Goal: Task Accomplishment & Management: Complete application form

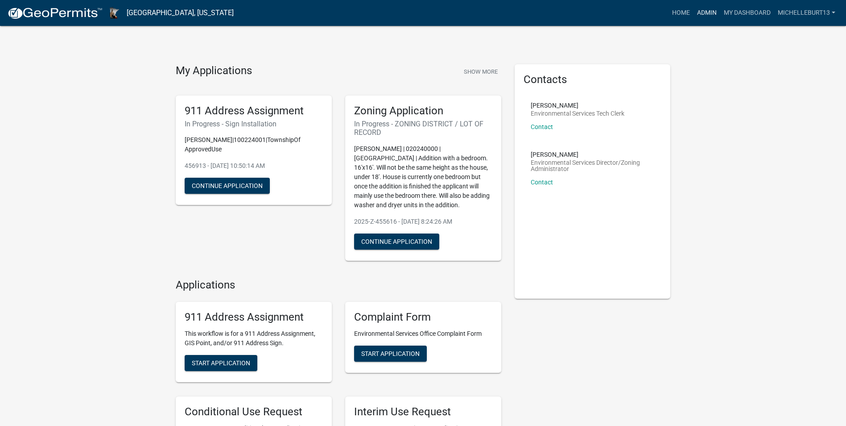
click at [703, 12] on link "Admin" at bounding box center [707, 12] width 27 height 17
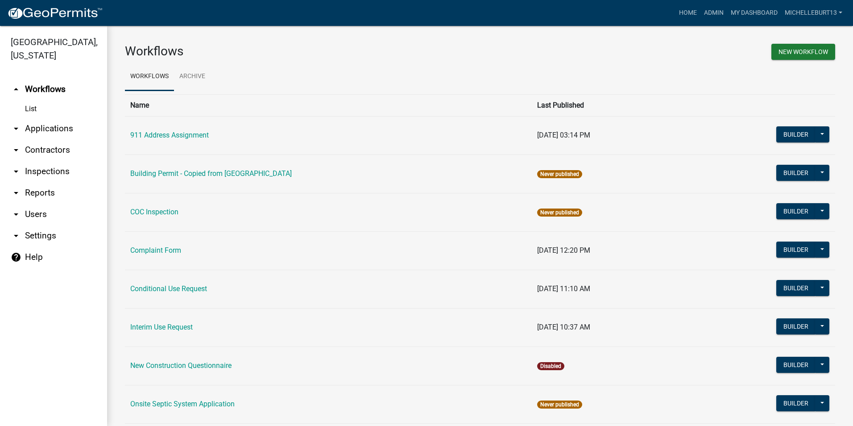
click at [56, 128] on link "arrow_drop_down Applications" at bounding box center [53, 128] width 107 height 21
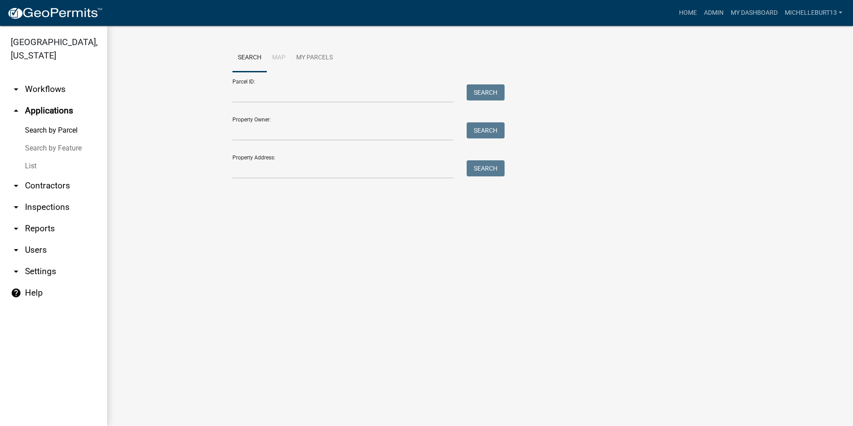
click at [36, 161] on link "List" at bounding box center [53, 166] width 107 height 18
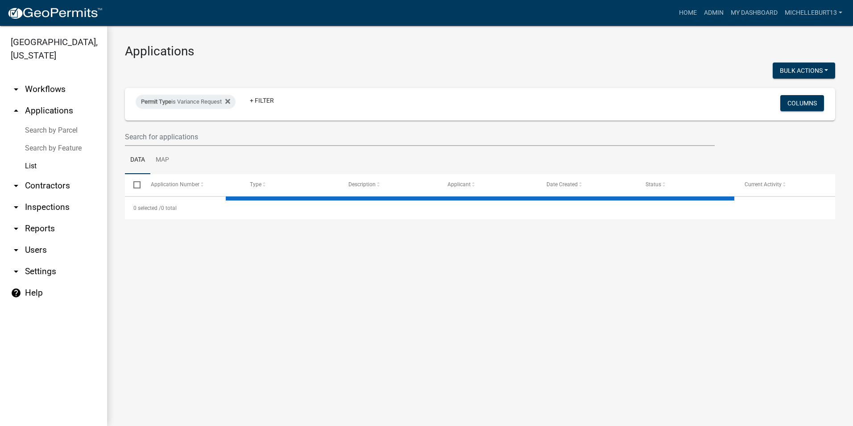
select select "3: 100"
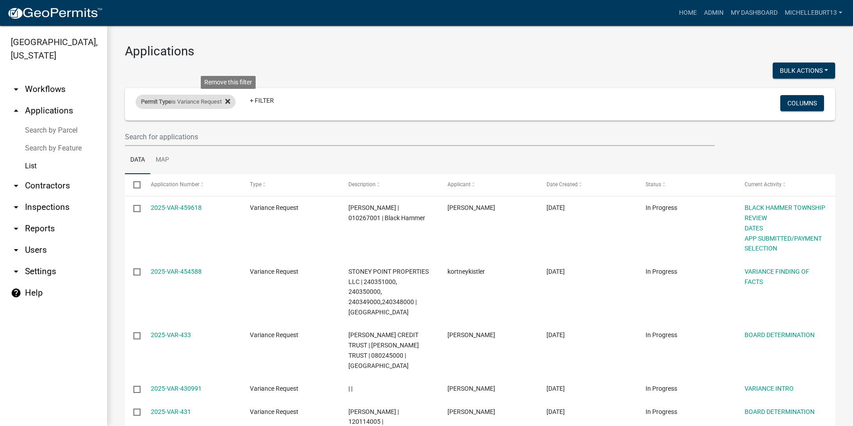
click at [227, 102] on fa-icon at bounding box center [226, 102] width 8 height 14
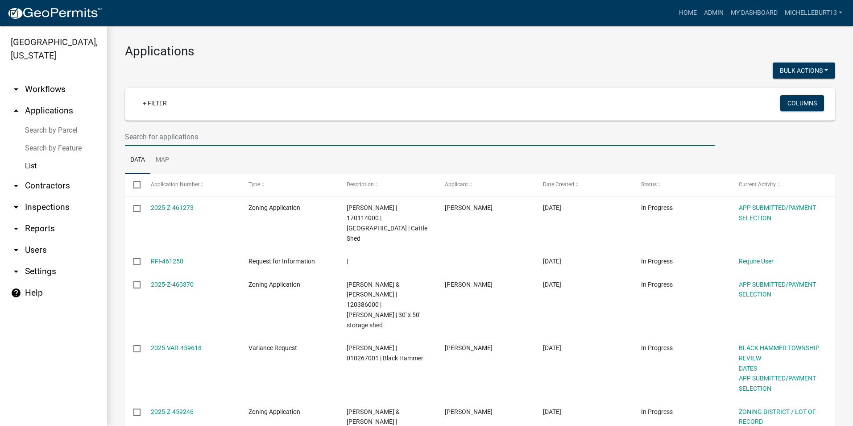
click at [157, 132] on input "text" at bounding box center [420, 137] width 590 height 18
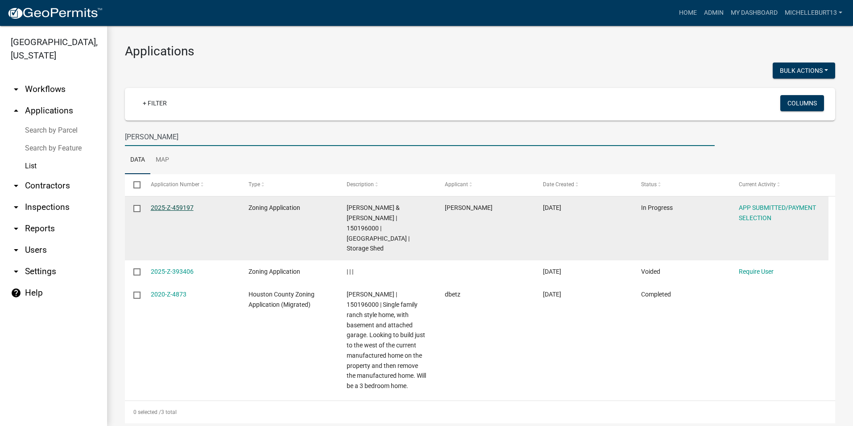
type input "betz"
click at [163, 204] on link "2025-Z-459197" at bounding box center [172, 207] width 43 height 7
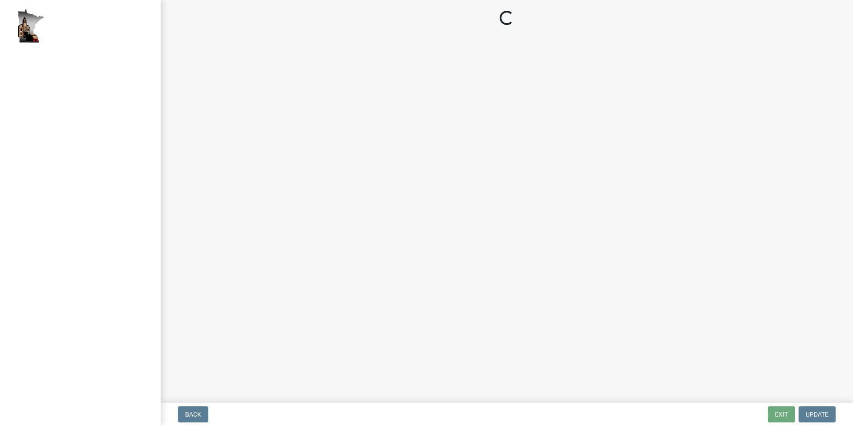
select select "2: 1"
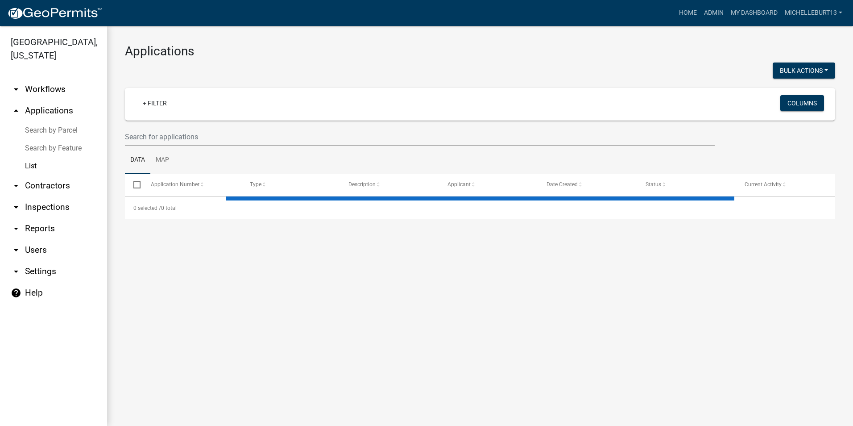
select select "3: 100"
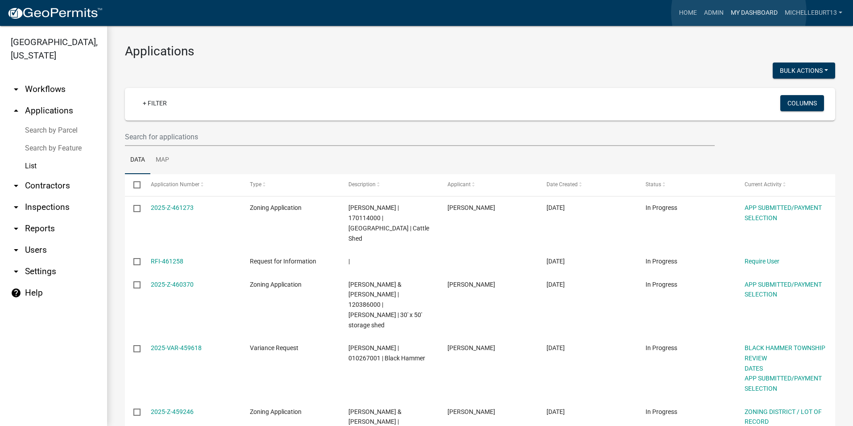
click at [739, 12] on link "My Dashboard" at bounding box center [754, 12] width 54 height 17
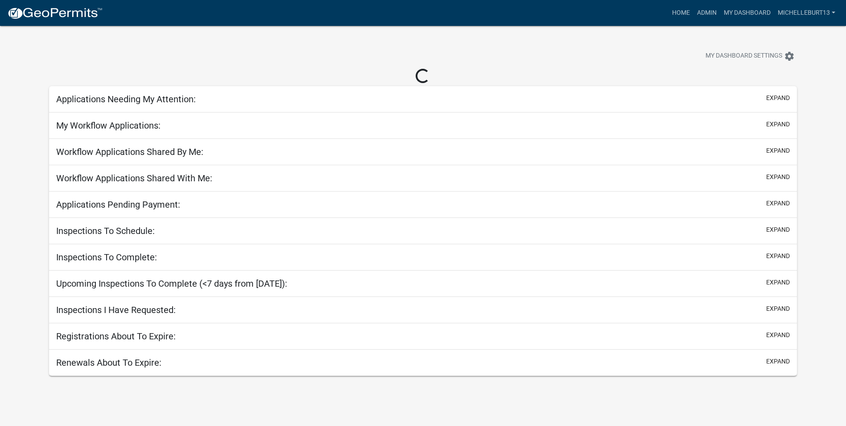
select select "3: 100"
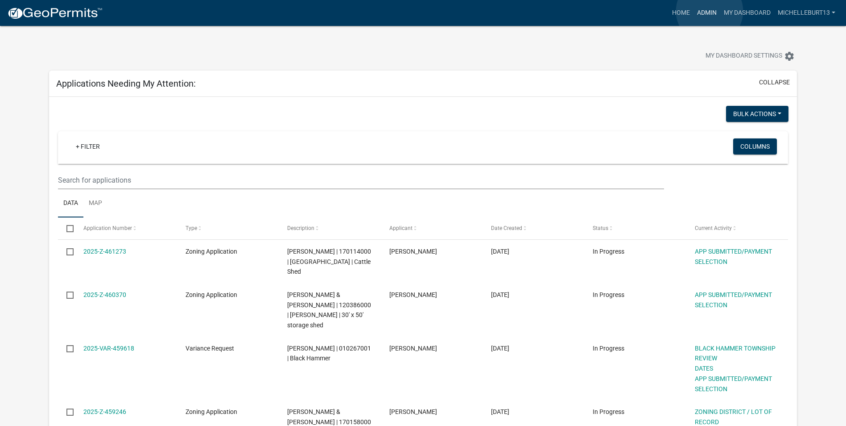
click at [710, 11] on link "Admin" at bounding box center [707, 12] width 27 height 17
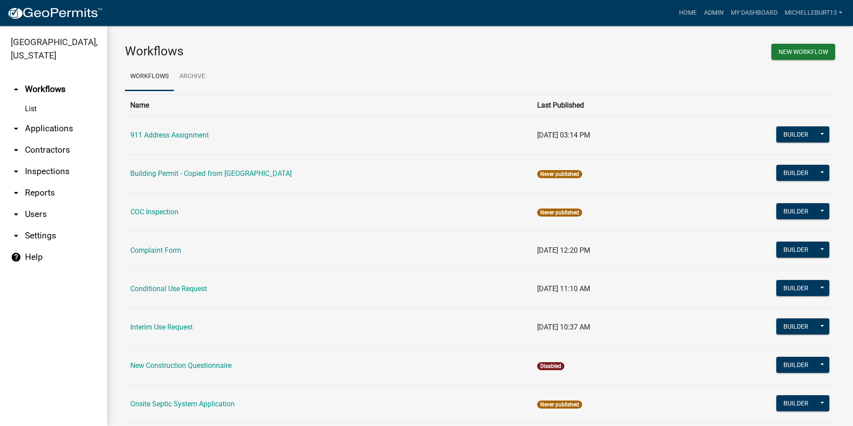
click at [41, 131] on link "arrow_drop_down Applications" at bounding box center [53, 128] width 107 height 21
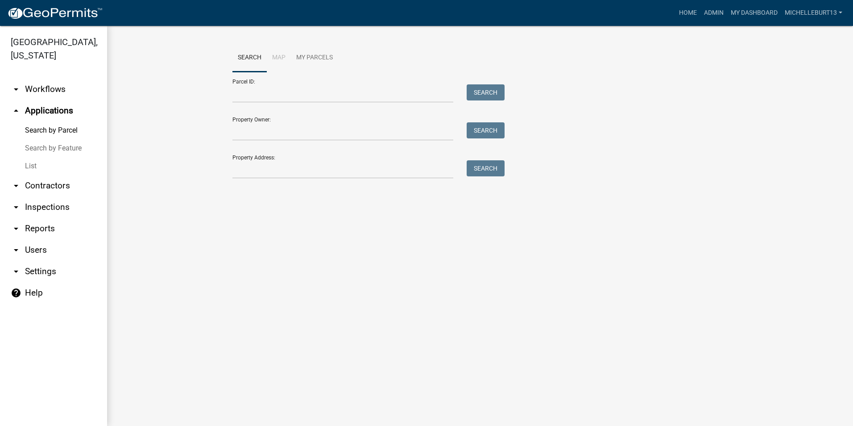
click at [29, 166] on link "List" at bounding box center [53, 166] width 107 height 18
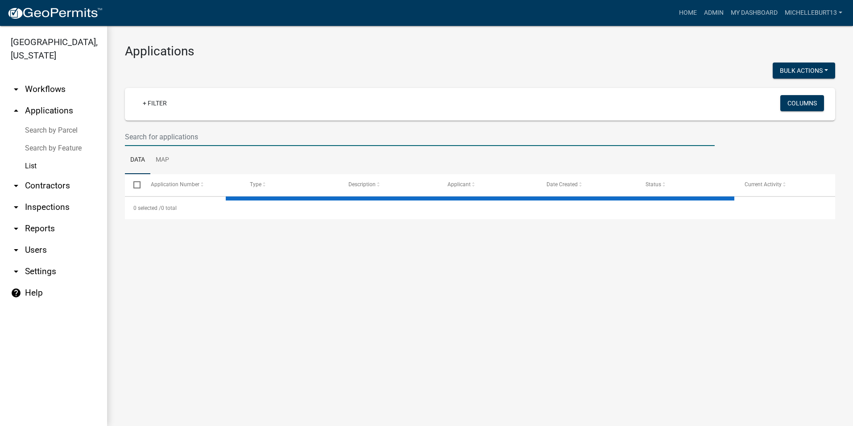
click at [187, 138] on input "text" at bounding box center [420, 137] width 590 height 18
select select "3: 100"
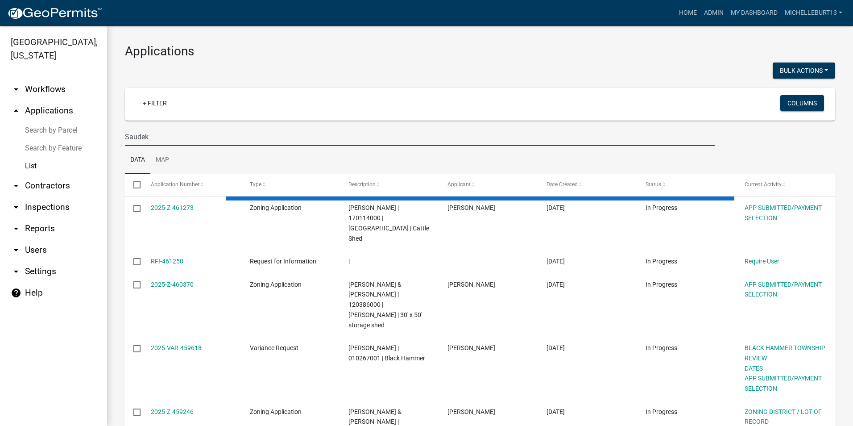
type input "Saudek"
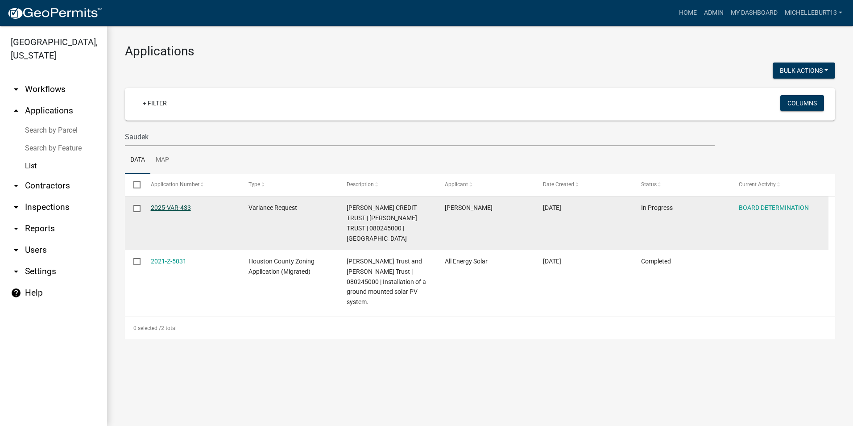
click at [174, 208] on link "2025-VAR-433" at bounding box center [171, 207] width 40 height 7
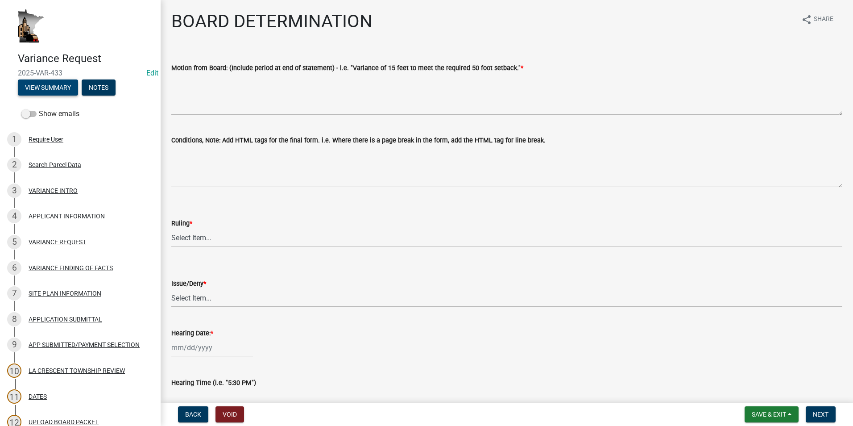
click at [52, 91] on button "View Summary" at bounding box center [48, 87] width 60 height 16
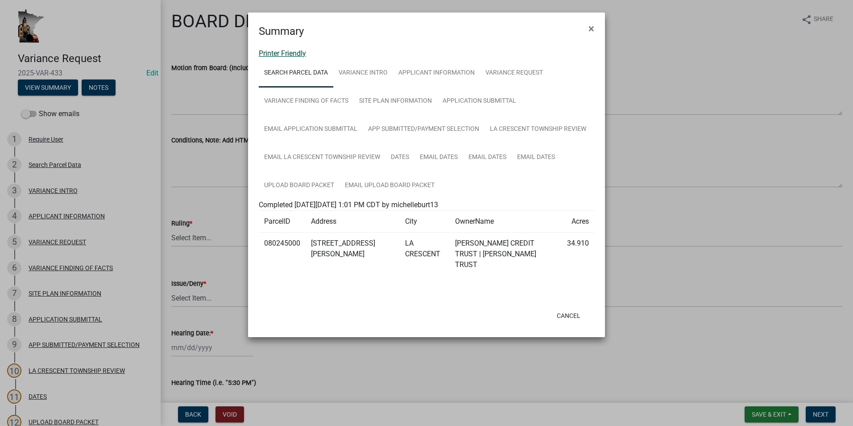
click at [283, 54] on link "Printer Friendly" at bounding box center [282, 53] width 47 height 8
click at [591, 27] on span "×" at bounding box center [591, 28] width 6 height 12
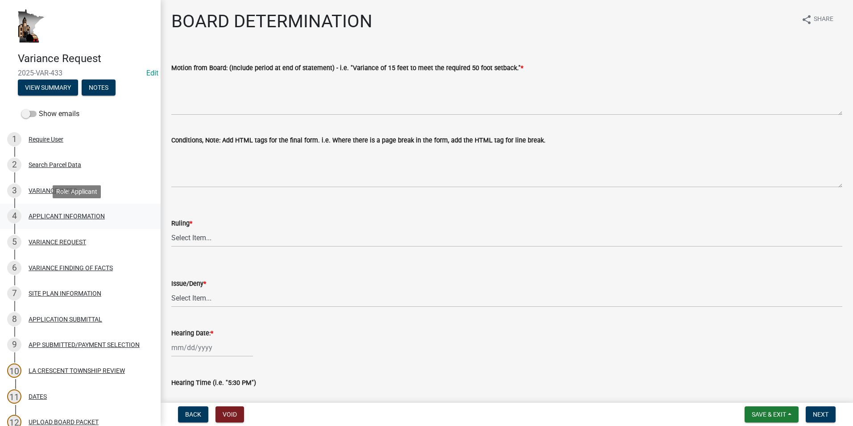
click at [61, 215] on div "APPLICANT INFORMATION" at bounding box center [67, 216] width 76 height 6
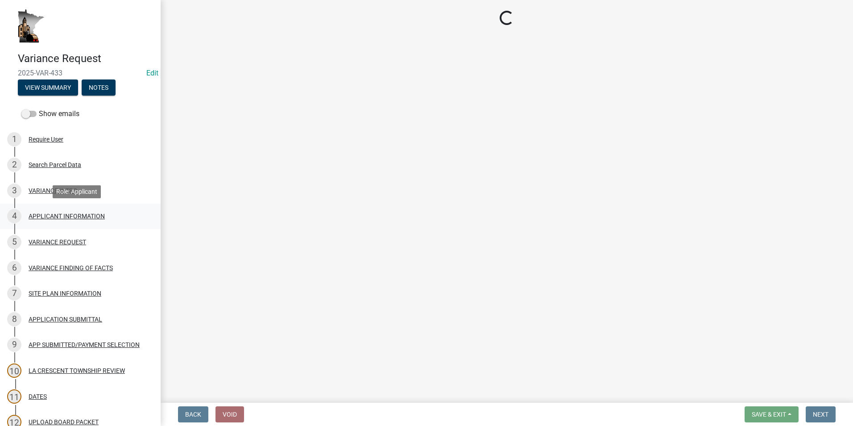
select select "3db89251-dfec-44b0-a70b-a46ca495b661"
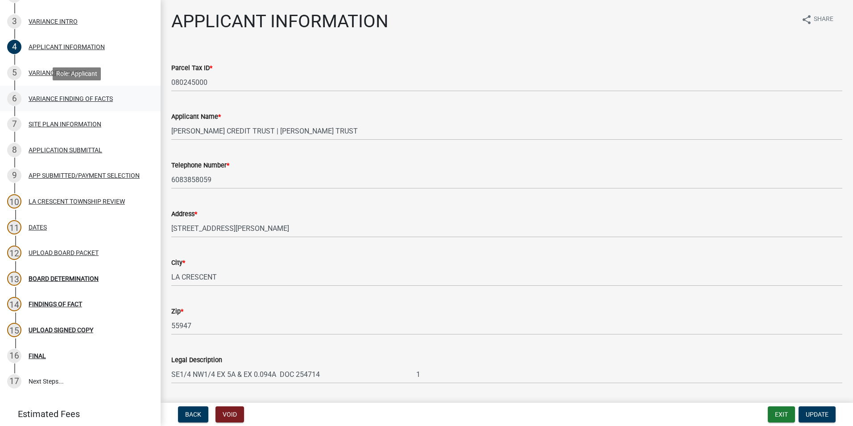
scroll to position [178, 0]
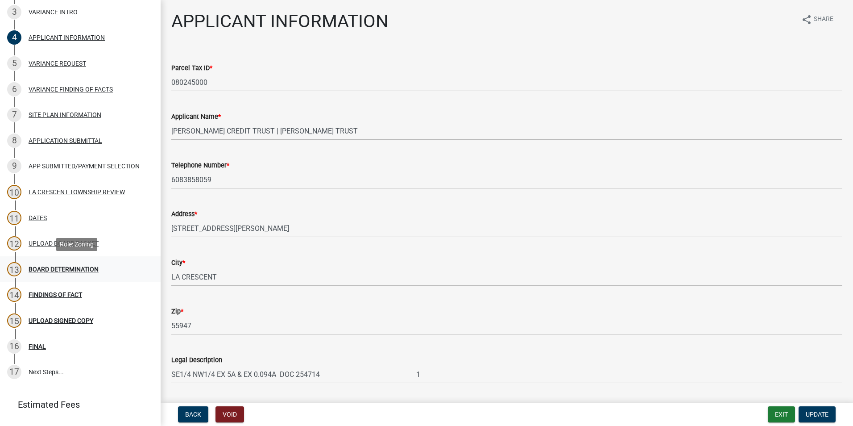
click at [51, 272] on div "BOARD DETERMINATION" at bounding box center [64, 269] width 70 height 6
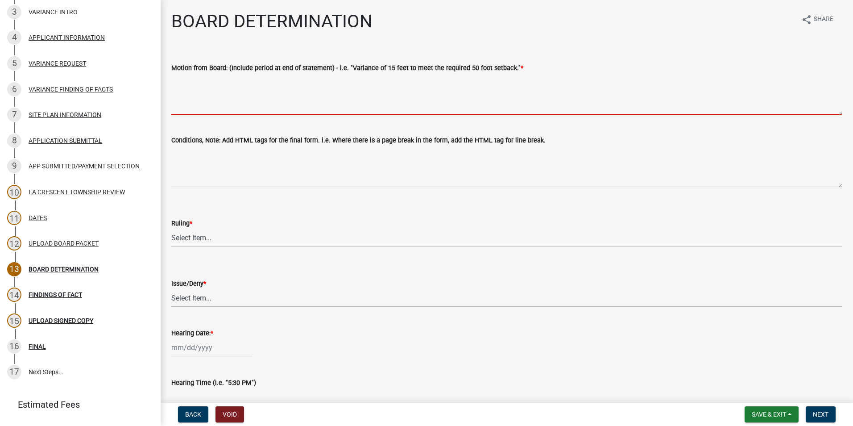
click at [222, 75] on textarea "Motion from Board: (Include period at end of statement) - i.e. "Variance of 15 …" at bounding box center [506, 94] width 671 height 42
paste textarea "Ken Anderson made a motion to grant a variance to allow the creation of a new l…"
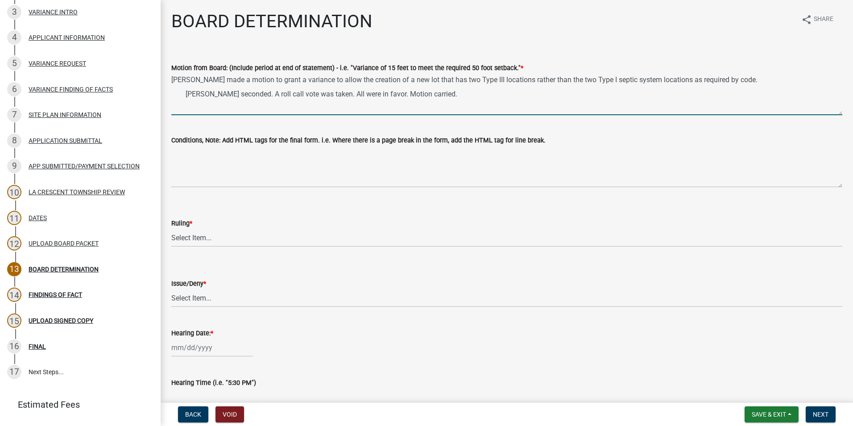
click at [185, 95] on textarea "Ken Anderson made a motion to grant a variance to allow the creation of a new l…" at bounding box center [506, 94] width 671 height 42
type textarea "Ken Anderson made a motion to grant a variance to allow the creation of a new l…"
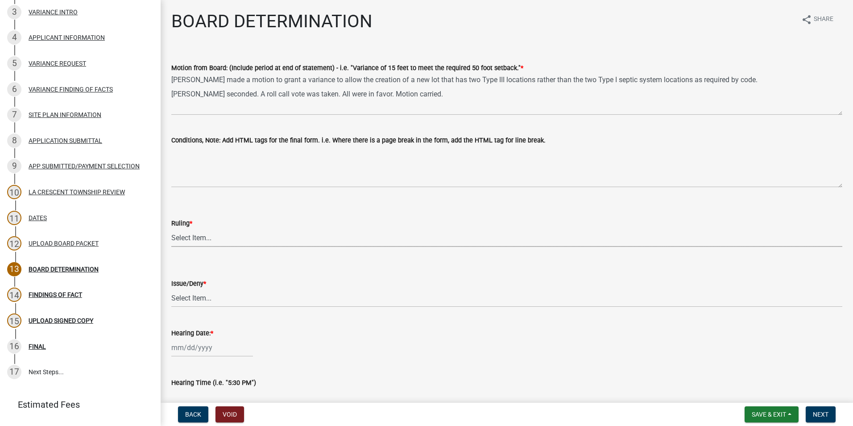
click at [204, 236] on select "Select Item... Approved Denied Approved with modifications Tabled" at bounding box center [506, 237] width 671 height 18
click at [171, 228] on select "Select Item... Approved Denied Approved with modifications Tabled" at bounding box center [506, 237] width 671 height 18
select select "85ba11e5-7209-43f6-854c-981a68d68d10"
click at [206, 298] on select "Select Item... issue deny" at bounding box center [506, 298] width 671 height 18
click at [171, 289] on select "Select Item... issue deny" at bounding box center [506, 298] width 671 height 18
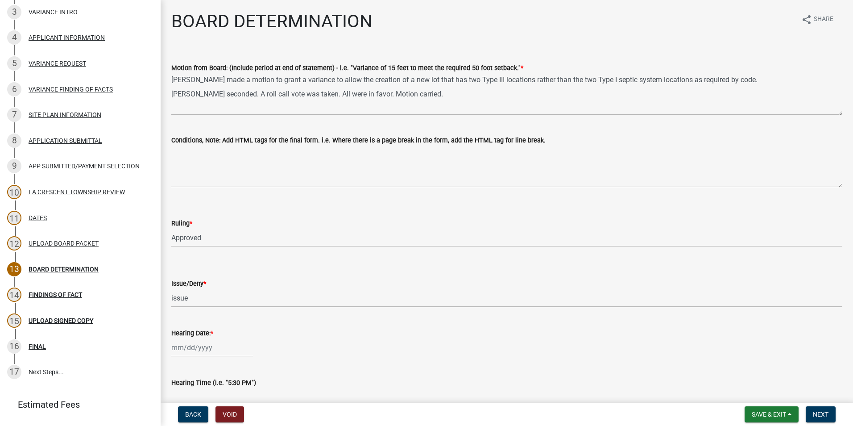
select select "769fd7b2-2d56-4f27-a175-fdb054d0b85a"
select select "8"
select select "2025"
click at [201, 349] on div "Jan Feb Mar Apr May Jun Jul Aug Sep Oct Nov Dec 1525 1526 1527 1528 1529 1530 1…" at bounding box center [212, 347] width 82 height 18
click at [177, 227] on button "Previous month" at bounding box center [180, 228] width 11 height 14
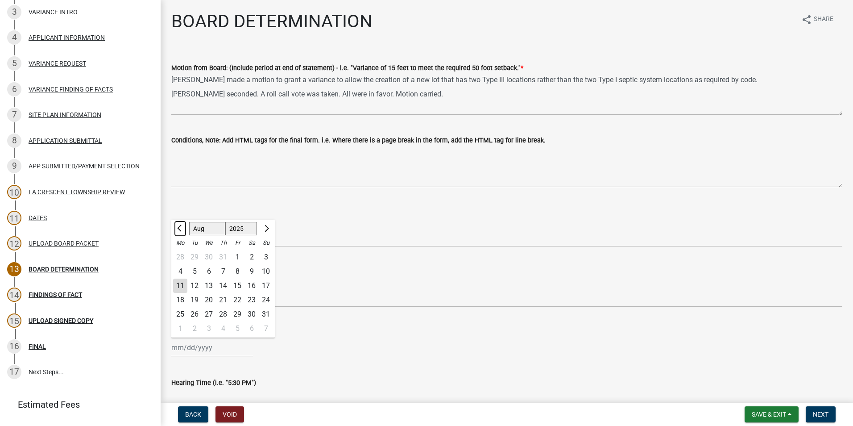
select select "7"
click at [226, 316] on div "31" at bounding box center [223, 314] width 14 height 14
type input "07/31/2025"
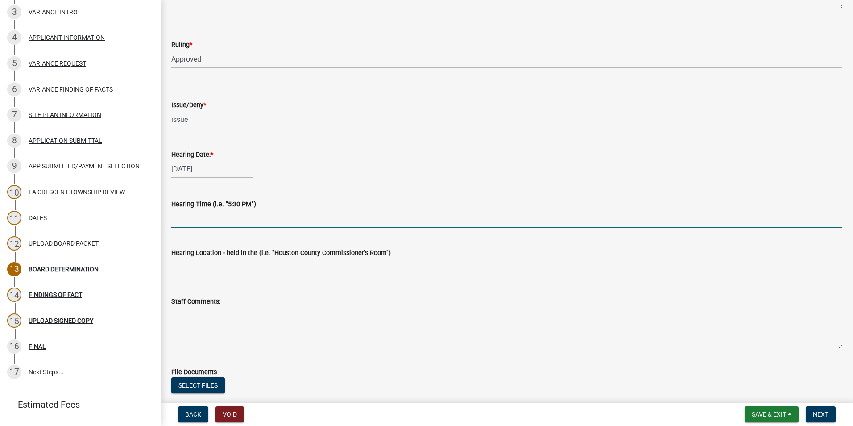
click at [222, 220] on input "Hearing Time (i.e. "5:30 PM")" at bounding box center [506, 218] width 671 height 18
type input "5:00 PM"
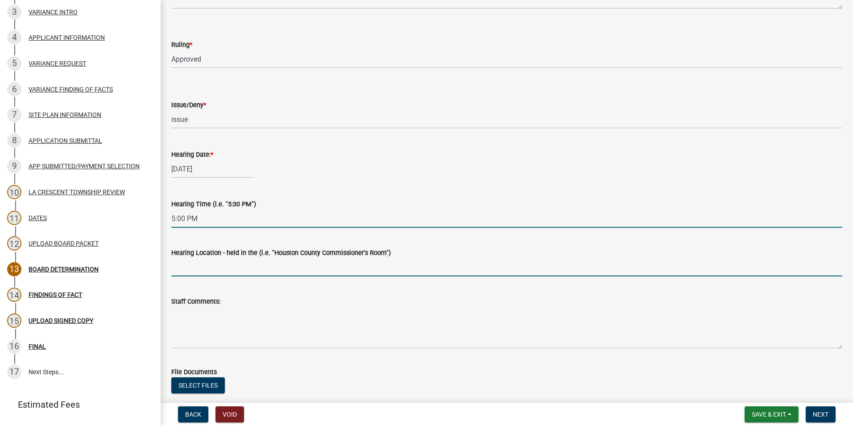
click at [322, 267] on input "Hearing Location - held in the (i.e. "Houston County Commissioner's Room")" at bounding box center [506, 267] width 671 height 18
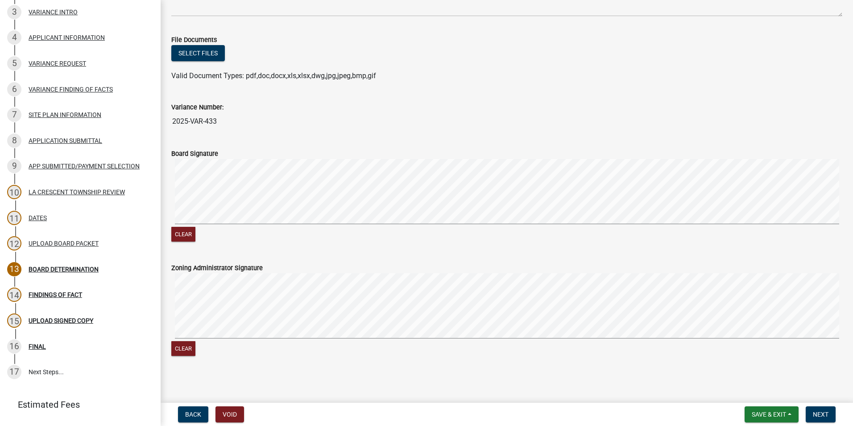
scroll to position [512, 0]
type input "Houston County Commissioner's Room"
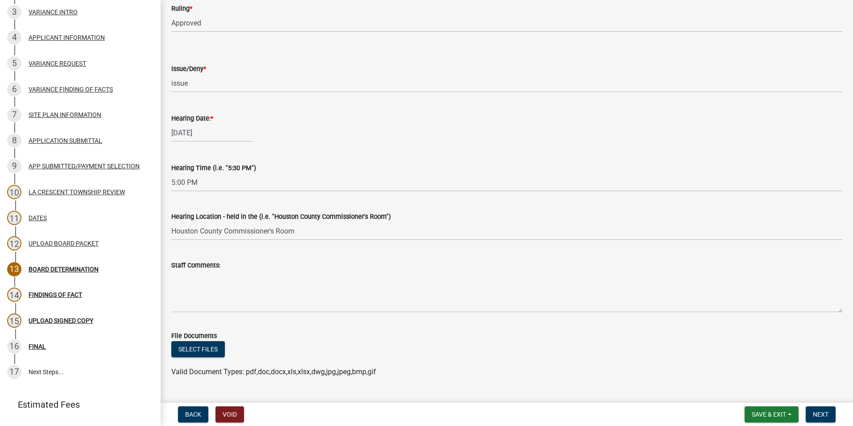
scroll to position [289, 0]
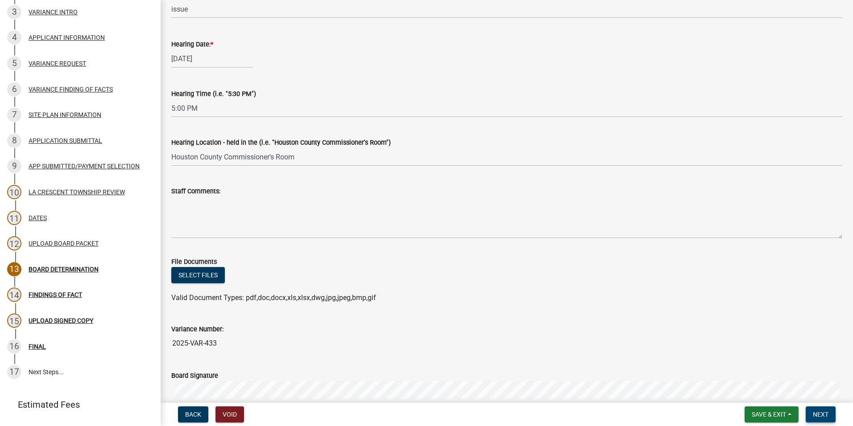
click at [819, 412] on span "Next" at bounding box center [821, 413] width 16 height 7
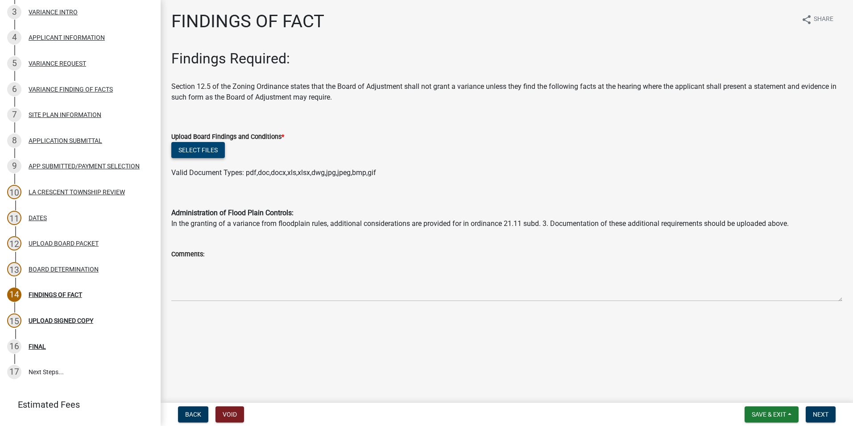
click at [189, 151] on button "Select files" at bounding box center [198, 150] width 54 height 16
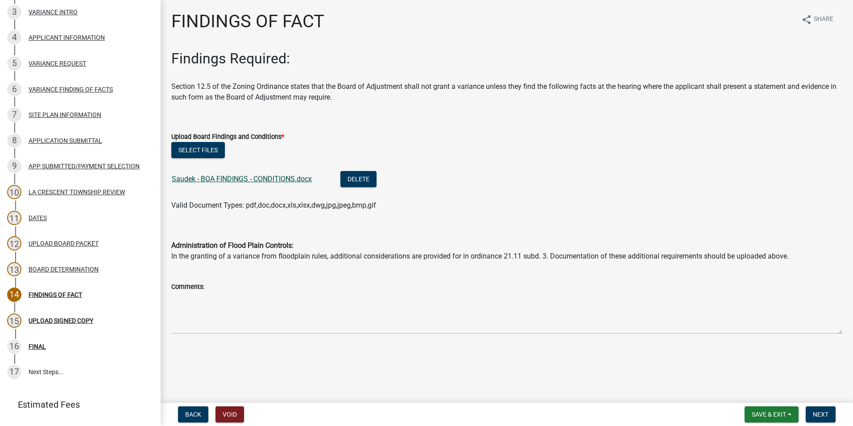
click at [287, 176] on link "Saudek - BOA FINDINGS - CONDITIONS.docx" at bounding box center [242, 178] width 140 height 8
click at [821, 411] on span "Next" at bounding box center [821, 413] width 16 height 7
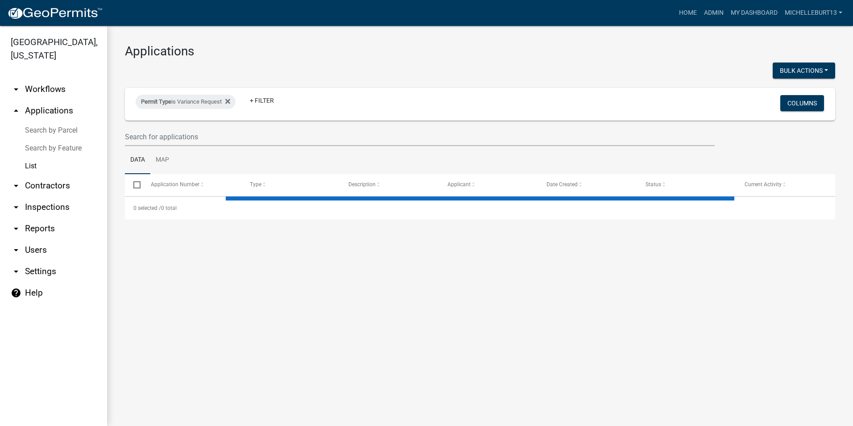
select select "3: 100"
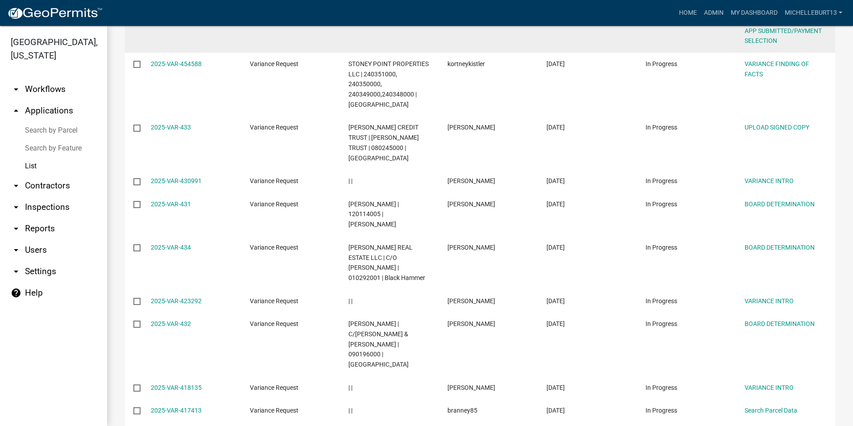
scroll to position [223, 0]
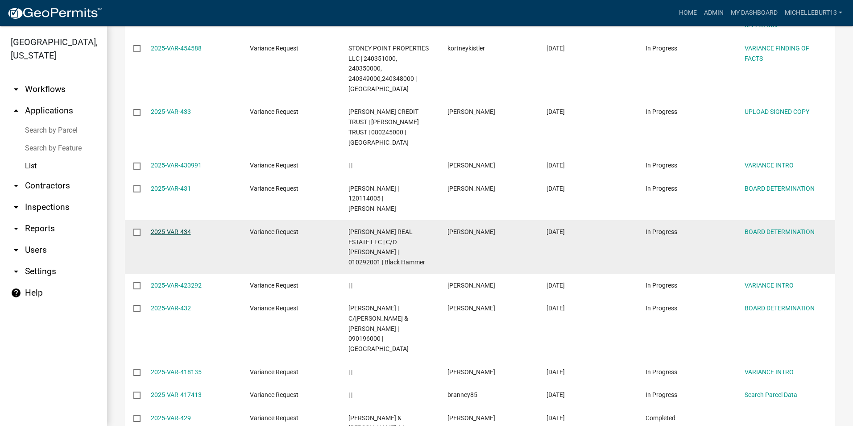
click at [172, 228] on link "2025-VAR-434" at bounding box center [171, 231] width 40 height 7
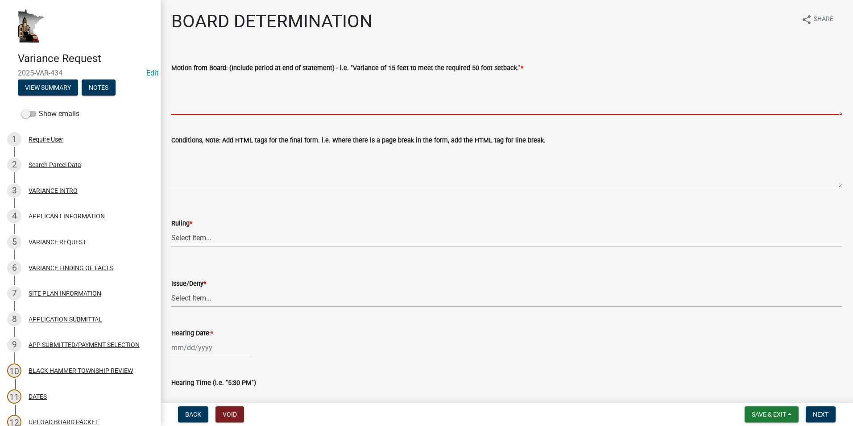
click at [241, 94] on textarea "Motion from Board: (Include period at end of statement) - i.e. "Variance of 15 …" at bounding box center [506, 94] width 671 height 42
paste textarea "Ken Visger made a motion to grant a variance of 41 feet to meet the required 50…"
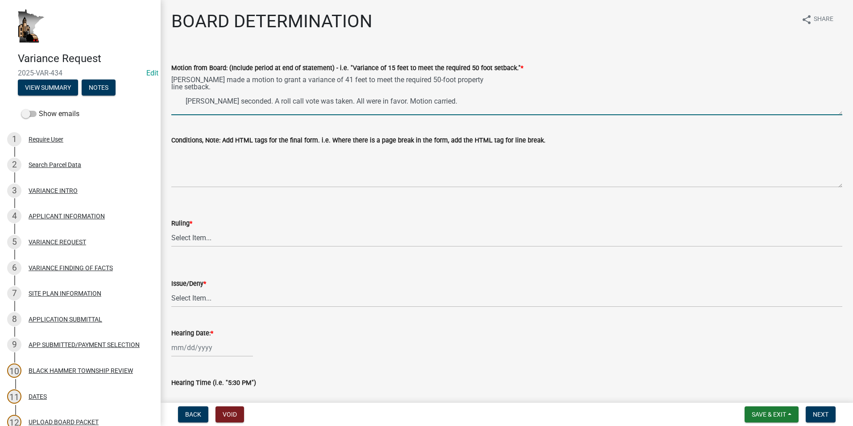
click at [186, 101] on textarea "Ken Visger made a motion to grant a variance of 41 feet to meet the required 50…" at bounding box center [506, 94] width 671 height 42
type textarea "Ken Visger made a motion to grant a variance of 41 feet to meet the required 50…"
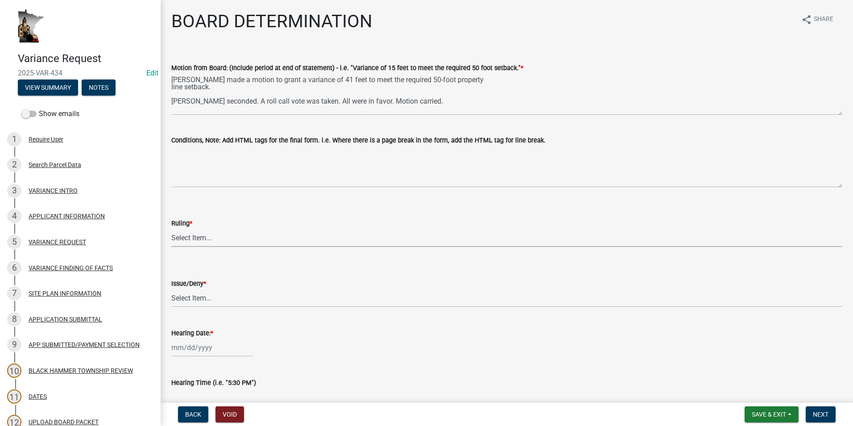
click at [219, 236] on select "Select Item... Approved Denied Approved with modifications Tabled" at bounding box center [506, 237] width 671 height 18
click at [171, 228] on select "Select Item... Approved Denied Approved with modifications Tabled" at bounding box center [506, 237] width 671 height 18
select select "85ba11e5-7209-43f6-854c-981a68d68d10"
click at [211, 300] on select "Select Item... issue deny" at bounding box center [506, 298] width 671 height 18
click at [171, 289] on select "Select Item... issue deny" at bounding box center [506, 298] width 671 height 18
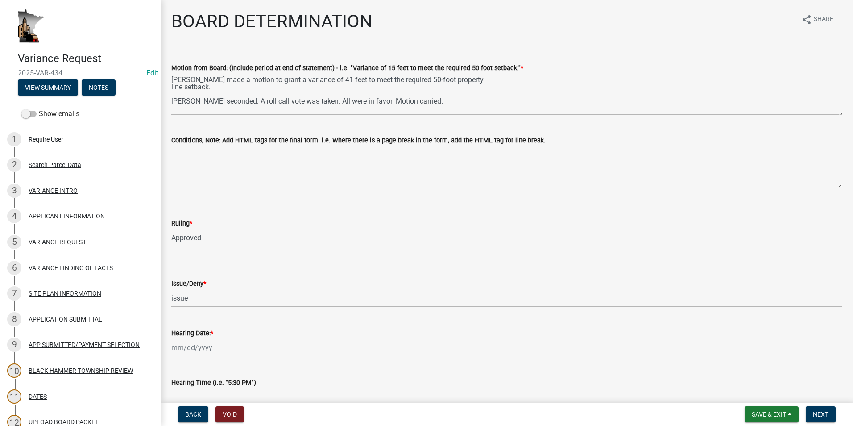
select select "769fd7b2-2d56-4f27-a175-fdb054d0b85a"
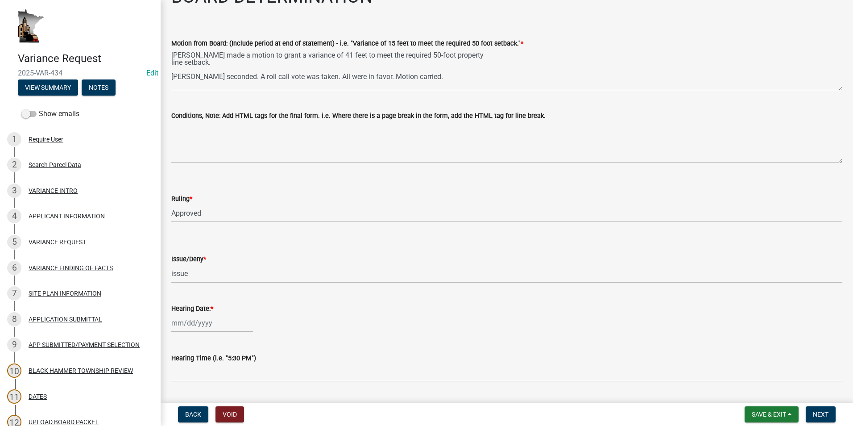
scroll to position [45, 0]
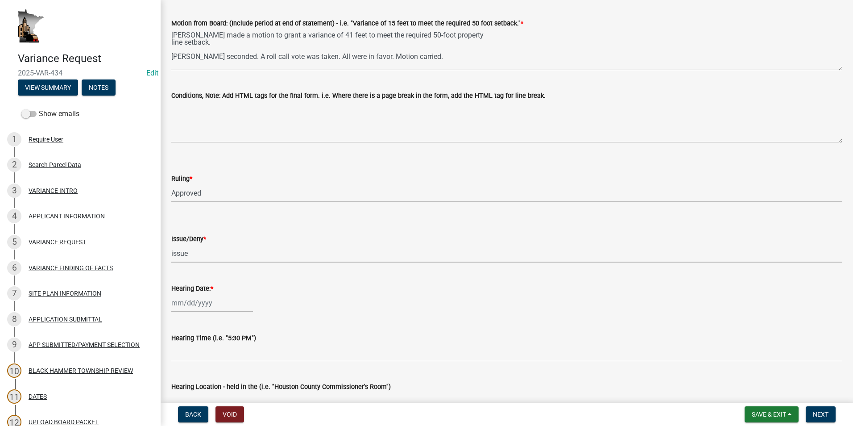
click at [190, 302] on div at bounding box center [212, 303] width 82 height 18
select select "8"
select select "2025"
click at [176, 184] on button "Previous month" at bounding box center [180, 184] width 11 height 14
select select "7"
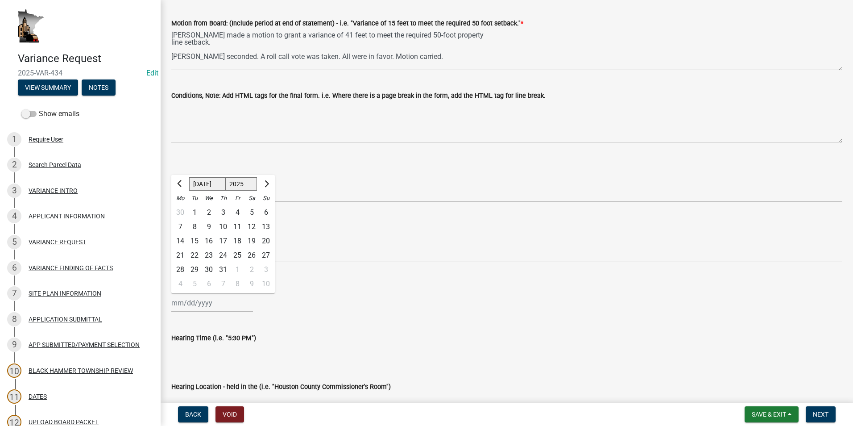
click at [222, 270] on div "31" at bounding box center [223, 269] width 14 height 14
type input "07/31/2025"
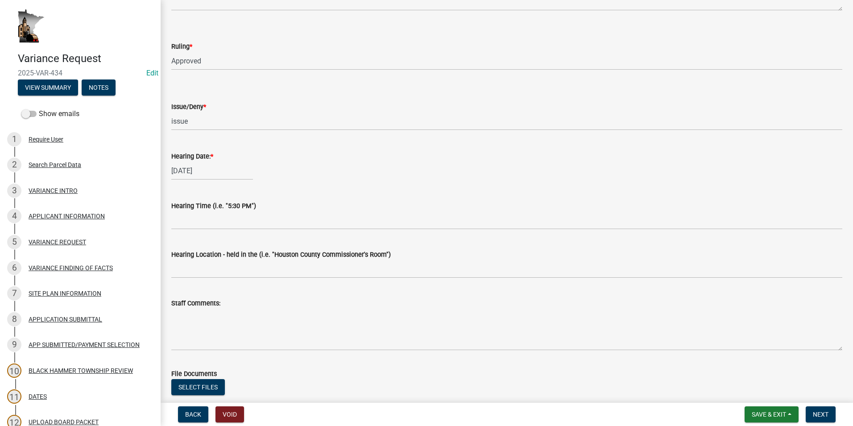
scroll to position [178, 0]
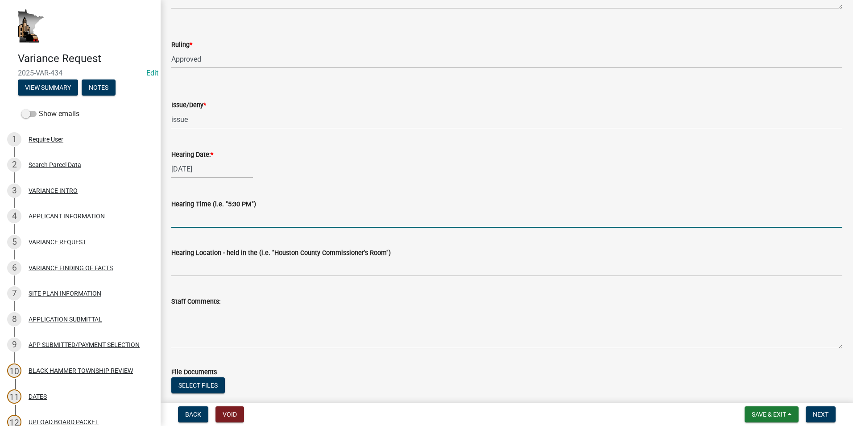
click at [197, 219] on input "Hearing Time (i.e. "5:30 PM")" at bounding box center [506, 218] width 671 height 18
type input "5:15 PM"
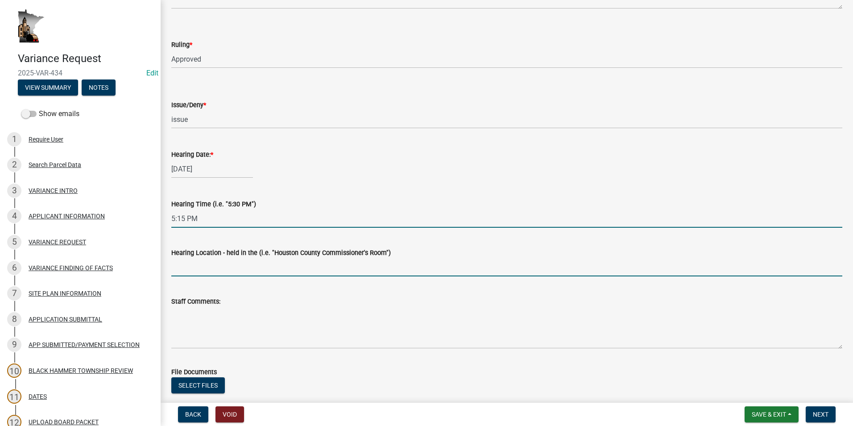
click at [204, 265] on input "Hearing Location - held in the (i.e. "Houston County Commissioner's Room")" at bounding box center [506, 267] width 671 height 18
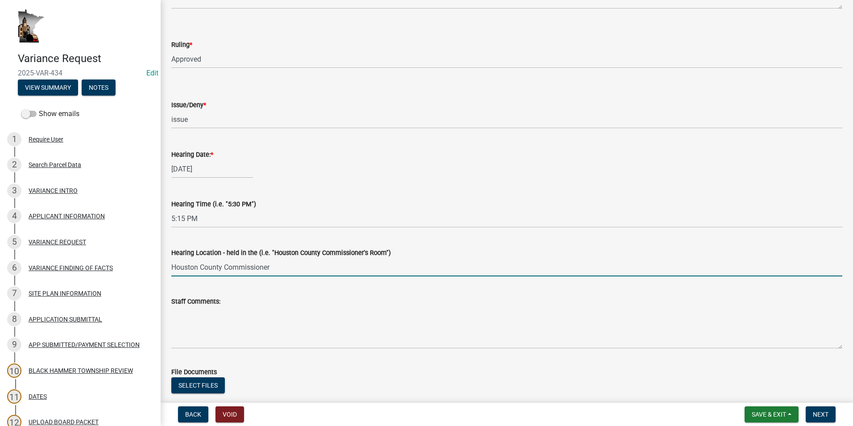
drag, startPoint x: 269, startPoint y: 264, endPoint x: 273, endPoint y: 270, distance: 7.8
click at [270, 265] on input "Houston County Commissioner" at bounding box center [506, 267] width 671 height 18
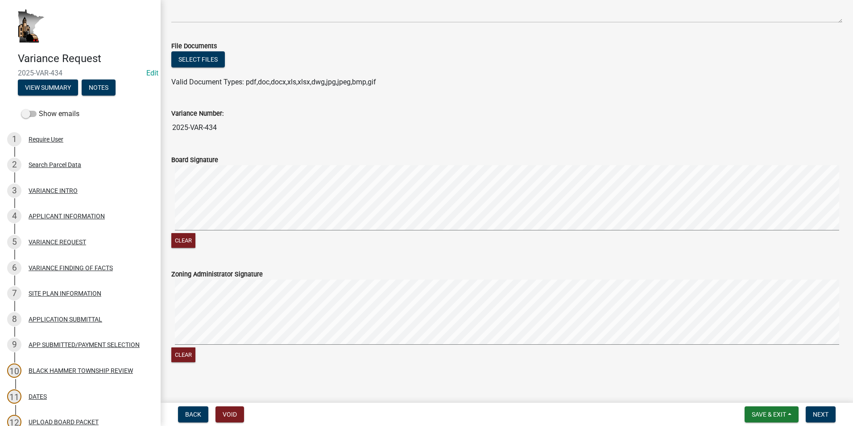
scroll to position [512, 0]
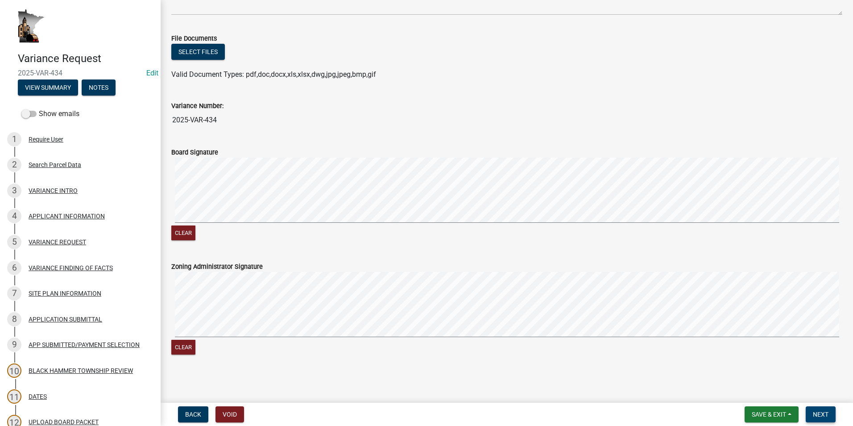
type input "Houston County Commissioner's Room"
click at [825, 416] on span "Next" at bounding box center [821, 413] width 16 height 7
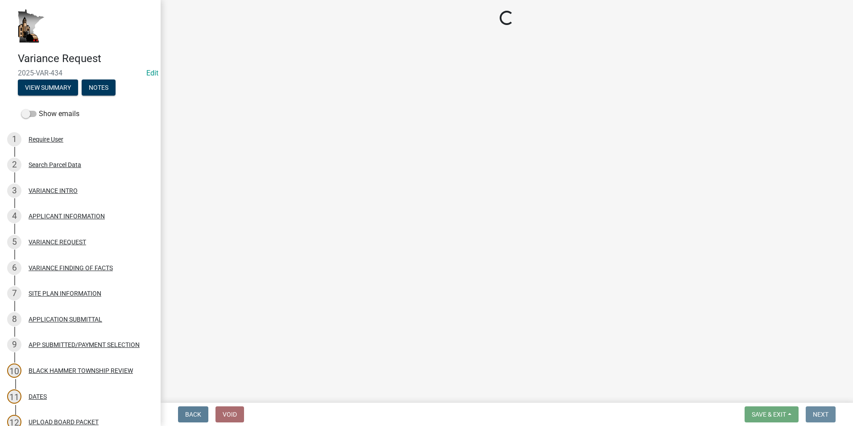
scroll to position [0, 0]
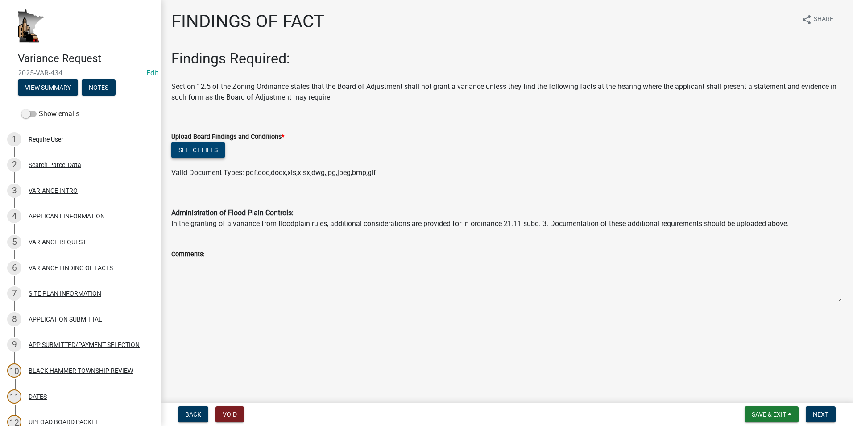
click at [201, 149] on button "Select files" at bounding box center [198, 150] width 54 height 16
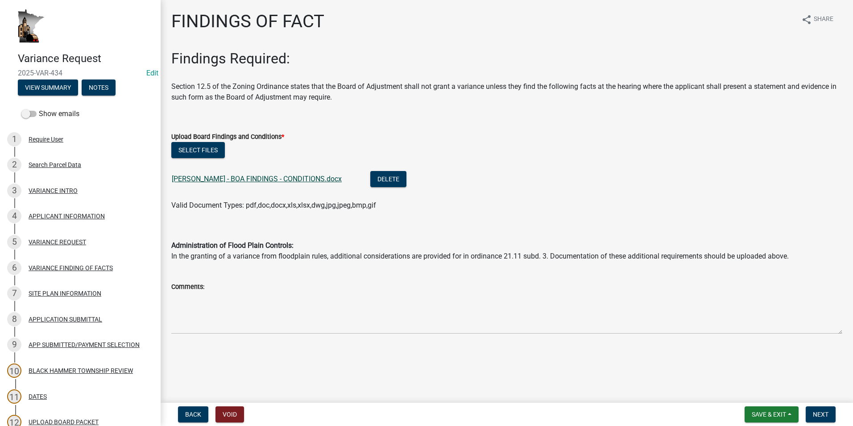
click at [257, 179] on link "Morken - BOA FINDINGS - CONDITIONS.docx" at bounding box center [257, 178] width 170 height 8
click at [817, 416] on span "Next" at bounding box center [821, 413] width 16 height 7
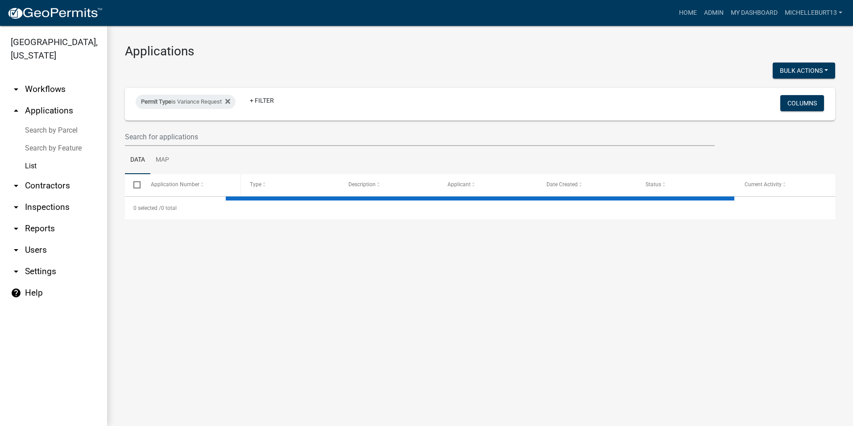
select select "3: 100"
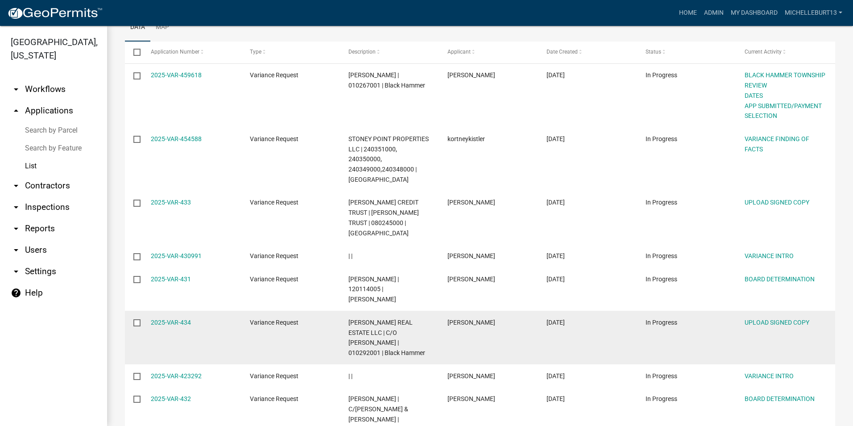
scroll to position [134, 0]
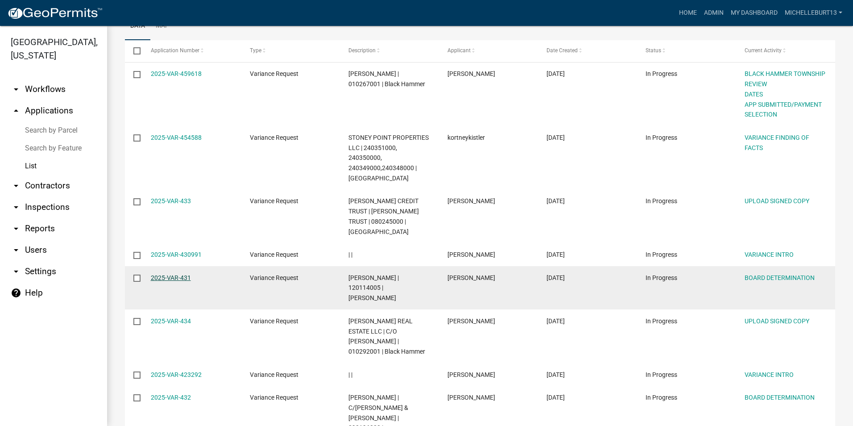
click at [170, 277] on link "2025-VAR-431" at bounding box center [171, 277] width 40 height 7
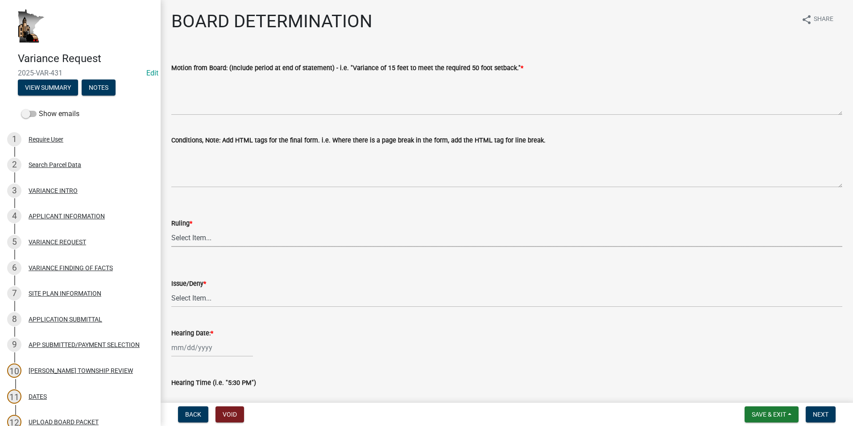
click at [196, 238] on select "Select Item... Approved Denied Approved with modifications Tabled" at bounding box center [506, 237] width 671 height 18
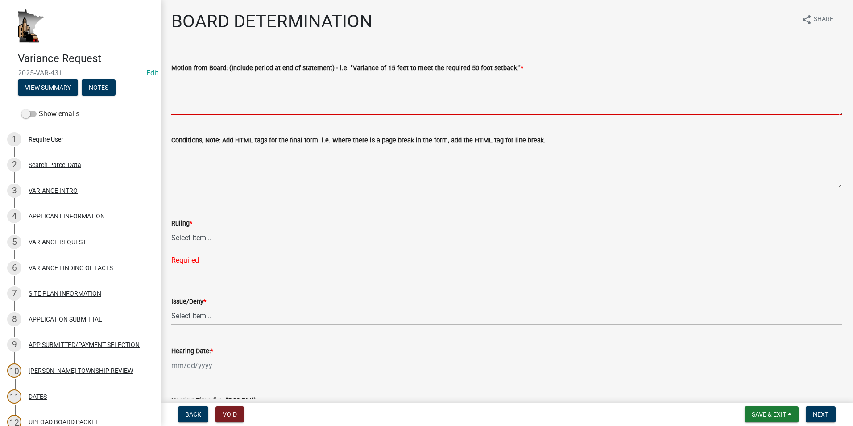
click at [215, 102] on textarea "Motion from Board: (Include period at end of statement) - i.e. "Variance of 15 …" at bounding box center [506, 94] width 671 height 42
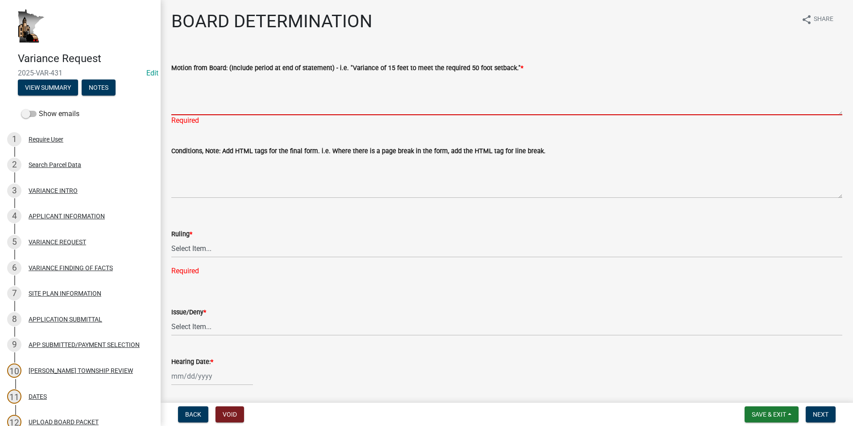
click at [232, 91] on textarea "Motion from Board: (Include period at end of statement) - i.e. "Variance of 15 …" at bounding box center [506, 94] width 671 height 42
paste textarea "setback required for a proposed dwelling from an existing feedlot. Ken Visger s…"
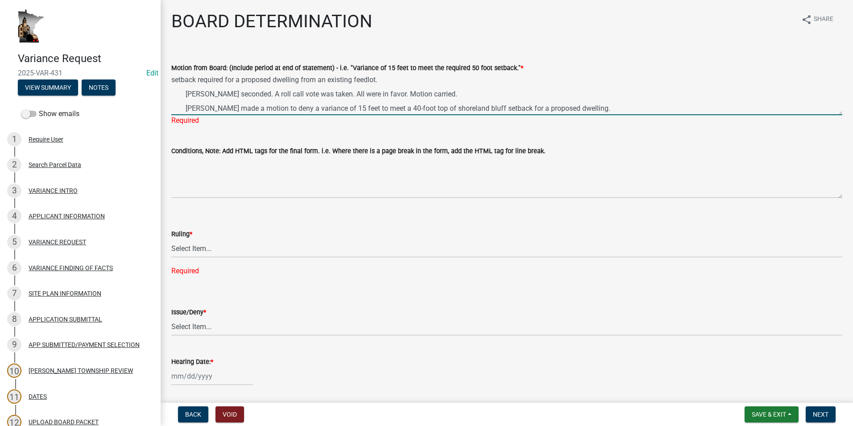
scroll to position [69, 0]
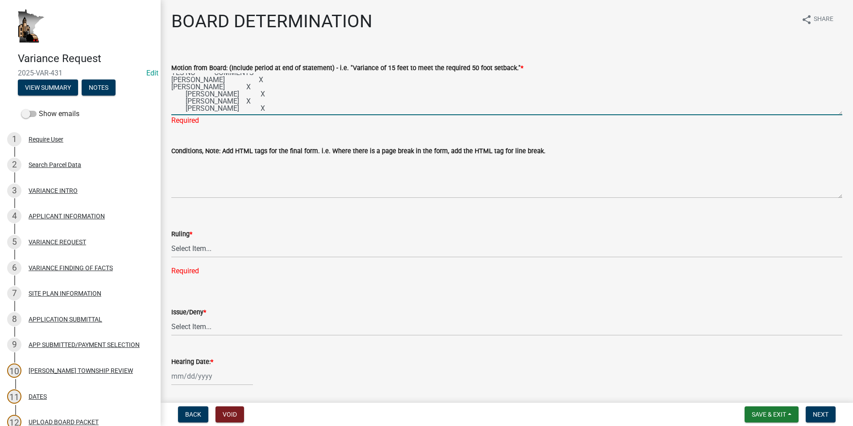
click at [186, 89] on textarea "setback required for a proposed dwelling from an existing feedlot. Ken Visger s…" at bounding box center [506, 94] width 671 height 42
click at [184, 95] on textarea "setback required for a proposed dwelling from an existing feedlot. Ken Visger s…" at bounding box center [506, 94] width 671 height 42
click at [186, 105] on textarea "setback required for a proposed dwelling from an existing feedlot. Ken Visger s…" at bounding box center [506, 94] width 671 height 42
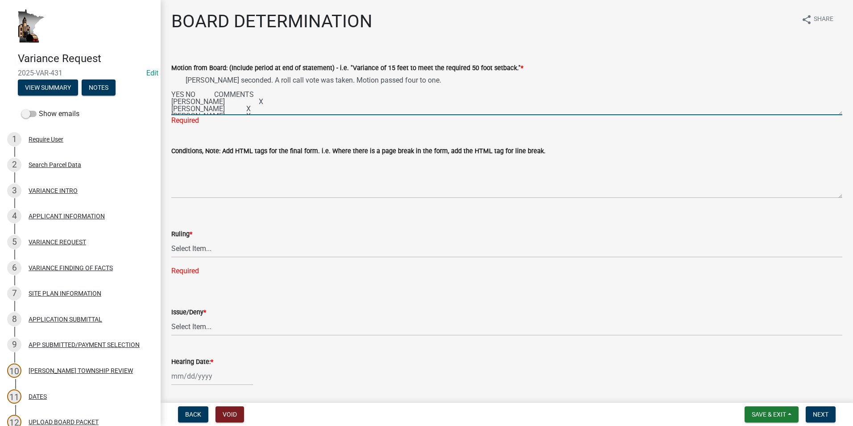
scroll to position [27, 0]
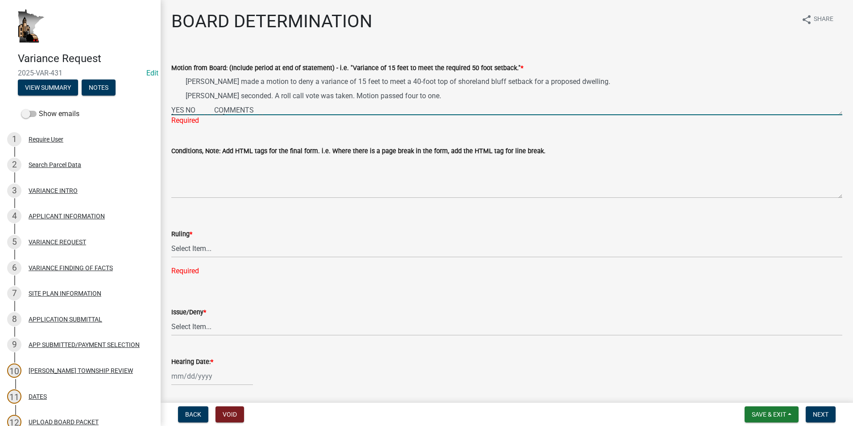
type textarea "setback required for a proposed dwelling from an existing feedlot. Ken Visger s…"
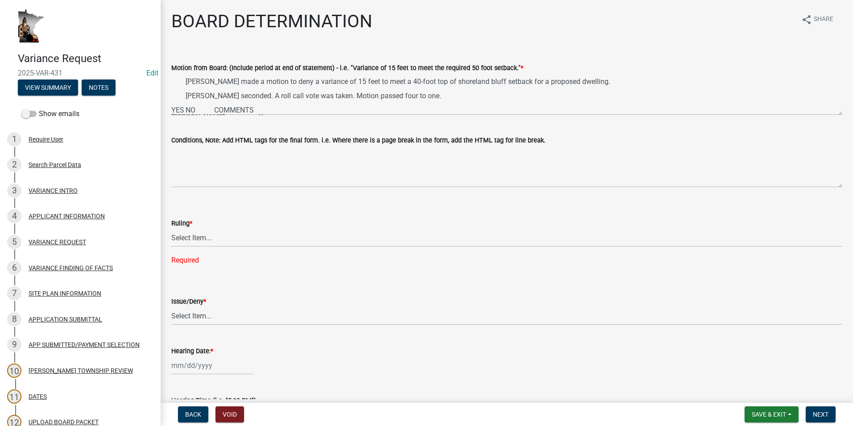
click at [170, 108] on div "Motion from Board: (Include period at end of statement) - i.e. "Variance of 15 …" at bounding box center [507, 82] width 684 height 65
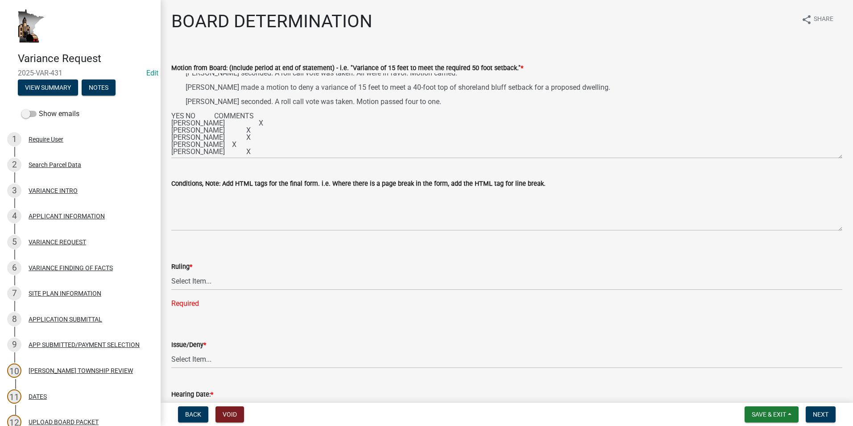
drag, startPoint x: 834, startPoint y: 113, endPoint x: 823, endPoint y: 164, distance: 52.1
click at [828, 158] on textarea "setback required for a proposed dwelling from an existing feedlot. Ken Visger s…" at bounding box center [506, 115] width 671 height 85
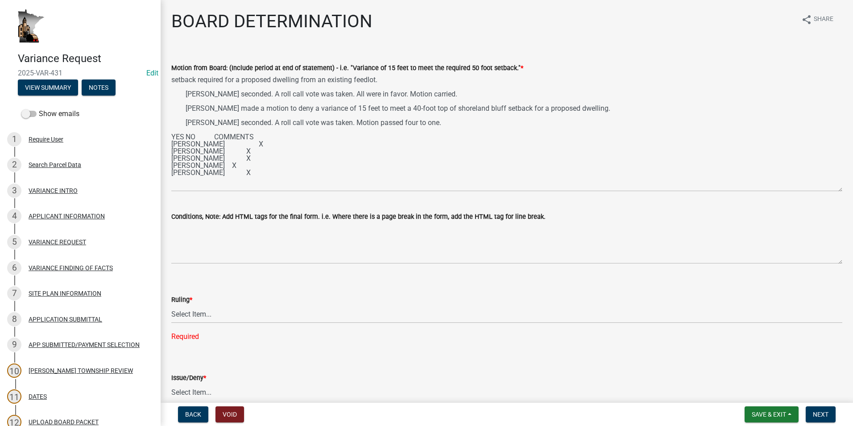
scroll to position [0, 0]
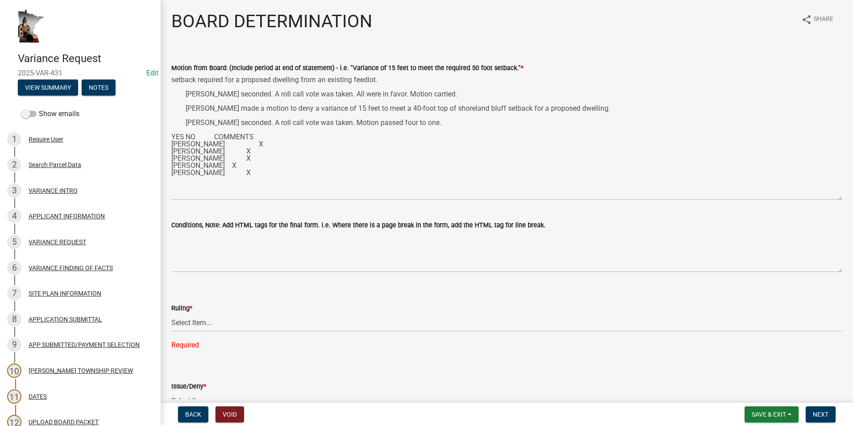
drag, startPoint x: 832, startPoint y: 162, endPoint x: 829, endPoint y: 198, distance: 36.2
click at [829, 198] on textarea "setback required for a proposed dwelling from an existing feedlot. Ken Visger s…" at bounding box center [506, 136] width 671 height 127
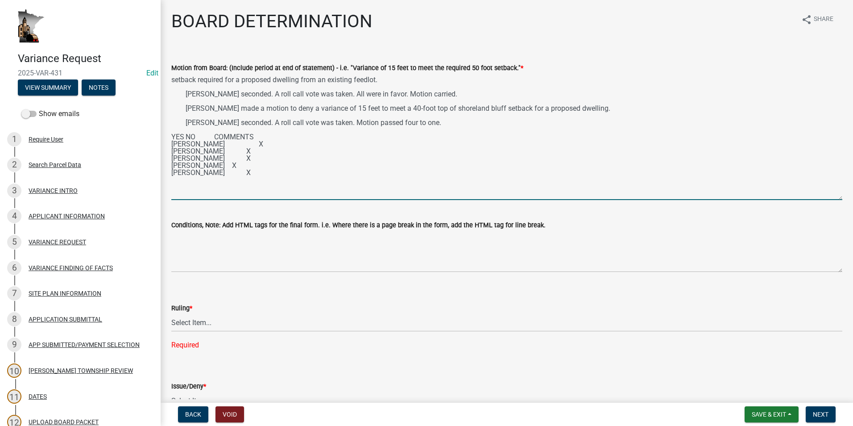
click at [246, 155] on textarea "setback required for a proposed dwelling from an existing feedlot. Ken Visger s…" at bounding box center [506, 136] width 671 height 127
drag, startPoint x: 249, startPoint y: 174, endPoint x: 161, endPoint y: 73, distance: 133.8
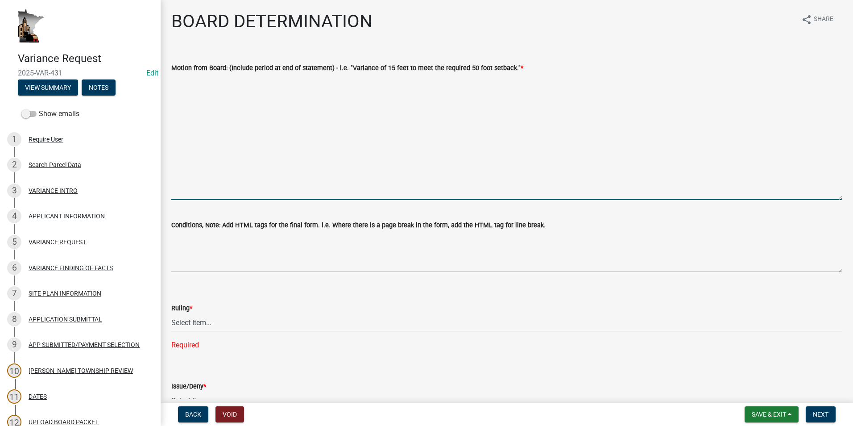
click at [193, 101] on textarea "Motion from Board: (Include period at end of statement) - i.e. "Variance of 15 …" at bounding box center [506, 136] width 671 height 127
paste textarea "Ken Anderson made a motion to grant a variance of 110 feet to meet a 1,320-foot…"
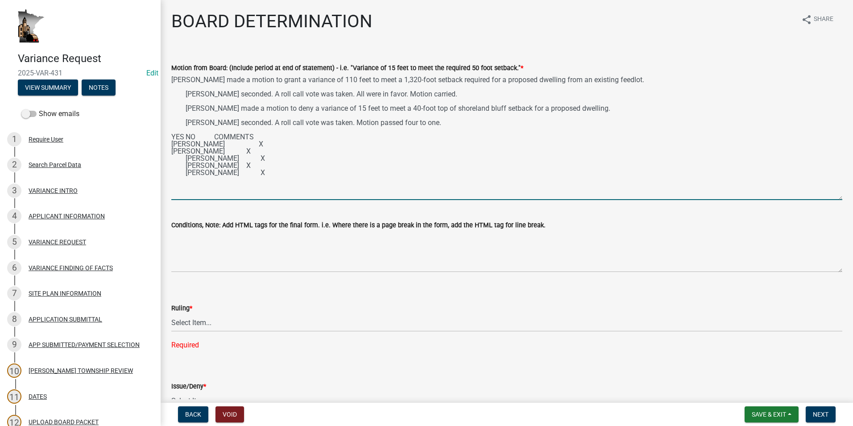
click at [186, 99] on textarea "Ken Anderson made a motion to grant a variance of 110 feet to meet a 1,320-foot…" at bounding box center [506, 136] width 671 height 127
click at [185, 115] on textarea "Ken Anderson made a motion to grant a variance of 110 feet to meet a 1,320-foot…" at bounding box center [506, 136] width 671 height 127
click at [186, 130] on textarea "Ken Anderson made a motion to grant a variance of 110 feet to meet a 1,320-foot…" at bounding box center [506, 136] width 671 height 127
click at [171, 143] on div "Motion from Board: (Include period at end of statement) - i.e. "Variance of 15 …" at bounding box center [507, 125] width 684 height 150
click at [171, 142] on textarea "Ken Anderson made a motion to grant a variance of 110 feet to meet a 1,320-foot…" at bounding box center [506, 136] width 671 height 127
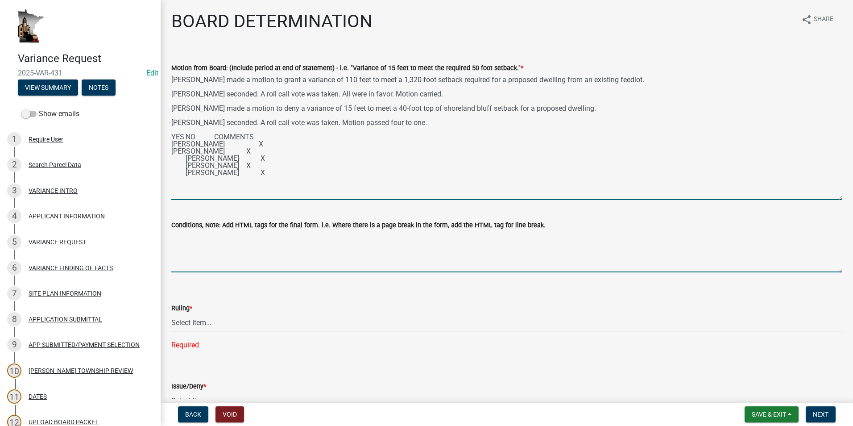
click at [172, 145] on textarea "Ken Anderson made a motion to grant a variance of 110 feet to meet a 1,320-foot…" at bounding box center [506, 136] width 671 height 127
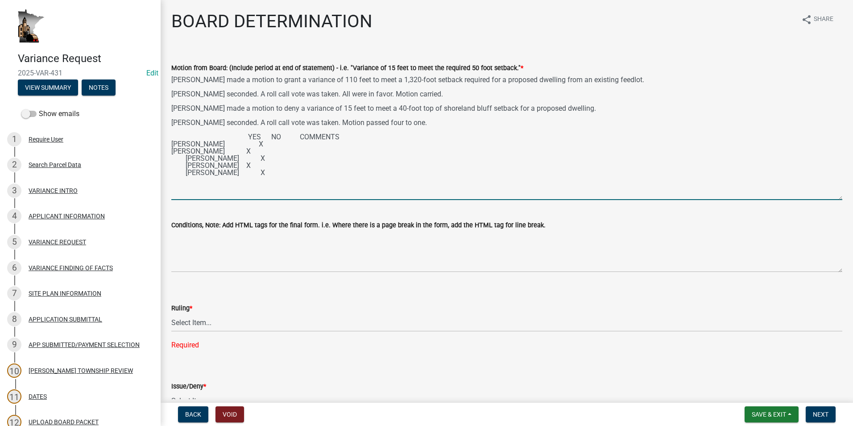
click at [184, 165] on textarea "Ken Anderson made a motion to grant a variance of 110 feet to meet a 1,320-foot…" at bounding box center [506, 136] width 671 height 127
click at [186, 171] on textarea "Ken Anderson made a motion to grant a variance of 110 feet to meet a 1,320-foot…" at bounding box center [506, 136] width 671 height 127
click at [185, 179] on textarea "Ken Anderson made a motion to grant a variance of 110 feet to meet a 1,320-foot…" at bounding box center [506, 136] width 671 height 127
click at [257, 151] on textarea "Ken Anderson made a motion to grant a variance of 110 feet to meet a 1,320-foot…" at bounding box center [506, 136] width 671 height 127
click at [245, 157] on textarea "Ken Anderson made a motion to grant a variance of 110 feet to meet a 1,320-foot…" at bounding box center [506, 136] width 671 height 127
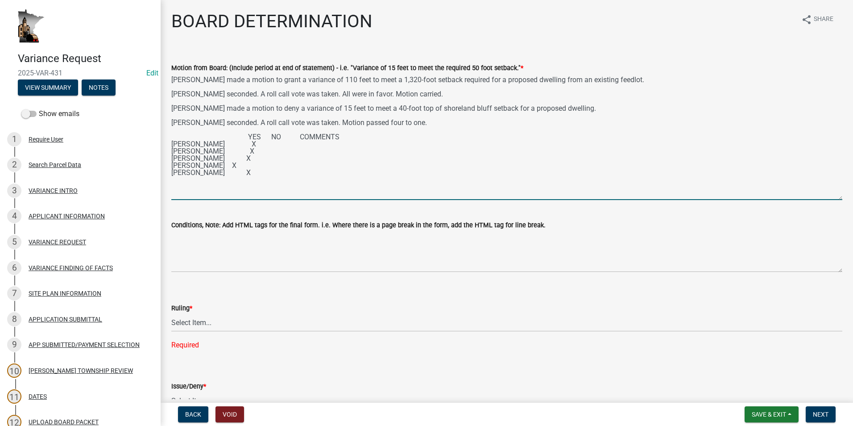
click at [229, 165] on textarea "Ken Anderson made a motion to grant a variance of 110 feet to meet a 1,320-foot…" at bounding box center [506, 136] width 671 height 127
click at [245, 173] on textarea "Ken Anderson made a motion to grant a variance of 110 feet to meet a 1,320-foot…" at bounding box center [506, 136] width 671 height 127
click at [230, 179] on textarea "Ken Anderson made a motion to grant a variance of 110 feet to meet a 1,320-foot…" at bounding box center [506, 136] width 671 height 127
click at [248, 159] on textarea "Ken Anderson made a motion to grant a variance of 110 feet to meet a 1,320-foot…" at bounding box center [506, 136] width 671 height 127
click at [270, 165] on textarea "Ken Anderson made a motion to grant a variance of 110 feet to meet a 1,320-foot…" at bounding box center [506, 136] width 671 height 127
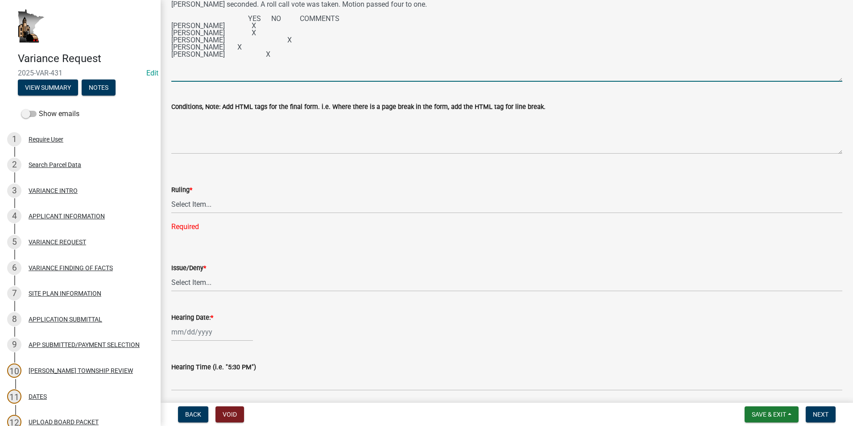
scroll to position [134, 0]
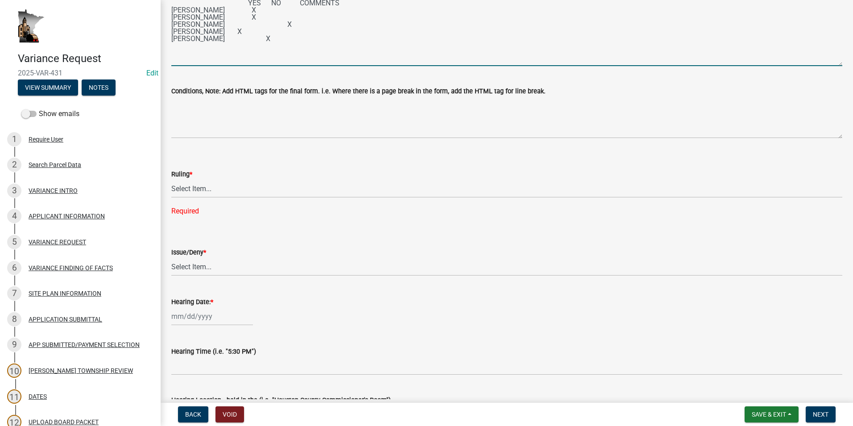
type textarea "Ken Anderson made a motion to grant a variance of 110 feet to meet a 1,320-foot…"
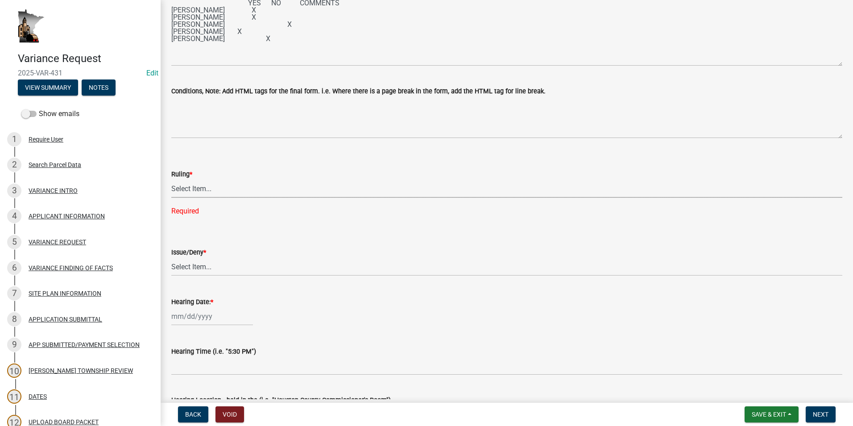
click at [210, 185] on select "Select Item... Approved Denied Approved with modifications Tabled" at bounding box center [506, 188] width 671 height 18
click at [171, 179] on select "Select Item... Approved Denied Approved with modifications Tabled" at bounding box center [506, 188] width 671 height 18
select select "0bec4f57-792b-45db-ab4a-3a66c0e1559c"
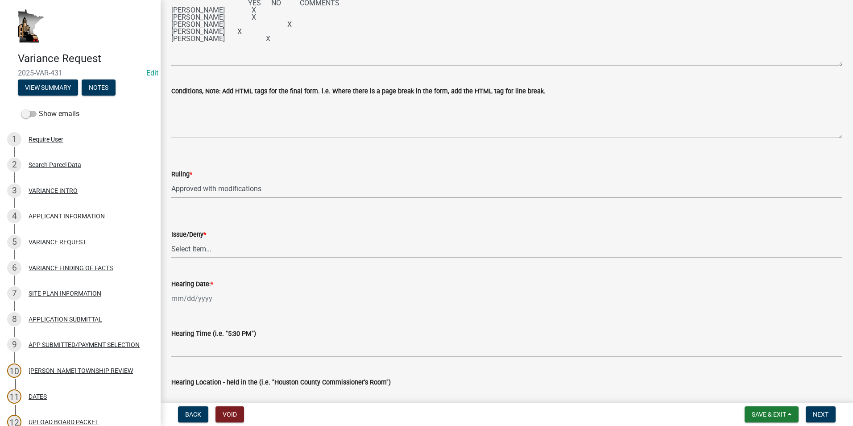
scroll to position [178, 0]
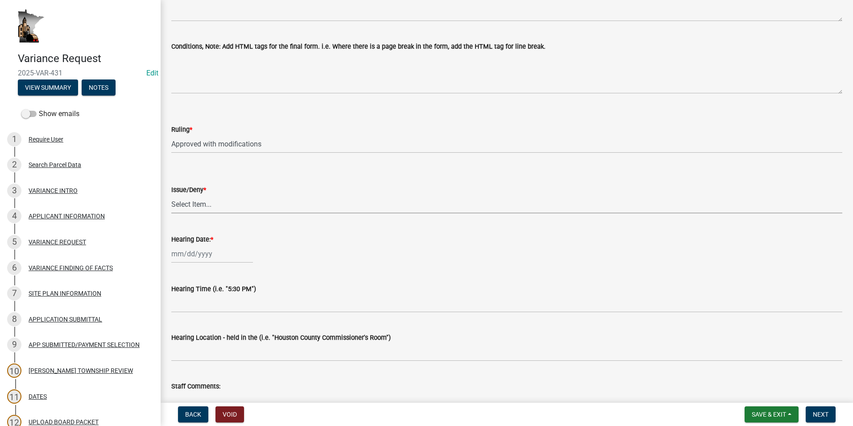
click at [195, 201] on select "Select Item... issue deny" at bounding box center [506, 204] width 671 height 18
click at [274, 148] on select "Select Item... Approved Denied Approved with modifications Tabled" at bounding box center [506, 144] width 671 height 18
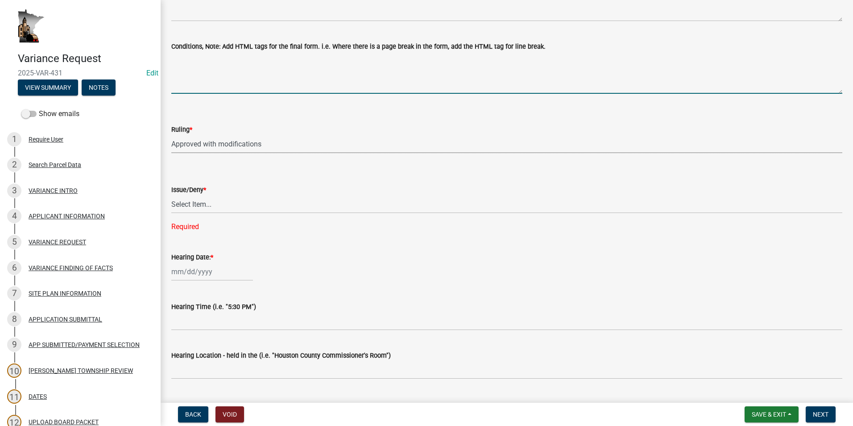
click at [286, 75] on textarea "Conditions, Note: Add HTML tags for the final form. i.e. Where there is a page …" at bounding box center [506, 73] width 671 height 42
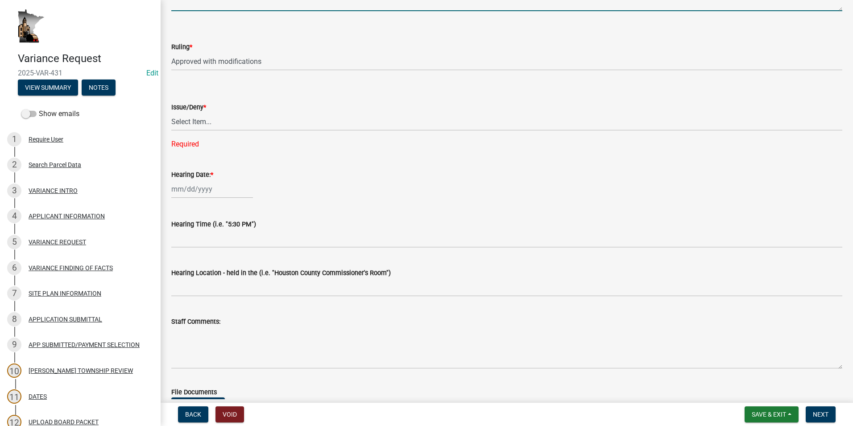
scroll to position [268, 0]
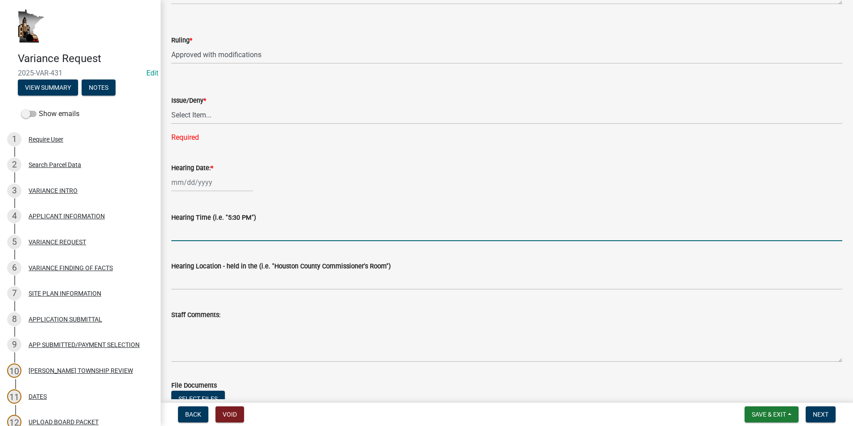
click at [218, 236] on input "Hearing Time (i.e. "5:30 PM")" at bounding box center [506, 232] width 671 height 18
type input "5:30 PM"
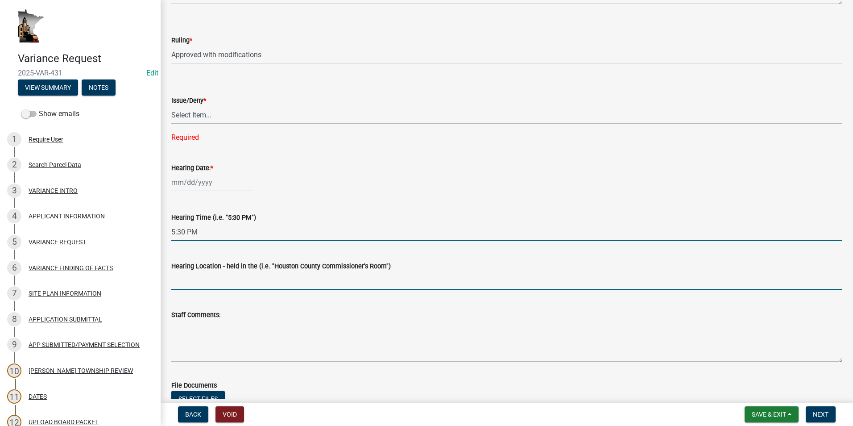
click at [226, 288] on input "Hearing Location - held in the (i.e. "Houston County Commissioner's Room")" at bounding box center [506, 280] width 671 height 18
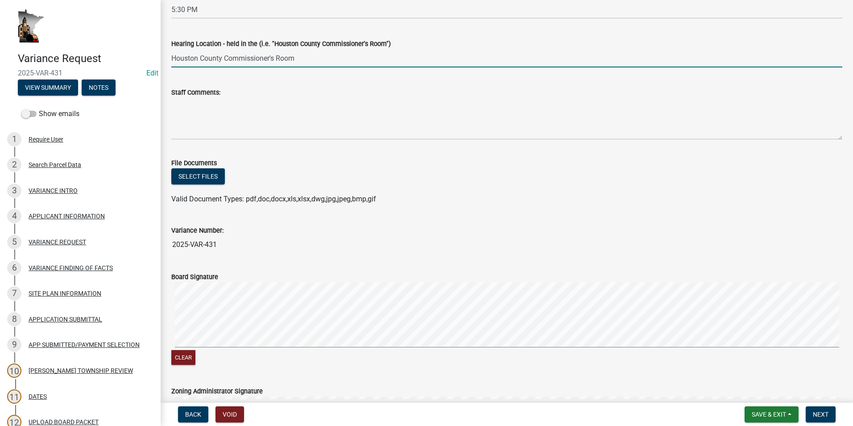
scroll to position [580, 0]
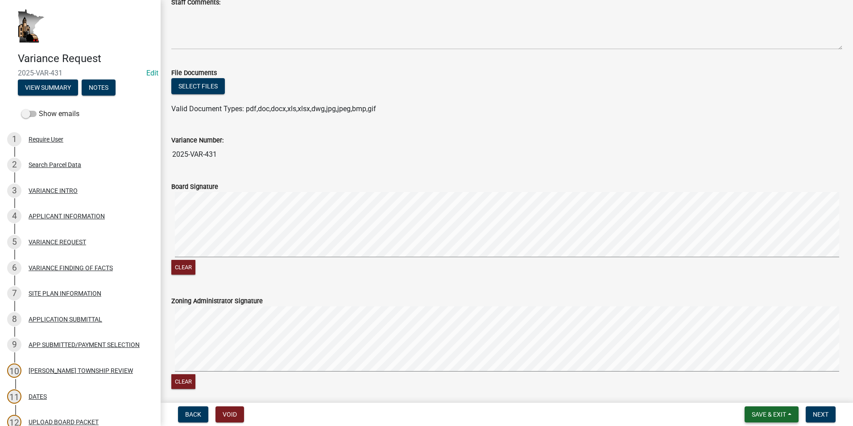
type input "Houston County Commissioner's Room"
click at [790, 410] on button "Save & Exit" at bounding box center [772, 414] width 54 height 16
click at [761, 373] on button "Save" at bounding box center [762, 369] width 71 height 21
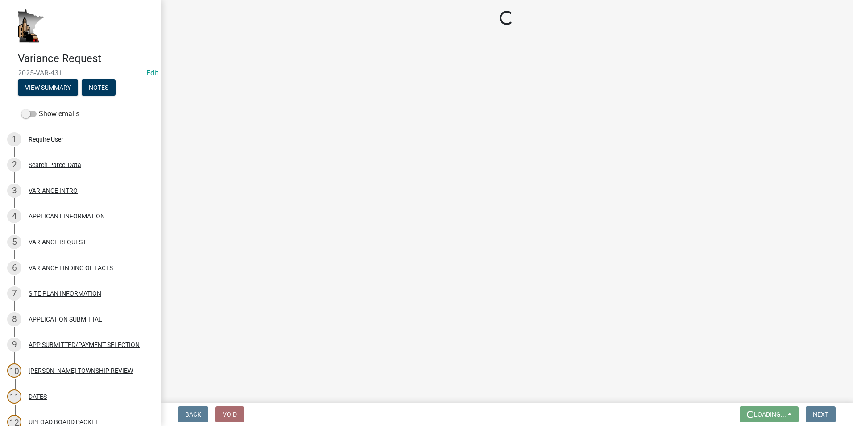
scroll to position [0, 0]
select select "0bec4f57-792b-45db-ab4a-3a66c0e1559c"
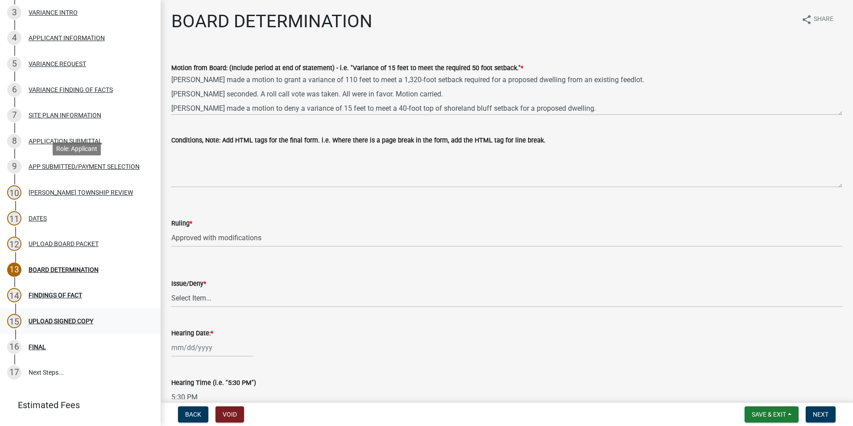
scroll to position [178, 0]
click at [57, 292] on div "FINDINGS OF FACT" at bounding box center [56, 294] width 54 height 6
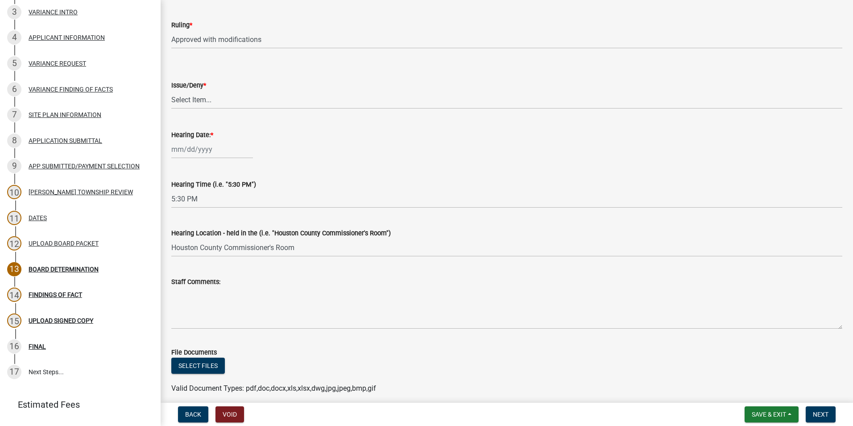
scroll to position [223, 0]
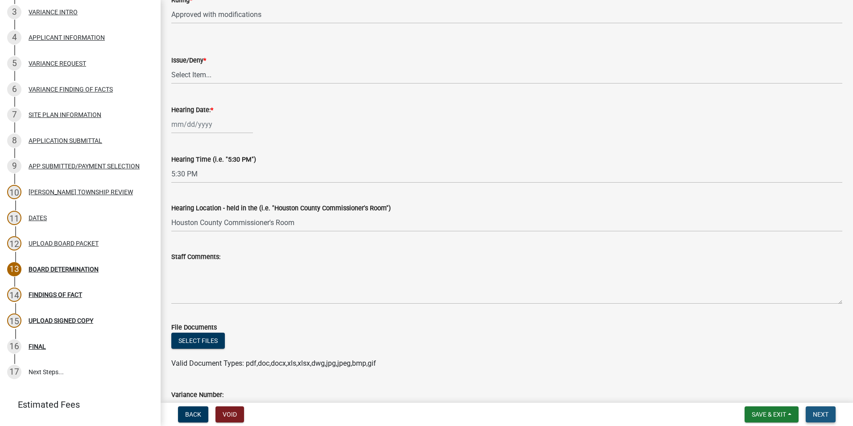
click at [819, 414] on span "Next" at bounding box center [821, 413] width 16 height 7
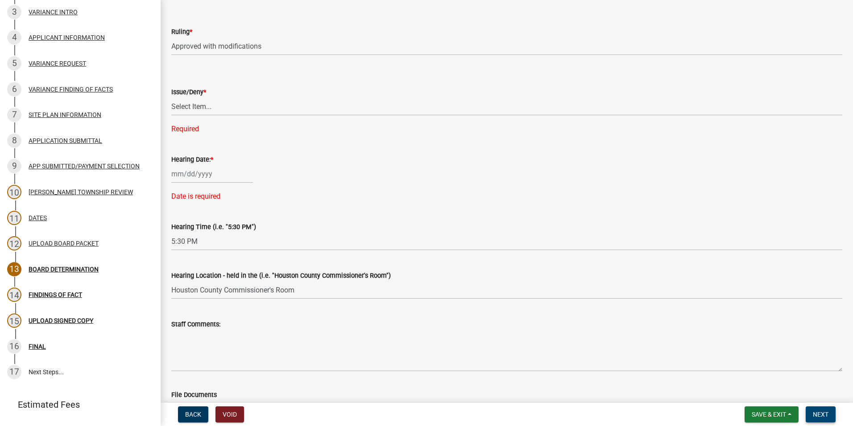
scroll to position [134, 0]
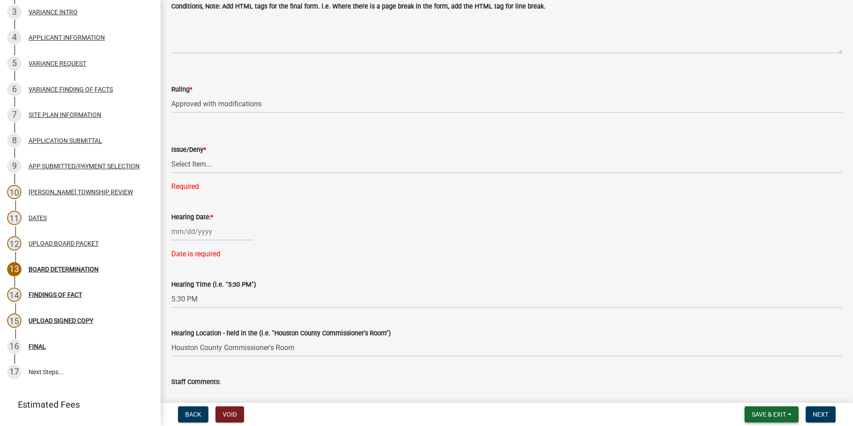
click at [757, 413] on span "Save & Exit" at bounding box center [769, 413] width 34 height 7
click at [763, 392] on button "Save & Exit" at bounding box center [762, 390] width 71 height 21
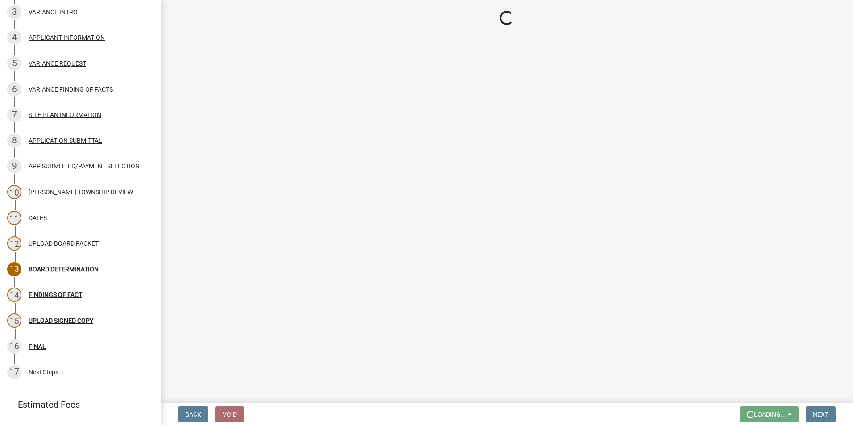
scroll to position [0, 0]
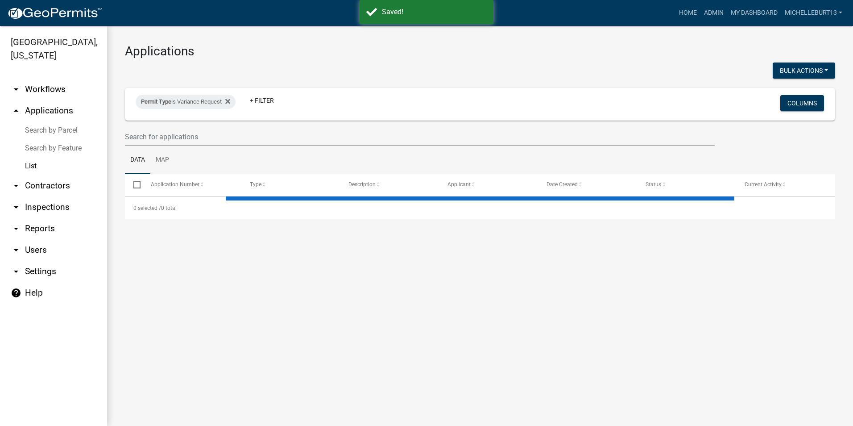
select select "3: 100"
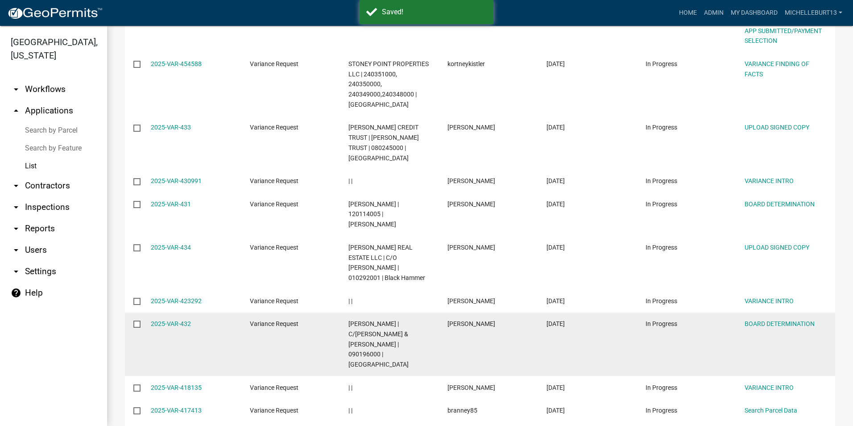
scroll to position [223, 0]
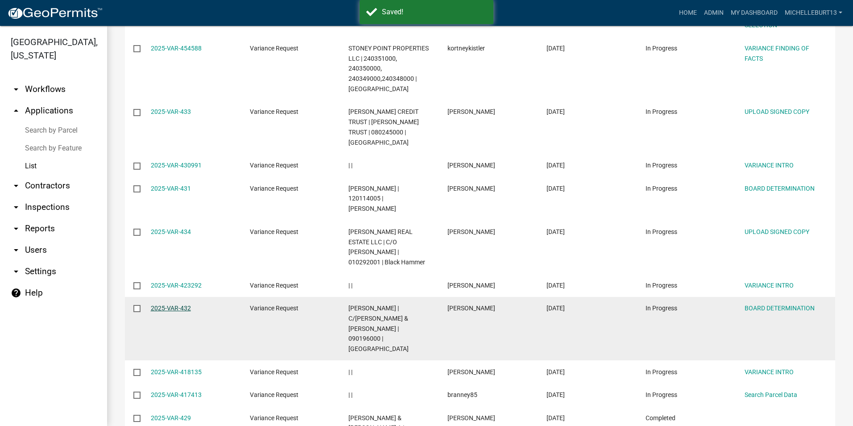
click at [178, 304] on link "2025-VAR-432" at bounding box center [171, 307] width 40 height 7
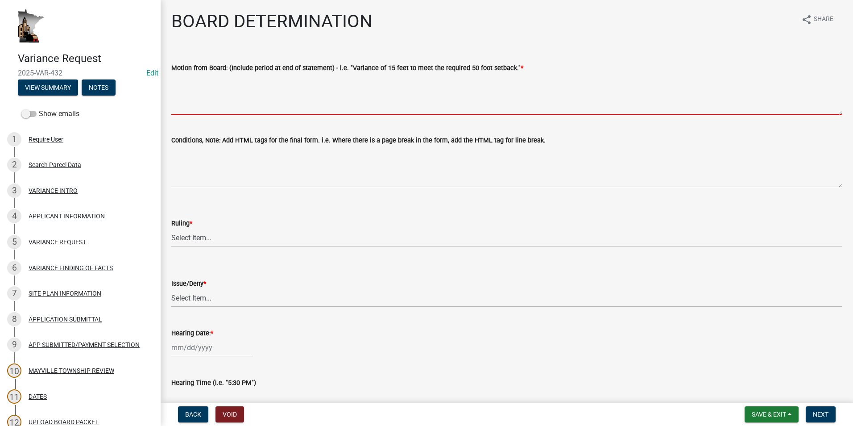
click at [190, 83] on textarea "Motion from Board: (Include period at end of statement) - i.e. "Variance of 15 …" at bounding box center [506, 94] width 671 height 42
paste textarea "Ken Anderson made a motion to deny the following variances: 1. Variance of 1,20…"
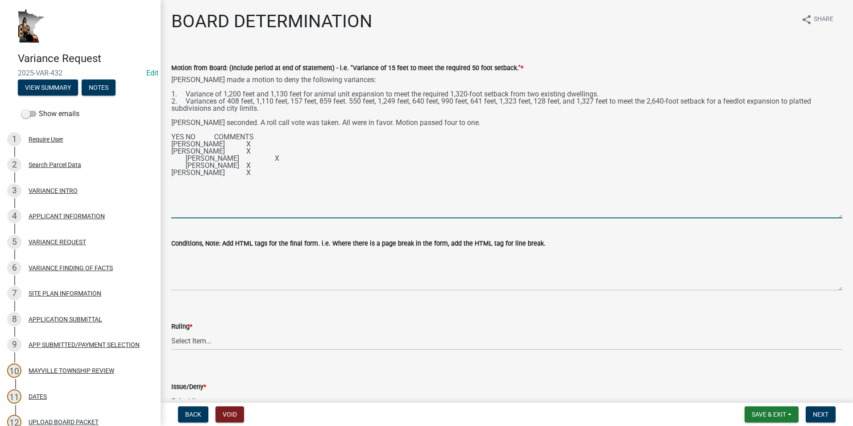
drag, startPoint x: 833, startPoint y: 113, endPoint x: 829, endPoint y: 216, distance: 103.1
click at [829, 216] on textarea "Ken Anderson made a motion to deny the following variances: 1. Variance of 1,20…" at bounding box center [506, 145] width 671 height 145
click at [173, 137] on textarea "Ken Anderson made a motion to deny the following variances: 1. Variance of 1,20…" at bounding box center [506, 145] width 671 height 145
click at [186, 157] on textarea "Ken Anderson made a motion to deny the following variances: 1. Variance of 1,20…" at bounding box center [506, 145] width 671 height 145
click at [185, 164] on textarea "Ken Anderson made a motion to deny the following variances: 1. Variance of 1,20…" at bounding box center [506, 145] width 671 height 145
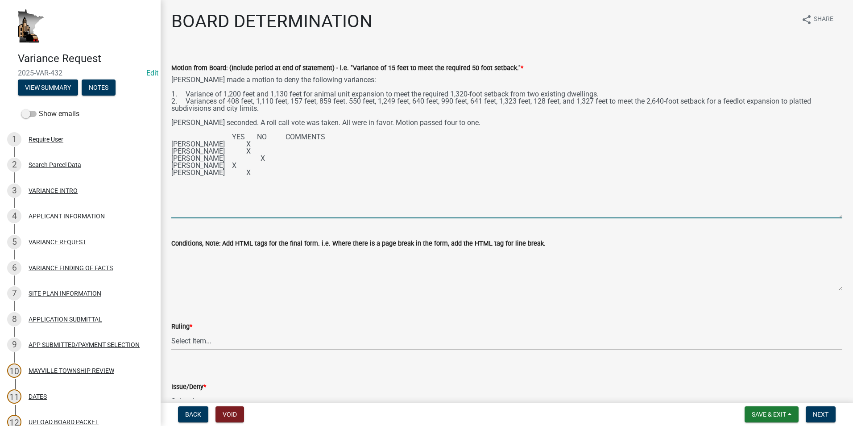
click at [245, 143] on textarea "Ken Anderson made a motion to deny the following variances: 1. Variance of 1,20…" at bounding box center [506, 145] width 671 height 145
drag, startPoint x: 245, startPoint y: 151, endPoint x: 250, endPoint y: 161, distance: 11.6
click at [246, 153] on textarea "Ken Anderson made a motion to deny the following variances: 1. Variance of 1,20…" at bounding box center [506, 145] width 671 height 145
click at [245, 158] on textarea "Ken Anderson made a motion to deny the following variances: 1. Variance of 1,20…" at bounding box center [506, 145] width 671 height 145
click at [245, 163] on textarea "Ken Anderson made a motion to deny the following variances: 1. Variance of 1,20…" at bounding box center [506, 145] width 671 height 145
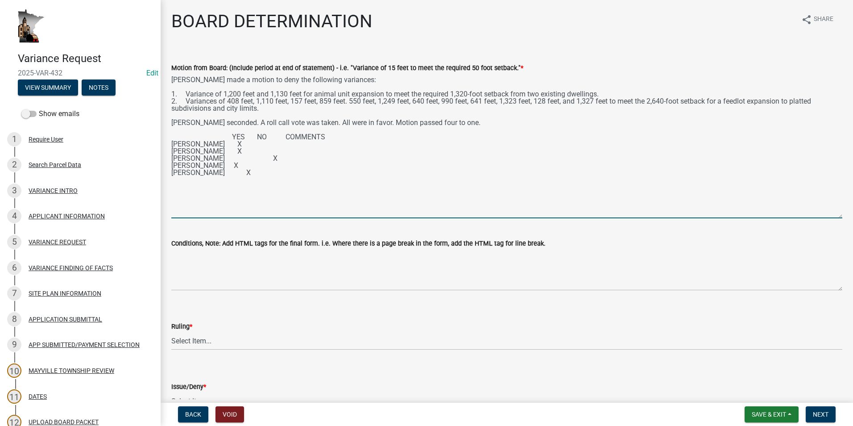
click at [231, 172] on textarea "Ken Anderson made a motion to deny the following variances: 1. Variance of 1,20…" at bounding box center [506, 145] width 671 height 145
click at [346, 101] on textarea "Ken Anderson made a motion to deny the following variances: 1. Variance of 1,20…" at bounding box center [506, 145] width 671 height 145
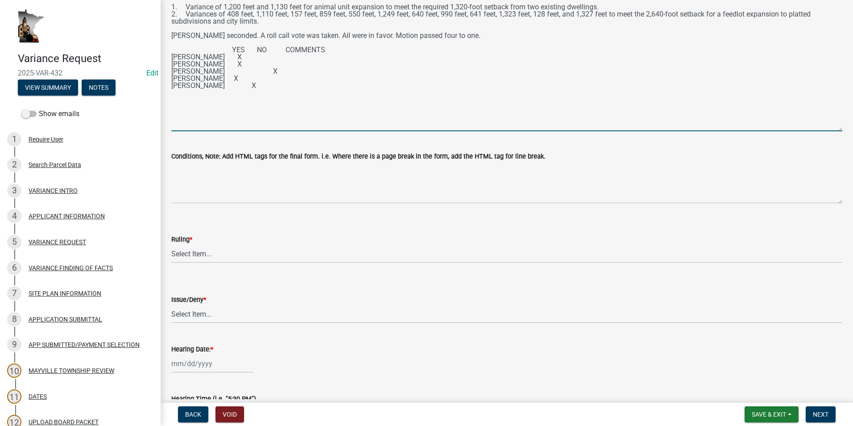
scroll to position [89, 0]
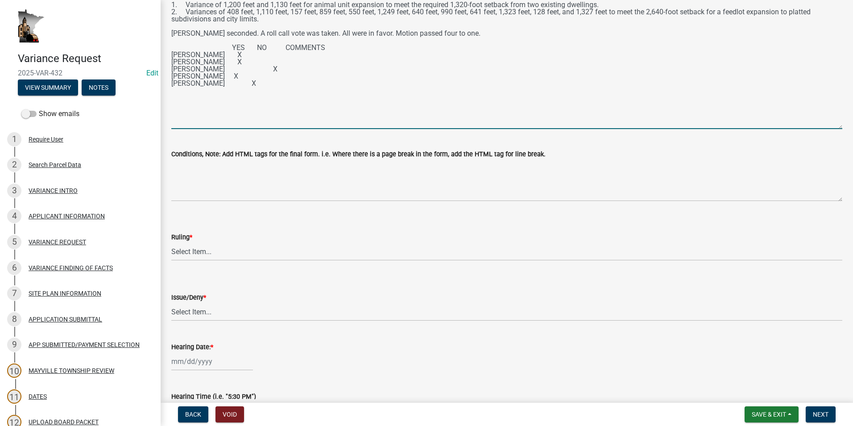
type textarea "Ken Anderson made a motion to deny the following variances: 1. Variance of 1,20…"
click at [191, 248] on select "Select Item... Approved Denied Approved with modifications Tabled" at bounding box center [506, 251] width 671 height 18
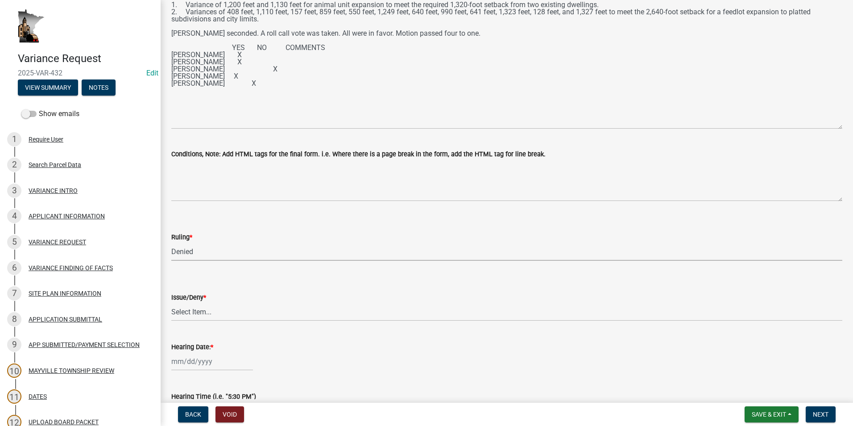
click at [171, 242] on select "Select Item... Approved Denied Approved with modifications Tabled" at bounding box center [506, 251] width 671 height 18
select select "8600c4e9-4522-463c-8132-b3a41dbb2ac8"
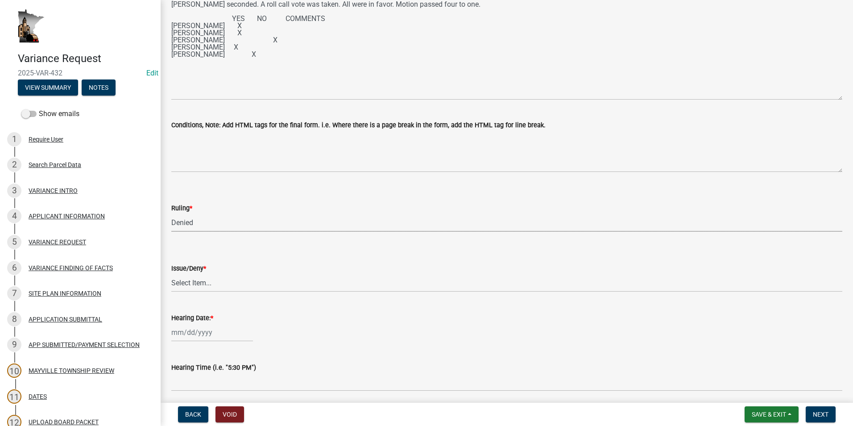
scroll to position [134, 0]
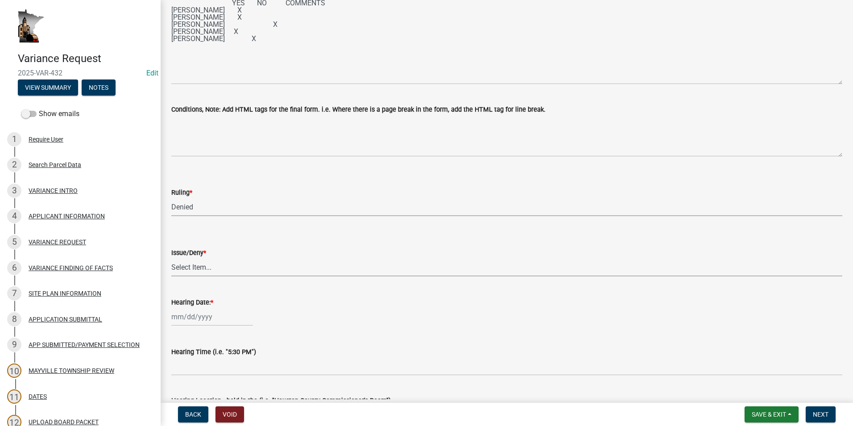
click at [197, 271] on select "Select Item... issue deny" at bounding box center [506, 267] width 671 height 18
click at [171, 258] on select "Select Item... issue deny" at bounding box center [506, 267] width 671 height 18
select select "6cf1fc57-99e9-4a5e-b1f3-05f8057e37a5"
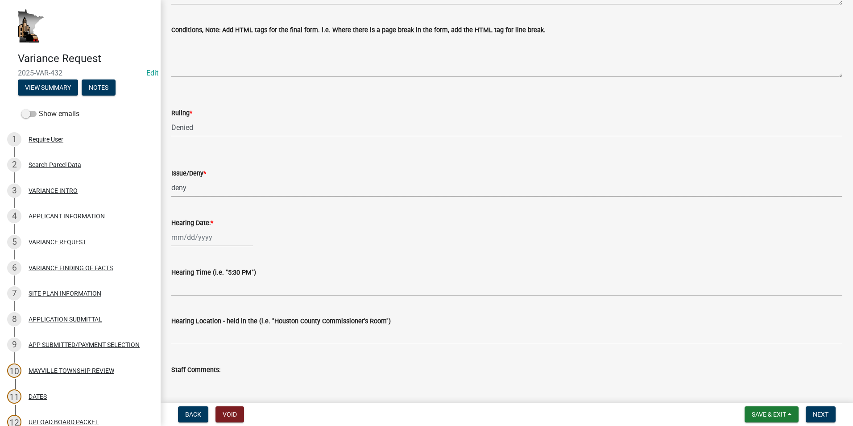
scroll to position [223, 0]
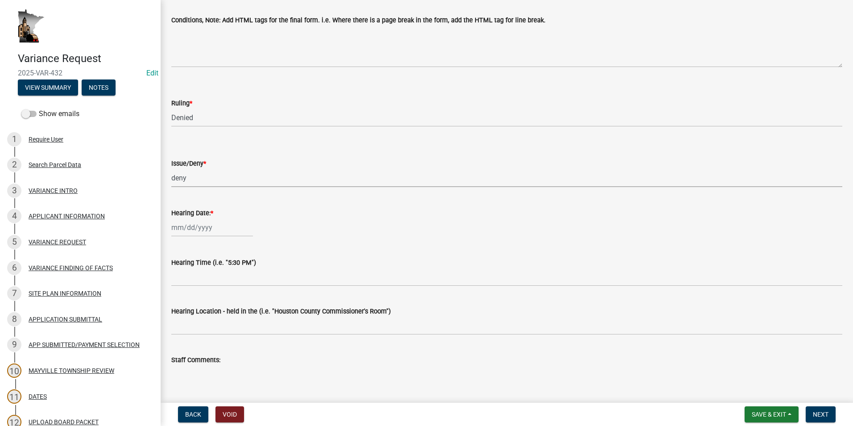
click at [199, 225] on div at bounding box center [212, 227] width 82 height 18
select select "8"
select select "2025"
click at [180, 243] on span "Previous month" at bounding box center [180, 246] width 7 height 7
select select "7"
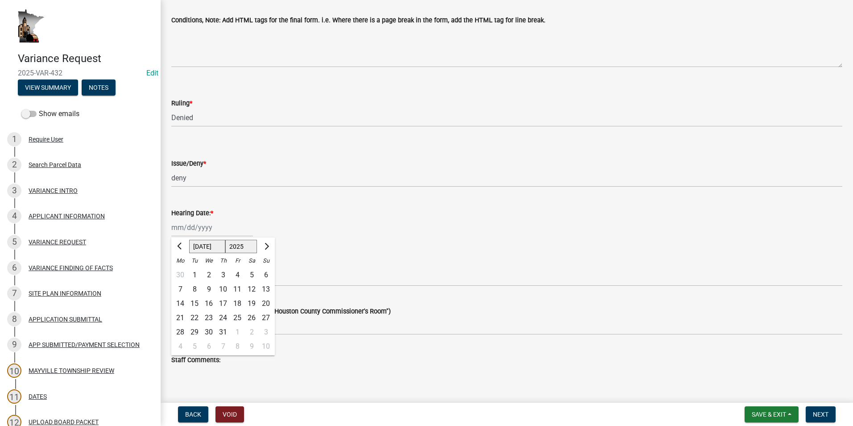
click at [222, 329] on div "31" at bounding box center [223, 332] width 14 height 14
type input "07/31/2025"
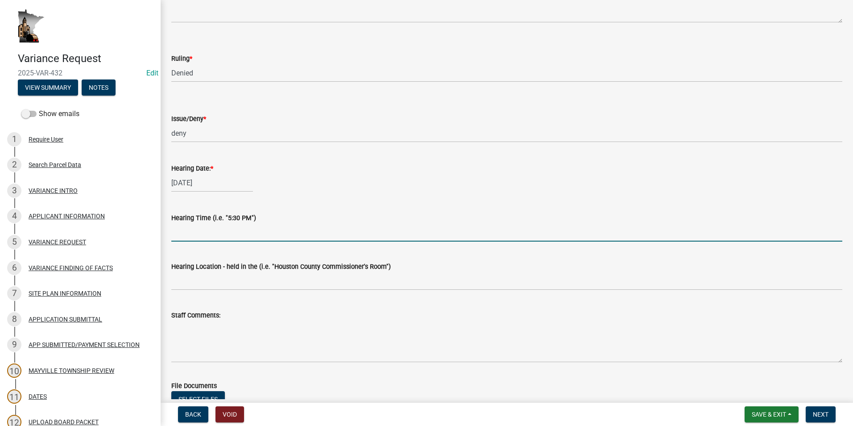
click at [189, 236] on input "Hearing Time (i.e. "5:30 PM")" at bounding box center [506, 232] width 671 height 18
type input "5:45 PM"
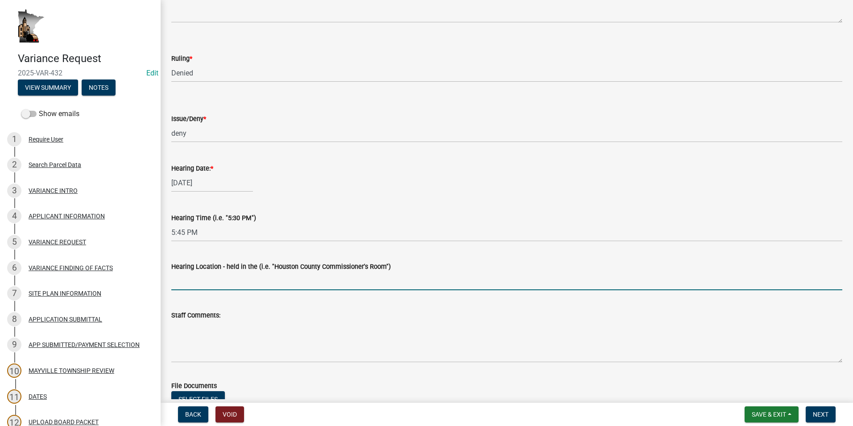
click at [199, 273] on input "Hearing Location - held in the (i.e. "Houston County Commissioner's Room")" at bounding box center [506, 281] width 671 height 18
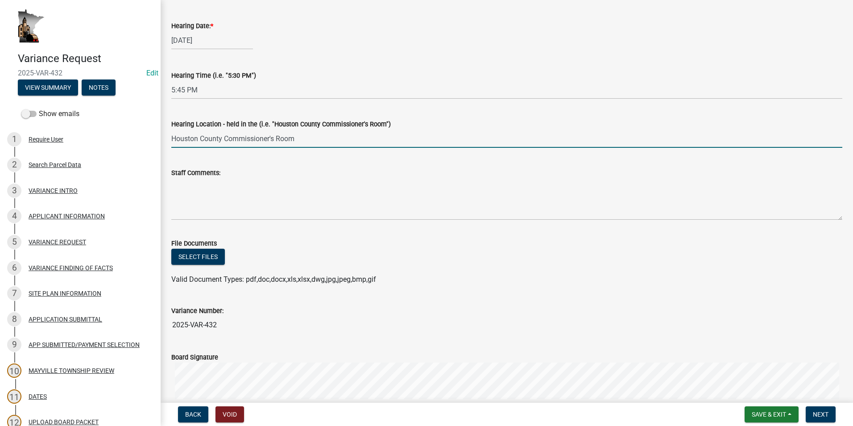
scroll to position [446, 0]
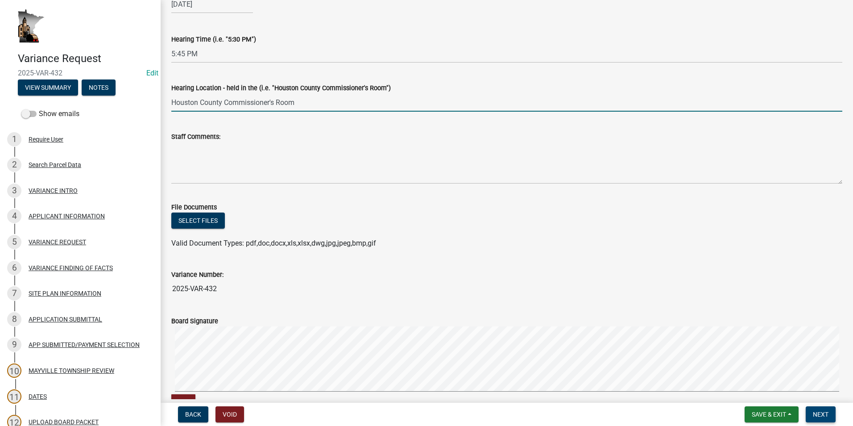
type input "Houston County Commissioner's Room"
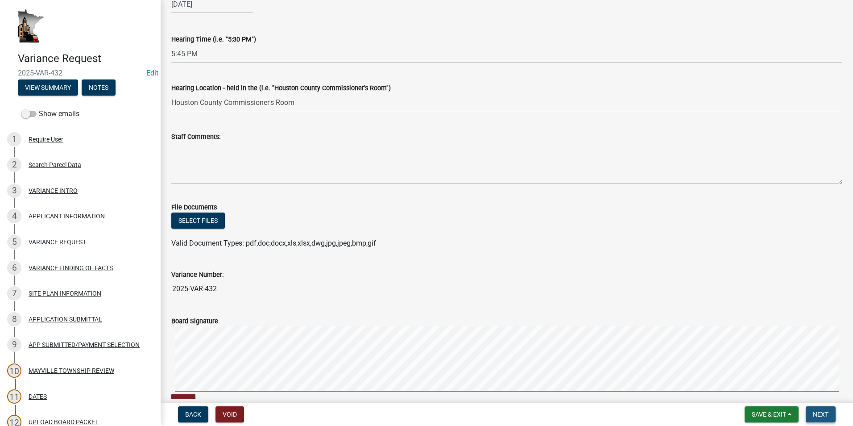
click at [825, 415] on span "Next" at bounding box center [821, 413] width 16 height 7
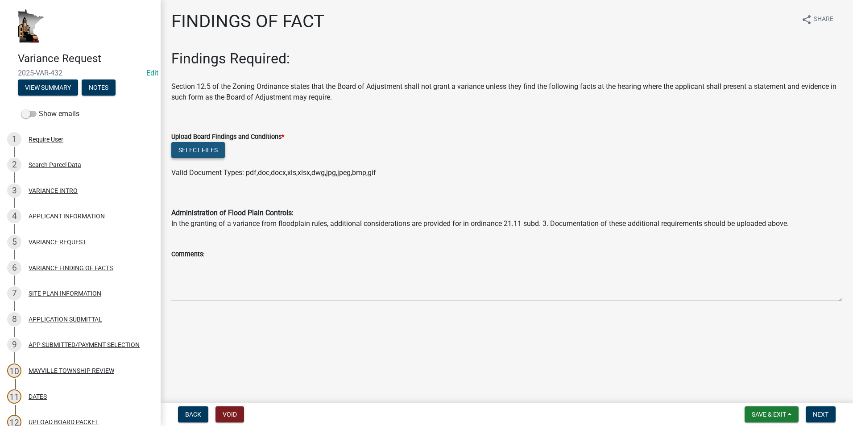
click at [210, 153] on button "Select files" at bounding box center [198, 150] width 54 height 16
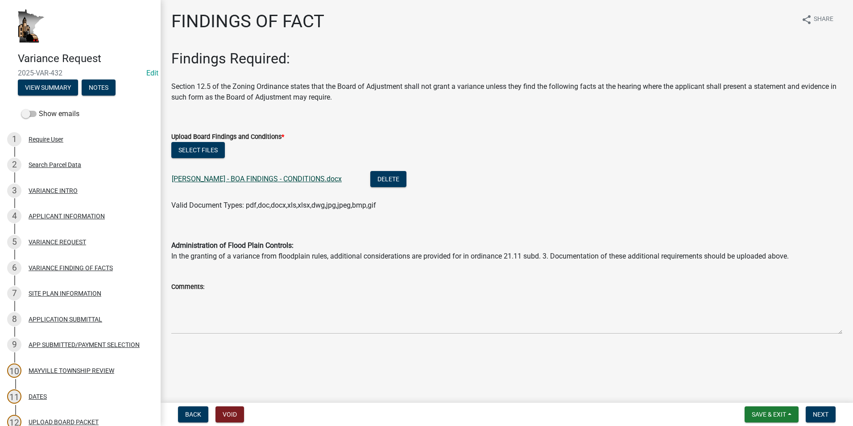
click at [223, 178] on link "Hoscheit - BOA FINDINGS - CONDITIONS.docx" at bounding box center [257, 178] width 170 height 8
click at [818, 418] on button "Next" at bounding box center [821, 414] width 30 height 16
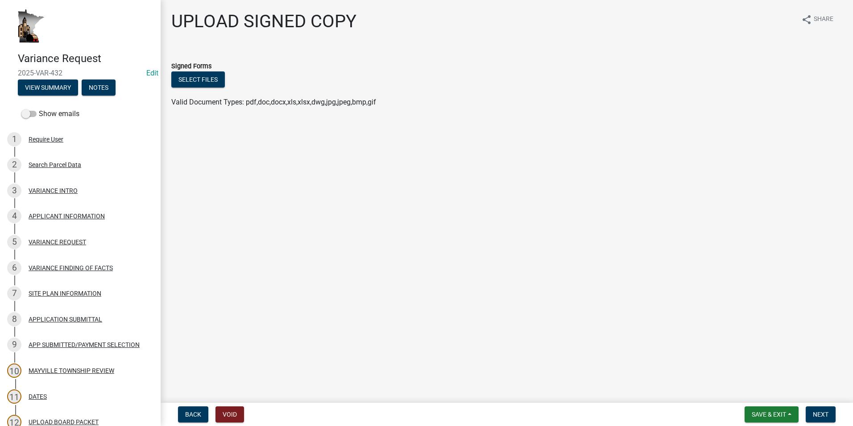
click at [830, 176] on main "UPLOAD SIGNED COPY share Share Signed Forms Select files Valid Document Types: …" at bounding box center [507, 199] width 692 height 399
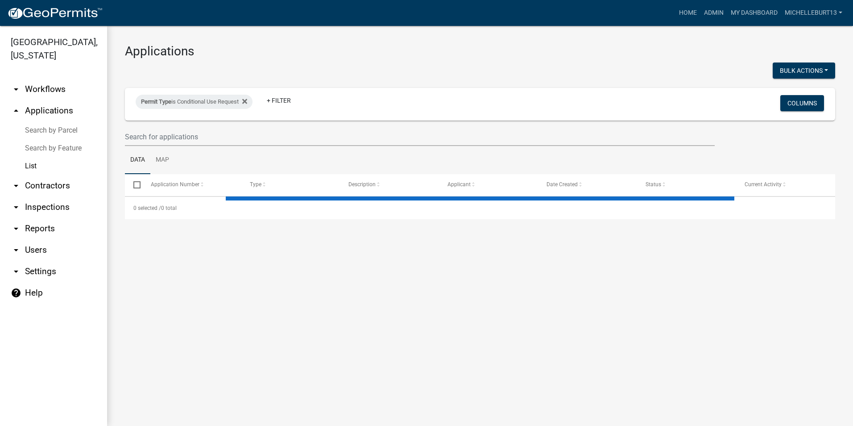
select select "3: 100"
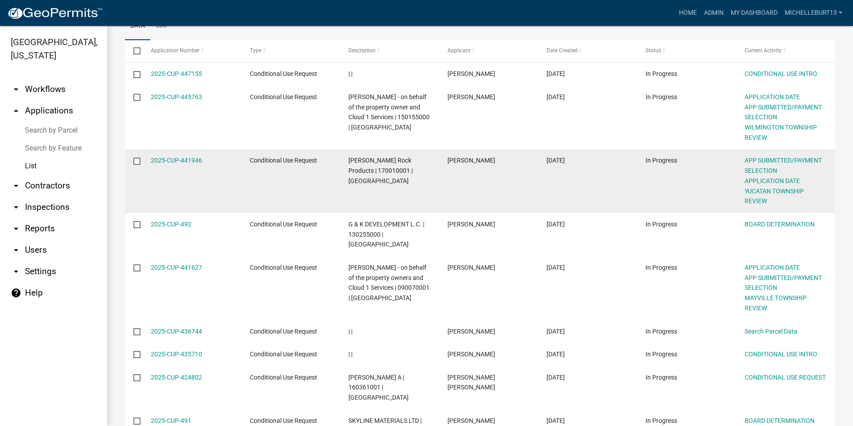
scroll to position [178, 0]
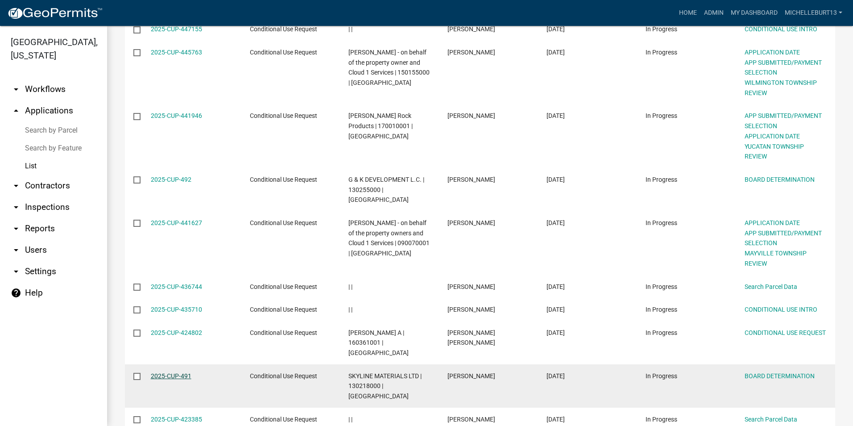
click at [170, 372] on link "2025-CUP-491" at bounding box center [171, 375] width 41 height 7
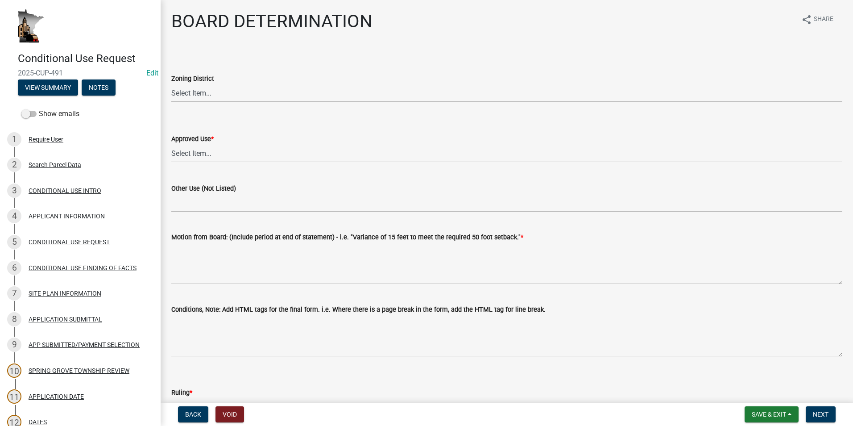
click at [195, 93] on select "Select Item... AP - Agricultural Protection R - Residential HB - Highway Busine…" at bounding box center [506, 93] width 671 height 18
click at [171, 84] on select "Select Item... AP - Agricultural Protection R - Residential HB - Highway Busine…" at bounding box center [506, 93] width 671 height 18
select select "a7b40ebe-ef8f-48cb-90a3-0b394482bfdf"
click at [201, 157] on select "Select Item... AP - Agriculture Oriented Business AP - Aircraft Landing Fields …" at bounding box center [506, 153] width 671 height 18
click at [171, 144] on select "Select Item... AP - Agriculture Oriented Business AP - Aircraft Landing Fields …" at bounding box center [506, 153] width 671 height 18
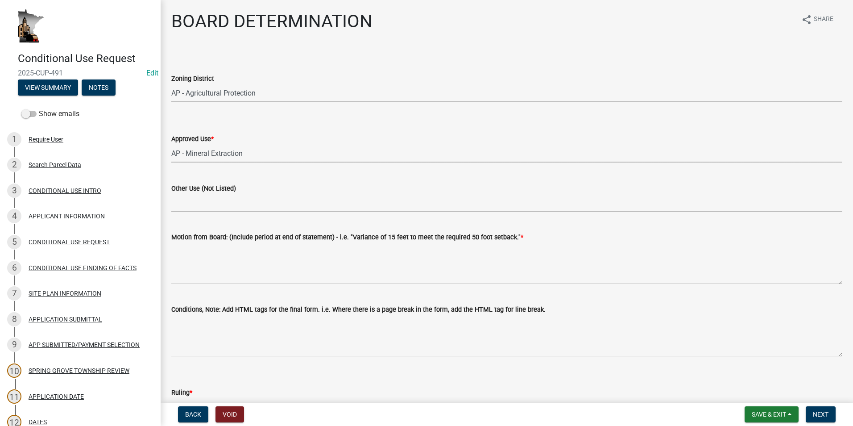
select select "ac6e7584-9cfa-4665-bf45-0749c8da3b97"
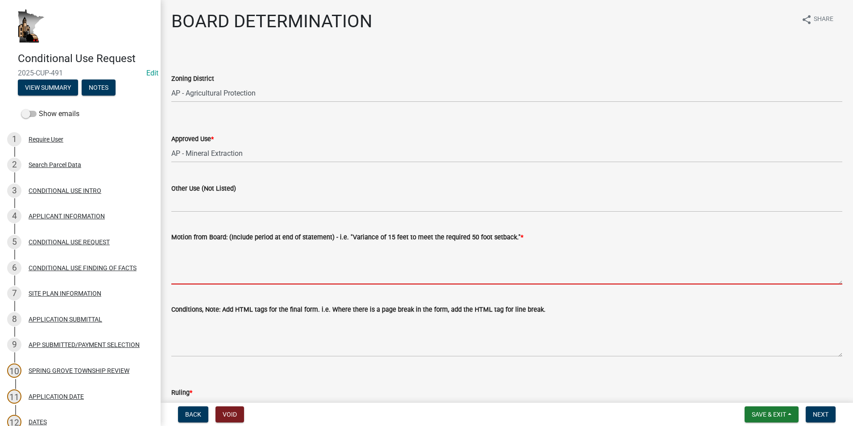
click at [206, 250] on textarea "Motion from Board: (Include period at end of statement) - i.e. "Variance of 15 …" at bounding box center [506, 263] width 671 height 42
paste textarea "Johnathon Glasspoole made a motion to recommend the Houston County Board approv…"
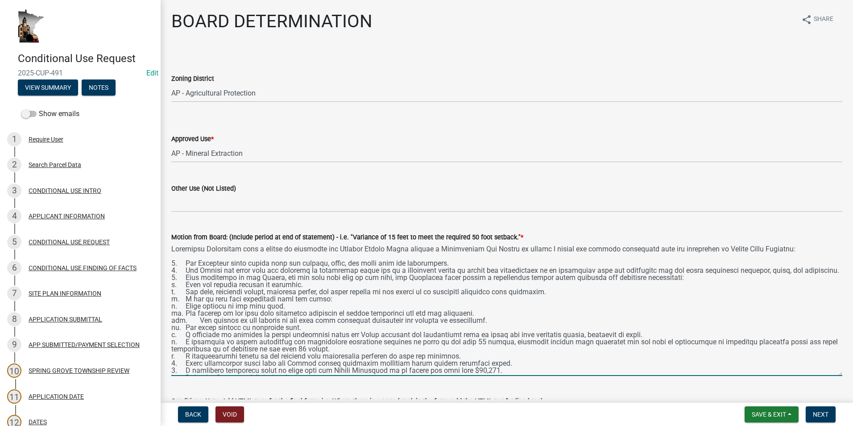
drag, startPoint x: 831, startPoint y: 282, endPoint x: 782, endPoint y: 378, distance: 107.6
click at [829, 376] on textarea "Motion from Board: (Include period at end of statement) - i.e. "Variance of 15 …" at bounding box center [506, 308] width 671 height 133
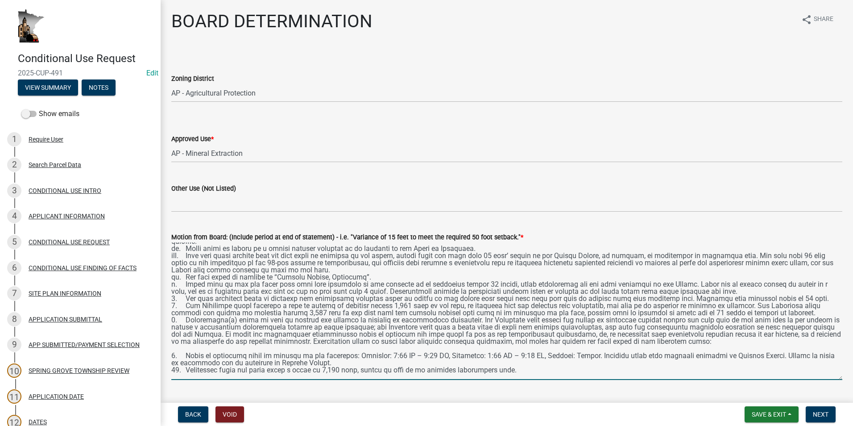
scroll to position [176, 0]
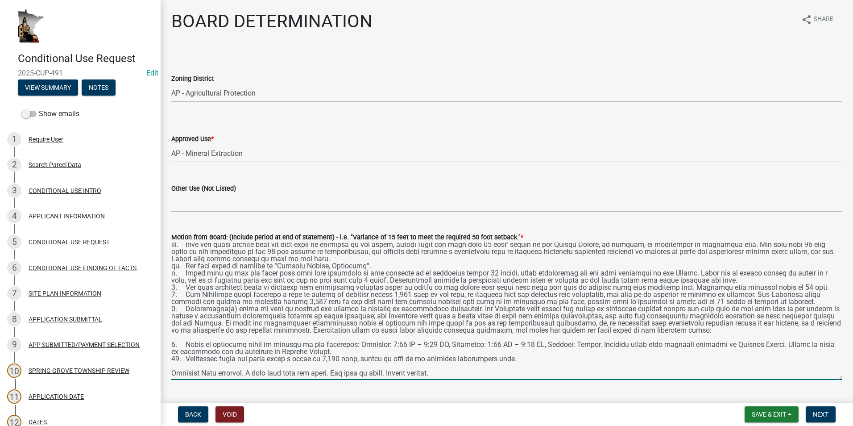
click at [202, 331] on textarea "Motion from Board: (Include period at end of statement) - i.e. "Variance of 15 …" at bounding box center [506, 310] width 671 height 137
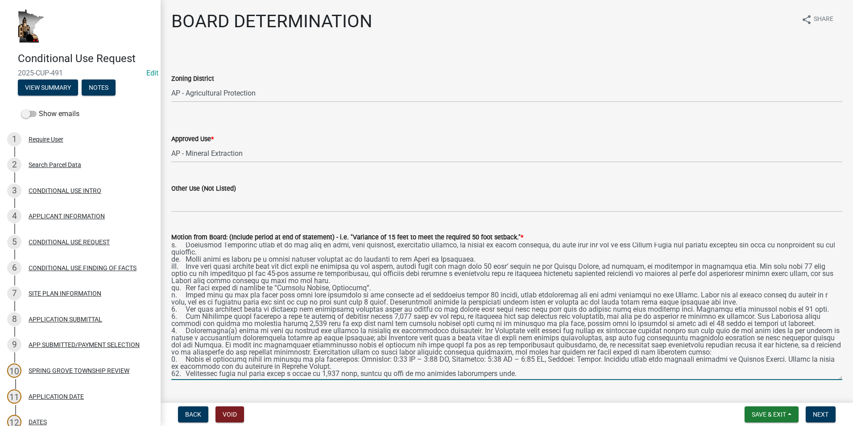
scroll to position [124, 0]
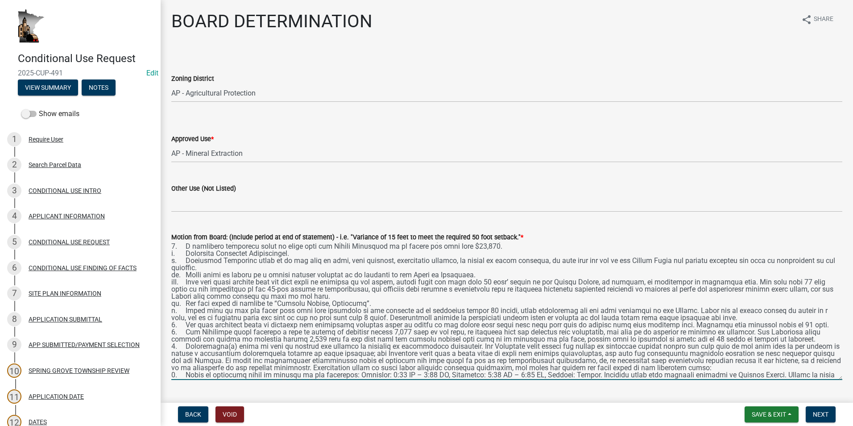
click at [186, 317] on textarea "Motion from Board: (Include period at end of statement) - i.e. "Variance of 15 …" at bounding box center [506, 310] width 671 height 137
click at [170, 317] on div "Motion from Board: (Include period at end of statement) - i.e. "Variance of 15 …" at bounding box center [507, 299] width 684 height 161
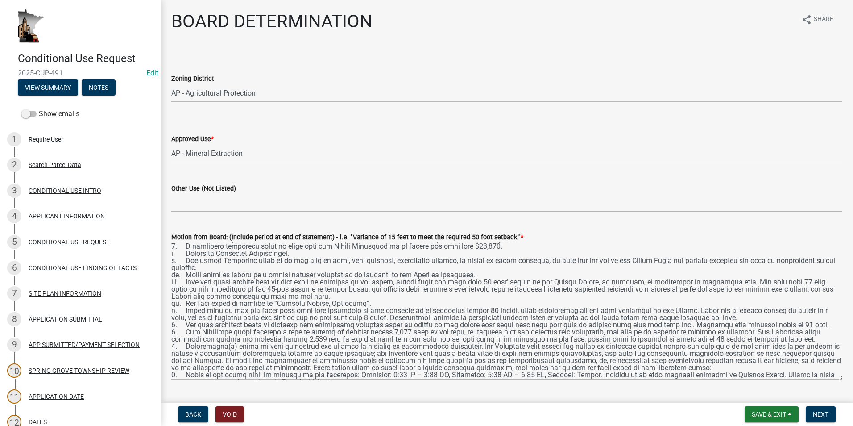
click at [170, 317] on div "Motion from Board: (Include period at end of statement) - i.e. "Variance of 15 …" at bounding box center [507, 299] width 684 height 161
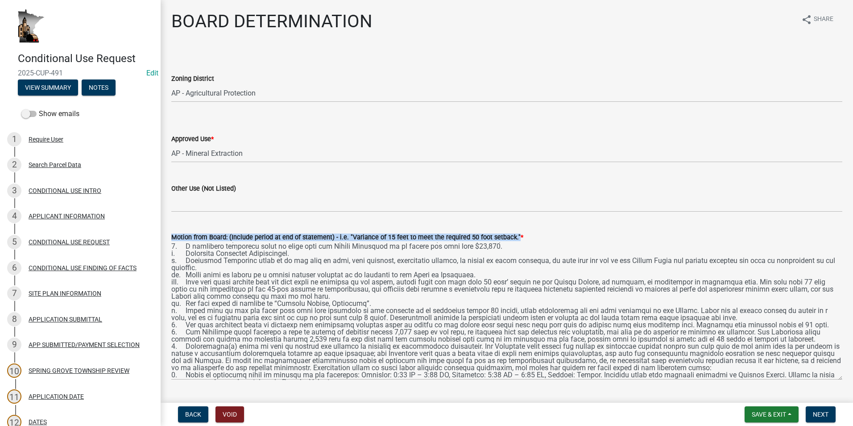
click at [170, 317] on div "Motion from Board: (Include period at end of statement) - i.e. "Variance of 15 …" at bounding box center [507, 299] width 684 height 161
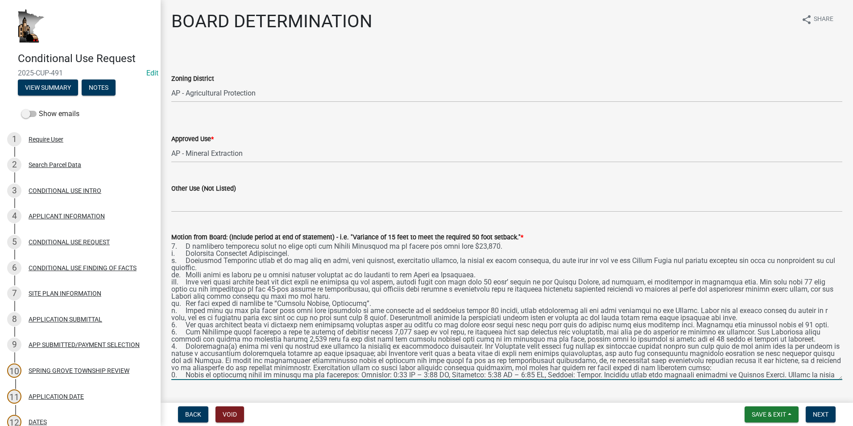
click at [172, 317] on textarea "Motion from Board: (Include period at end of statement) - i.e. "Variance of 15 …" at bounding box center [506, 310] width 671 height 137
click at [171, 310] on div "Motion from Board: (Include period at end of statement) - i.e. "Variance of 15 …" at bounding box center [507, 299] width 684 height 161
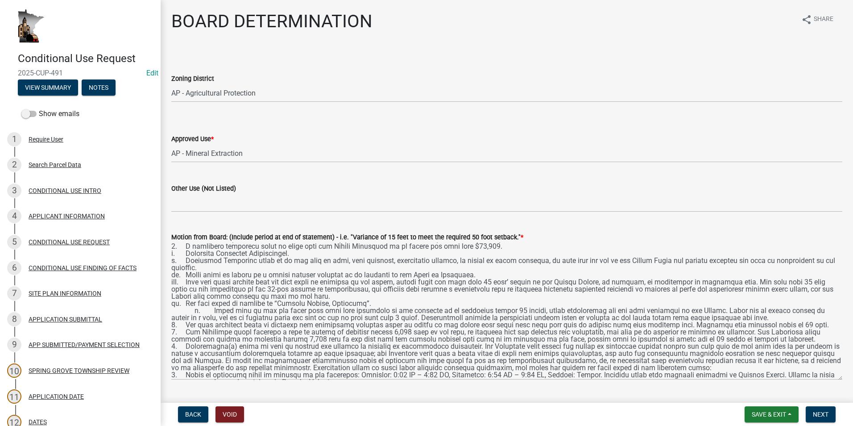
click at [170, 310] on div "Motion from Board: (Include period at end of statement) - i.e. "Variance of 15 …" at bounding box center [507, 299] width 684 height 161
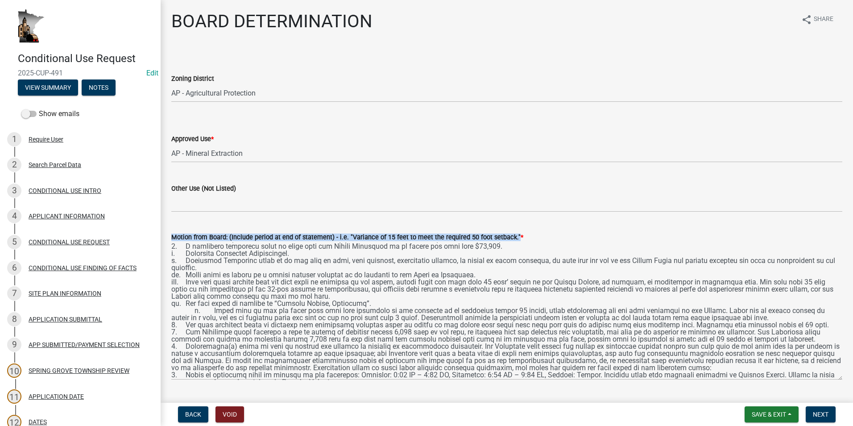
click at [170, 310] on div "Motion from Board: (Include period at end of statement) - i.e. "Variance of 15 …" at bounding box center [507, 299] width 684 height 161
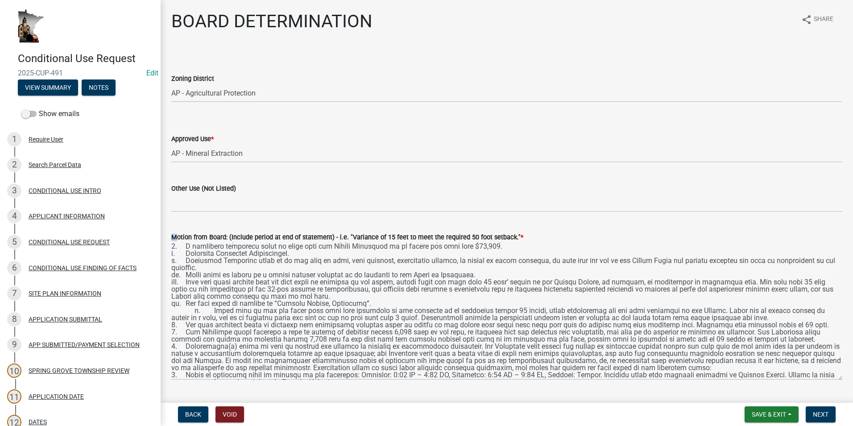
click at [170, 310] on div "Motion from Board: (Include period at end of statement) - i.e. "Variance of 15 …" at bounding box center [507, 299] width 684 height 161
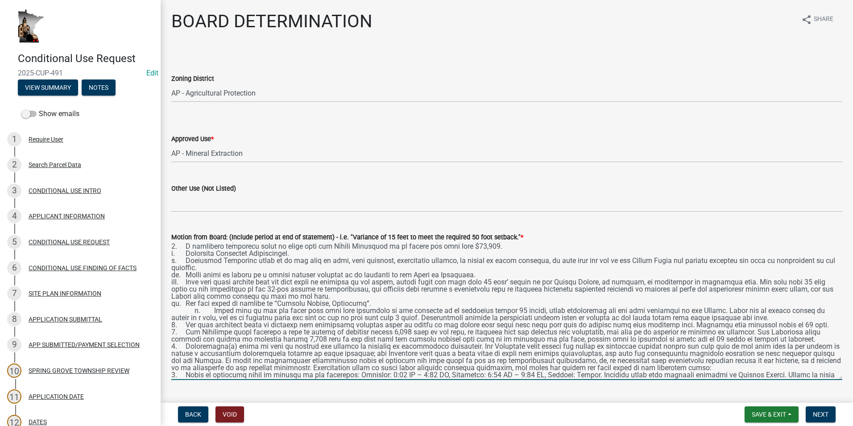
click at [171, 311] on textarea "Motion from Board: (Include period at end of statement) - i.e. "Variance of 15 …" at bounding box center [506, 310] width 671 height 137
drag, startPoint x: 212, startPoint y: 319, endPoint x: 215, endPoint y: 326, distance: 7.6
click at [213, 319] on textarea "Motion from Board: (Include period at end of statement) - i.e. "Variance of 15 …" at bounding box center [506, 310] width 671 height 137
type textarea "Johnathon Glasspoole made a motion to recommend the Houston County Board approv…"
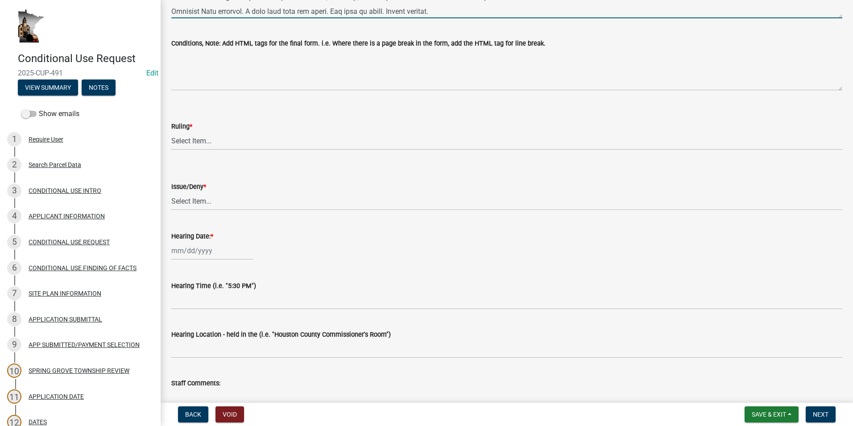
scroll to position [548, 0]
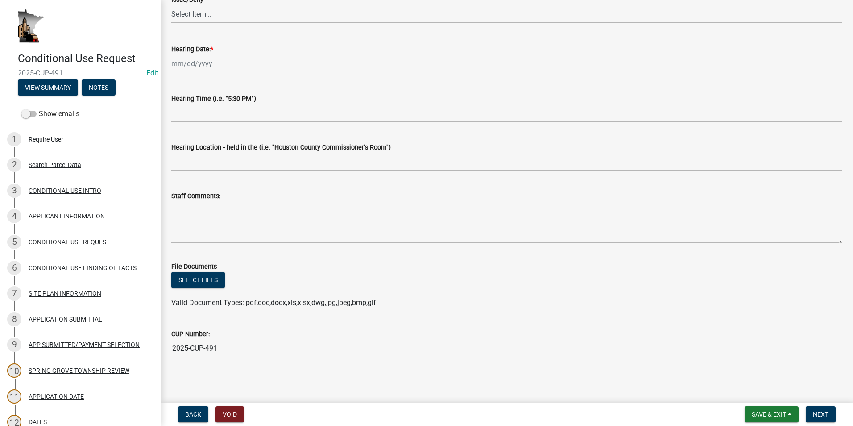
drag, startPoint x: 173, startPoint y: 248, endPoint x: 446, endPoint y: 94, distance: 313.4
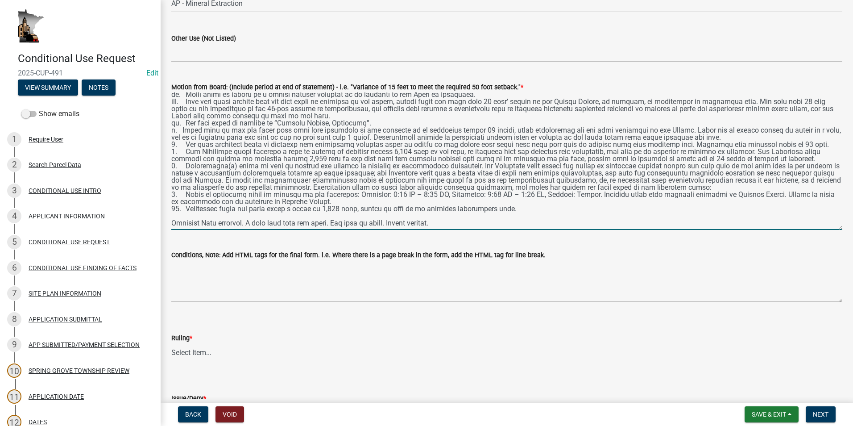
scroll to position [147, 0]
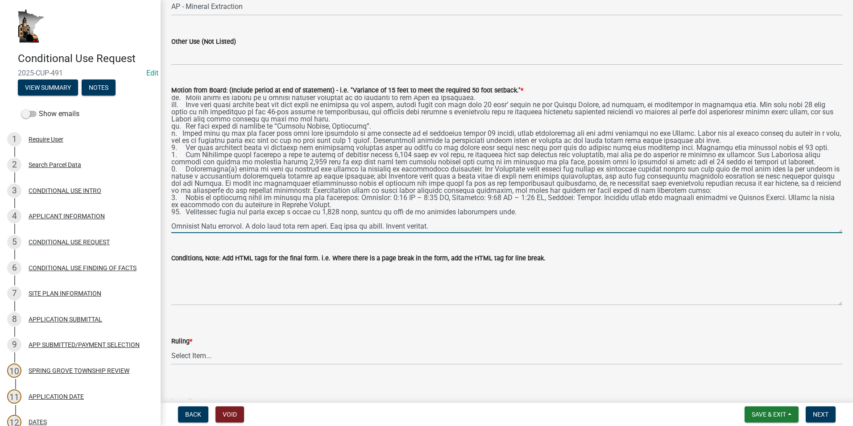
click at [446, 221] on textarea "Motion from Board: (Include period at end of statement) - i.e. "Variance of 15 …" at bounding box center [506, 163] width 671 height 137
click at [446, 219] on textarea "Motion from Board: (Include period at end of statement) - i.e. "Variance of 15 …" at bounding box center [506, 163] width 671 height 137
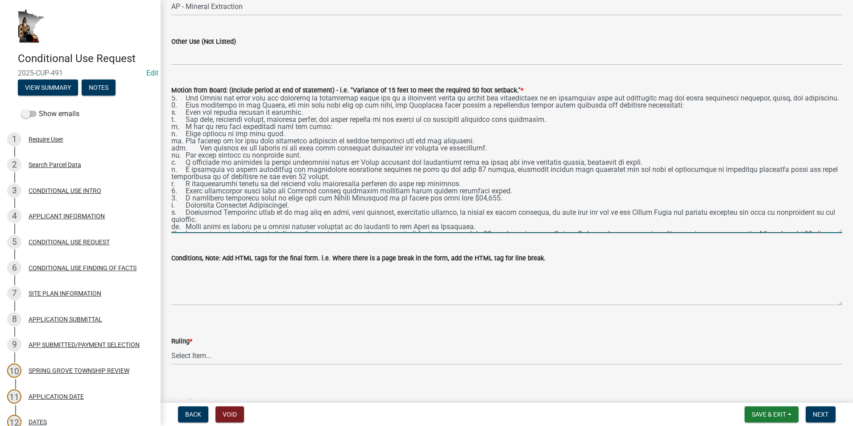
scroll to position [0, 0]
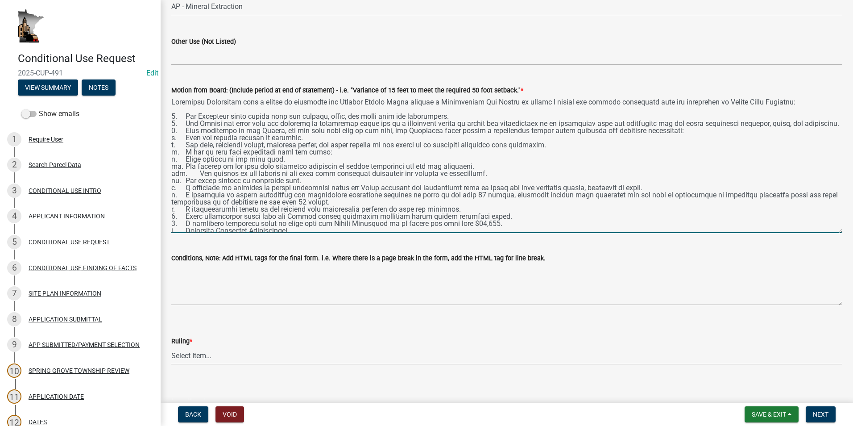
drag, startPoint x: 446, startPoint y: 219, endPoint x: 171, endPoint y: 103, distance: 298.2
click at [171, 103] on textarea "Motion from Board: (Include period at end of statement) - i.e. "Variance of 15 …" at bounding box center [506, 163] width 671 height 137
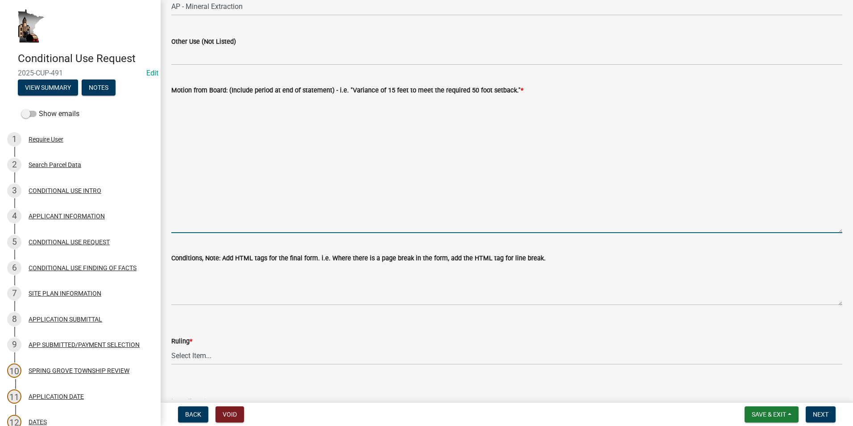
click at [174, 106] on textarea "Motion from Board: (Include period at end of statement) - i.e. "Variance of 15 …" at bounding box center [506, 163] width 671 height 137
paste textarea "Johnathon Glasspoole made a motion to recommend the Houston County Board approv…"
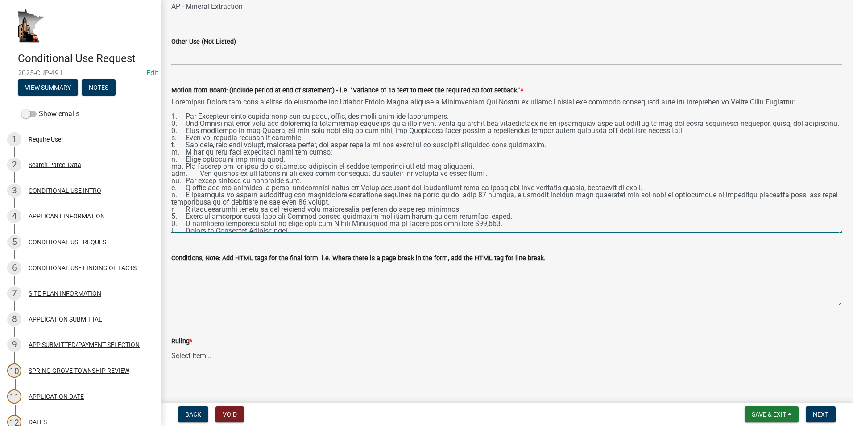
click at [442, 123] on textarea "Motion from Board: (Include period at end of statement) - i.e. "Variance of 15 …" at bounding box center [506, 163] width 671 height 137
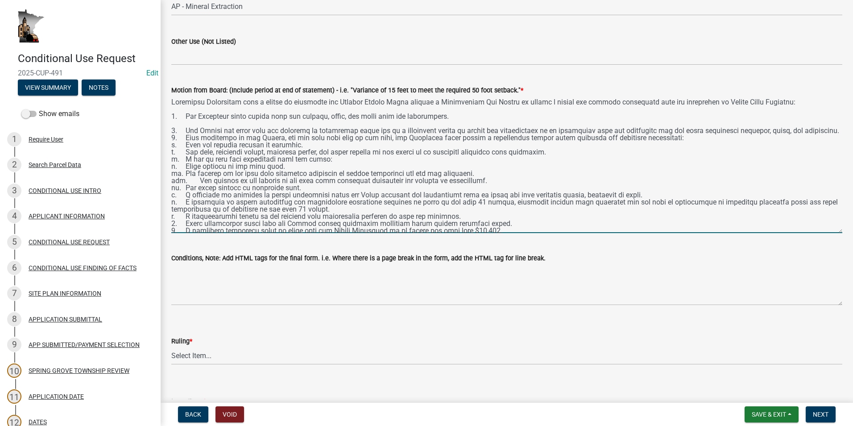
click at [225, 145] on textarea "Motion from Board: (Include period at end of statement) - i.e. "Variance of 15 …" at bounding box center [506, 163] width 671 height 137
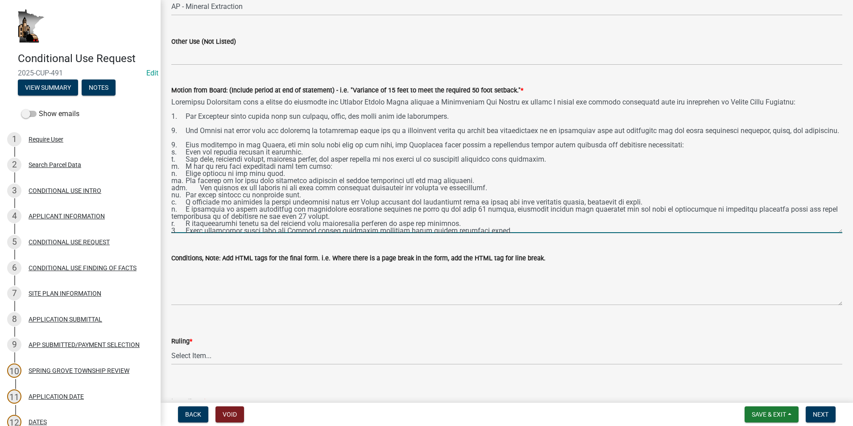
scroll to position [45, 0]
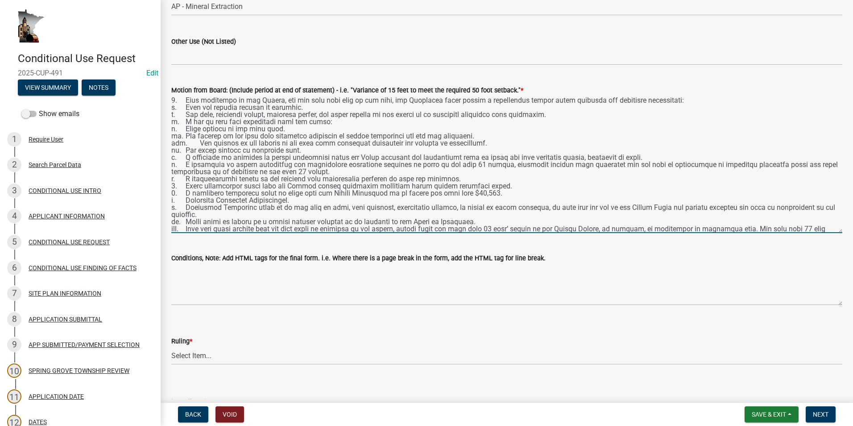
click at [455, 193] on textarea "Motion from Board: (Include period at end of statement) - i.e. "Variance of 15 …" at bounding box center [506, 163] width 671 height 137
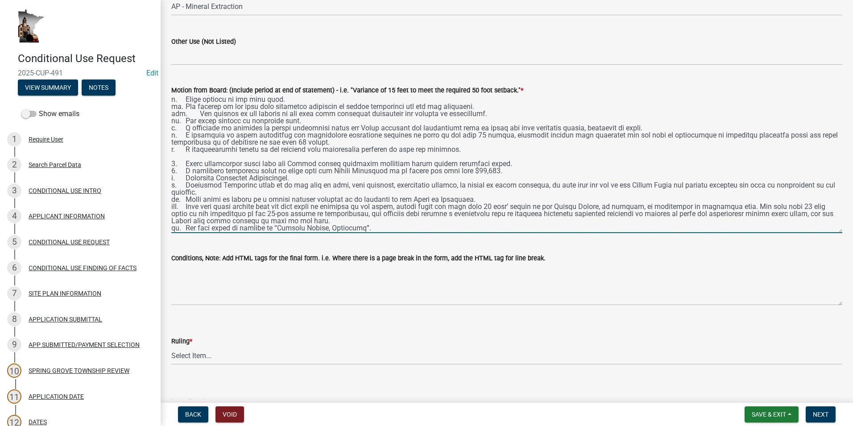
scroll to position [89, 0]
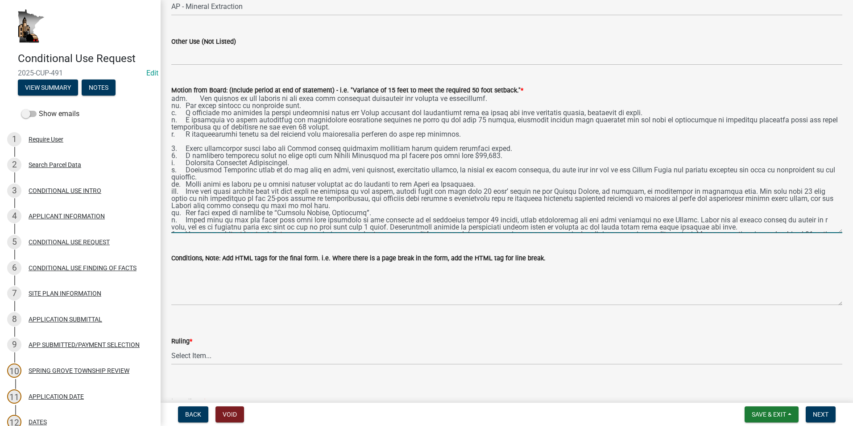
click at [496, 164] on textarea "Motion from Board: (Include period at end of statement) - i.e. "Variance of 15 …" at bounding box center [506, 163] width 671 height 137
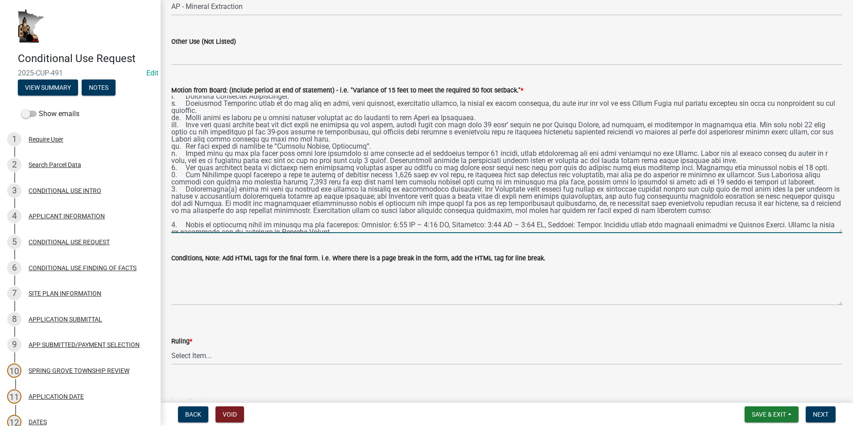
scroll to position [178, 0]
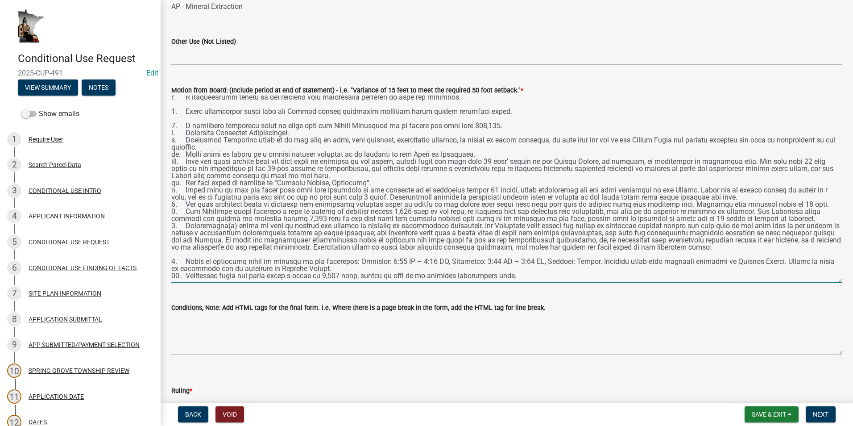
drag, startPoint x: 832, startPoint y: 231, endPoint x: 834, endPoint y: 292, distance: 61.6
click at [834, 282] on textarea "Motion from Board: (Include period at end of statement) - i.e. "Variance of 15 …" at bounding box center [506, 188] width 671 height 187
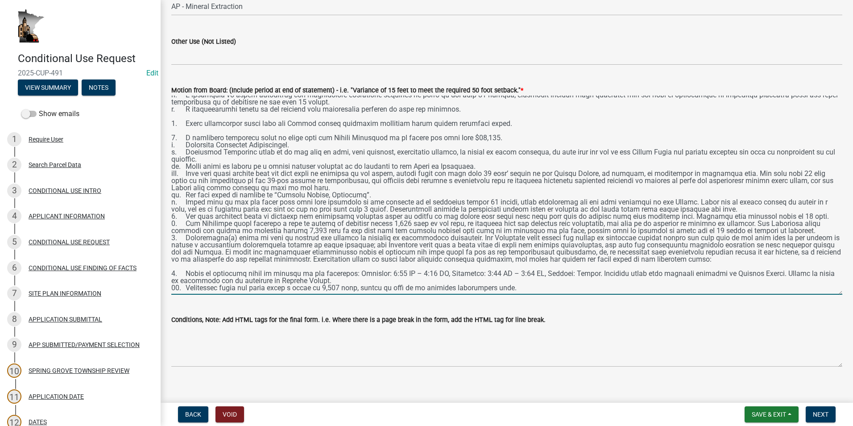
scroll to position [136, 0]
click at [818, 210] on textarea "Motion from Board: (Include period at end of statement) - i.e. "Variance of 15 …" at bounding box center [506, 194] width 671 height 199
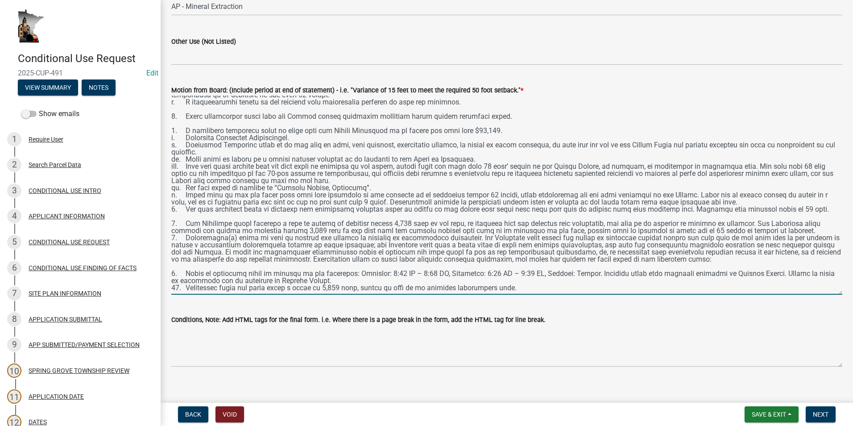
click at [781, 232] on textarea "Motion from Board: (Include period at end of statement) - i.e. "Variance of 15 …" at bounding box center [506, 194] width 671 height 199
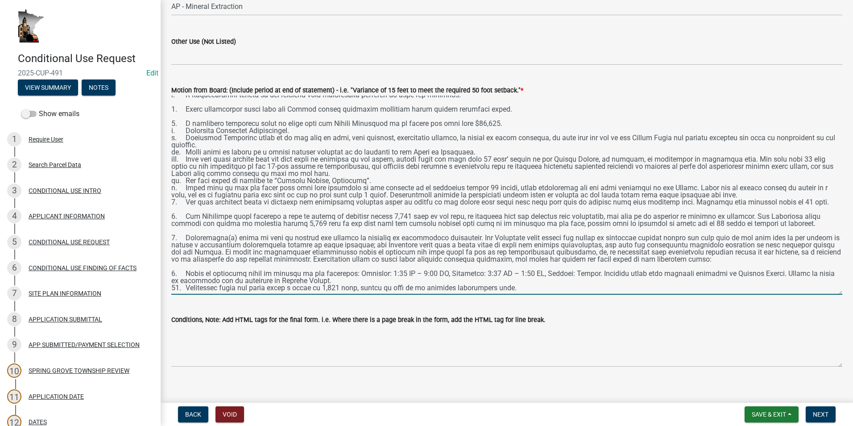
scroll to position [150, 0]
click at [365, 272] on textarea "Motion from Board: (Include period at end of statement) - i.e. "Variance of 15 …" at bounding box center [506, 194] width 671 height 199
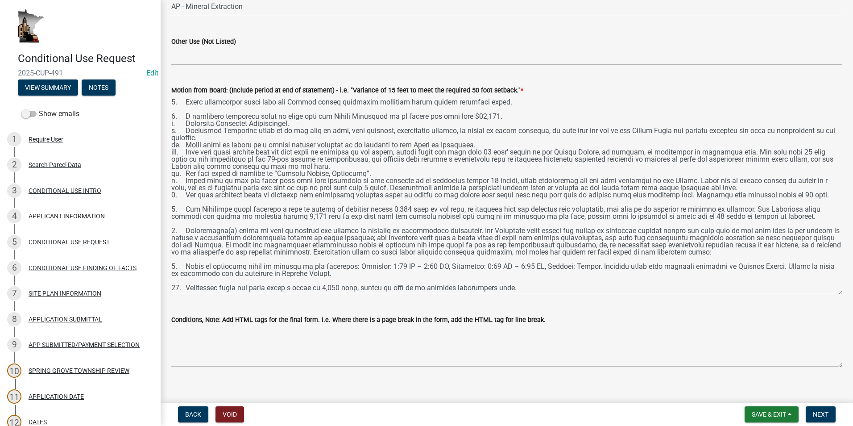
scroll to position [191, 0]
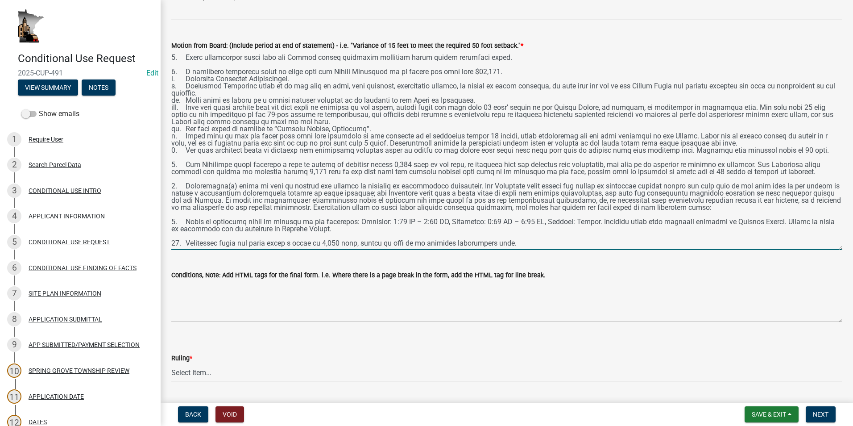
click at [377, 245] on textarea "Motion from Board: (Include period at end of statement) - i.e. "Variance of 15 …" at bounding box center [506, 150] width 671 height 199
paste textarea "Franklin Hahn seconded. A roll call vote was taken. All were in favor. Motion c…"
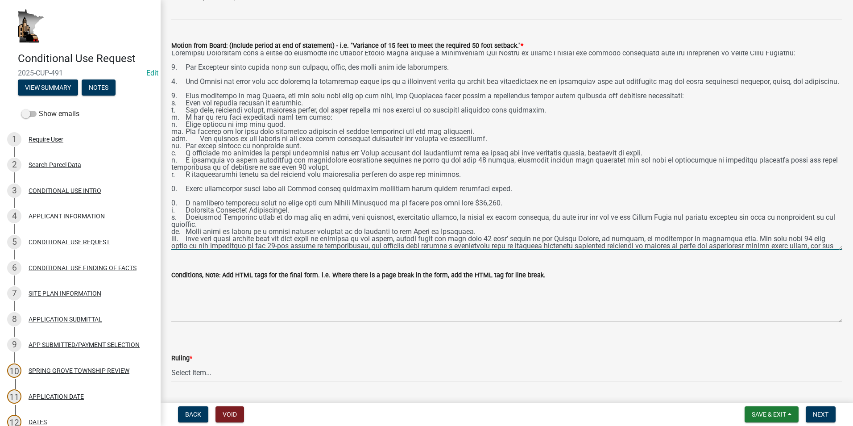
scroll to position [0, 0]
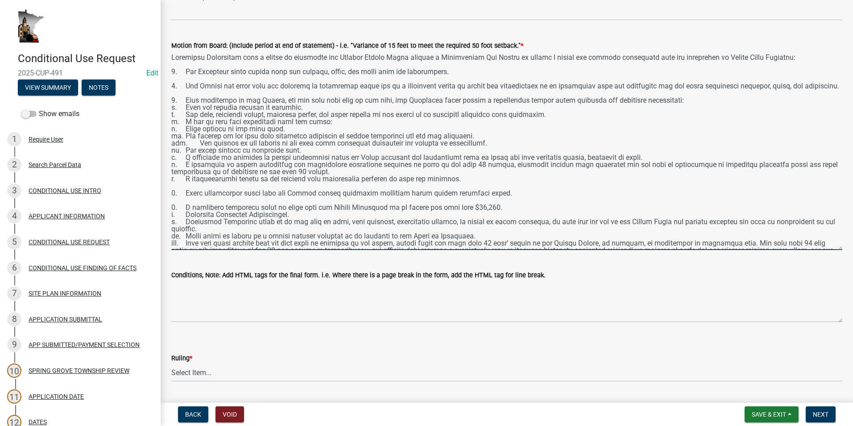
click at [215, 72] on textarea "Motion from Board: (Include period at end of statement) - i.e. "Variance of 15 …" at bounding box center [506, 150] width 671 height 199
drag, startPoint x: 516, startPoint y: 232, endPoint x: 168, endPoint y: 76, distance: 381.8
click at [168, 76] on div "Motion from Board: (Include period at end of statement) - i.e. "Variance of 15 …" at bounding box center [507, 139] width 684 height 222
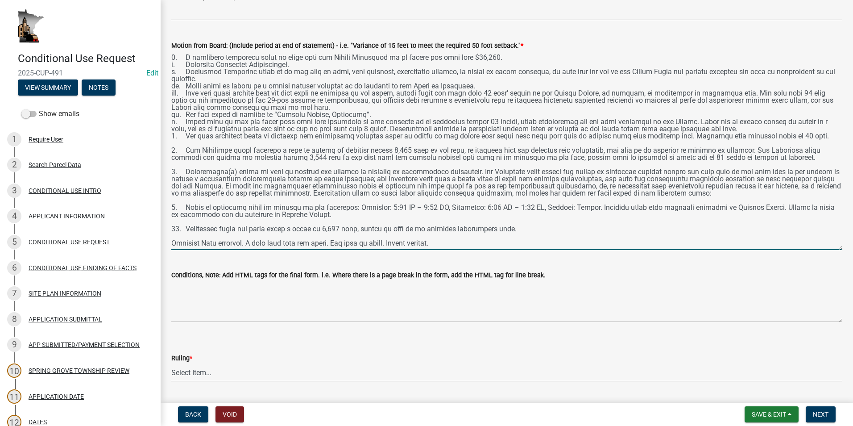
scroll to position [164, 0]
type textarea "Johnathon Glasspoole made a motion to recommend the Houston County Board approv…"
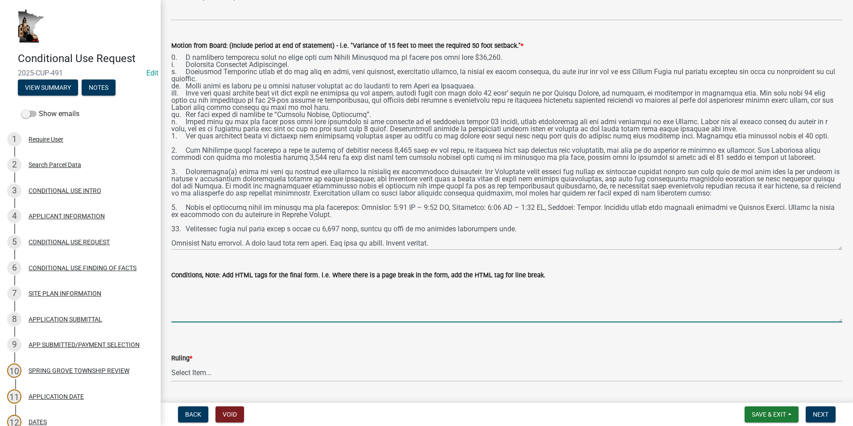
click at [197, 287] on textarea "Conditions, Note: Add HTML tags for the final form. i.e. Where there is a page …" at bounding box center [506, 301] width 671 height 42
paste textarea "1. The Permittee shall comply with all federal, state, and local laws and regul…"
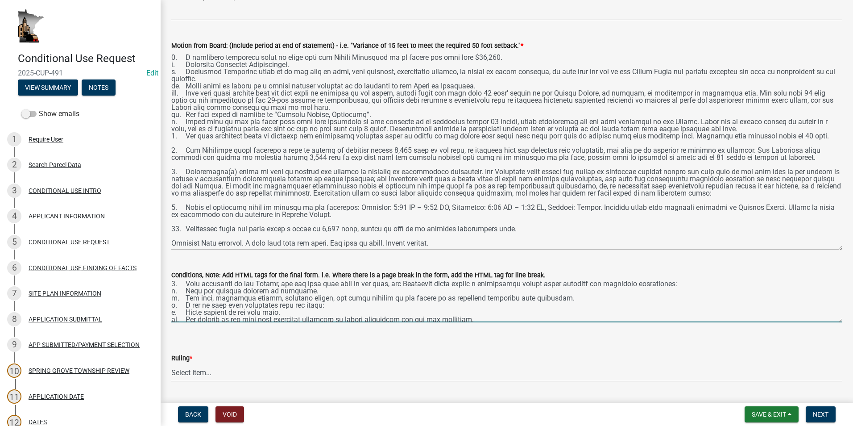
scroll to position [0, 0]
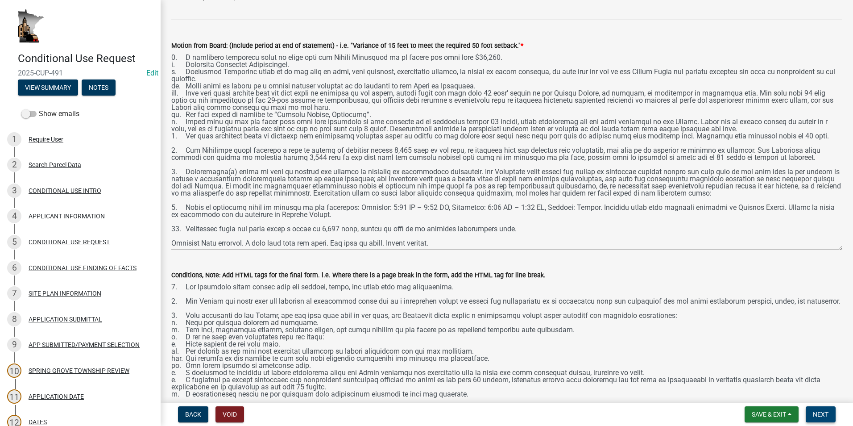
drag, startPoint x: 834, startPoint y: 321, endPoint x: 834, endPoint y: 413, distance: 91.9
click at [836, 413] on wm-app "Conditional Use Request 2025-CUP-491 Edit View Summary Notes Show emails 1 Requ…" at bounding box center [426, 213] width 853 height 426
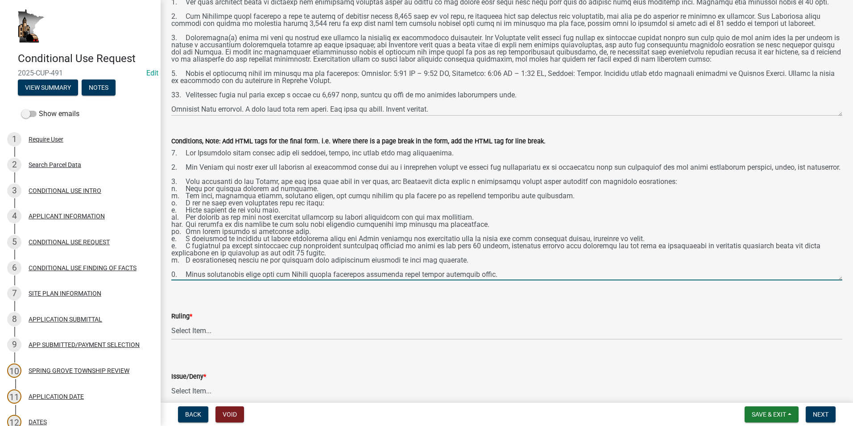
click at [184, 195] on textarea "Conditions, Note: Add HTML tags for the final form. i.e. Where there is a page …" at bounding box center [506, 213] width 671 height 134
click at [310, 197] on textarea "Conditions, Note: Add HTML tags for the final form. i.e. Where there is a page …" at bounding box center [506, 213] width 671 height 134
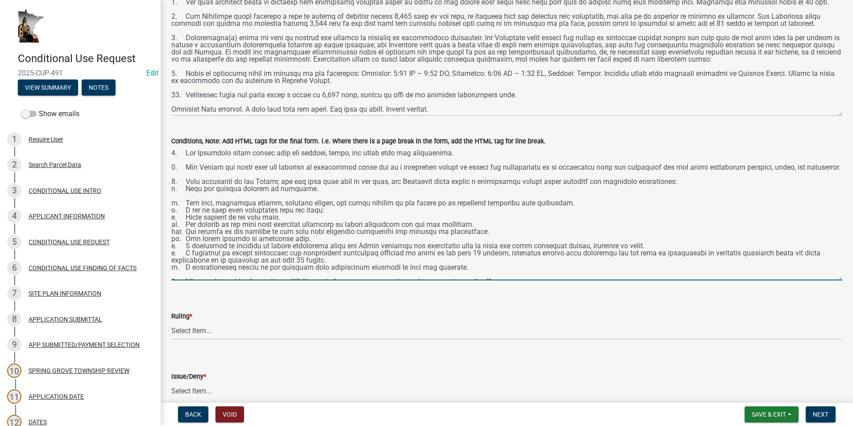
click at [572, 210] on textarea "Conditions, Note: Add HTML tags for the final form. i.e. Where there is a page …" at bounding box center [506, 213] width 671 height 134
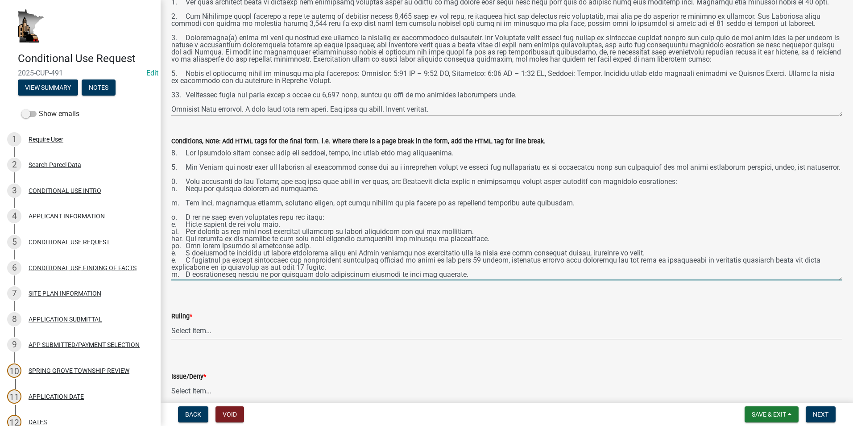
click at [344, 224] on textarea "Conditions, Note: Add HTML tags for the final form. i.e. Where there is a page …" at bounding box center [506, 213] width 671 height 134
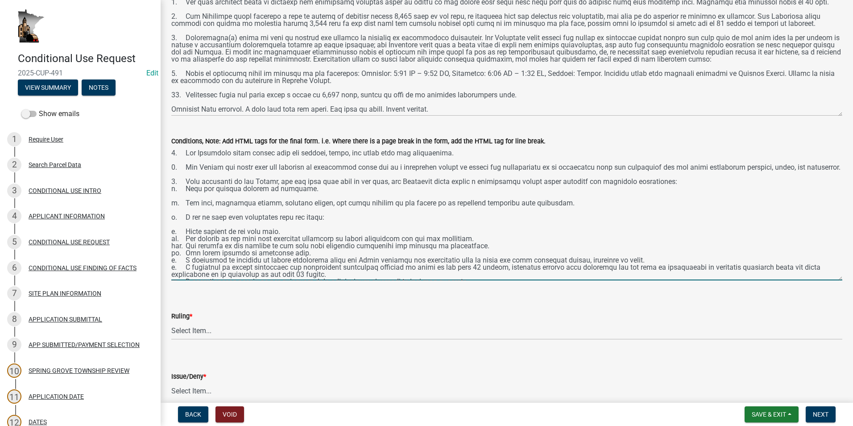
click at [294, 238] on textarea "Conditions, Note: Add HTML tags for the final form. i.e. Where there is a page …" at bounding box center [506, 213] width 671 height 134
click at [241, 232] on textarea "Conditions, Note: Add HTML tags for the final form. i.e. Where there is a page …" at bounding box center [506, 213] width 671 height 134
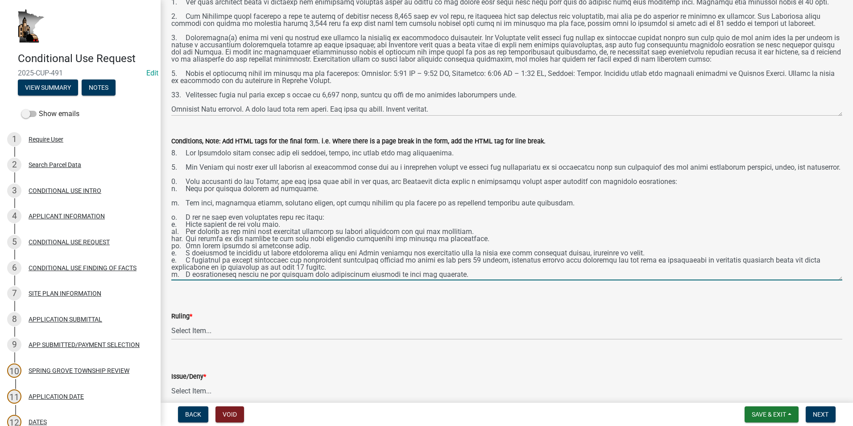
click at [211, 217] on textarea "Conditions, Note: Add HTML tags for the final form. i.e. Where there is a page …" at bounding box center [506, 213] width 671 height 134
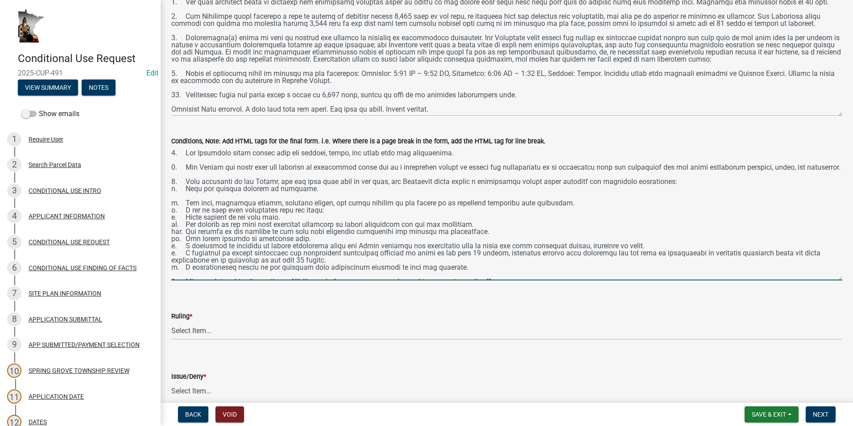
click at [202, 204] on textarea "Conditions, Note: Add HTML tags for the final form. i.e. Where there is a page …" at bounding box center [506, 213] width 671 height 134
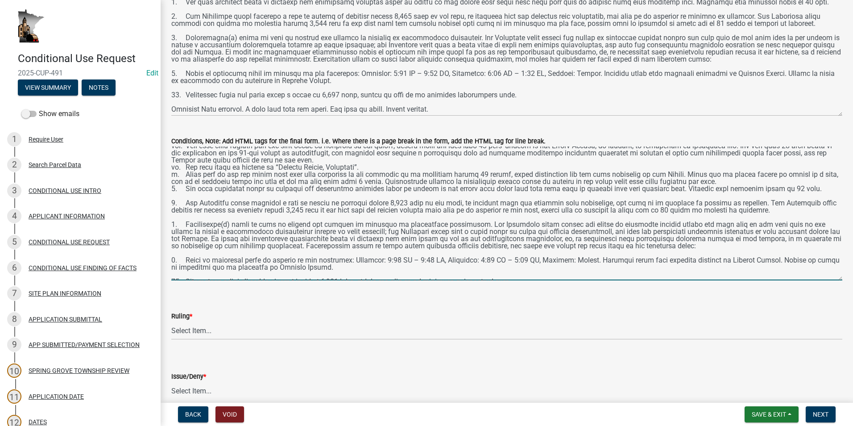
scroll to position [194, 0]
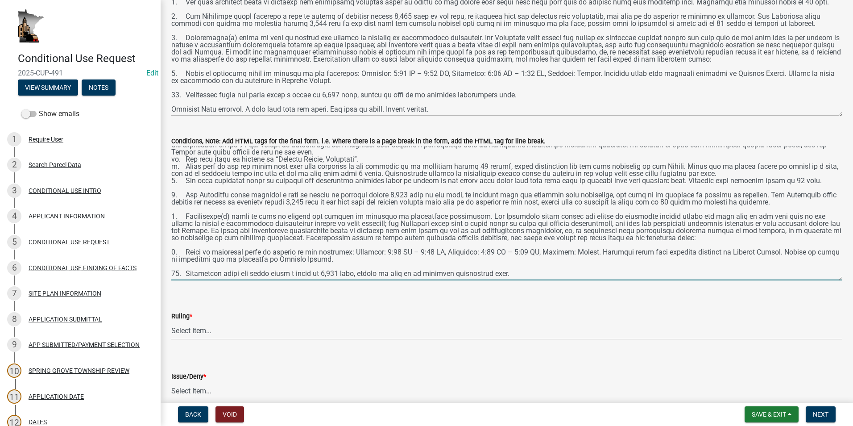
click at [742, 173] on textarea "Conditions, Note: Add HTML tags for the final form. i.e. Where there is a page …" at bounding box center [506, 213] width 671 height 134
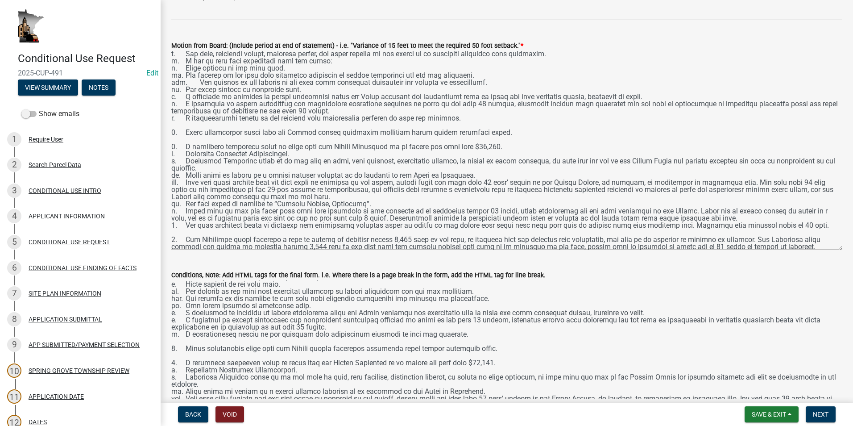
scroll to position [75, 0]
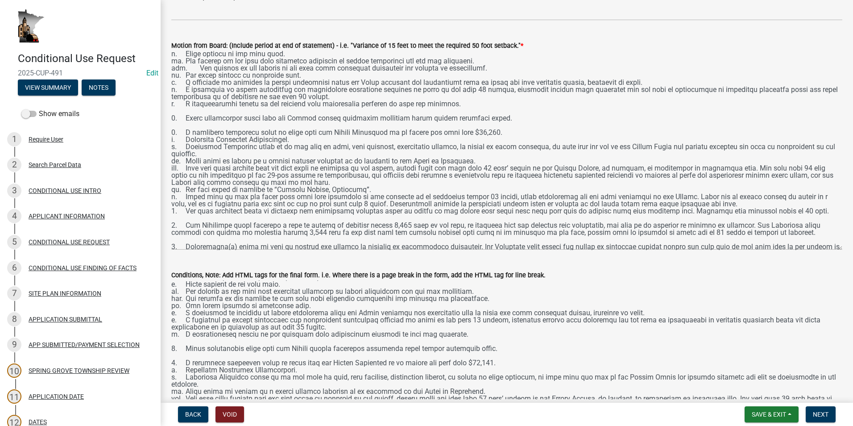
type textarea "1. The Permittee shall comply with all federal, state, and local laws and regul…"
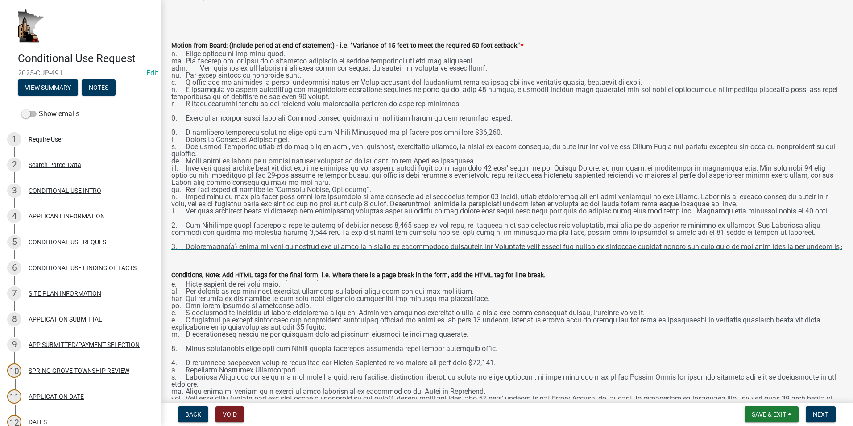
click at [748, 218] on textarea "Motion from Board: (Include period at end of statement) - i.e. "Variance of 15 …" at bounding box center [506, 150] width 671 height 199
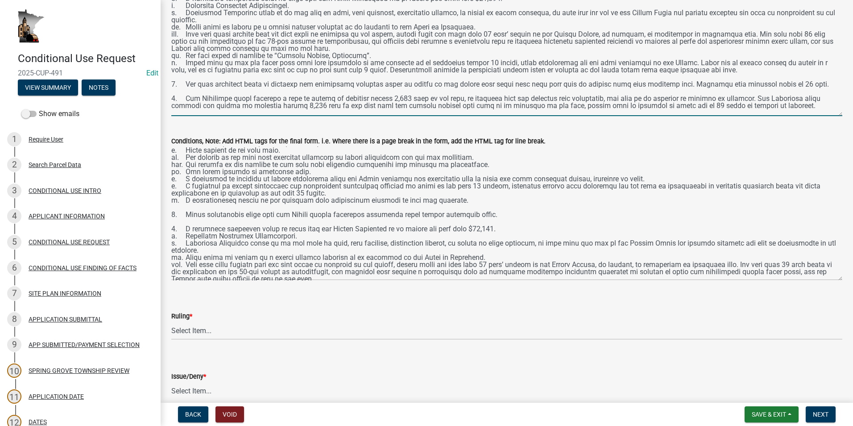
scroll to position [370, 0]
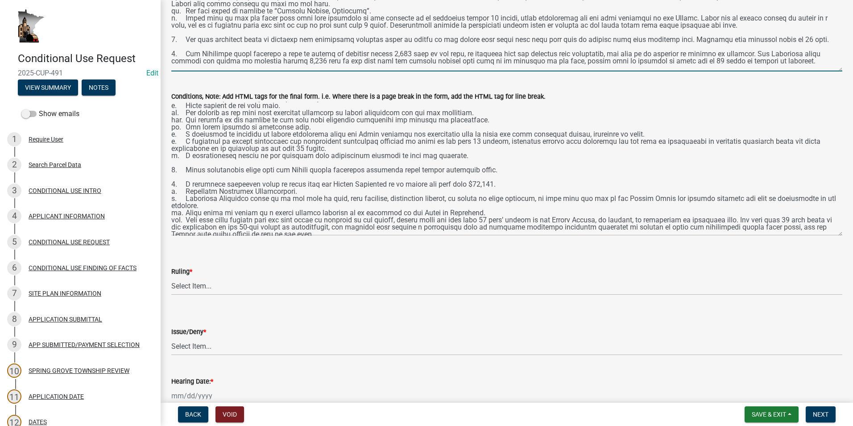
type textarea "Johnathon Glasspoole made a motion to recommend the Houston County Board approv…"
click at [211, 286] on select "Select Item... Approved Denied Approved with modifications Tabled" at bounding box center [506, 286] width 671 height 18
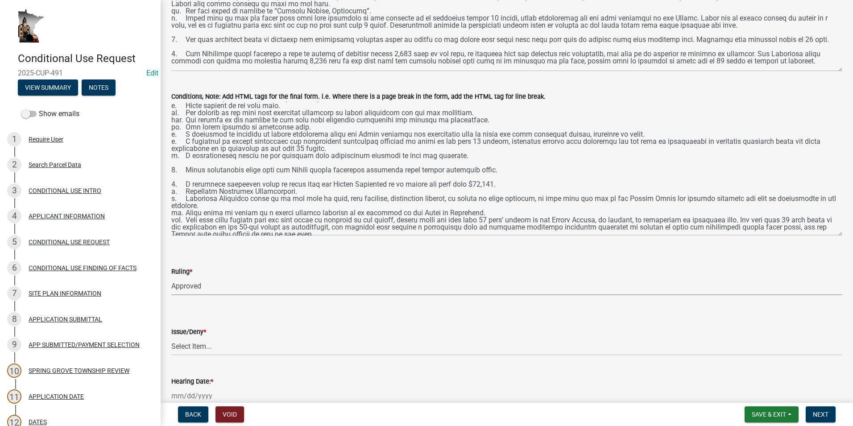
click at [171, 277] on select "Select Item... Approved Denied Approved with modifications Tabled" at bounding box center [506, 286] width 671 height 18
select select "5e305382-3738-4365-a9c9-24c64572ba65"
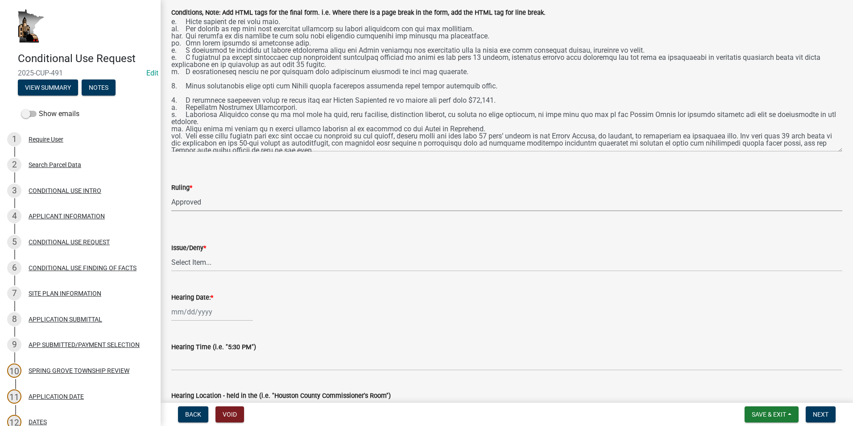
scroll to position [459, 0]
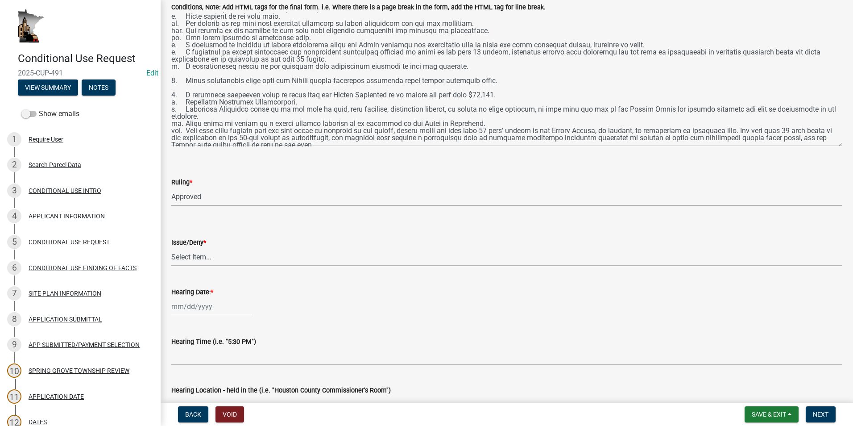
click at [194, 255] on select "Select Item... issue deny" at bounding box center [506, 257] width 671 height 18
click at [171, 248] on select "Select Item... issue deny" at bounding box center [506, 257] width 671 height 18
select select "05bcbfa7-b84a-4bac-aa39-7d27537fdc5d"
click at [200, 303] on div at bounding box center [212, 306] width 82 height 18
select select "8"
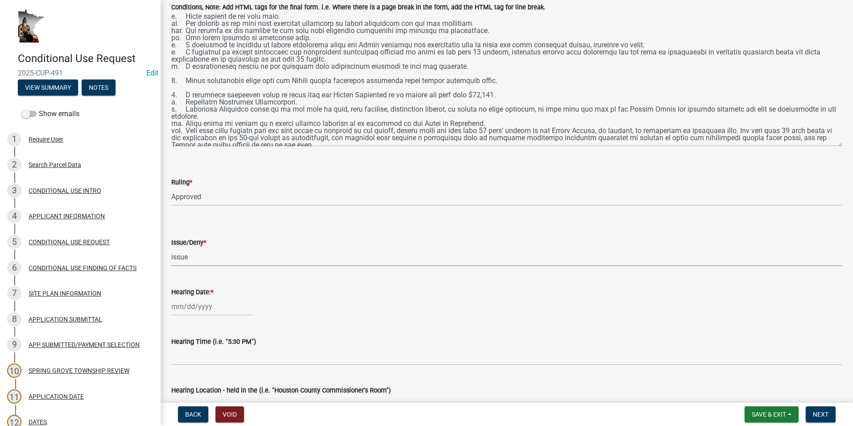
select select "2025"
click at [180, 182] on button "Previous month" at bounding box center [180, 187] width 11 height 14
select select "7"
click at [225, 271] on div "31" at bounding box center [223, 273] width 14 height 14
type input "07/31/2025"
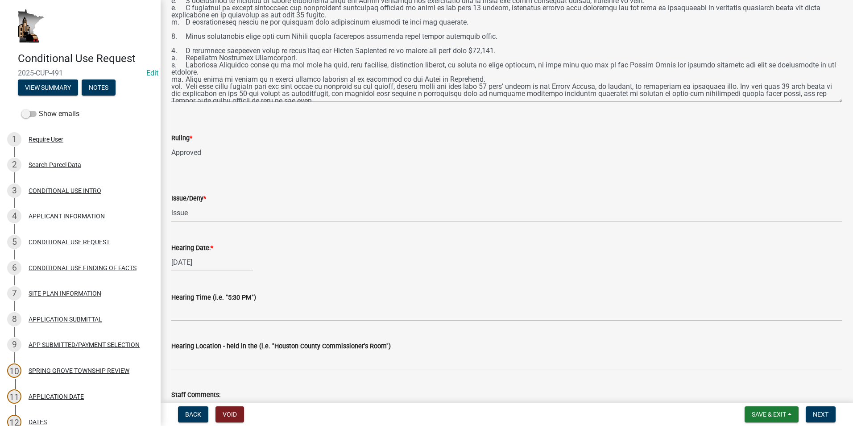
scroll to position [504, 0]
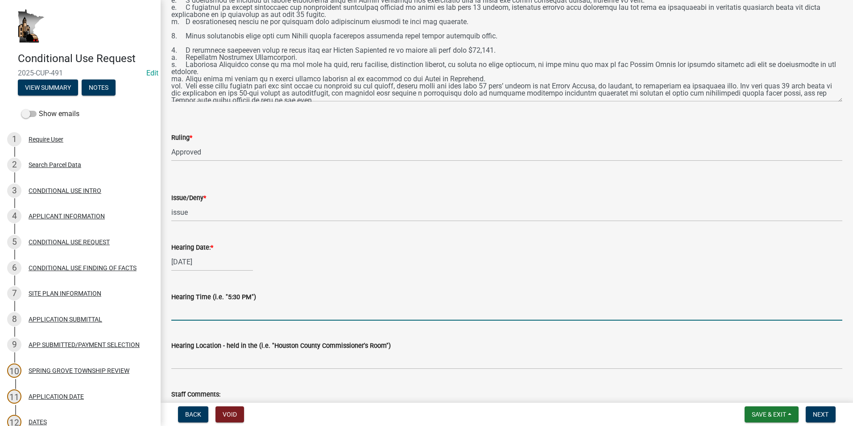
click at [218, 312] on input "Hearing Time (i.e. "5:30 PM")" at bounding box center [506, 311] width 671 height 18
type input "6:05 PM"
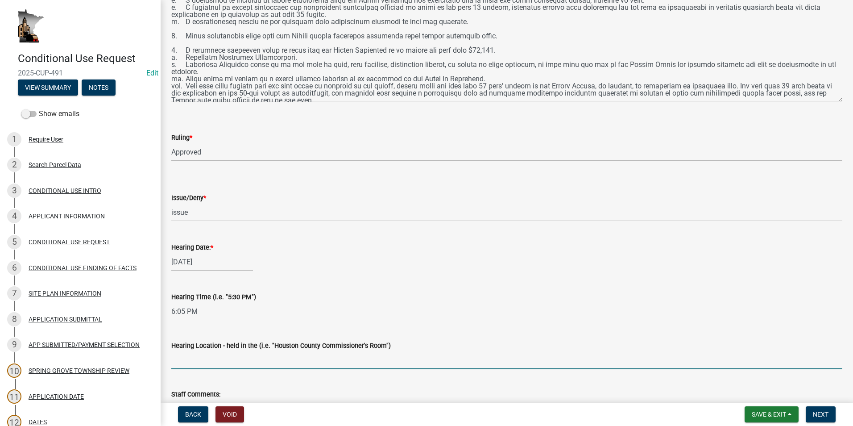
click at [208, 360] on input "Hearing Location - held in the (i.e. "Houston County Commissioner's Room")" at bounding box center [506, 360] width 671 height 18
type input "Houston County Commissioner's Room"
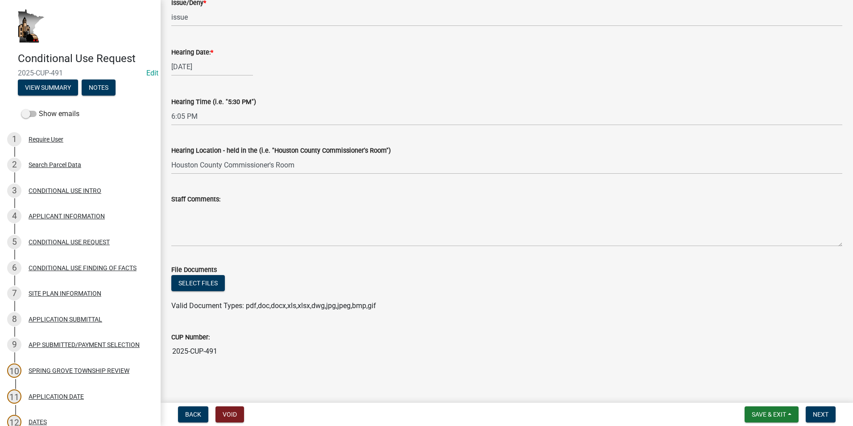
scroll to position [702, 0]
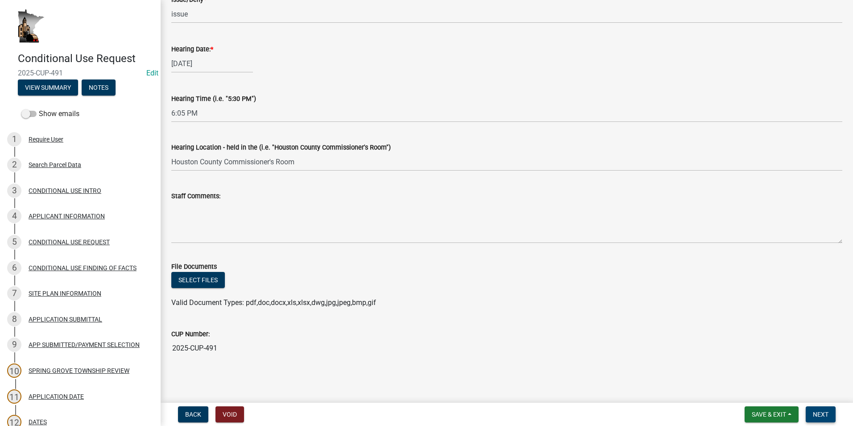
click at [821, 414] on span "Next" at bounding box center [821, 413] width 16 height 7
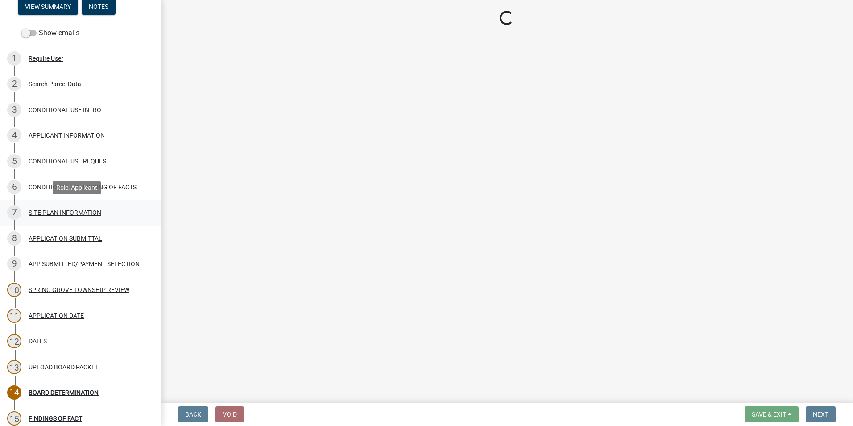
scroll to position [134, 0]
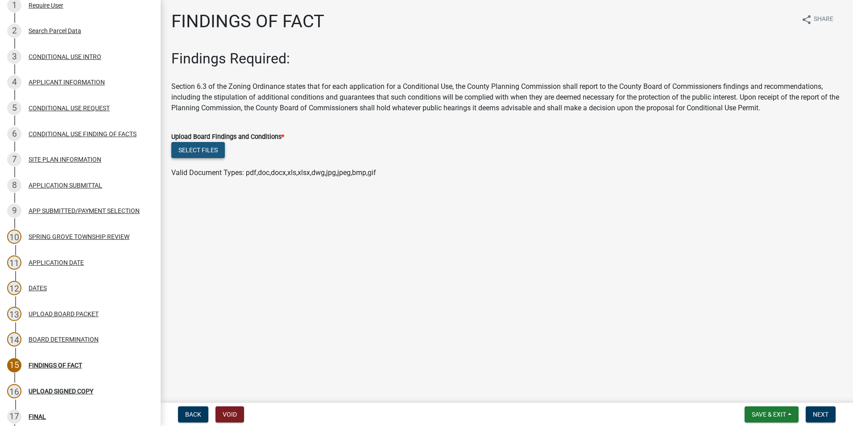
click at [196, 153] on button "Select files" at bounding box center [198, 150] width 54 height 16
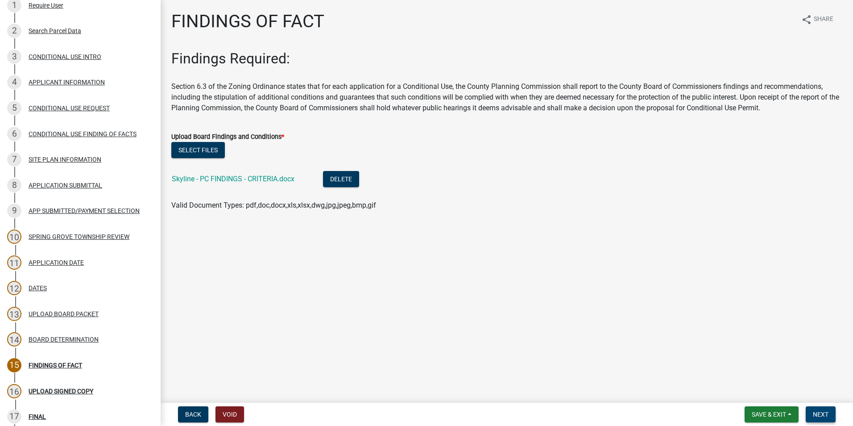
click at [819, 411] on span "Next" at bounding box center [821, 413] width 16 height 7
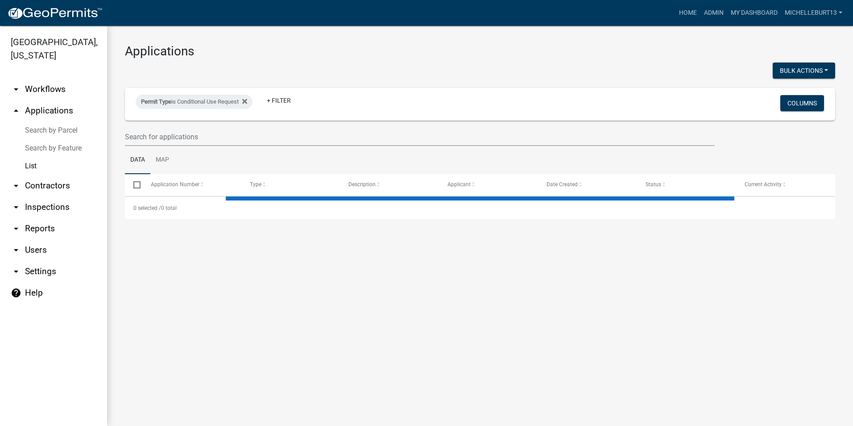
select select "3: 100"
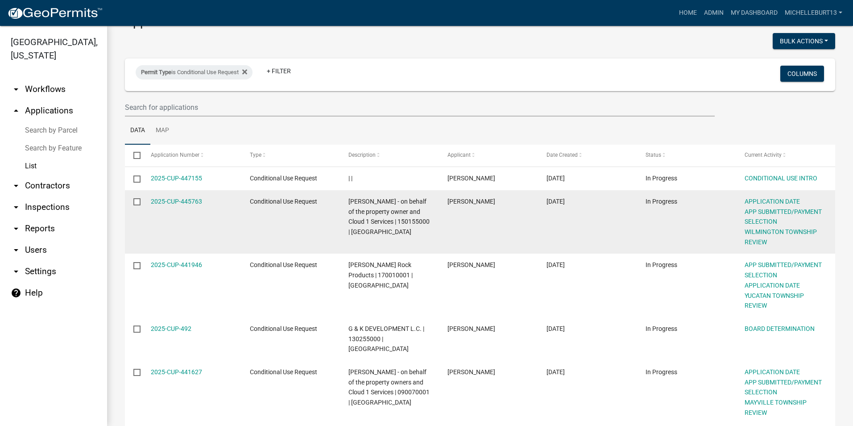
scroll to position [45, 0]
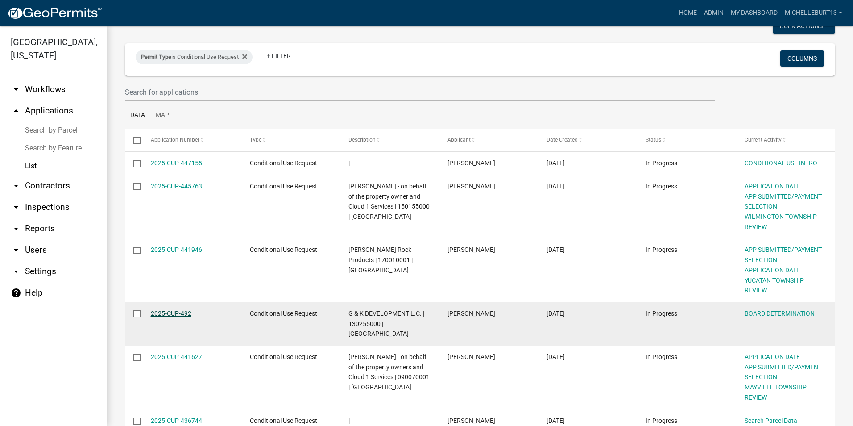
click at [174, 313] on link "2025-CUP-492" at bounding box center [171, 313] width 41 height 7
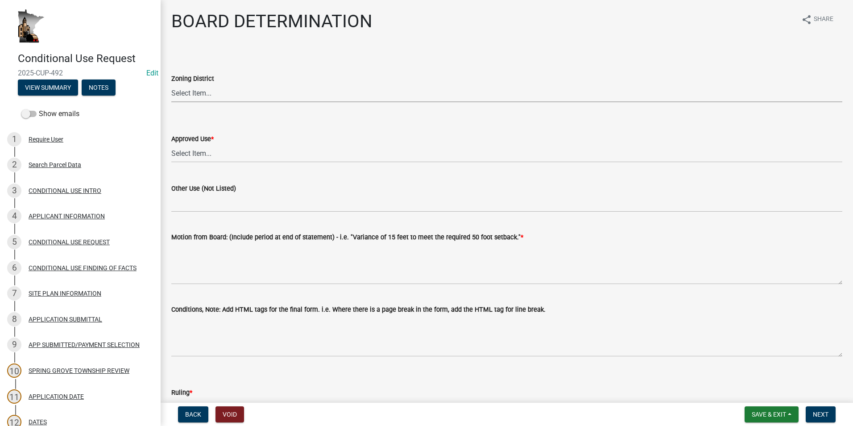
click at [206, 93] on select "Select Item... AP - Agricultural Protection R - Residential HB - Highway Busine…" at bounding box center [506, 93] width 671 height 18
click at [171, 84] on select "Select Item... AP - Agricultural Protection R - Residential HB - Highway Busine…" at bounding box center [506, 93] width 671 height 18
select select "a7b40ebe-ef8f-48cb-90a3-0b394482bfdf"
click at [208, 150] on select "Select Item... AP - Agriculture Oriented Business AP - Aircraft Landing Fields …" at bounding box center [506, 153] width 671 height 18
click at [171, 144] on select "Select Item... AP - Agriculture Oriented Business AP - Aircraft Landing Fields …" at bounding box center [506, 153] width 671 height 18
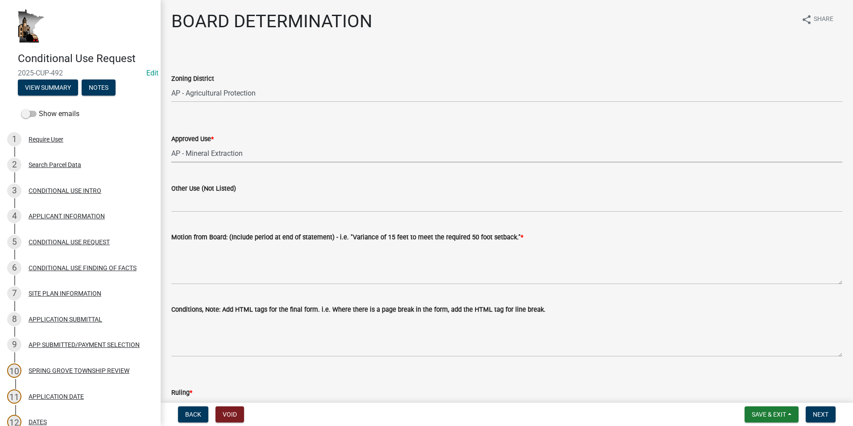
select select "ac6e7584-9cfa-4665-bf45-0749c8da3b97"
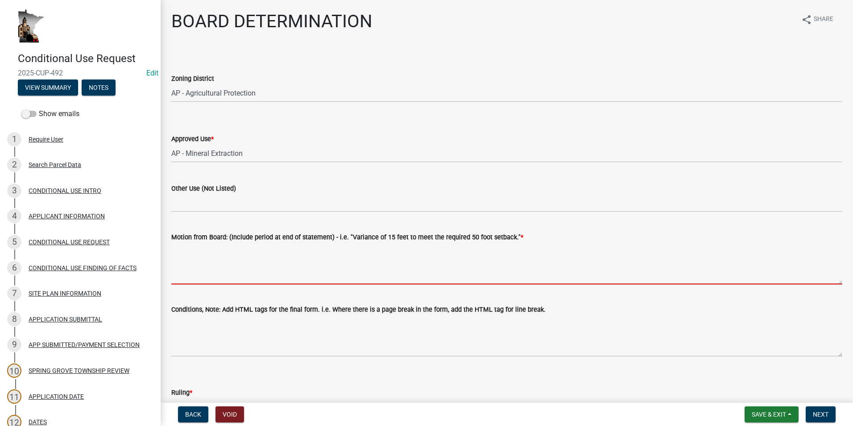
click at [188, 256] on textarea "Motion from Board: (Include period at end of statement) - i.e. "Variance of 15 …" at bounding box center [506, 263] width 671 height 42
paste textarea "Johnathon Glasspoole made a motion to recommend the Houston County Board approv…"
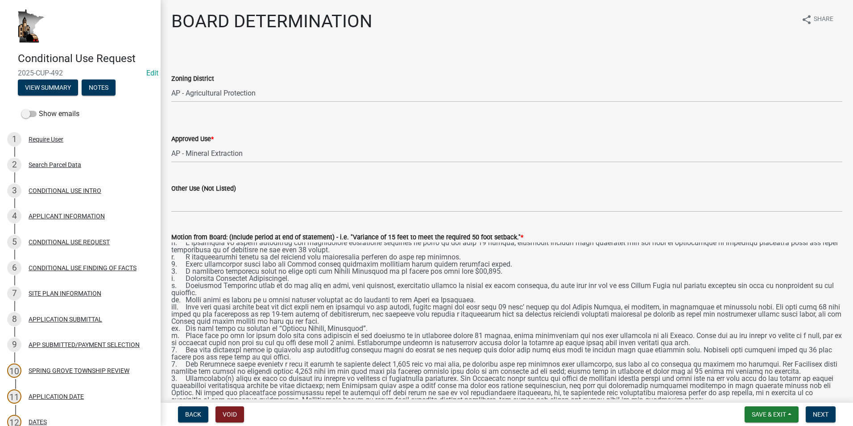
scroll to position [120, 0]
drag, startPoint x: 832, startPoint y: 282, endPoint x: 664, endPoint y: 333, distance: 175.7
click at [835, 425] on html "Internet Explorer does NOT work with GeoPermits. Get a new browser for more sec…" at bounding box center [426, 213] width 853 height 426
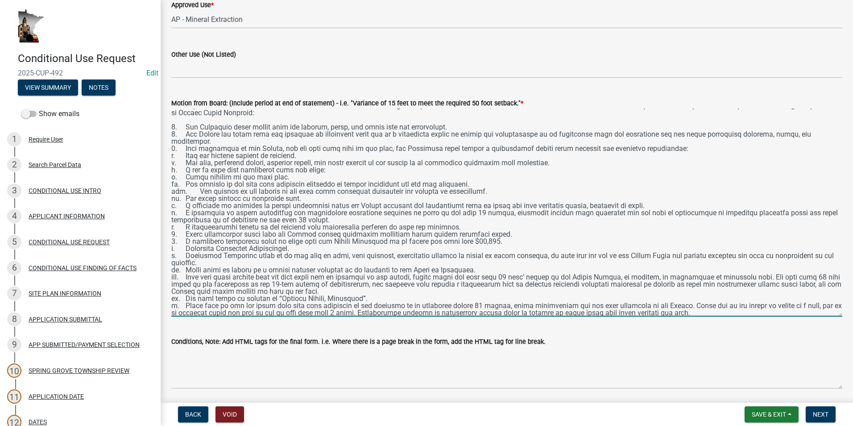
scroll to position [0, 0]
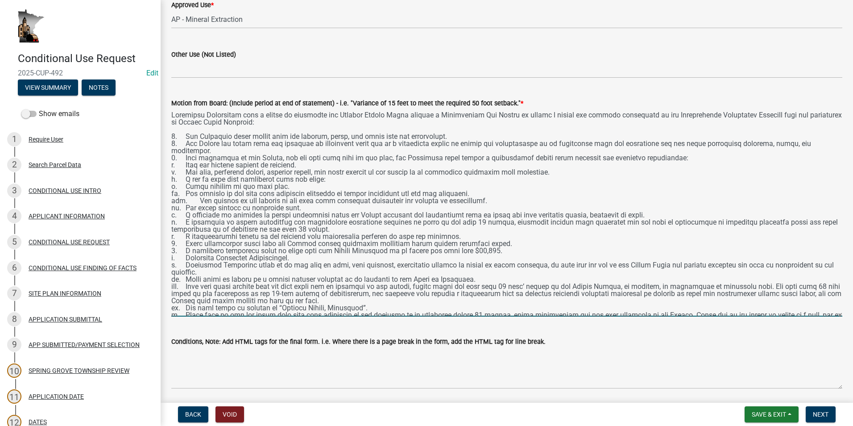
click at [444, 137] on textarea "Motion from Board: (Include period at end of statement) - i.e. "Variance of 15 …" at bounding box center [506, 212] width 671 height 208
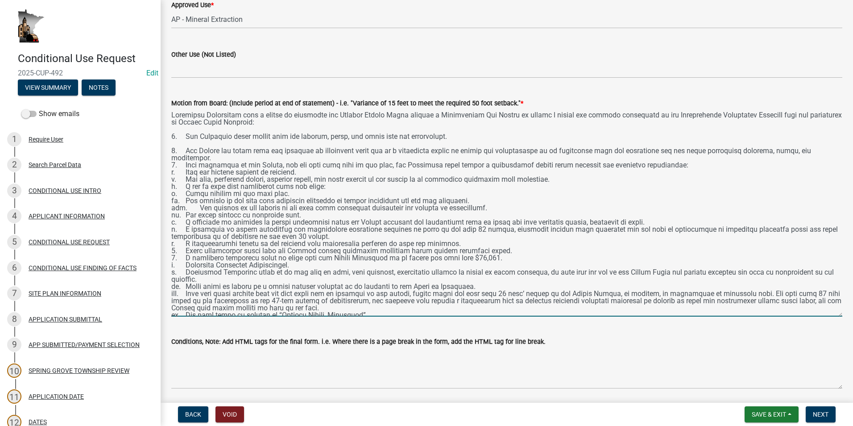
click at [234, 159] on textarea "Motion from Board: (Include period at end of statement) - i.e. "Variance of 15 …" at bounding box center [506, 212] width 671 height 208
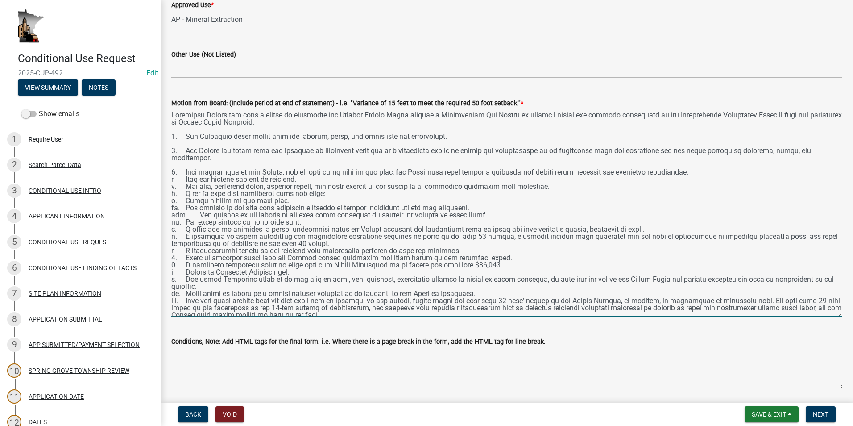
click at [454, 250] on textarea "Motion from Board: (Include period at end of statement) - i.e. "Variance of 15 …" at bounding box center [506, 212] width 671 height 208
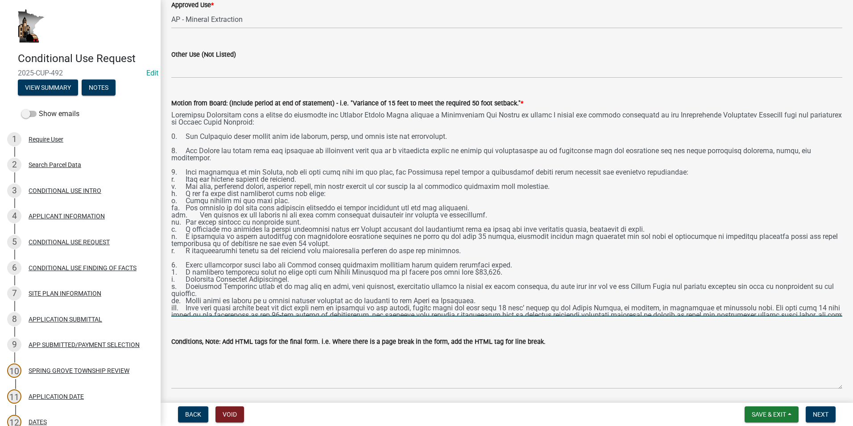
click at [496, 265] on textarea "Motion from Board: (Include period at end of statement) - i.e. "Variance of 15 …" at bounding box center [506, 212] width 671 height 208
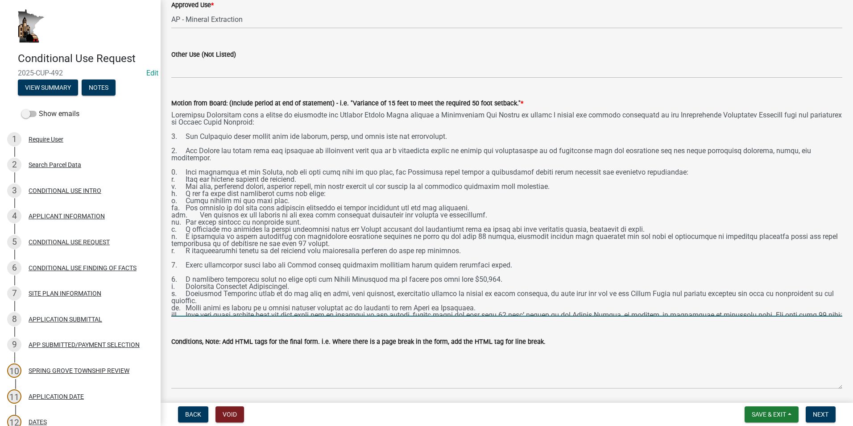
click at [496, 279] on textarea "Motion from Board: (Include period at end of statement) - i.e. "Variance of 15 …" at bounding box center [506, 212] width 671 height 208
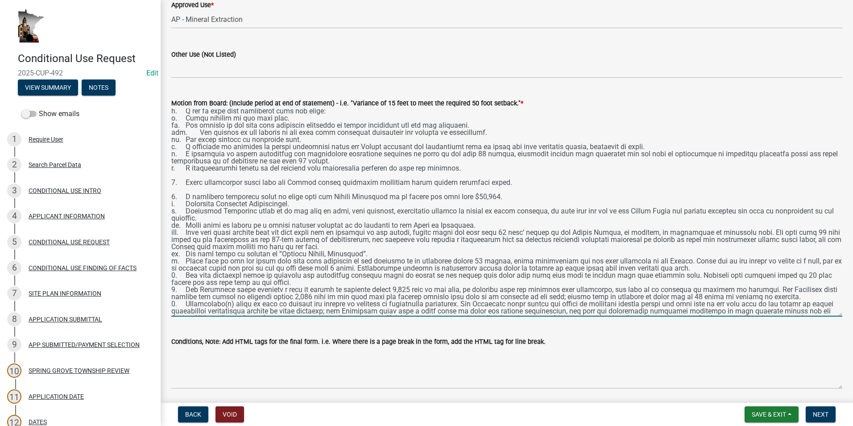
scroll to position [89, 0]
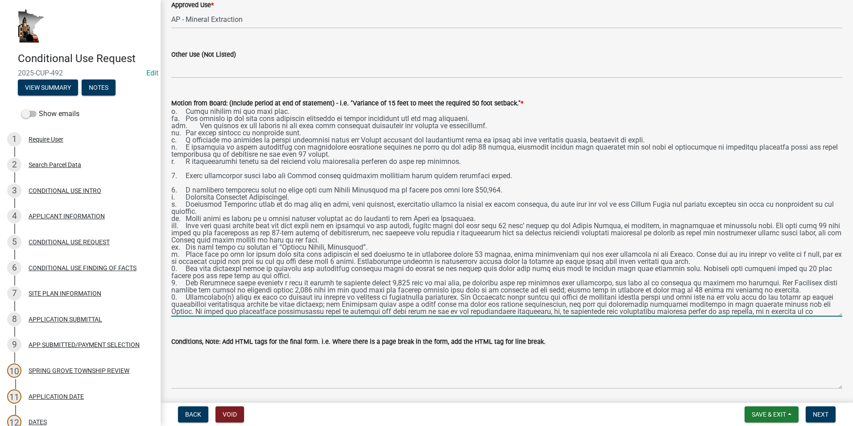
click at [731, 262] on textarea "Motion from Board: (Include period at end of statement) - i.e. "Variance of 15 …" at bounding box center [506, 212] width 671 height 208
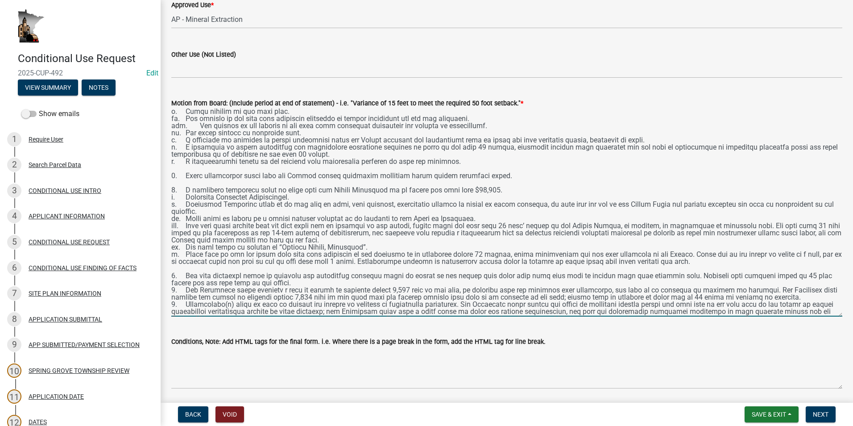
click at [310, 282] on textarea "Motion from Board: (Include period at end of statement) - i.e. "Variance of 15 …" at bounding box center [506, 212] width 671 height 208
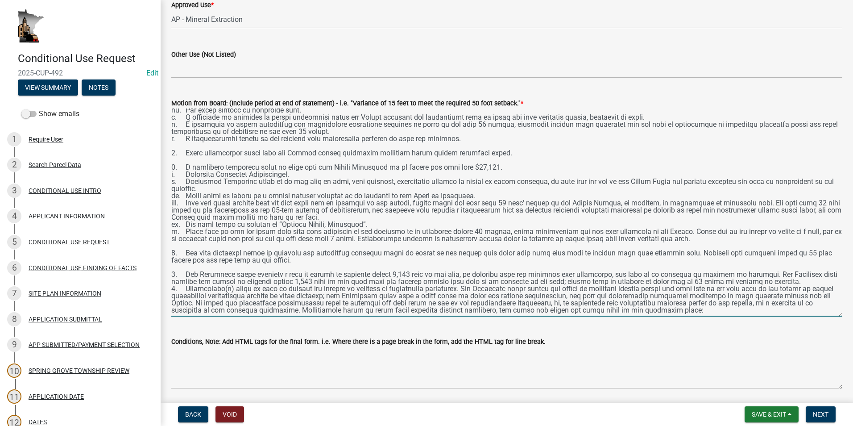
scroll to position [134, 0]
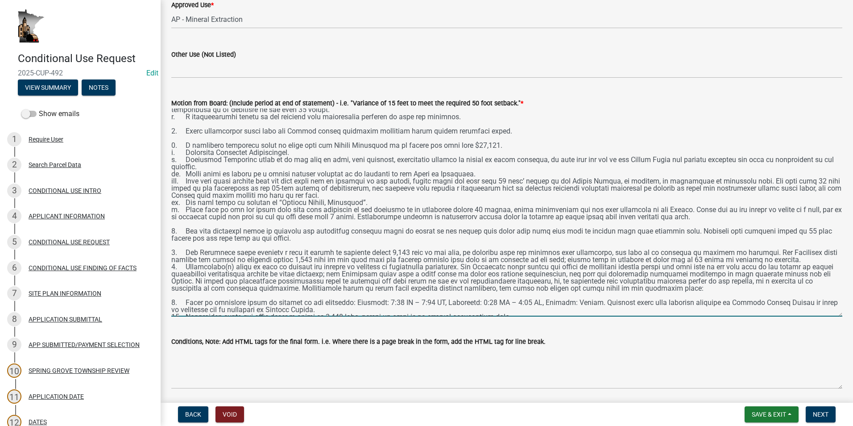
click at [787, 258] on textarea "Motion from Board: (Include period at end of statement) - i.e. "Variance of 15 …" at bounding box center [506, 212] width 671 height 208
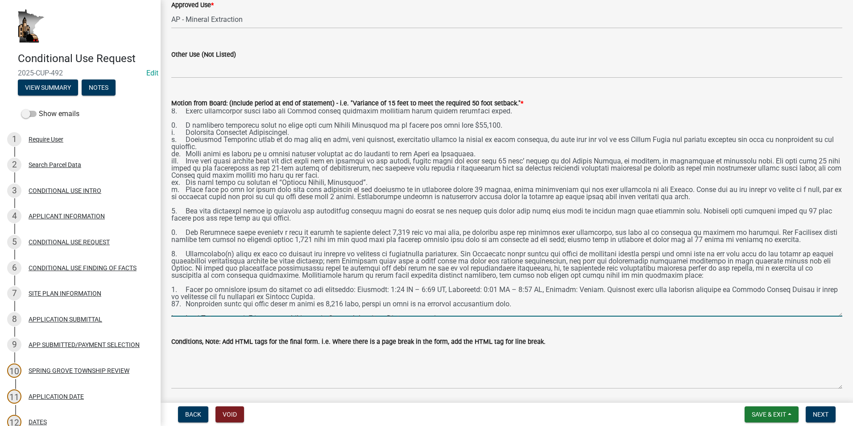
scroll to position [170, 0]
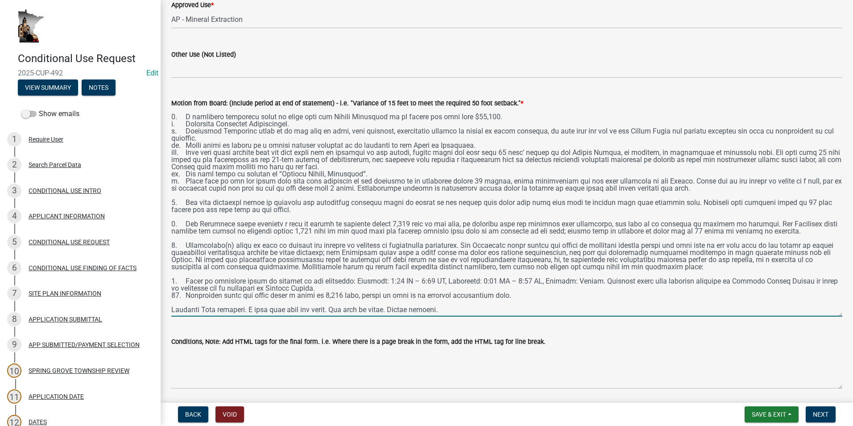
click at [364, 284] on textarea "Motion from Board: (Include period at end of statement) - i.e. "Variance of 15 …" at bounding box center [506, 212] width 671 height 208
click at [364, 278] on textarea "Motion from Board: (Include period at end of statement) - i.e. "Variance of 15 …" at bounding box center [506, 212] width 671 height 208
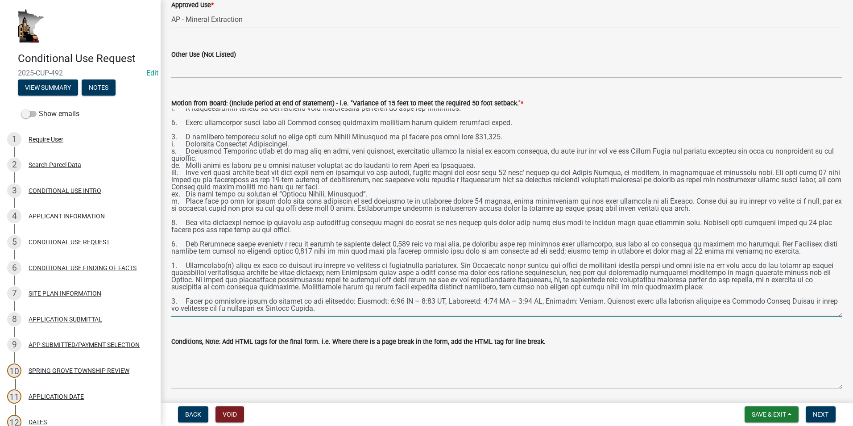
scroll to position [0, 0]
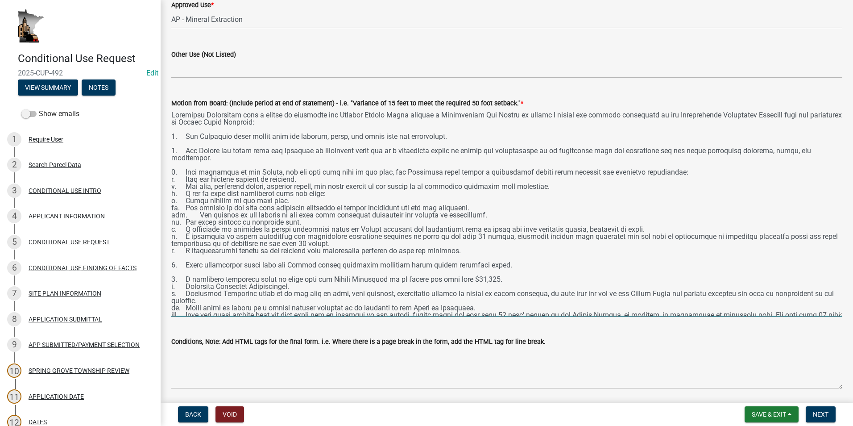
drag, startPoint x: 520, startPoint y: 296, endPoint x: 165, endPoint y: 137, distance: 389.6
click at [165, 137] on div "Motion from Board: (Include period at end of statement) - i.e. "Variance of 15 …" at bounding box center [507, 200] width 684 height 231
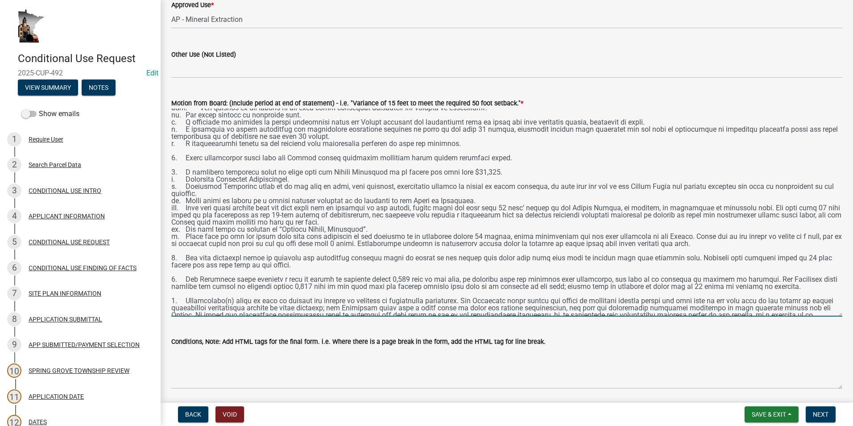
scroll to position [134, 0]
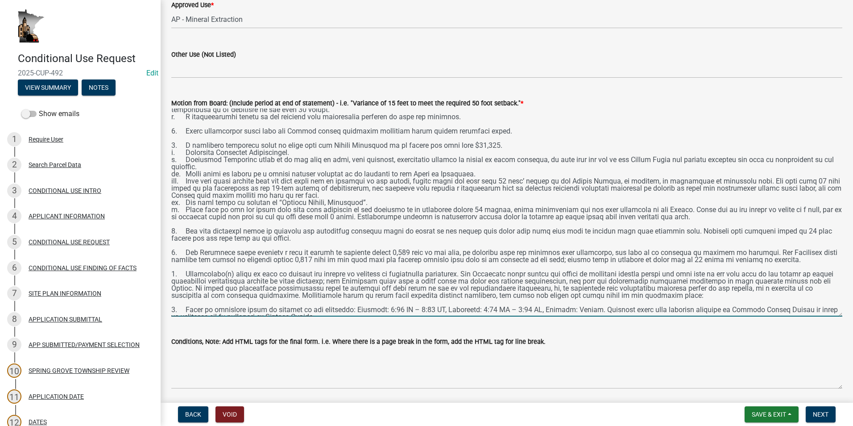
type textarea "Johnathon Glasspoole made a motion to recommend the Houston County Board approv…"
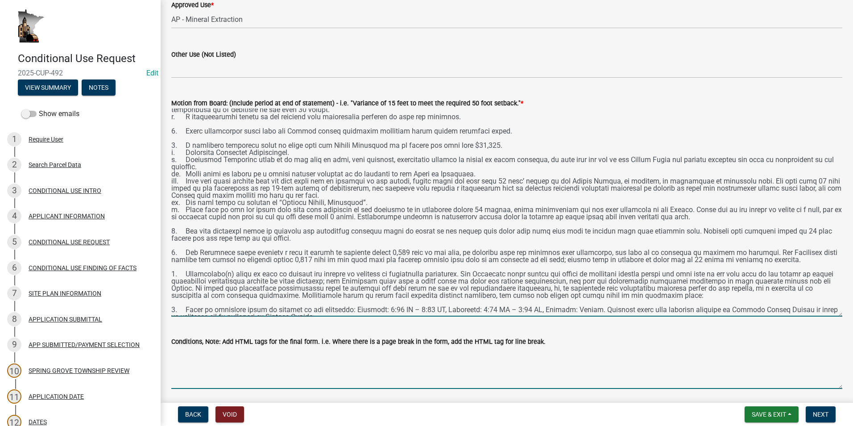
click at [193, 354] on textarea "Conditions, Note: Add HTML tags for the final form. i.e. Where there is a page …" at bounding box center [506, 368] width 671 height 42
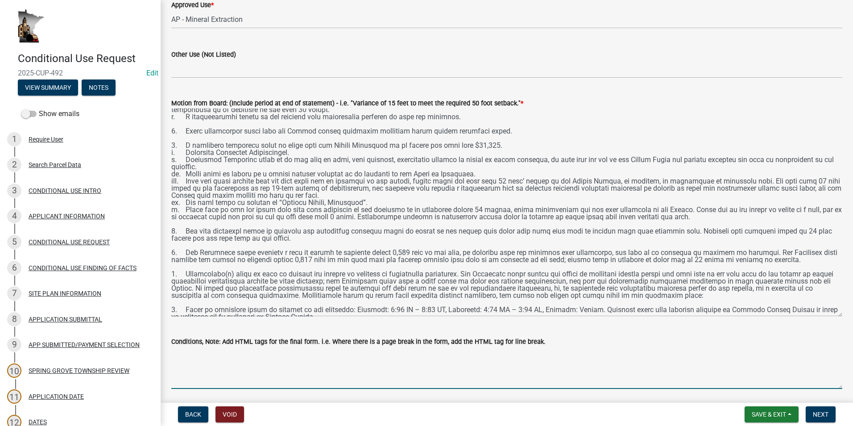
paste textarea "1. The Permittee shall comply with all federal, state, and local laws and regul…"
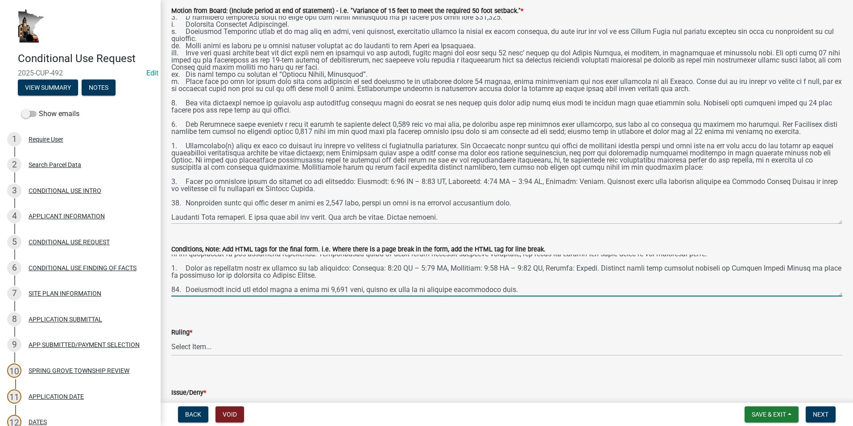
scroll to position [268, 0]
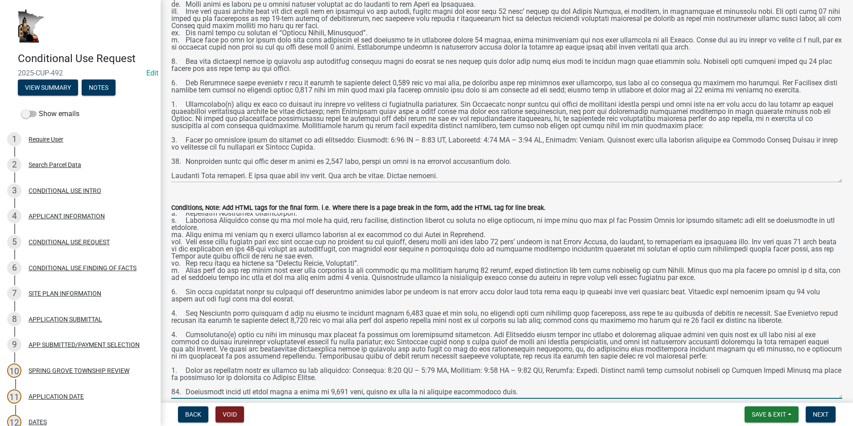
drag, startPoint x: 834, startPoint y: 253, endPoint x: 808, endPoint y: 397, distance: 146.0
click at [827, 398] on textarea "Conditions, Note: Add HTML tags for the final form. i.e. Where there is a page …" at bounding box center [506, 306] width 671 height 186
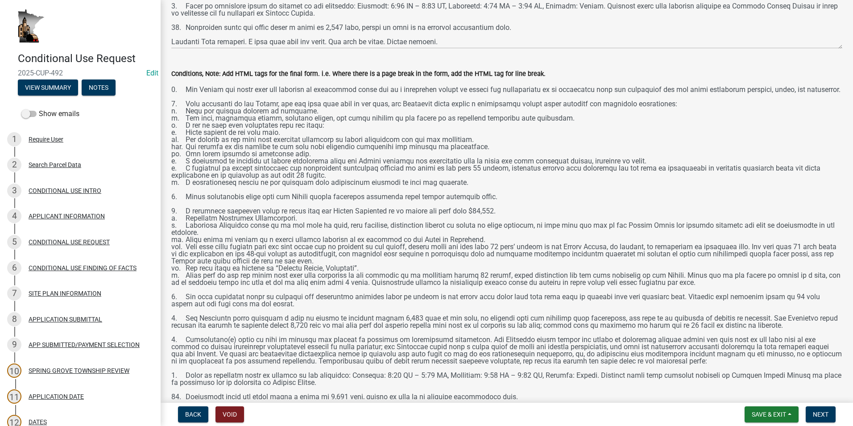
scroll to position [17, 0]
drag, startPoint x: 832, startPoint y: 263, endPoint x: 828, endPoint y: 402, distance: 139.3
click at [828, 402] on div "Conditional Use Request 2025-CUP-492 Edit View Summary Notes Show emails 1 Requ…" at bounding box center [426, 213] width 853 height 426
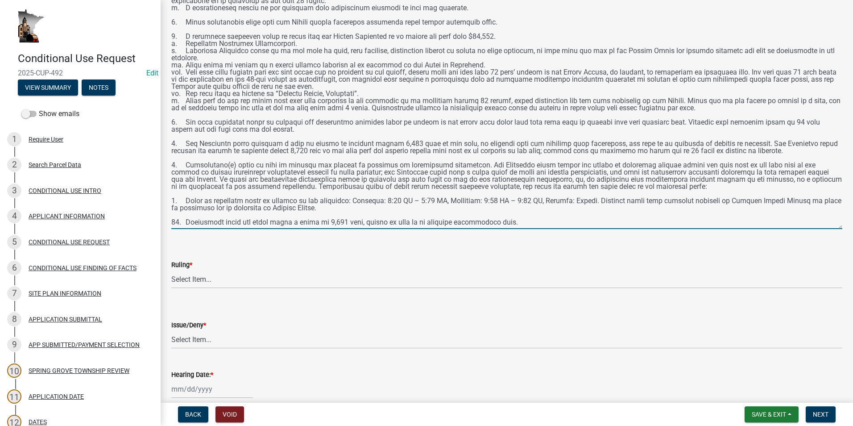
scroll to position [0, 0]
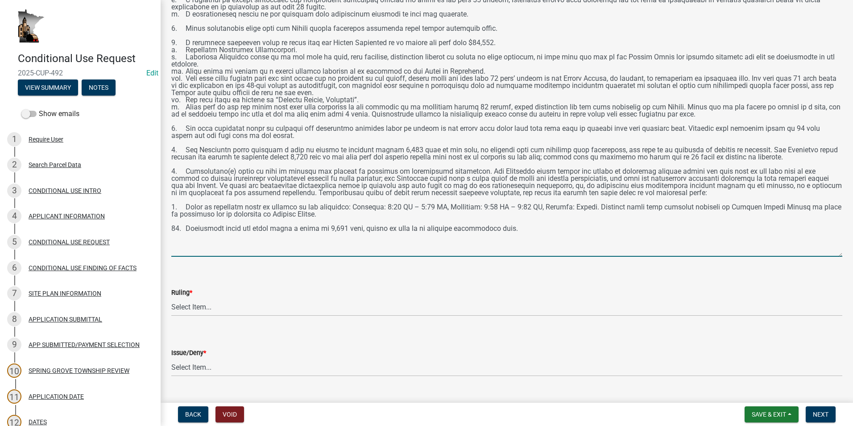
drag, startPoint x: 832, startPoint y: 225, endPoint x: 828, endPoint y: 254, distance: 29.7
click at [828, 254] on textarea "Conditions, Note: Add HTML tags for the final form. i.e. Where there is a page …" at bounding box center [506, 79] width 671 height 356
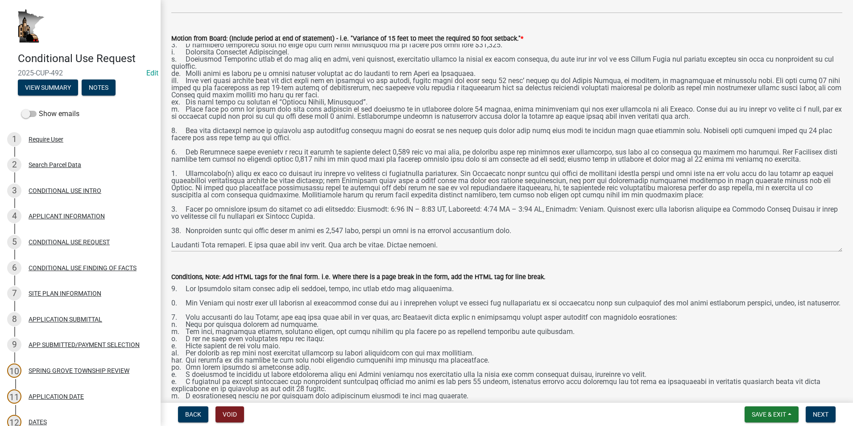
scroll to position [178, 0]
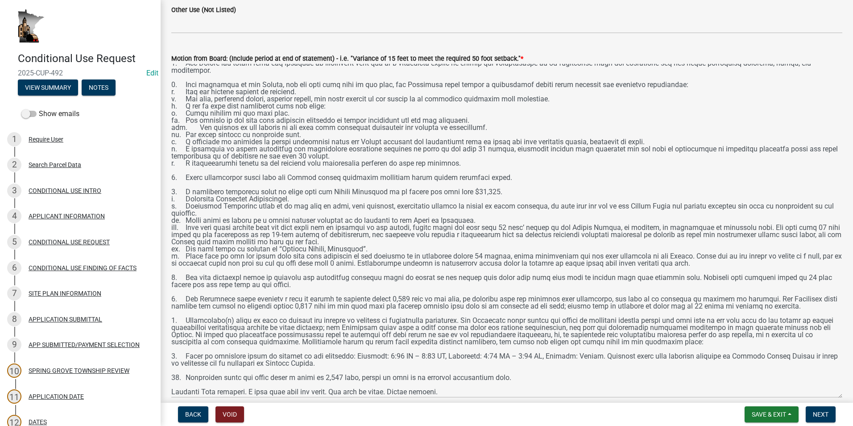
drag, startPoint x: 833, startPoint y: 270, endPoint x: 793, endPoint y: 392, distance: 128.1
click at [827, 404] on wm-app "Conditional Use Request 2025-CUP-492 Edit View Summary Notes Show emails 1 Requ…" at bounding box center [426, 213] width 853 height 426
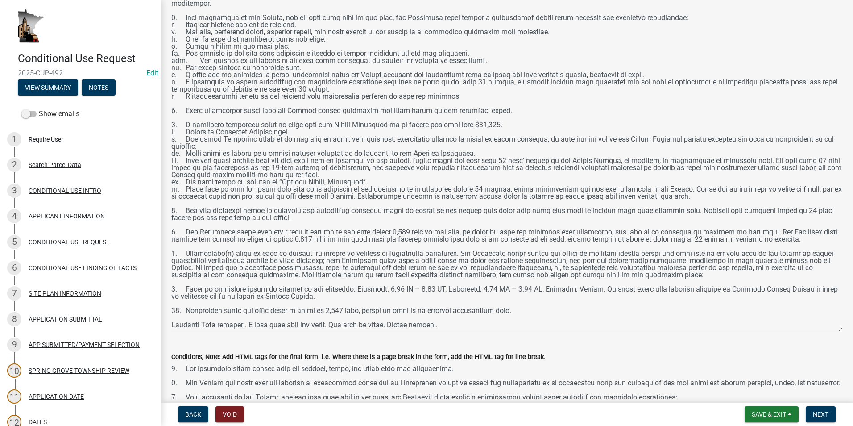
scroll to position [268, 0]
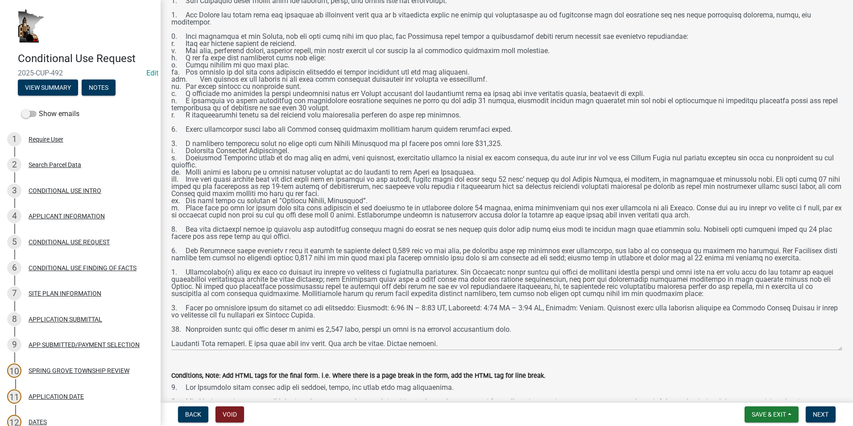
drag, startPoint x: 833, startPoint y: 315, endPoint x: 834, endPoint y: 351, distance: 36.1
click at [834, 350] on textarea "Motion from Board: (Include period at end of statement) - i.e. "Variance of 15 …" at bounding box center [506, 163] width 671 height 376
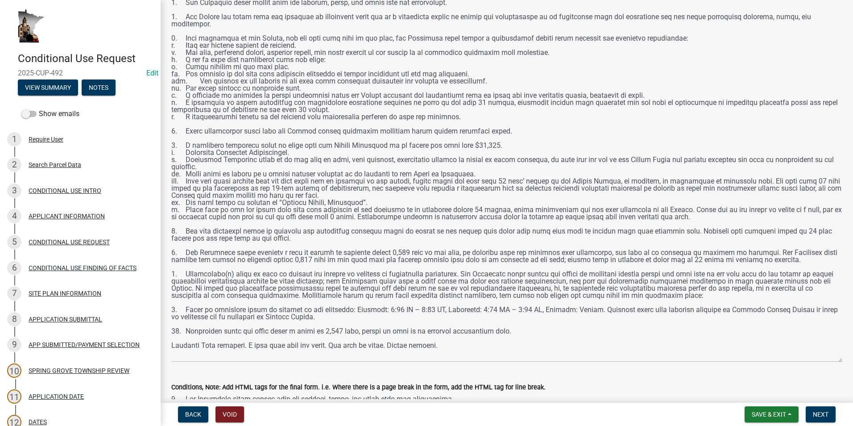
drag, startPoint x: 833, startPoint y: 351, endPoint x: 835, endPoint y: 360, distance: 9.5
click at [835, 360] on textarea "Motion from Board: (Include period at end of statement) - i.e. "Variance of 15 …" at bounding box center [506, 168] width 671 height 387
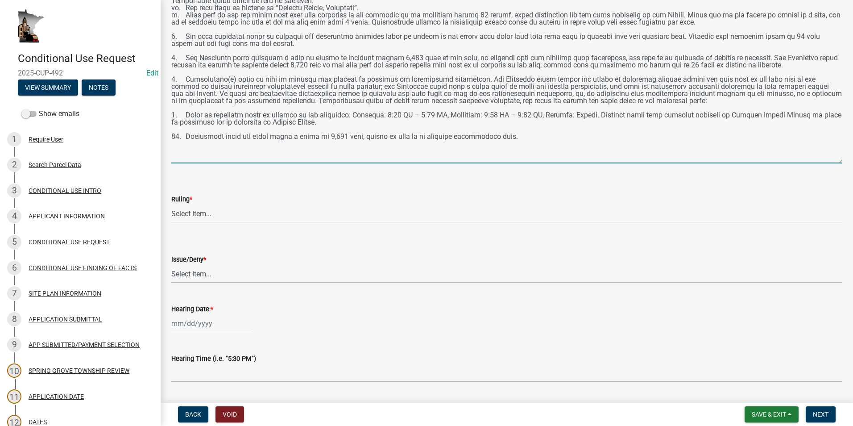
scroll to position [892, 0]
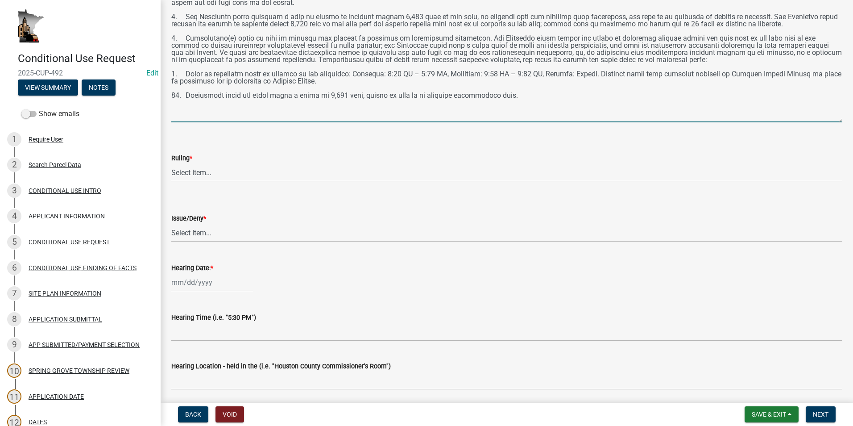
type textarea "1. The Permittee shall comply with all federal, state, and local laws and regul…"
click at [206, 174] on select "Select Item... Approved Denied Approved with modifications Tabled" at bounding box center [506, 172] width 671 height 18
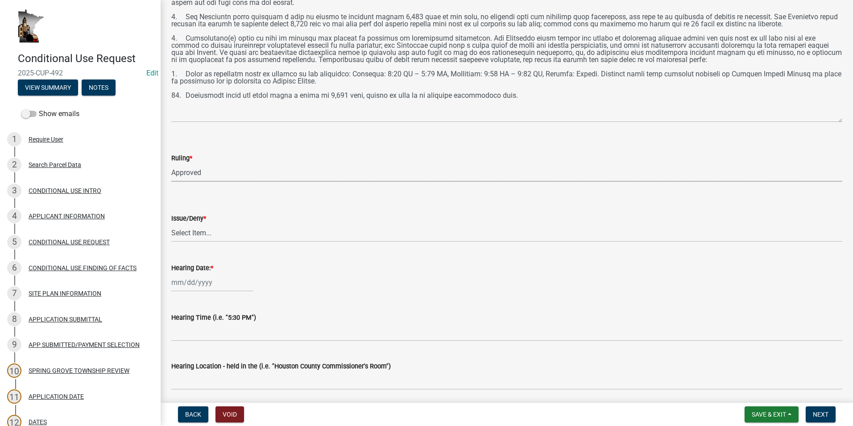
click at [171, 163] on select "Select Item... Approved Denied Approved with modifications Tabled" at bounding box center [506, 172] width 671 height 18
select select "5e305382-3738-4365-a9c9-24c64572ba65"
click at [214, 235] on select "Select Item... issue deny" at bounding box center [506, 233] width 671 height 18
click at [171, 224] on select "Select Item... issue deny" at bounding box center [506, 233] width 671 height 18
select select "05bcbfa7-b84a-4bac-aa39-7d27537fdc5d"
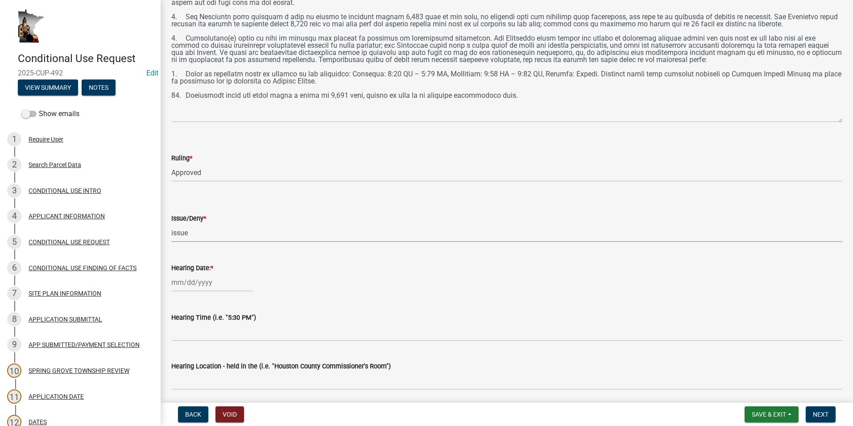
click at [199, 233] on select "Select Item... issue deny" at bounding box center [506, 233] width 671 height 18
click at [171, 224] on select "Select Item... issue deny" at bounding box center [506, 233] width 671 height 18
click at [221, 281] on div at bounding box center [212, 282] width 82 height 18
select select "8"
select select "2025"
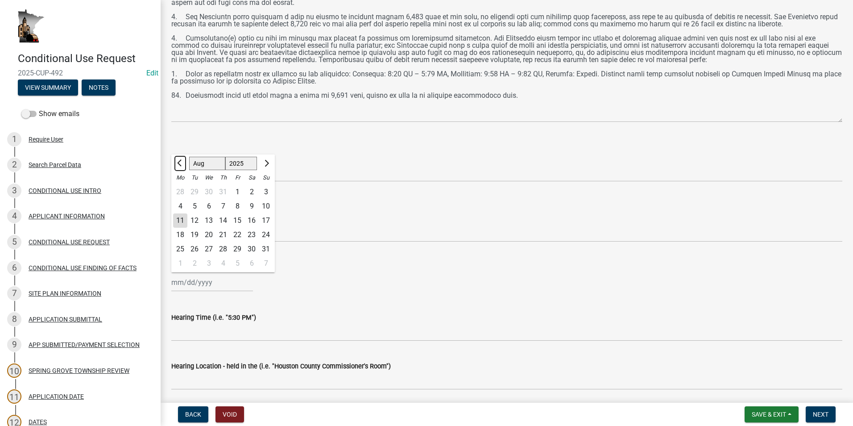
click at [182, 166] on button "Previous month" at bounding box center [180, 163] width 11 height 14
select select "7"
click at [222, 247] on div "31" at bounding box center [223, 249] width 14 height 14
type input "07/31/2025"
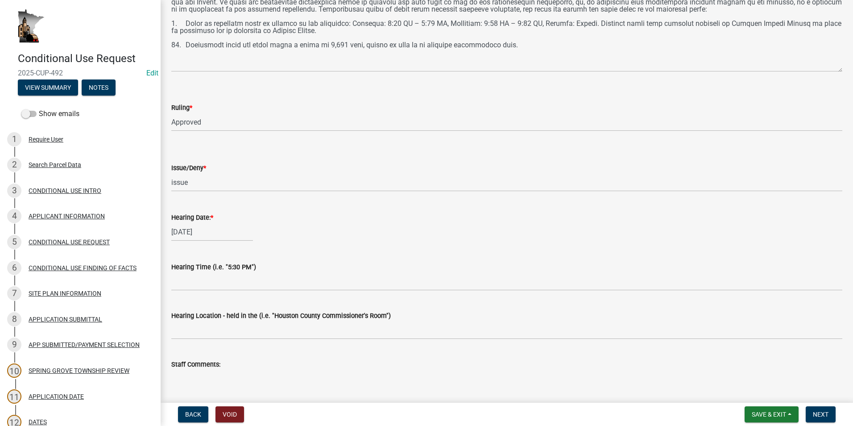
scroll to position [981, 0]
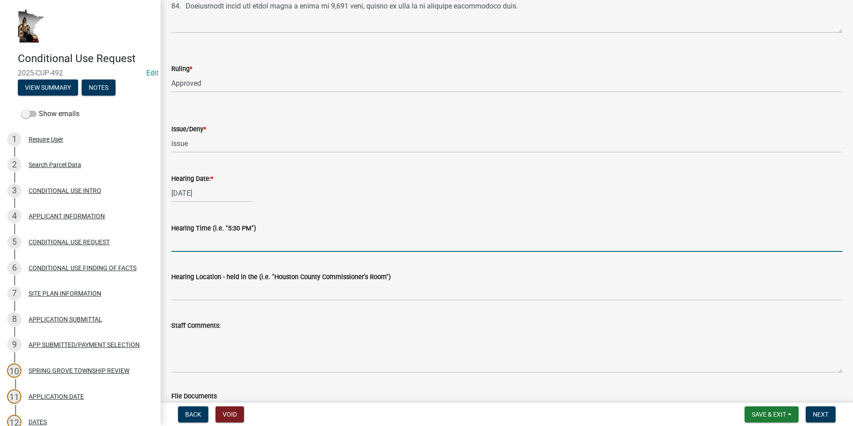
click at [207, 242] on input "Hearing Time (i.e. "5:30 PM")" at bounding box center [506, 242] width 671 height 18
type input "6:25 PM"
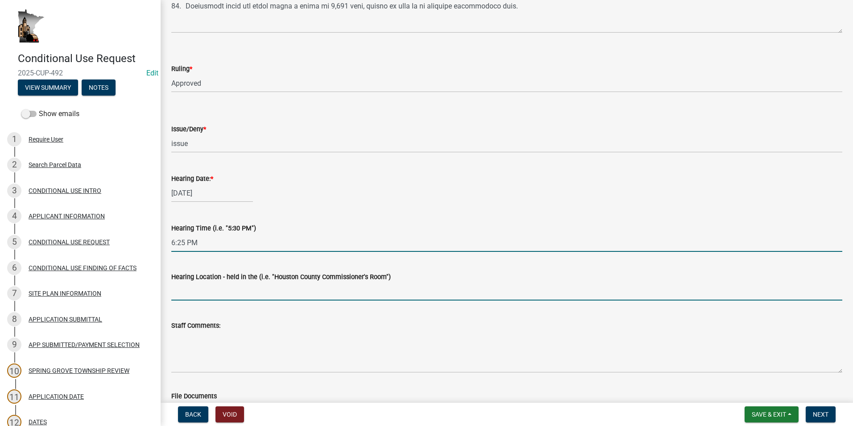
click at [203, 287] on input "Hearing Location - held in the (i.e. "Houston County Commissioner's Room")" at bounding box center [506, 291] width 671 height 18
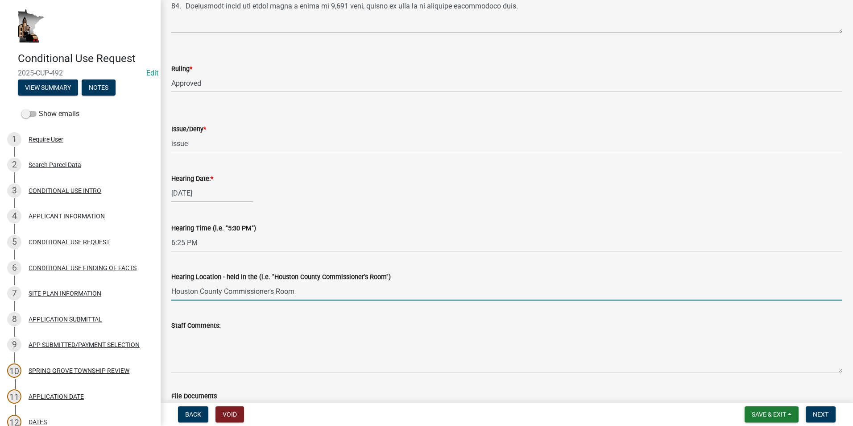
type input "Houston County Commissioner's Room"
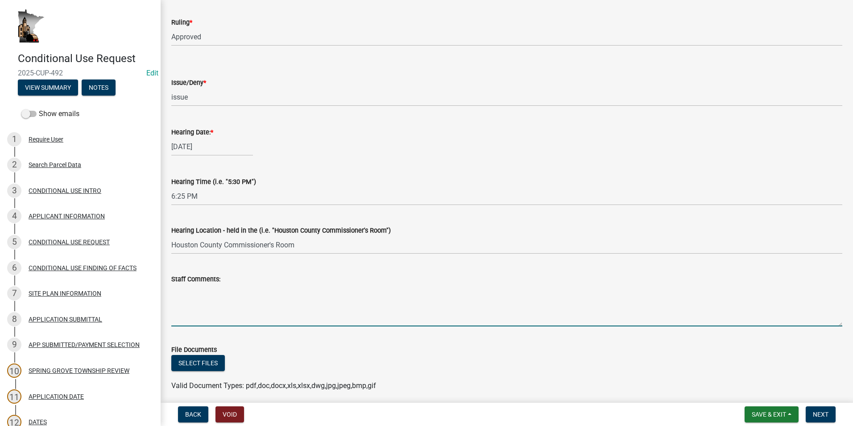
scroll to position [1111, 0]
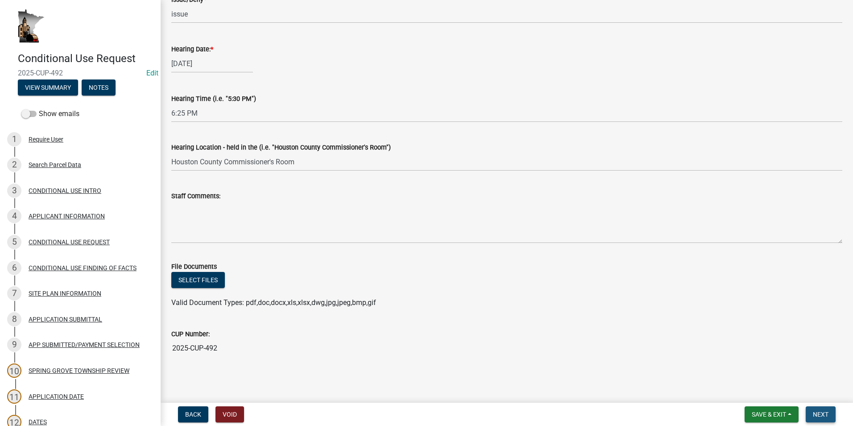
click at [829, 413] on button "Next" at bounding box center [821, 414] width 30 height 16
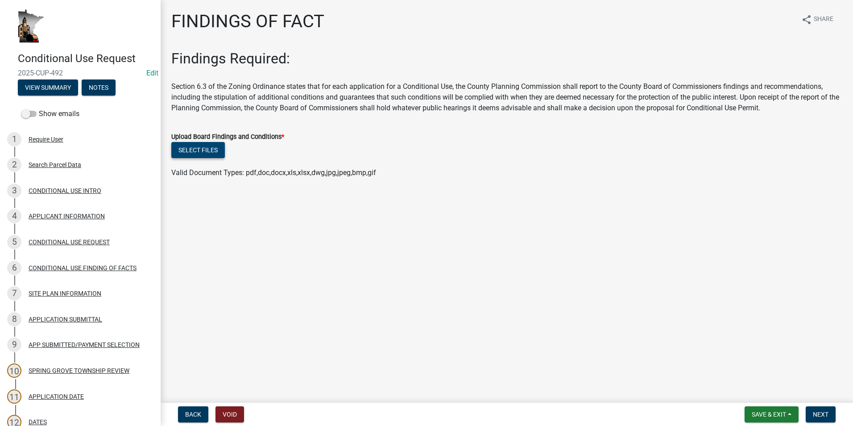
click at [191, 150] on button "Select files" at bounding box center [198, 150] width 54 height 16
click at [198, 144] on button "Select files" at bounding box center [198, 150] width 54 height 16
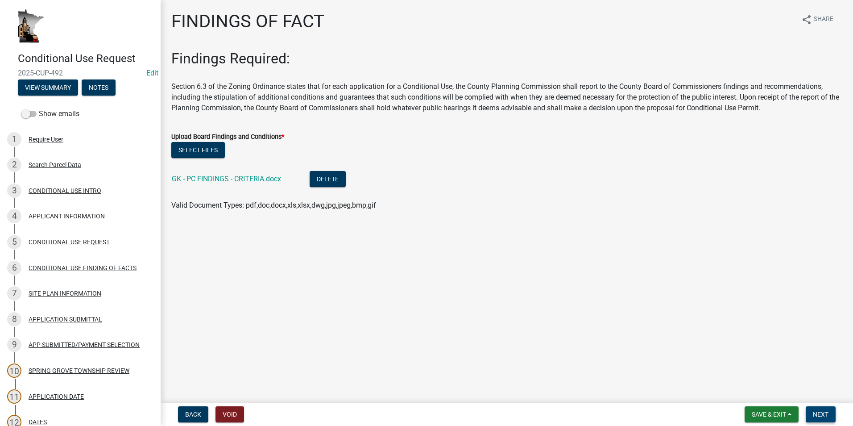
click at [821, 414] on span "Next" at bounding box center [821, 413] width 16 height 7
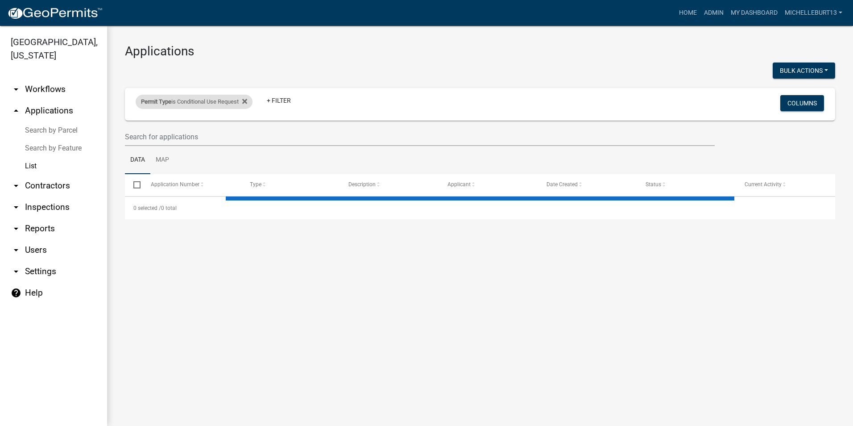
select select "3: 100"
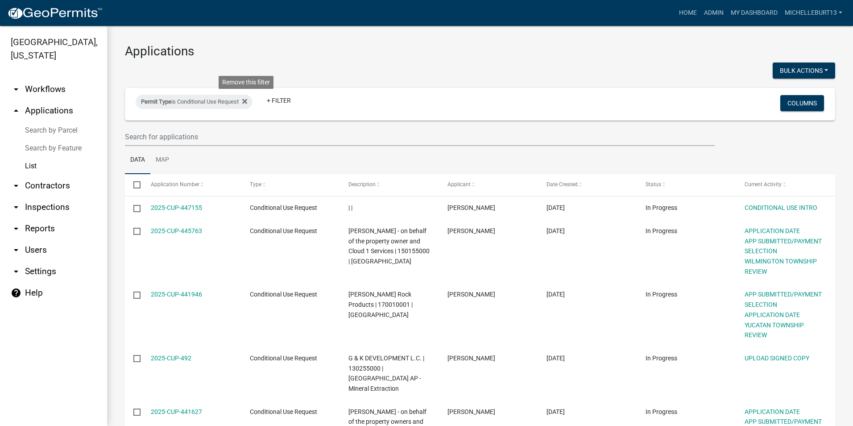
click at [247, 101] on icon at bounding box center [244, 101] width 5 height 5
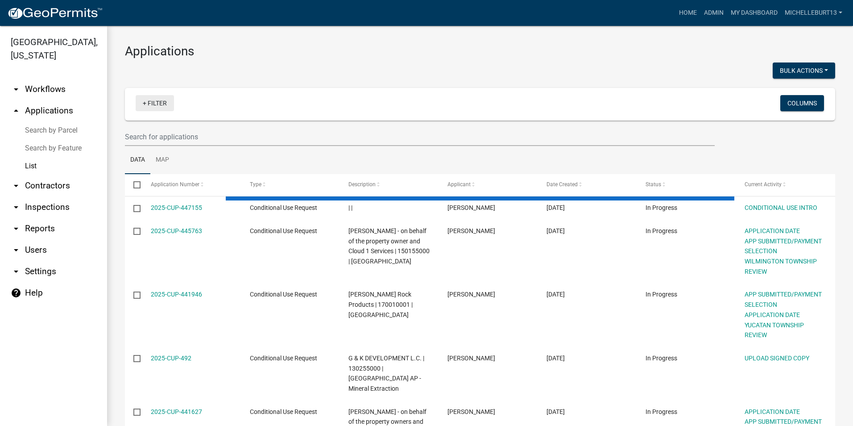
click at [154, 102] on link "+ Filter" at bounding box center [155, 103] width 38 height 16
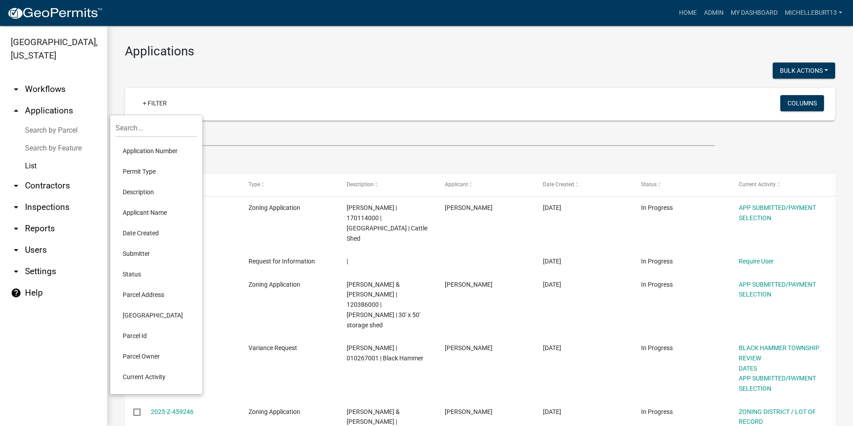
click at [138, 176] on li "Permit Type" at bounding box center [157, 171] width 82 height 21
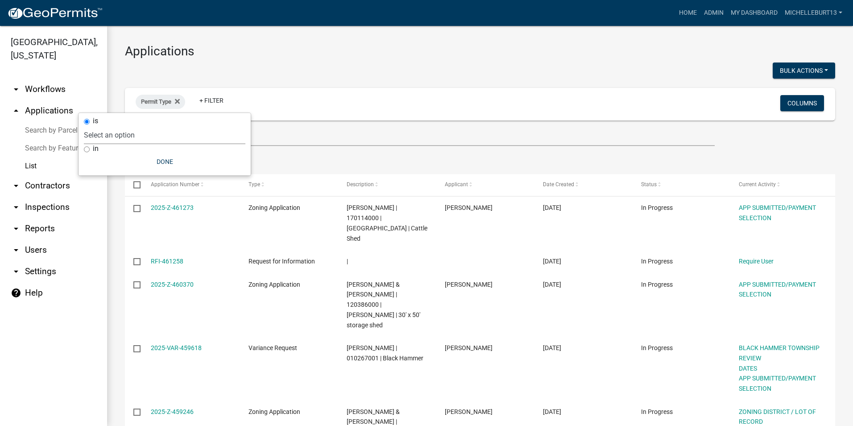
click at [132, 140] on select "Select an option 911 Address Assignment Building Contractor (Registration) Buil…" at bounding box center [164, 135] width 161 height 18
select select "673c2f27-9aad-41c8-ae77-96c346a88d9d"
click at [113, 126] on select "Select an option 911 Address Assignment Building Contractor (Registration) Buil…" at bounding box center [164, 135] width 161 height 18
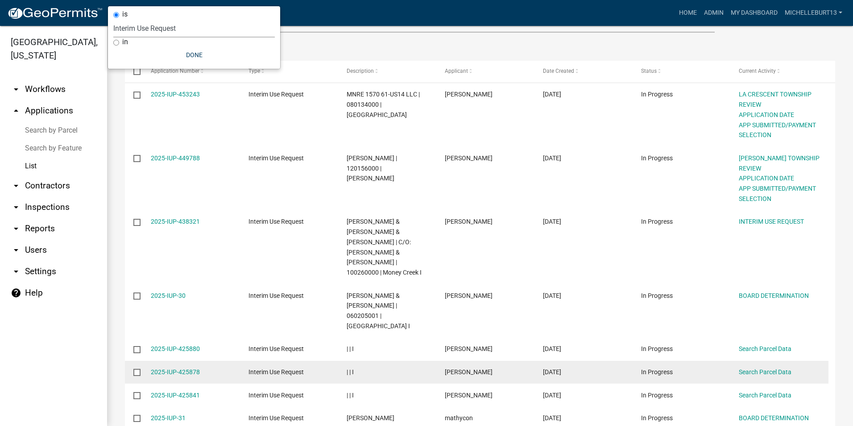
scroll to position [134, 0]
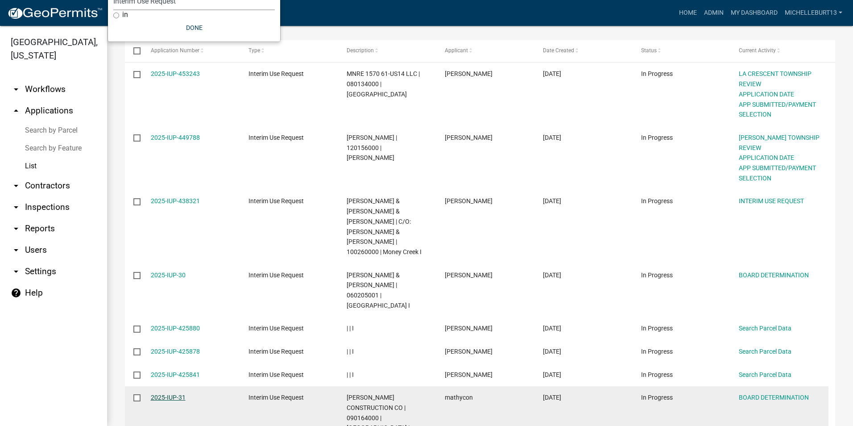
click at [157, 393] on link "2025-IUP-31" at bounding box center [168, 396] width 35 height 7
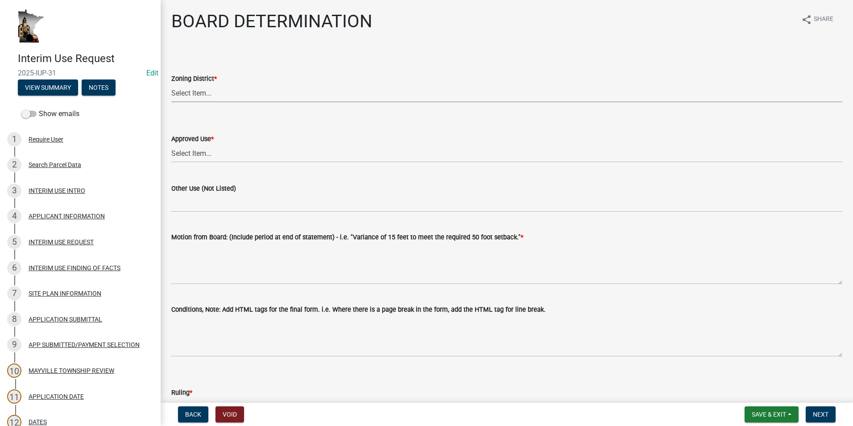
click at [210, 94] on select "Select Item... AP - Agricultural Protection R - Residential HB - Highway Busine…" at bounding box center [506, 93] width 671 height 18
click at [171, 84] on select "Select Item... AP - Agricultural Protection R - Residential HB - Highway Busine…" at bounding box center [506, 93] width 671 height 18
select select "9dbecd2a-f33e-4835-a5c0-33ac2cce7722"
click at [219, 149] on select "Select Item... AP - Manufactured Home AP - Activities Requiring Rural Isolation…" at bounding box center [506, 153] width 671 height 18
click at [171, 144] on select "Select Item... AP - Manufactured Home AP - Activities Requiring Rural Isolation…" at bounding box center [506, 153] width 671 height 18
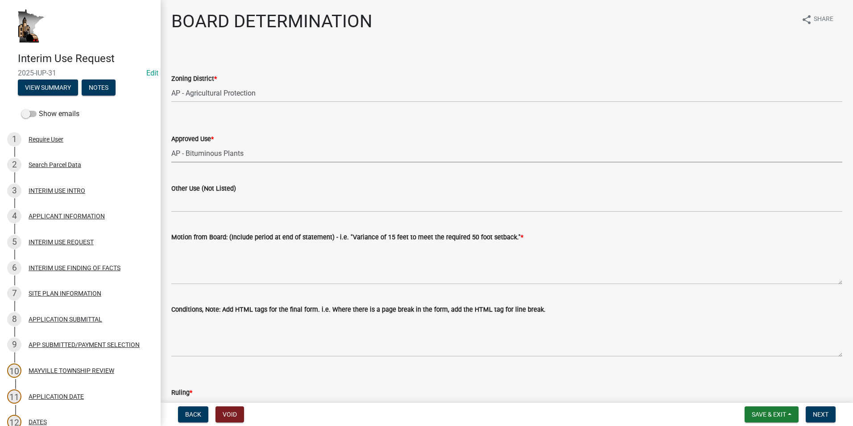
select select "323111d8-4708-41e3-82fd-62032942e479"
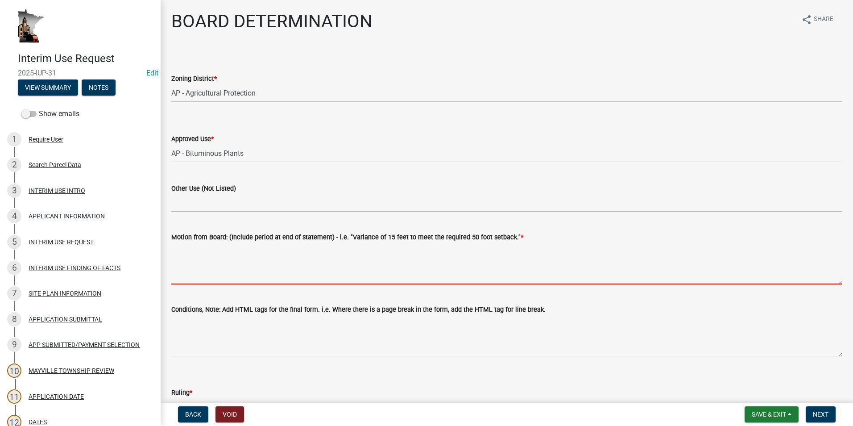
click at [258, 250] on textarea "Motion from Board: (Include period at end of statement) - i.e. "Variance of 15 …" at bounding box center [506, 263] width 671 height 42
paste textarea "Eric Johnson made a motion to recommend the Houston County Board approve an Int…"
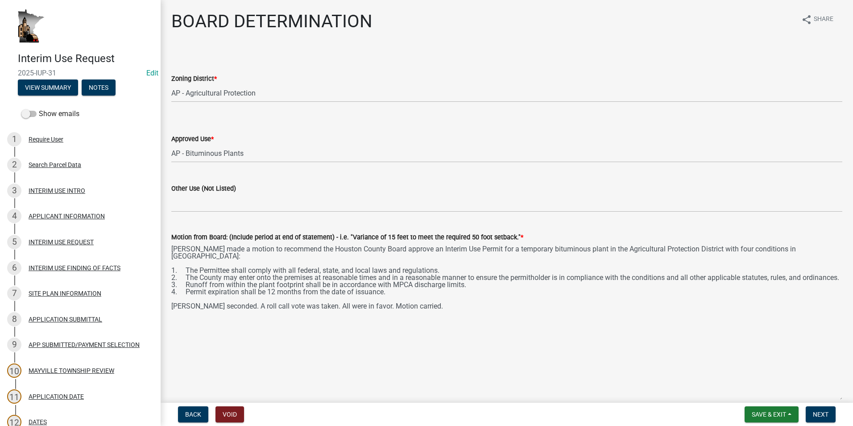
drag, startPoint x: 833, startPoint y: 282, endPoint x: 813, endPoint y: 402, distance: 122.6
click at [819, 406] on wm-app "Interim Use Request 2025-IUP-31 Edit View Summary Notes Show emails 1 Require U…" at bounding box center [426, 213] width 853 height 426
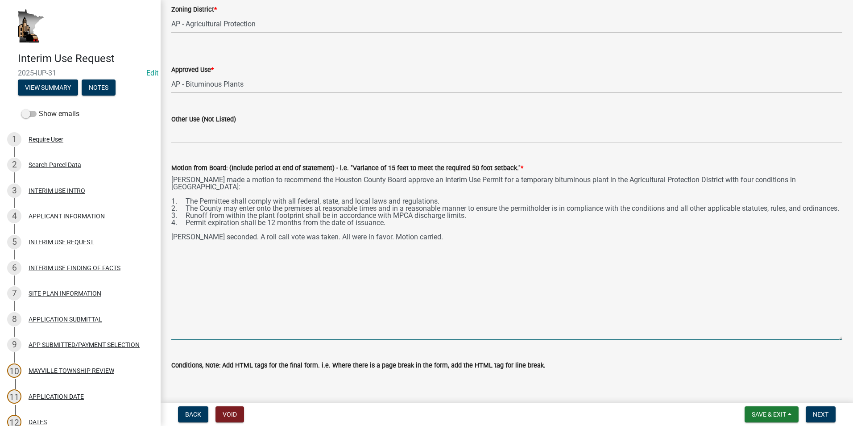
scroll to position [89, 0]
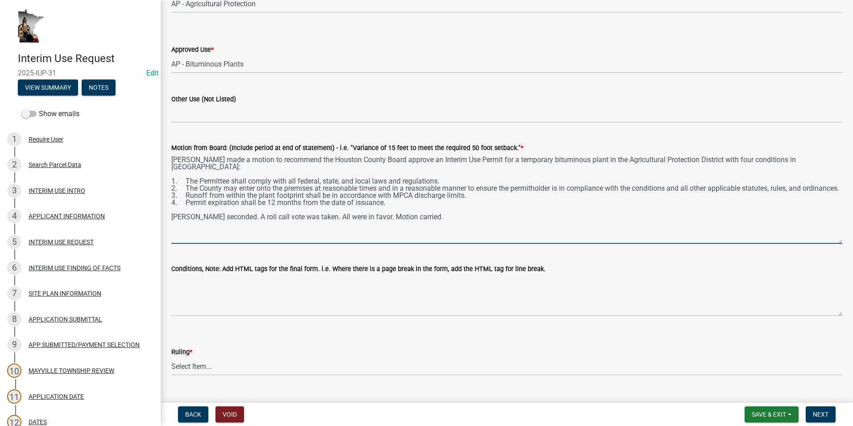
drag, startPoint x: 833, startPoint y: 317, endPoint x: 831, endPoint y: 240, distance: 76.3
click at [831, 240] on textarea "Eric Johnson made a motion to recommend the Houston County Board approve an Int…" at bounding box center [506, 198] width 671 height 91
click at [447, 179] on textarea "Eric Johnson made a motion to recommend the Houston County Board approve an Int…" at bounding box center [506, 198] width 671 height 91
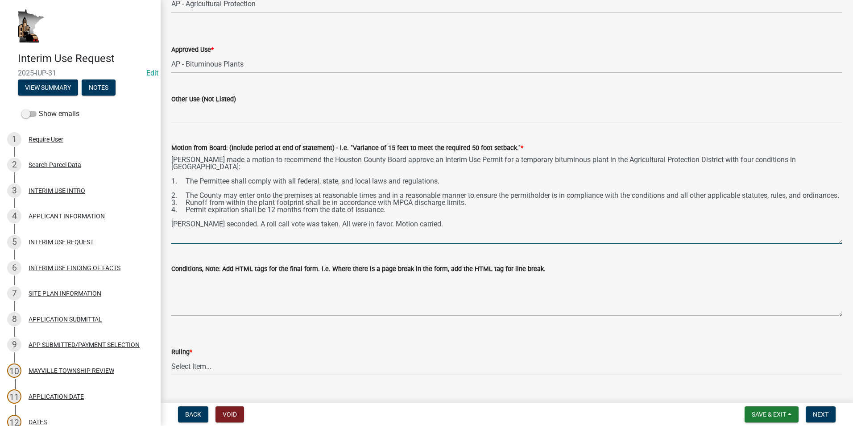
click at [236, 203] on textarea "Eric Johnson made a motion to recommend the Houston County Board approve an Int…" at bounding box center [506, 198] width 671 height 91
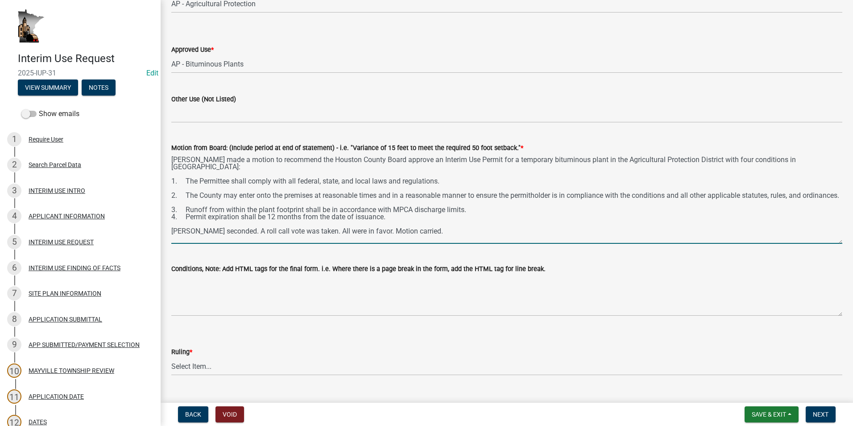
click at [472, 216] on textarea "Eric Johnson made a motion to recommend the Houston County Board approve an Int…" at bounding box center [506, 198] width 671 height 91
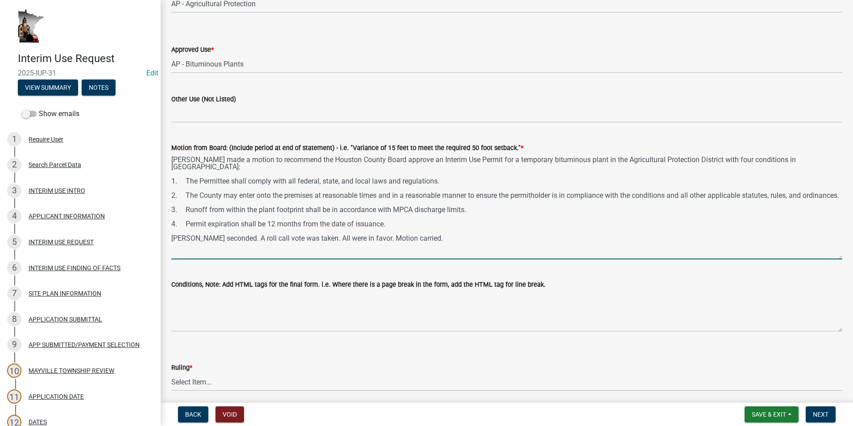
drag, startPoint x: 833, startPoint y: 241, endPoint x: 832, endPoint y: 257, distance: 15.6
click at [832, 257] on textarea "Eric Johnson made a motion to recommend the Houston County Board approve an Int…" at bounding box center [506, 206] width 671 height 106
drag, startPoint x: 392, startPoint y: 231, endPoint x: 170, endPoint y: 183, distance: 227.1
click at [170, 183] on div "Motion from Board: (Include period at end of statement) - i.e. "Variance of 15 …" at bounding box center [507, 194] width 684 height 129
type textarea "Eric Johnson made a motion to recommend the Houston County Board approve an Int…"
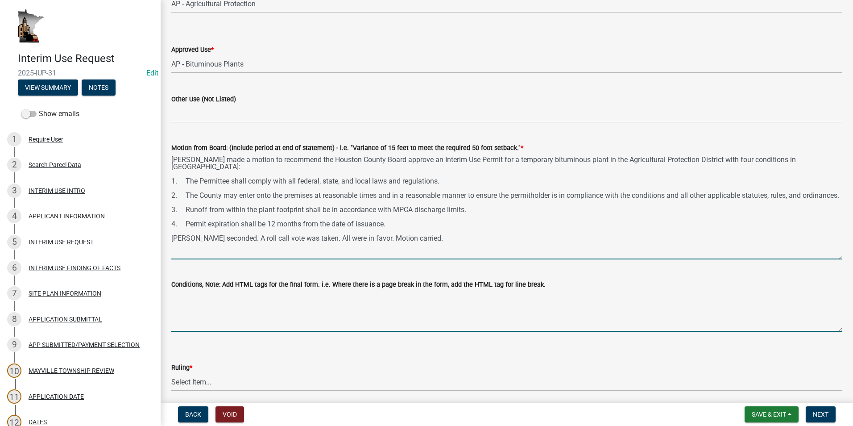
click at [196, 300] on textarea "Conditions, Note: Add HTML tags for the final form. i.e. Where there is a page …" at bounding box center [506, 311] width 671 height 42
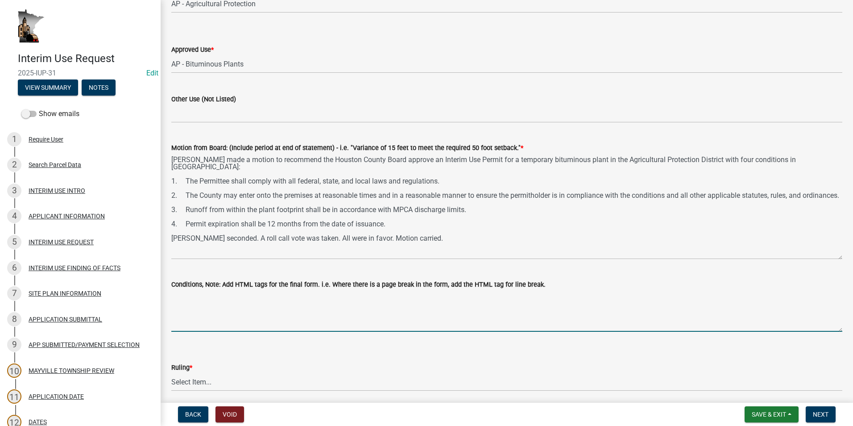
paste textarea "1. The Permittee shall comply with all federal, state, and local laws and regul…"
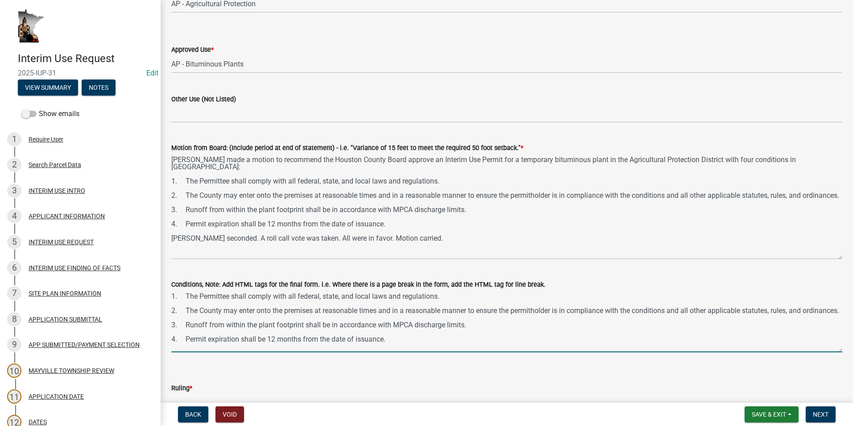
scroll to position [0, 0]
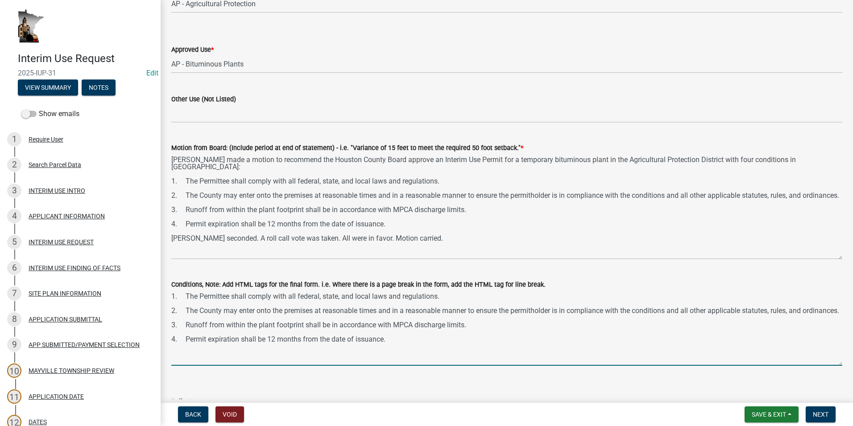
drag, startPoint x: 834, startPoint y: 330, endPoint x: 832, endPoint y: 363, distance: 33.5
click at [832, 363] on textarea "1. The Permittee shall comply with all federal, state, and local laws and regul…" at bounding box center [506, 328] width 671 height 76
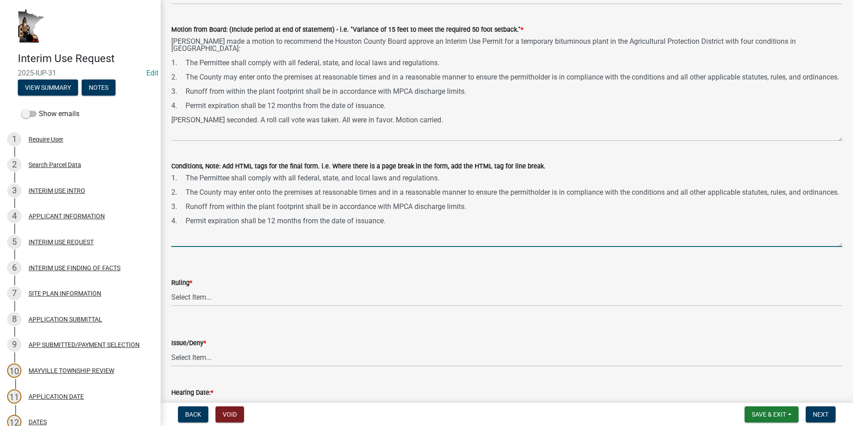
scroll to position [223, 0]
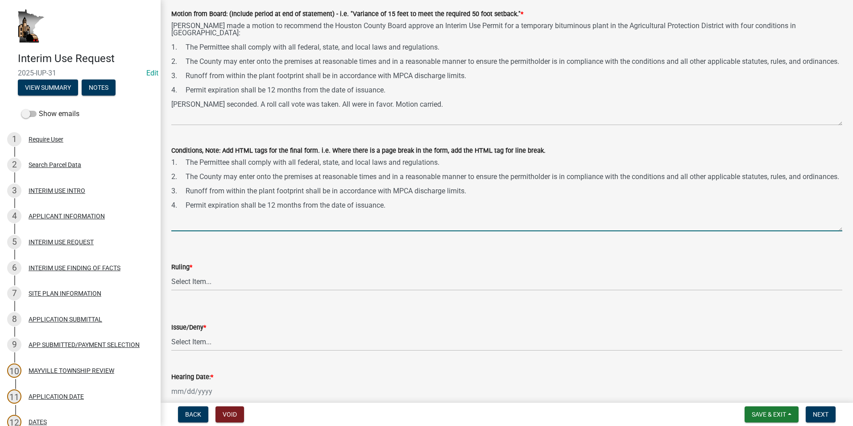
type textarea "1. The Permittee shall comply with all federal, state, and local laws and regul…"
click at [204, 279] on select "Select Item... Approved Denied Approved with modifications Tabled" at bounding box center [506, 281] width 671 height 18
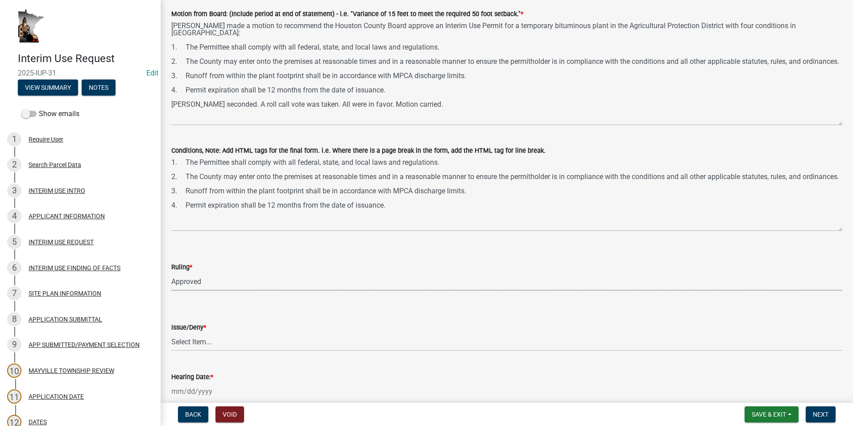
click at [171, 272] on select "Select Item... Approved Denied Approved with modifications Tabled" at bounding box center [506, 281] width 671 height 18
select select "ae5238dc-1dd5-4e96-b80a-d8403a14a043"
click at [210, 341] on select "Select Item... issue deny" at bounding box center [506, 341] width 671 height 18
click at [171, 332] on select "Select Item... issue deny" at bounding box center [506, 341] width 671 height 18
select select "273e149d-5d14-4d45-ab82-91bf453234d7"
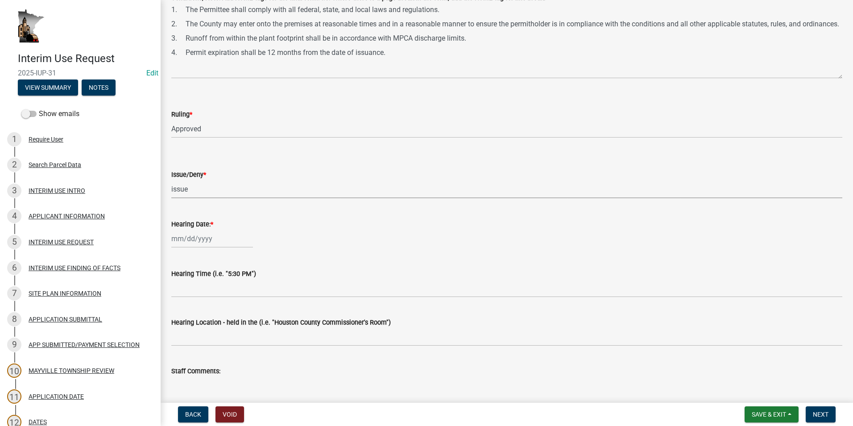
scroll to position [402, 0]
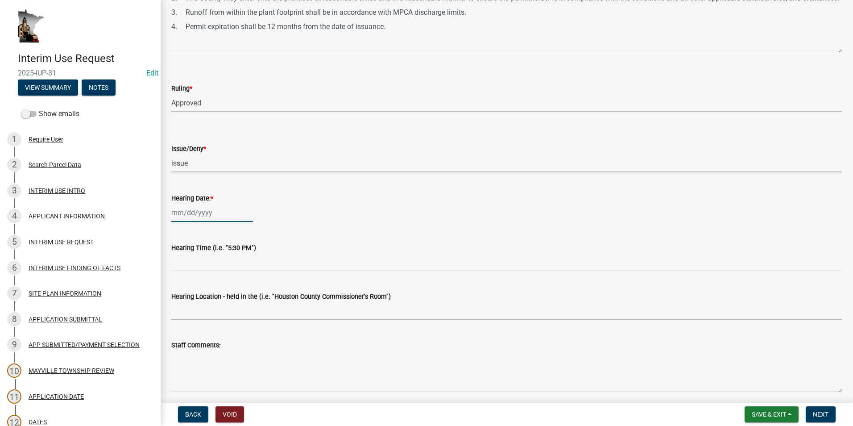
click at [196, 207] on div at bounding box center [212, 212] width 82 height 18
select select "8"
select select "2025"
click at [176, 231] on button "Previous month" at bounding box center [180, 231] width 11 height 14
select select "7"
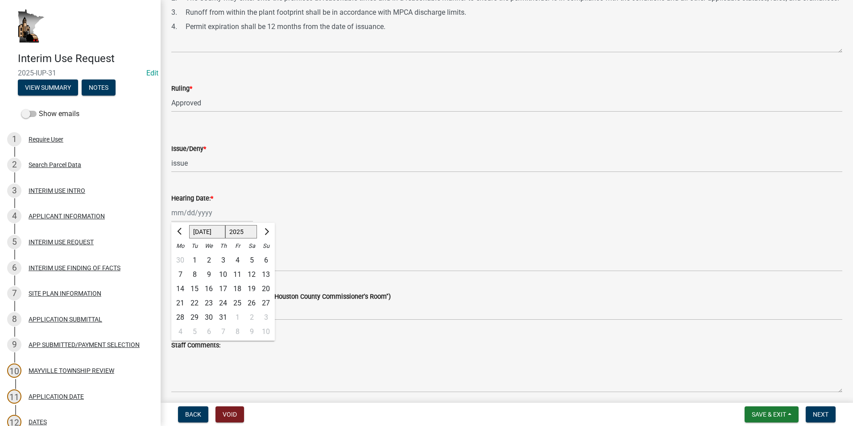
click at [224, 314] on div "31" at bounding box center [223, 317] width 14 height 14
type input "07/31/2025"
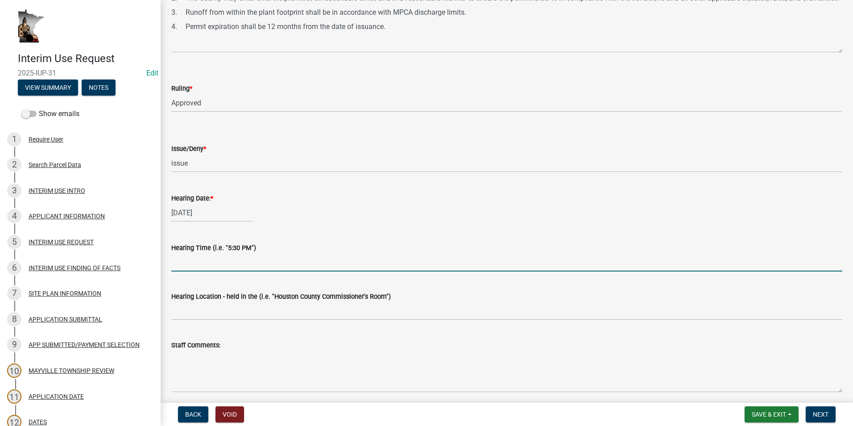
click at [194, 261] on input "Hearing Time (i.e. "5:30 PM")" at bounding box center [506, 262] width 671 height 18
type input "6:45 PM"
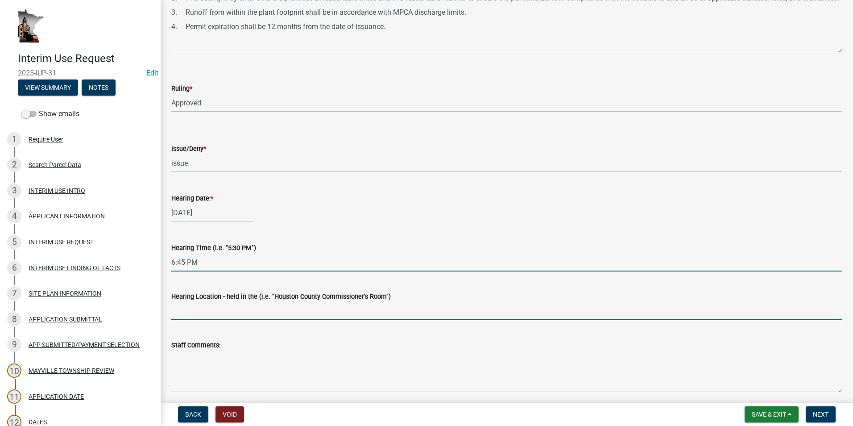
click at [204, 303] on input "Hearing Location - held in the (i.e. "Houston County Commissioner's Room")" at bounding box center [506, 311] width 671 height 18
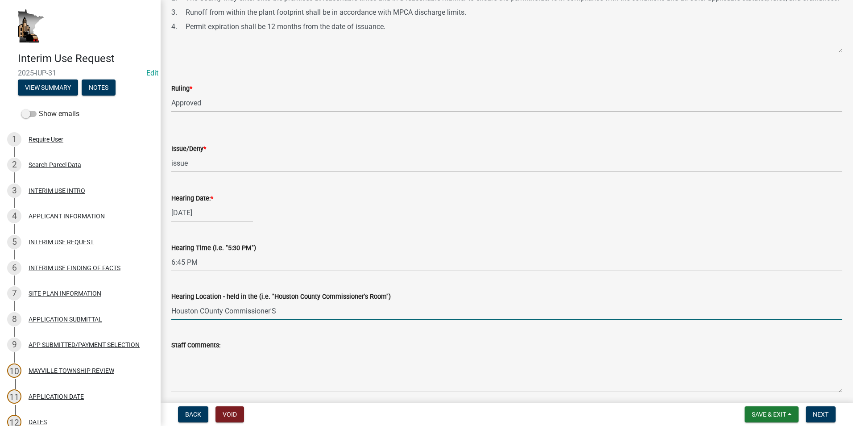
type input "Houston County Commissioner's Room"
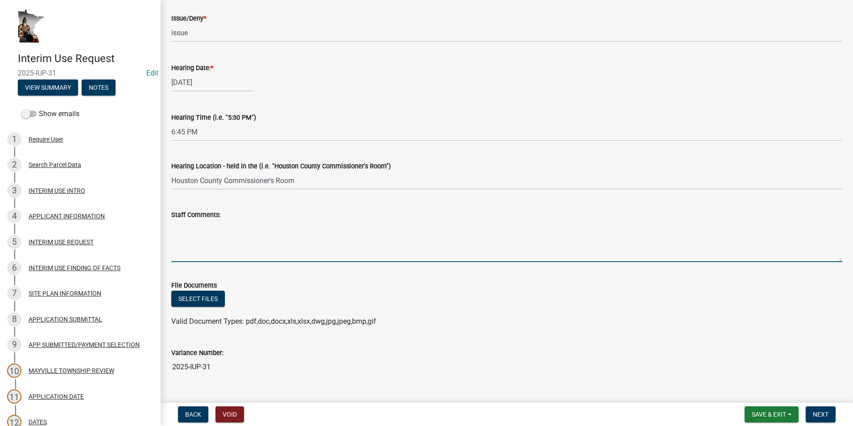
scroll to position [551, 0]
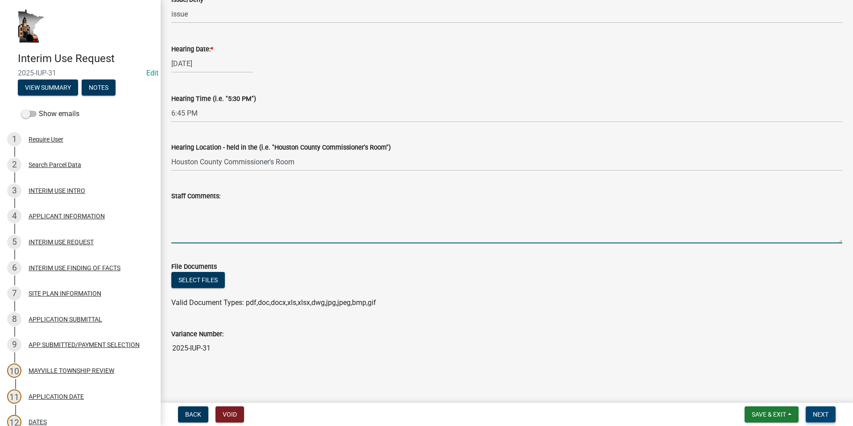
click at [820, 414] on span "Next" at bounding box center [821, 413] width 16 height 7
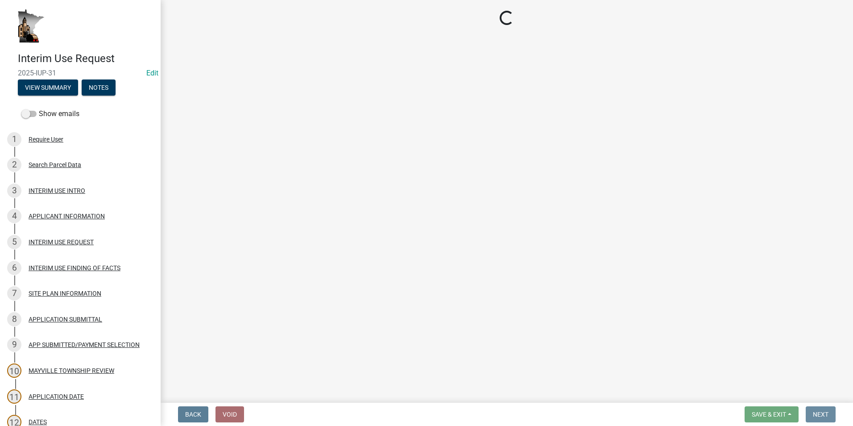
scroll to position [0, 0]
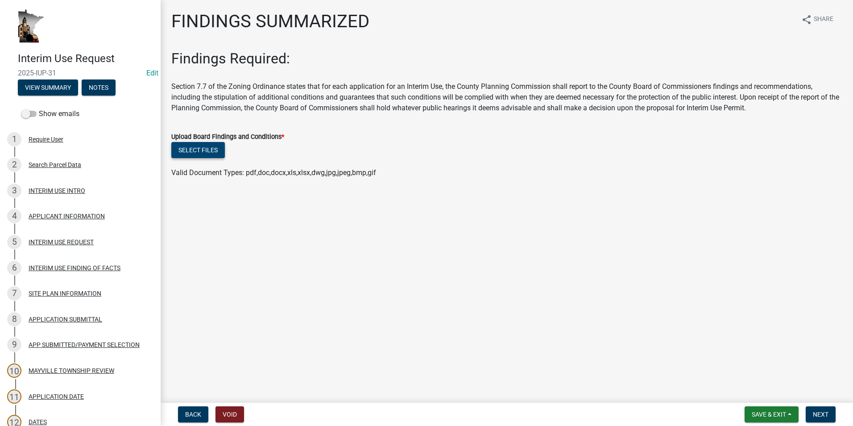
click at [186, 152] on button "Select files" at bounding box center [198, 150] width 54 height 16
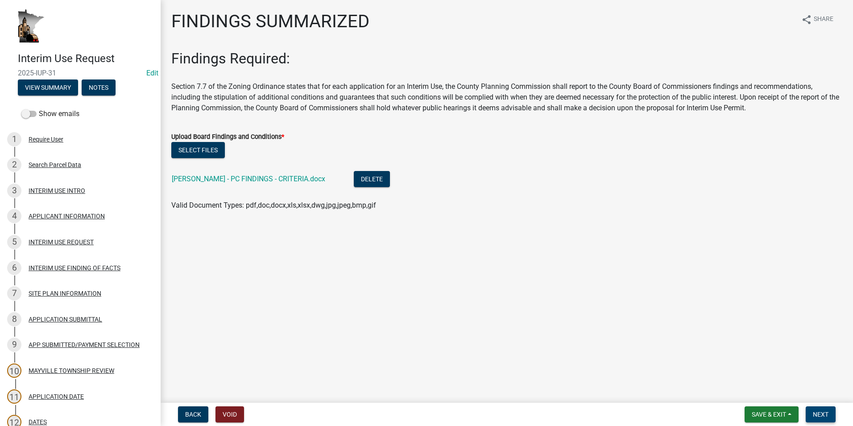
click at [828, 416] on span "Next" at bounding box center [821, 413] width 16 height 7
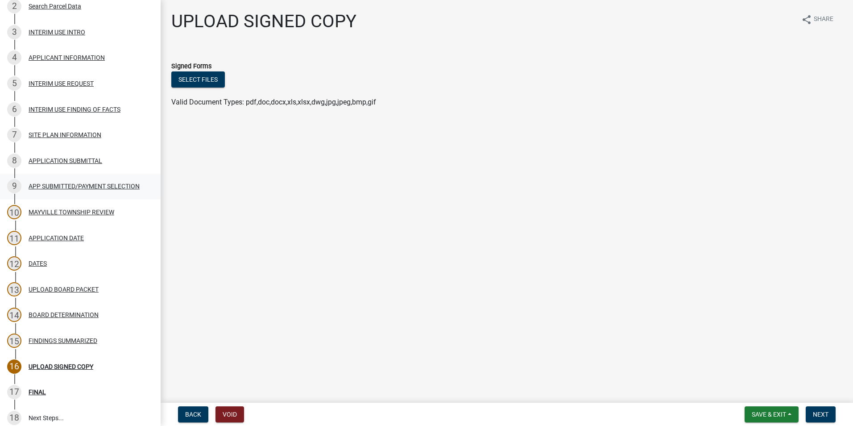
scroll to position [178, 0]
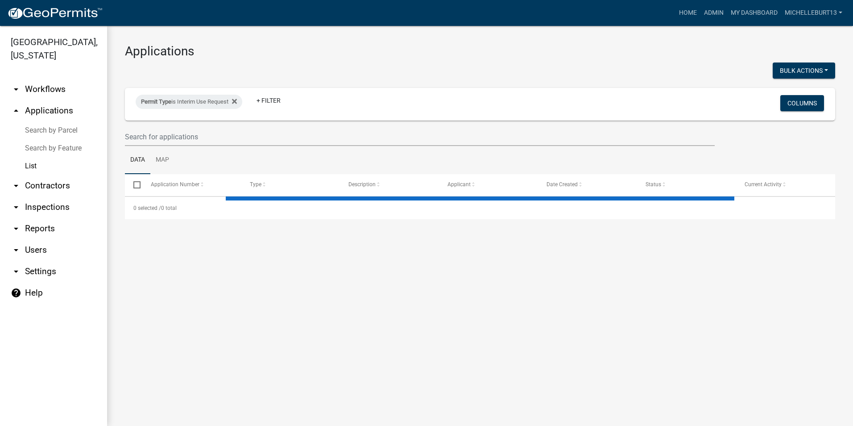
select select "3: 100"
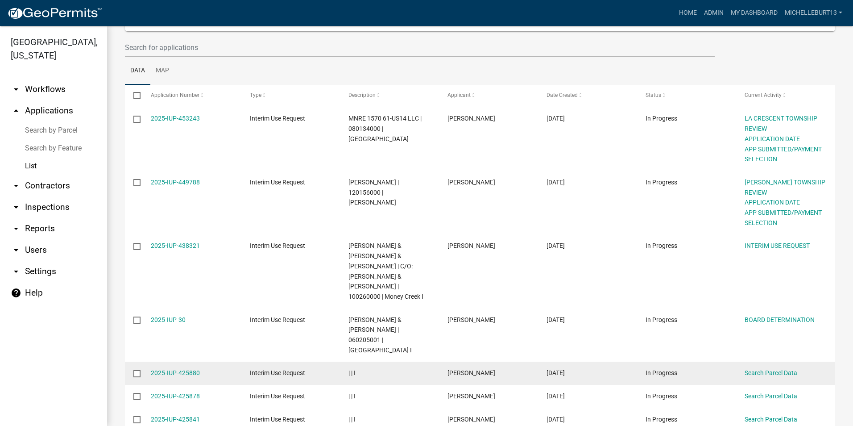
scroll to position [134, 0]
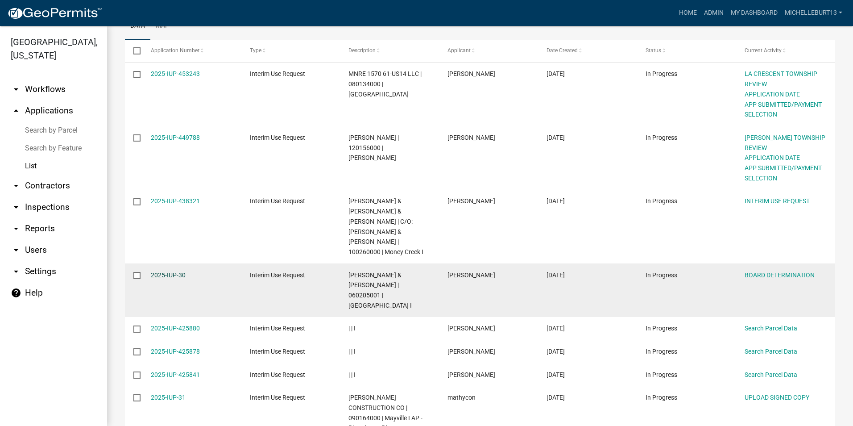
click at [166, 271] on link "2025-IUP-30" at bounding box center [168, 274] width 35 height 7
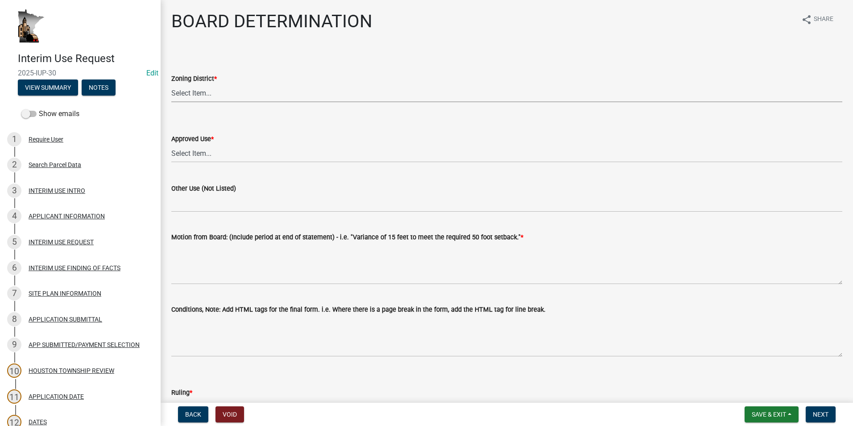
click at [195, 94] on select "Select Item... AP - Agricultural Protection R - Residential HB - Highway Busine…" at bounding box center [506, 93] width 671 height 18
click at [171, 84] on select "Select Item... AP - Agricultural Protection R - Residential HB - Highway Busine…" at bounding box center [506, 93] width 671 height 18
select select "9dbecd2a-f33e-4835-a5c0-33ac2cce7722"
click at [199, 152] on select "Select Item... AP - Manufactured Home AP - Activities Requiring Rural Isolation…" at bounding box center [506, 153] width 671 height 18
click at [171, 144] on select "Select Item... AP - Manufactured Home AP - Activities Requiring Rural Isolation…" at bounding box center [506, 153] width 671 height 18
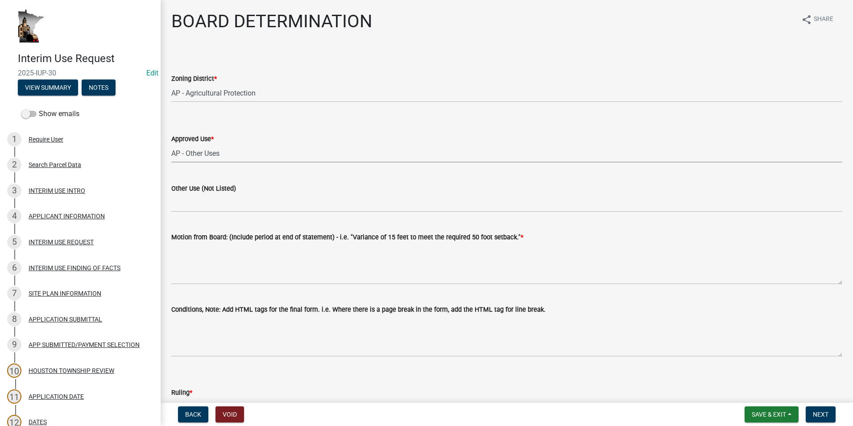
select select "bb97efb3-2ad1-488f-bbc0-8ca183a1f79c"
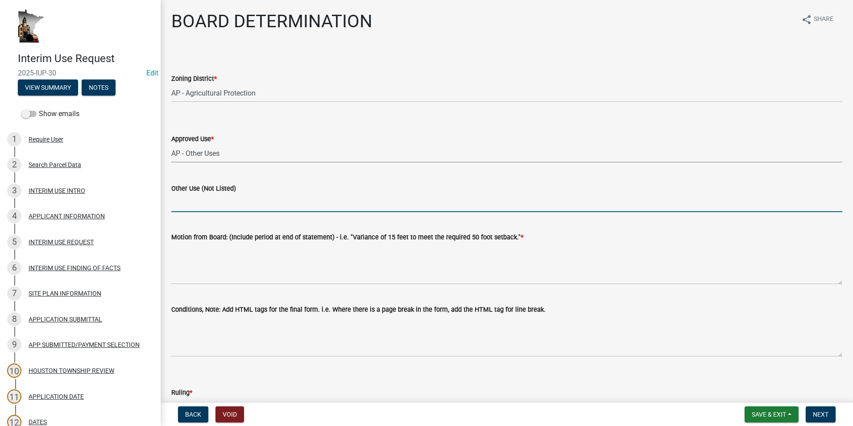
click at [192, 202] on input "Other Use (Not Listed)" at bounding box center [506, 203] width 671 height 18
type input "Microcannabis business"
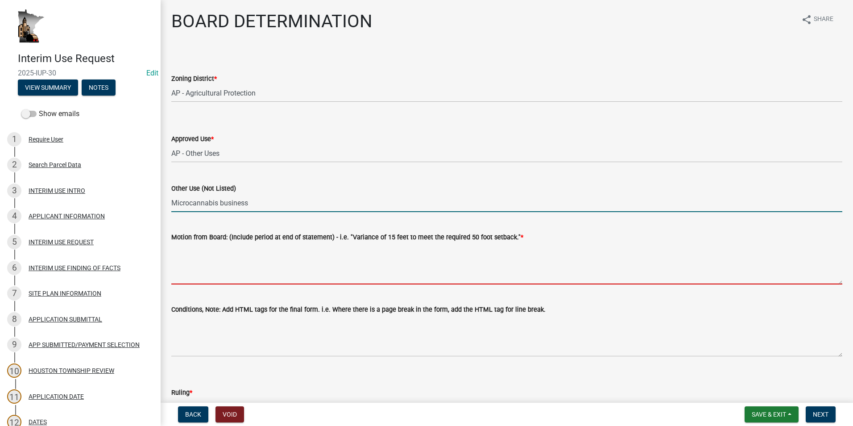
click at [190, 249] on textarea "Motion from Board: (Include period at end of statement) - i.e. "Variance of 15 …" at bounding box center [506, 263] width 671 height 42
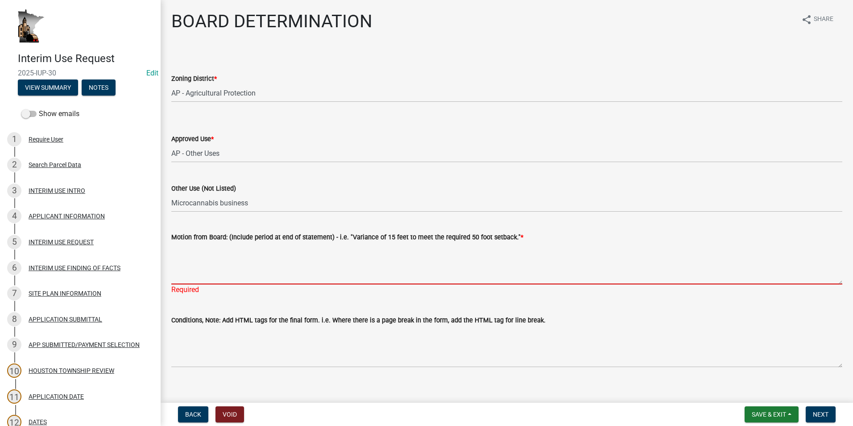
click at [189, 252] on textarea "Motion from Board: (Include period at end of statement) - i.e. "Variance of 15 …" at bounding box center [506, 263] width 671 height 42
paste textarea "Johnathon Glasspoole made a motion to recommend the Houston County Board approv…"
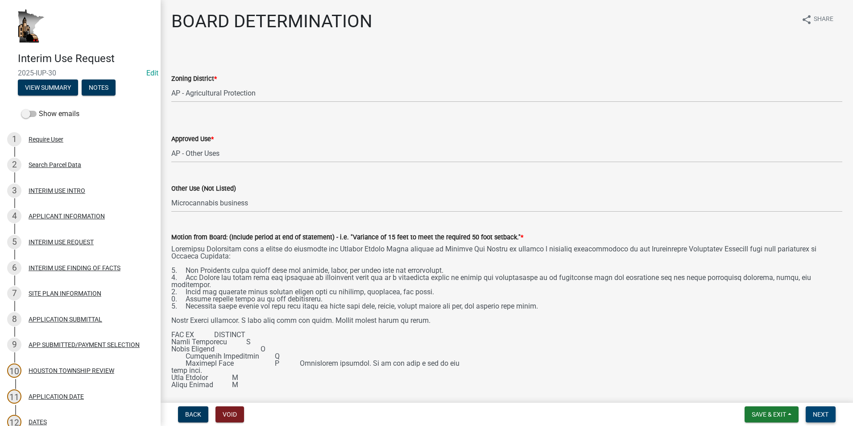
drag, startPoint x: 833, startPoint y: 283, endPoint x: 834, endPoint y: 408, distance: 124.9
click at [834, 408] on wm-app "Interim Use Request 2025-IUP-30 Edit View Summary Notes Show emails 1 Require U…" at bounding box center [426, 213] width 853 height 426
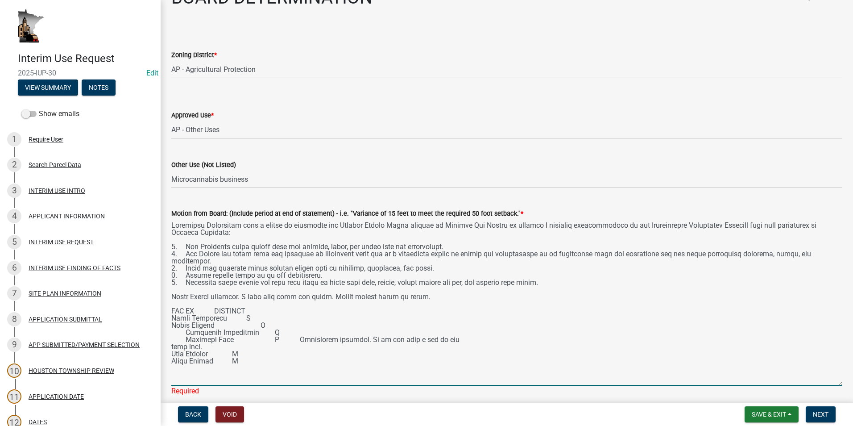
scroll to position [45, 0]
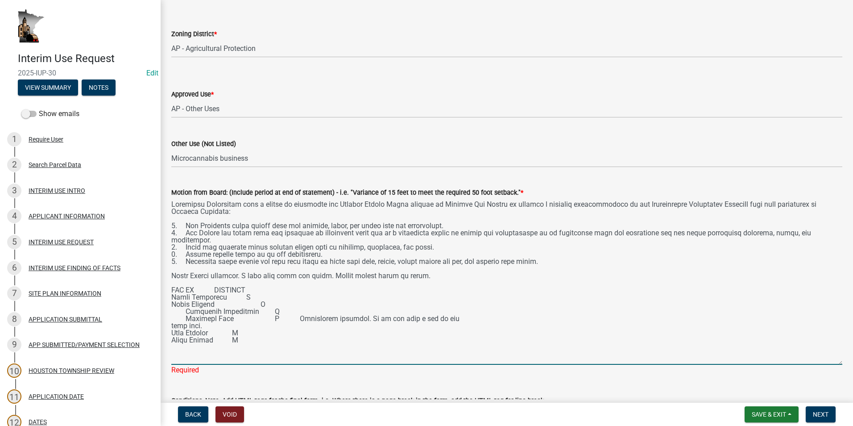
click at [441, 226] on textarea "Motion from Board: (Include period at end of statement) - i.e. "Variance of 15 …" at bounding box center [506, 281] width 671 height 167
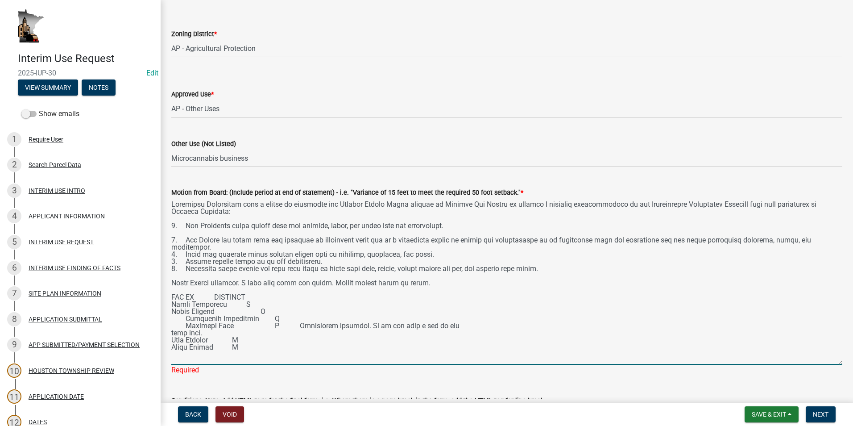
click at [236, 247] on textarea "Motion from Board: (Include period at end of statement) - i.e. "Variance of 15 …" at bounding box center [506, 281] width 671 height 167
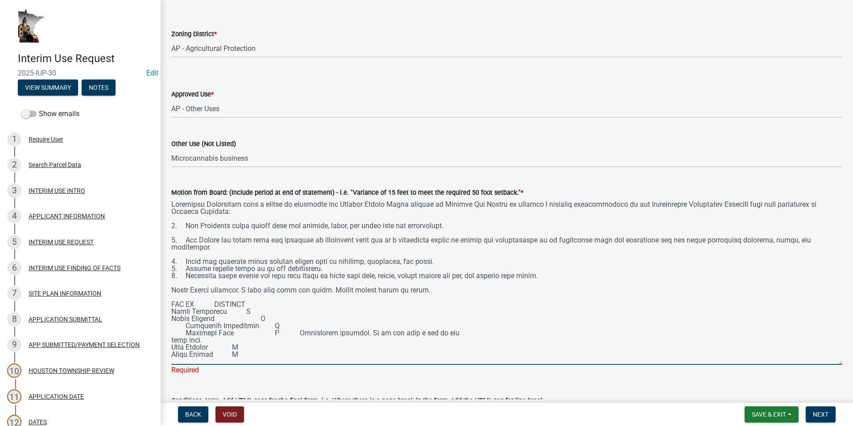
click at [439, 260] on textarea "Motion from Board: (Include period at end of statement) - i.e. "Variance of 15 …" at bounding box center [506, 281] width 671 height 167
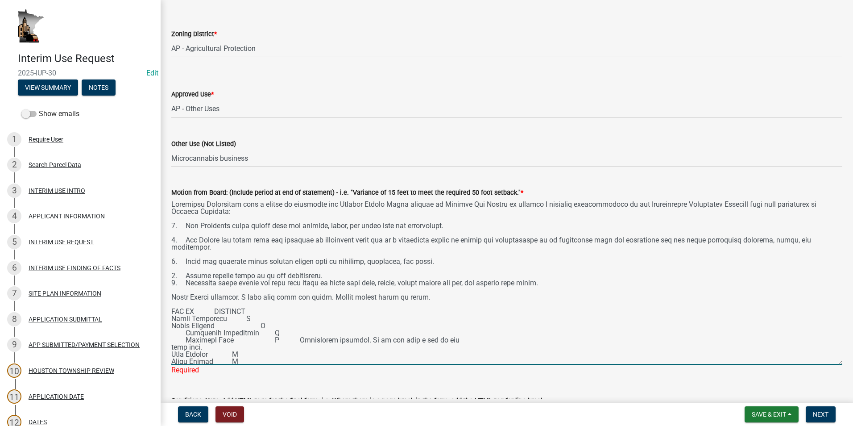
click at [314, 274] on textarea "Motion from Board: (Include period at end of statement) - i.e. "Variance of 15 …" at bounding box center [506, 281] width 671 height 167
click at [324, 274] on textarea "Motion from Board: (Include period at end of statement) - i.e. "Variance of 15 …" at bounding box center [506, 281] width 671 height 167
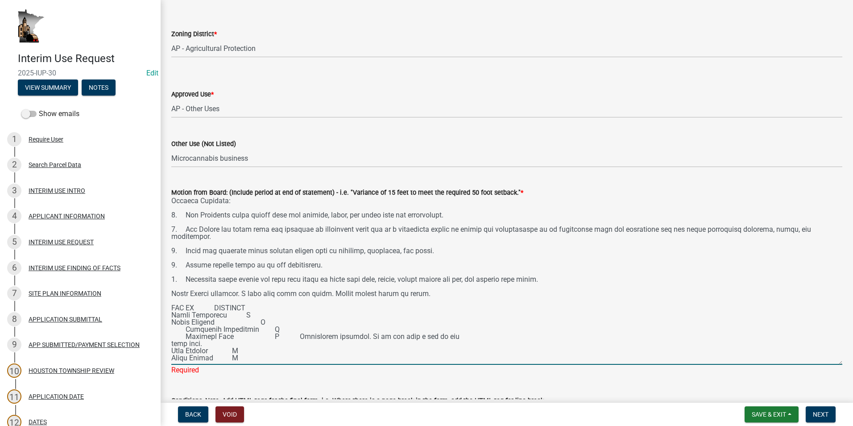
scroll to position [18, 0]
click at [172, 300] on textarea "Motion from Board: (Include period at end of statement) - i.e. "Variance of 15 …" at bounding box center [506, 281] width 671 height 167
click at [244, 306] on textarea "Motion from Board: (Include period at end of statement) - i.e. "Variance of 15 …" at bounding box center [506, 281] width 671 height 167
click at [258, 315] on textarea "Motion from Board: (Include period at end of statement) - i.e. "Variance of 15 …" at bounding box center [506, 281] width 671 height 167
click at [186, 321] on textarea "Motion from Board: (Include period at end of statement) - i.e. "Variance of 15 …" at bounding box center [506, 281] width 671 height 167
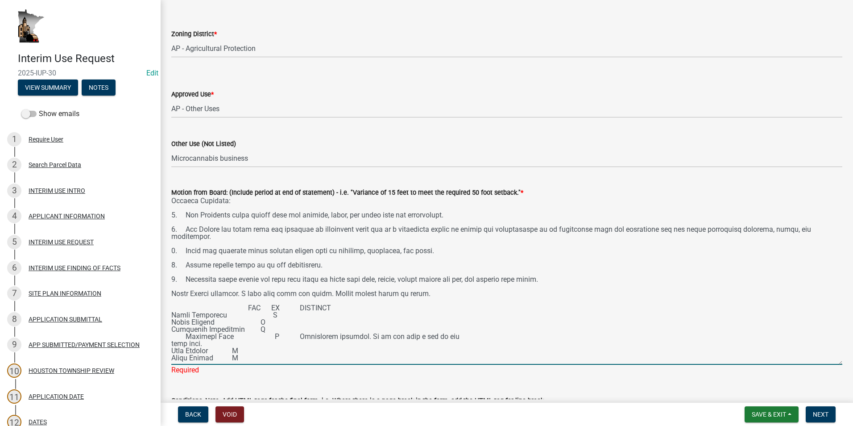
click at [184, 329] on textarea "Motion from Board: (Include period at end of statement) - i.e. "Variance of 15 …" at bounding box center [506, 281] width 671 height 167
click at [261, 314] on textarea "Motion from Board: (Include period at end of statement) - i.e. "Variance of 15 …" at bounding box center [506, 281] width 671 height 167
click at [257, 321] on textarea "Motion from Board: (Include period at end of statement) - i.e. "Variance of 15 …" at bounding box center [506, 281] width 671 height 167
drag, startPoint x: 259, startPoint y: 322, endPoint x: 264, endPoint y: 324, distance: 4.8
click at [260, 322] on textarea "Motion from Board: (Include period at end of statement) - i.e. "Variance of 15 …" at bounding box center [506, 281] width 671 height 167
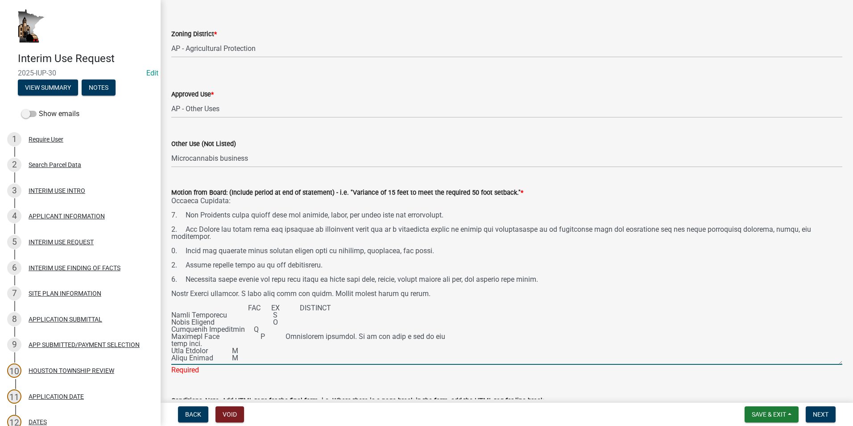
click at [261, 329] on textarea "Motion from Board: (Include period at end of statement) - i.e. "Variance of 15 …" at bounding box center [506, 281] width 671 height 167
click at [232, 343] on textarea "Motion from Board: (Include period at end of statement) - i.e. "Variance of 15 …" at bounding box center [506, 281] width 671 height 167
click at [245, 351] on textarea "Motion from Board: (Include period at end of statement) - i.e. "Variance of 15 …" at bounding box center [506, 281] width 671 height 167
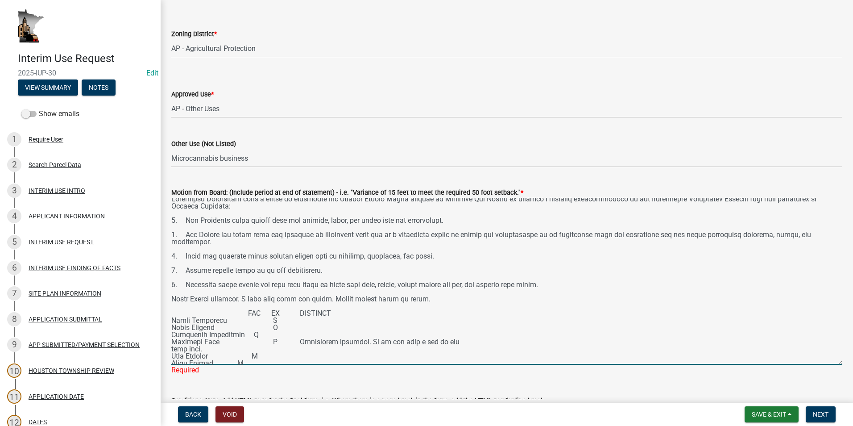
scroll to position [0, 0]
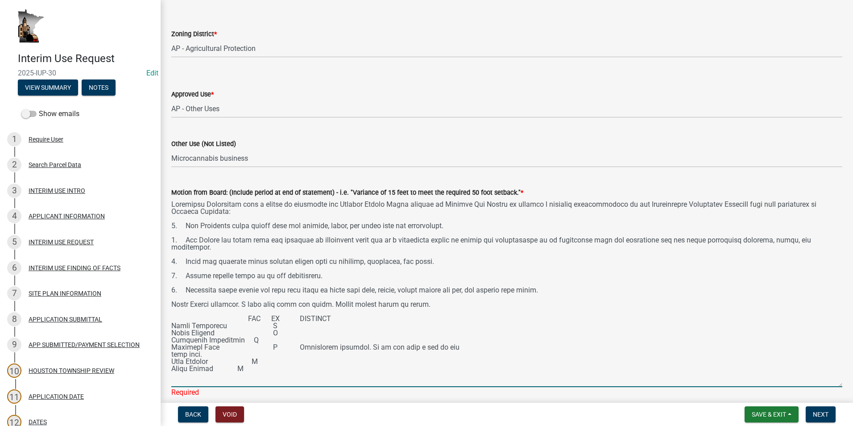
drag, startPoint x: 834, startPoint y: 363, endPoint x: 834, endPoint y: 385, distance: 22.3
click at [834, 385] on textarea "Motion from Board: (Include period at end of statement) - i.e. "Variance of 15 …" at bounding box center [506, 292] width 671 height 189
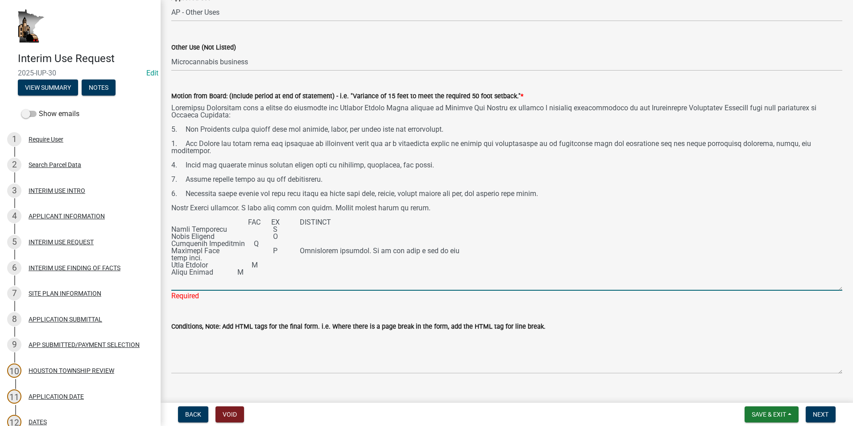
scroll to position [134, 0]
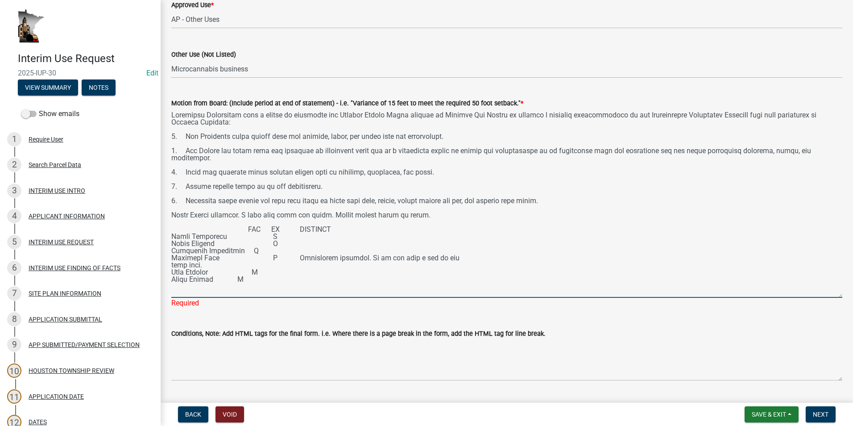
drag, startPoint x: 556, startPoint y: 201, endPoint x: 169, endPoint y: 136, distance: 392.7
click at [169, 136] on div "Motion from Board: (Include period at end of statement) - i.e. "Variance of 15 …" at bounding box center [507, 196] width 684 height 223
type textarea "Johnathon Glasspoole made a motion to recommend the Houston County Board approv…"
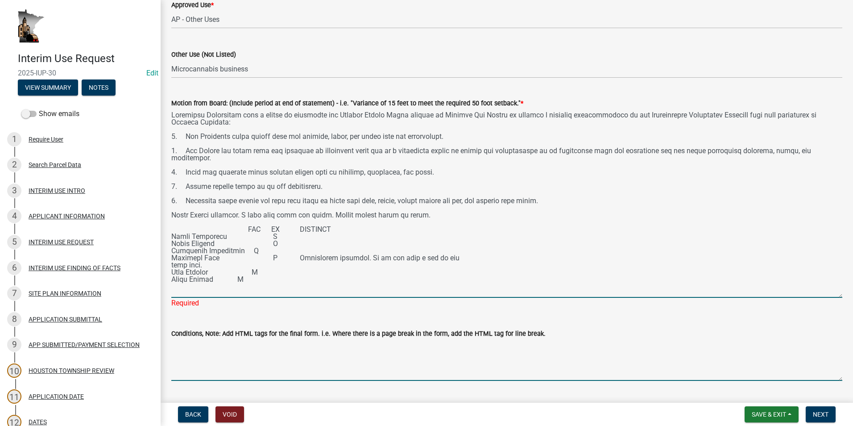
click at [195, 344] on textarea "Conditions, Note: Add HTML tags for the final form. i.e. Where there is a page …" at bounding box center [506, 360] width 671 height 42
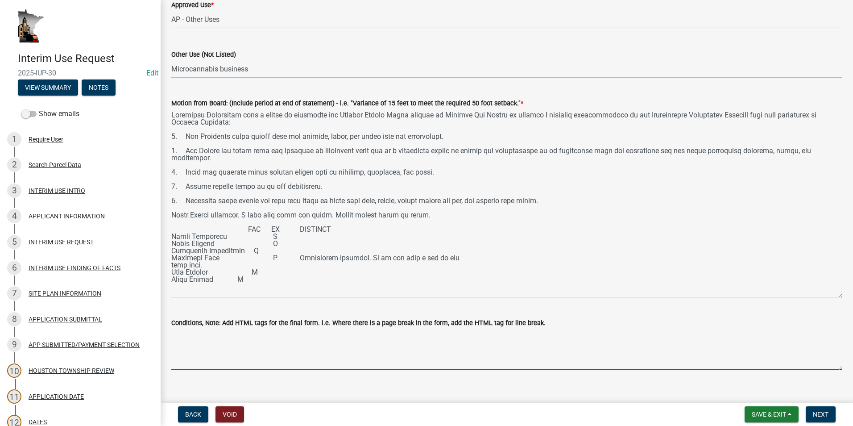
paste textarea "1. The Permittee shall comply with all federal, state, and local laws and regul…"
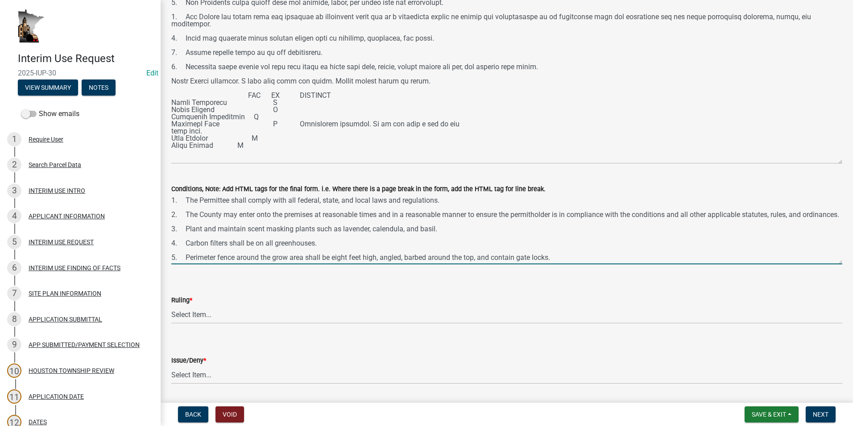
scroll to position [0, 0]
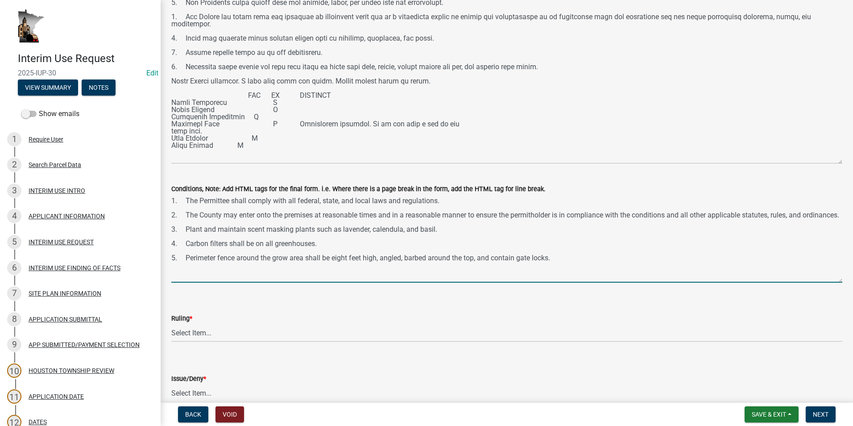
drag, startPoint x: 830, startPoint y: 234, endPoint x: 744, endPoint y: 281, distance: 98.0
click at [823, 280] on textarea "1. The Permittee shall comply with all federal, state, and local laws and regul…" at bounding box center [506, 238] width 671 height 88
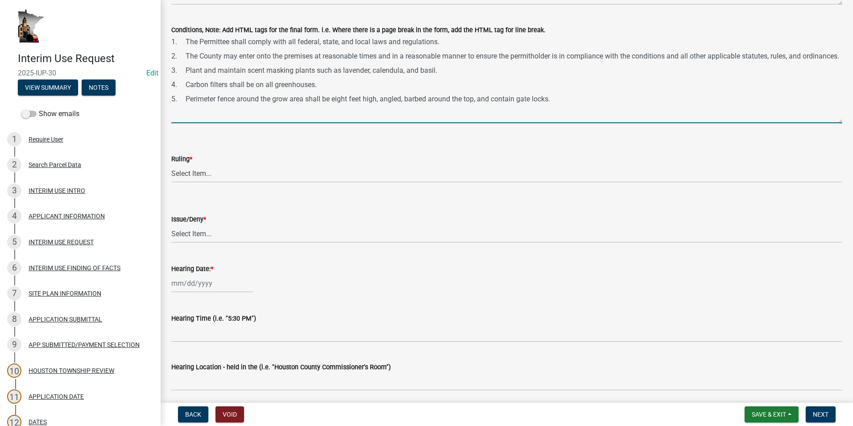
scroll to position [446, 0]
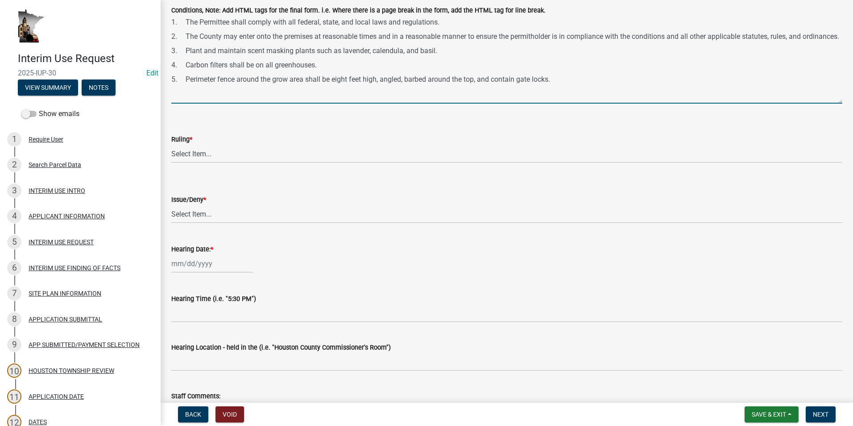
type textarea "1. The Permittee shall comply with all federal, state, and local laws and regul…"
click at [202, 268] on div at bounding box center [212, 263] width 82 height 18
select select "8"
select select "2025"
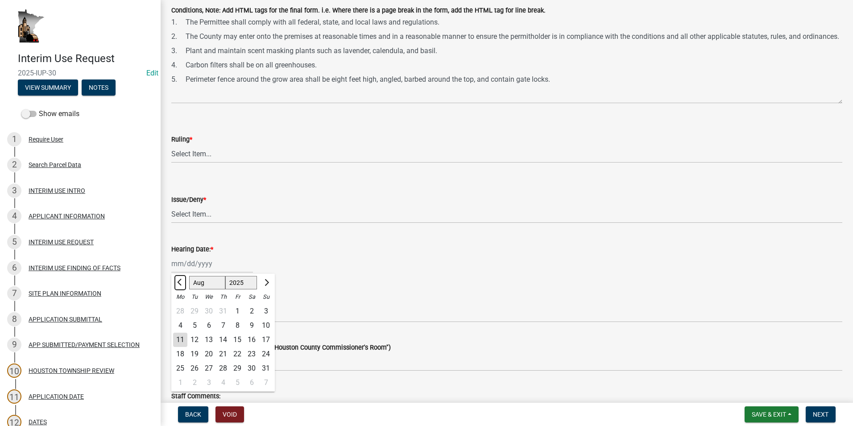
drag, startPoint x: 179, startPoint y: 281, endPoint x: 188, endPoint y: 286, distance: 11.0
click at [179, 281] on span "Previous month" at bounding box center [180, 282] width 7 height 7
select select "7"
click at [221, 367] on div "31" at bounding box center [223, 368] width 14 height 14
type input "07/31/2025"
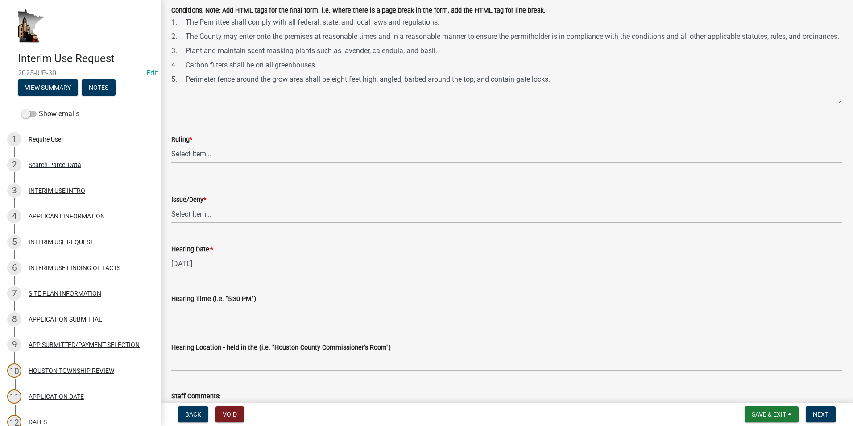
click at [186, 310] on input "Hearing Time (i.e. "5:30 PM")" at bounding box center [506, 313] width 671 height 18
type input "7:05 PM"
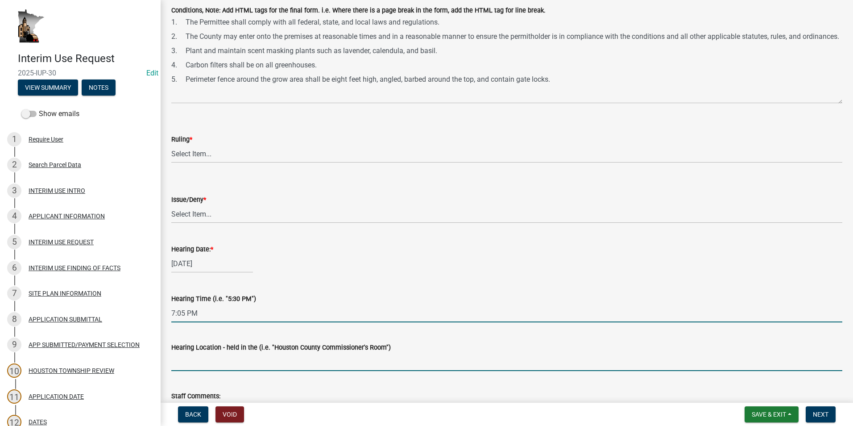
click at [188, 362] on input "Hearing Location - held in the (i.e. "Houston County Commissioner's Room")" at bounding box center [506, 361] width 671 height 18
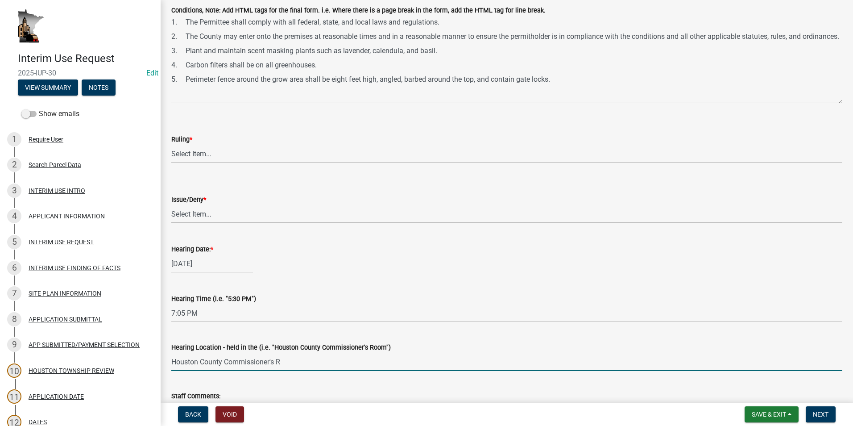
type input "Houston County Commissioner's Room"
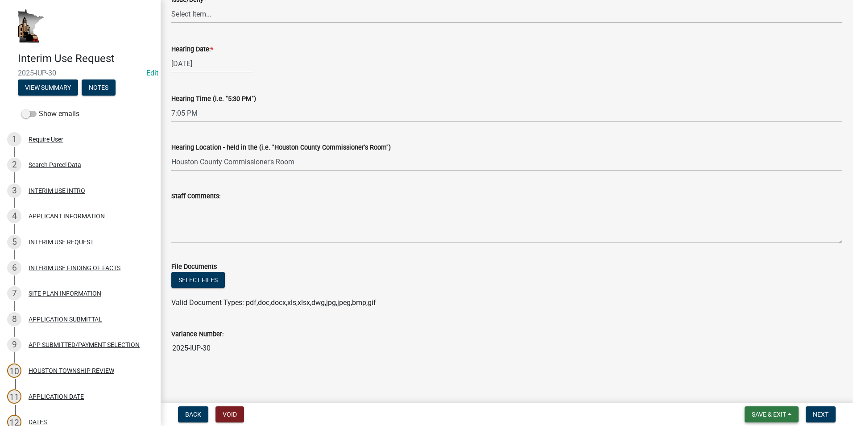
click at [791, 412] on button "Save & Exit" at bounding box center [772, 414] width 54 height 16
click at [758, 393] on button "Save & Exit" at bounding box center [762, 390] width 71 height 21
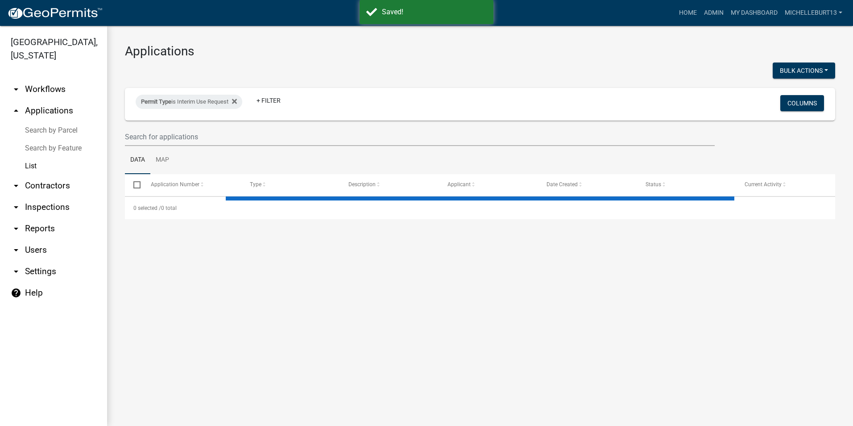
select select "3: 100"
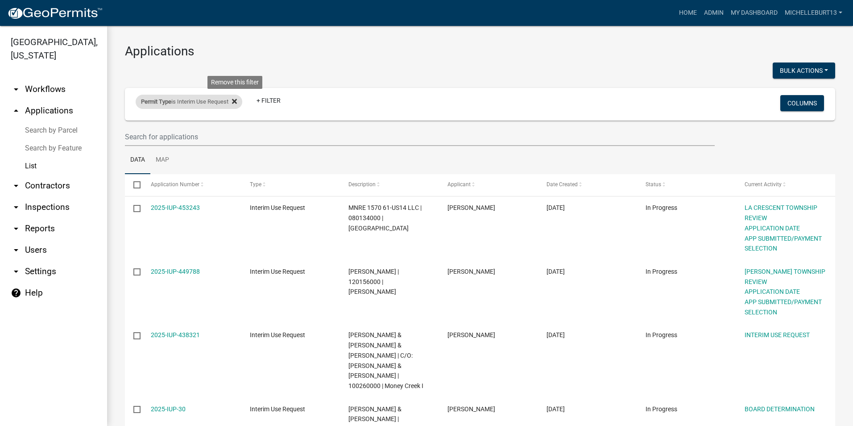
click at [237, 100] on icon at bounding box center [234, 101] width 5 height 5
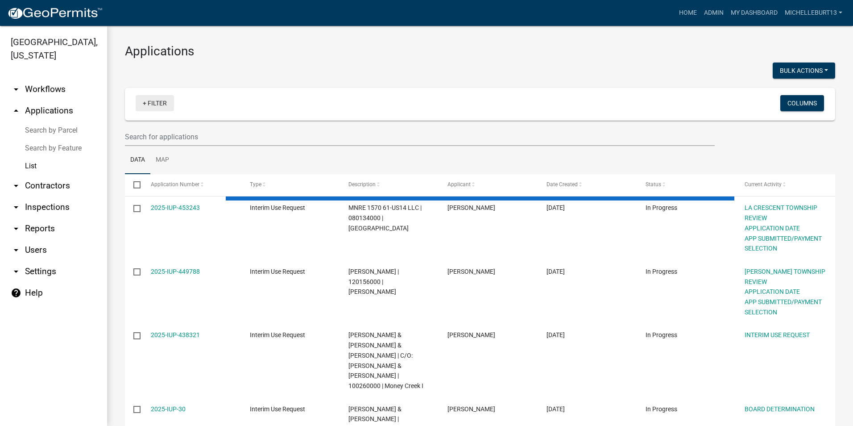
click at [158, 100] on link "+ Filter" at bounding box center [155, 103] width 38 height 16
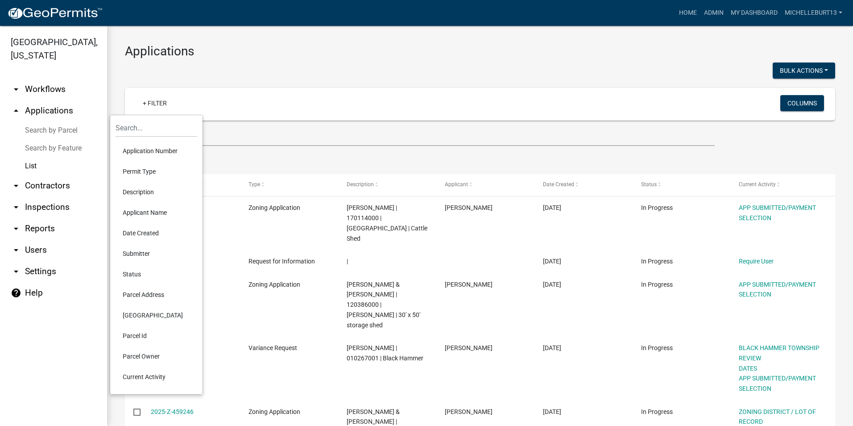
click at [149, 170] on li "Permit Type" at bounding box center [157, 171] width 82 height 21
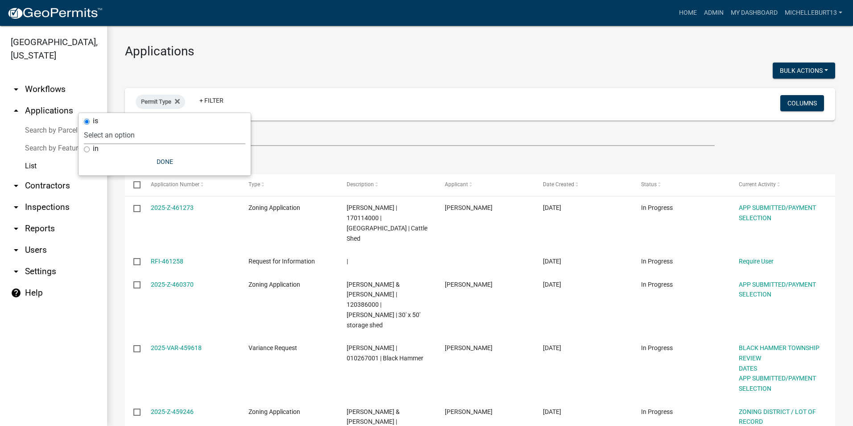
click at [128, 135] on select "Select an option 911 Address Assignment Building Contractor (Registration) Buil…" at bounding box center [164, 135] width 161 height 18
select select "bc324cb9-e0e9-4a62-a498-83b9cdb5bb02"
click at [119, 126] on select "Select an option 911 Address Assignment Building Contractor (Registration) Buil…" at bounding box center [164, 135] width 161 height 18
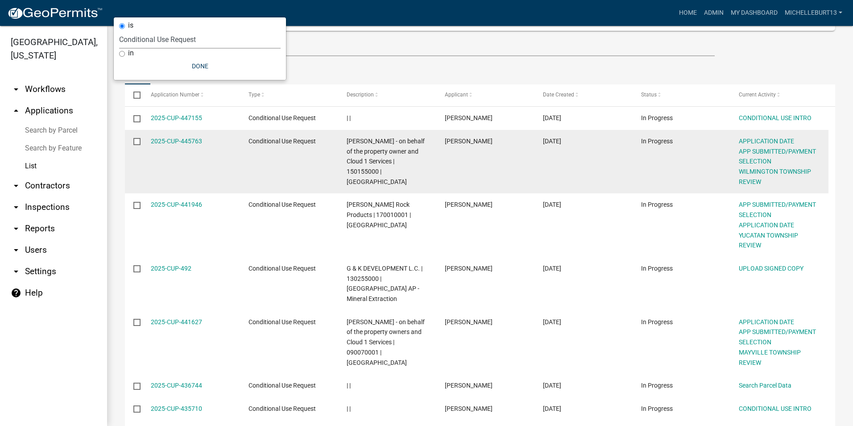
scroll to position [134, 0]
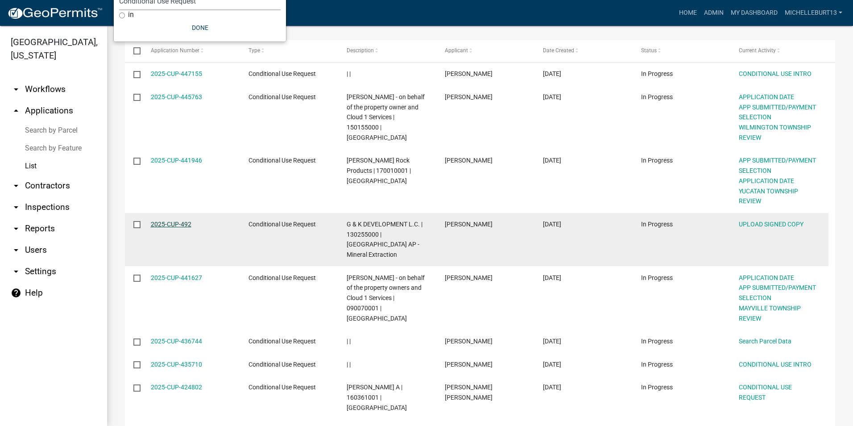
click at [173, 223] on link "2025-CUP-492" at bounding box center [171, 223] width 41 height 7
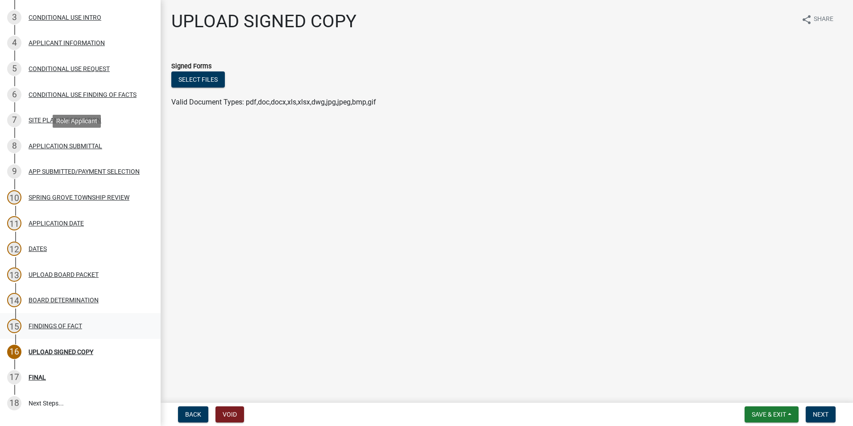
scroll to position [178, 0]
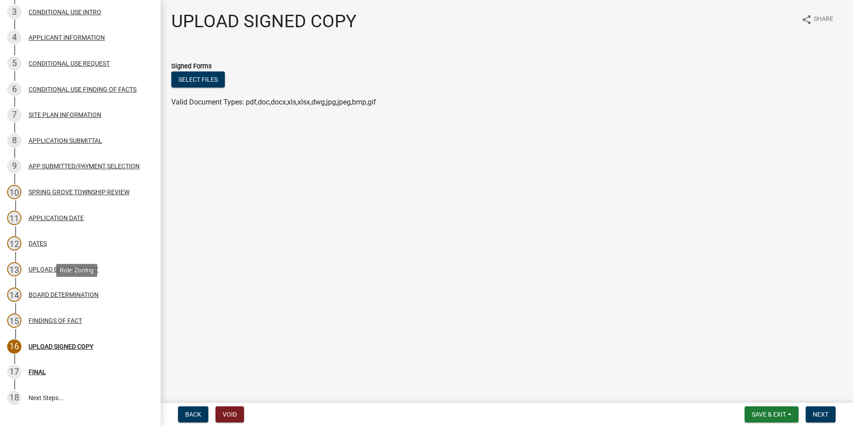
click at [68, 296] on div "BOARD DETERMINATION" at bounding box center [64, 294] width 70 height 6
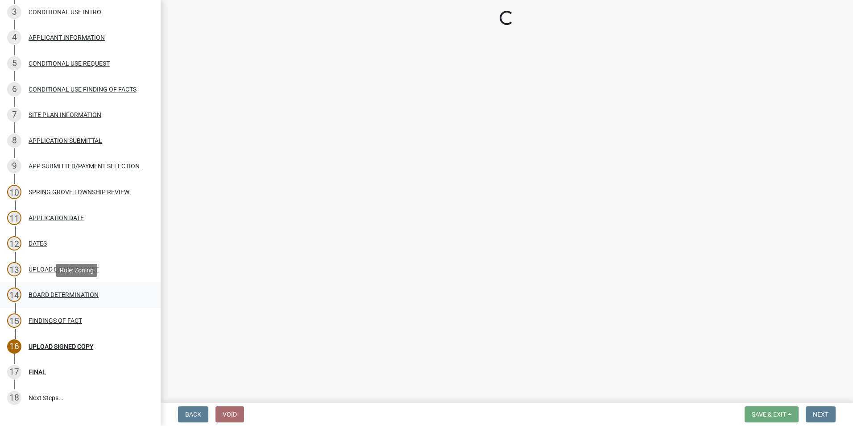
select select "a7b40ebe-ef8f-48cb-90a3-0b394482bfdf"
select select "ac6e7584-9cfa-4665-bf45-0749c8da3b97"
select select "5e305382-3738-4365-a9c9-24c64572ba65"
select select "05bcbfa7-b84a-4bac-aa39-7d27537fdc5d"
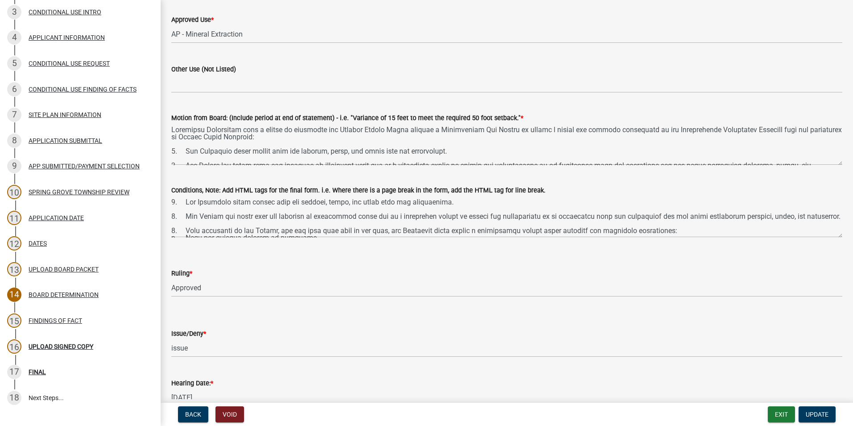
scroll to position [89, 0]
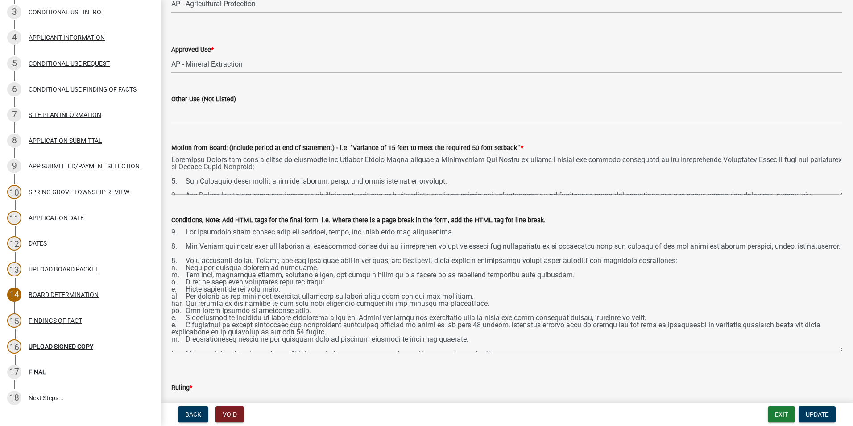
drag, startPoint x: 834, startPoint y: 265, endPoint x: 824, endPoint y: 349, distance: 84.8
click at [824, 349] on textarea "Conditions, Note: Add HTML tags for the final form. i.e. Where there is a page …" at bounding box center [506, 288] width 671 height 126
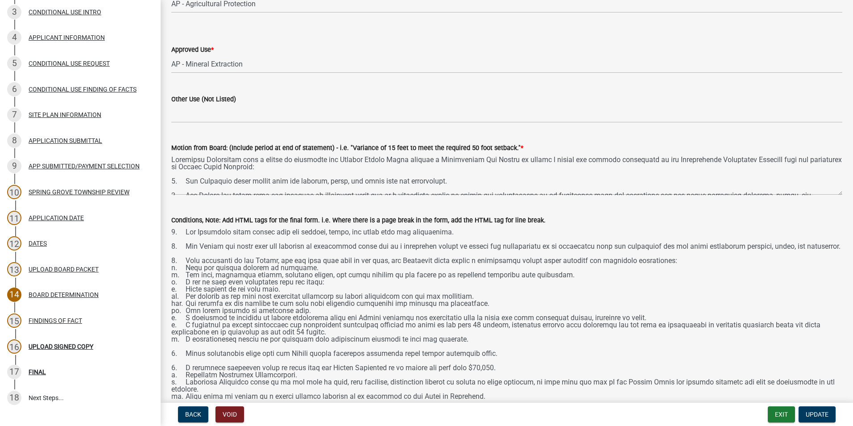
drag, startPoint x: 833, startPoint y: 356, endPoint x: 833, endPoint y: 448, distance: 92.3
click at [833, 425] on html "Internet Explorer does NOT work with GeoPermits. Get a new browser for more sec…" at bounding box center [426, 213] width 853 height 426
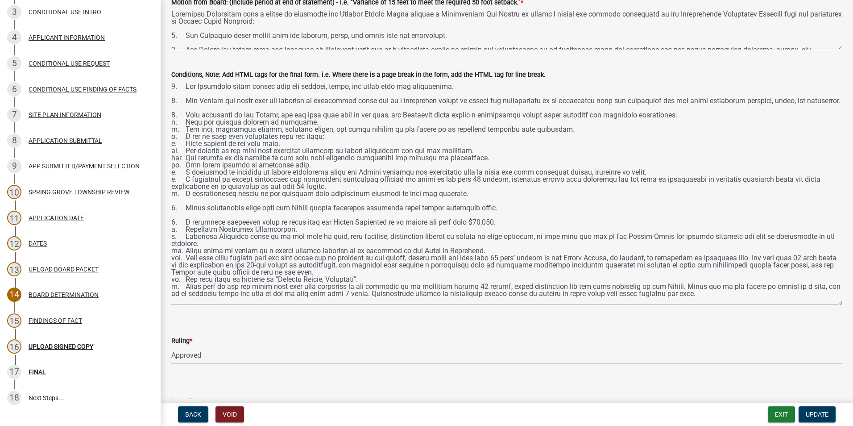
scroll to position [268, 0]
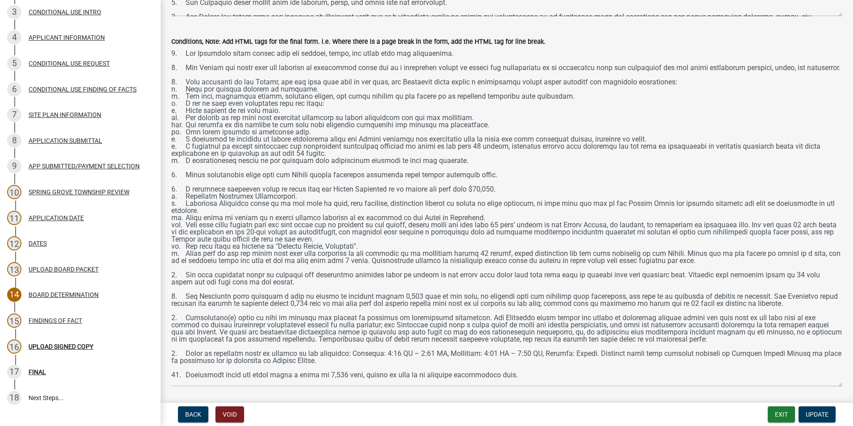
drag, startPoint x: 833, startPoint y: 271, endPoint x: 829, endPoint y: 388, distance: 117.4
click at [829, 386] on textarea "Conditions, Note: Add HTML tags for the final form. i.e. Where there is a page …" at bounding box center [506, 217] width 671 height 340
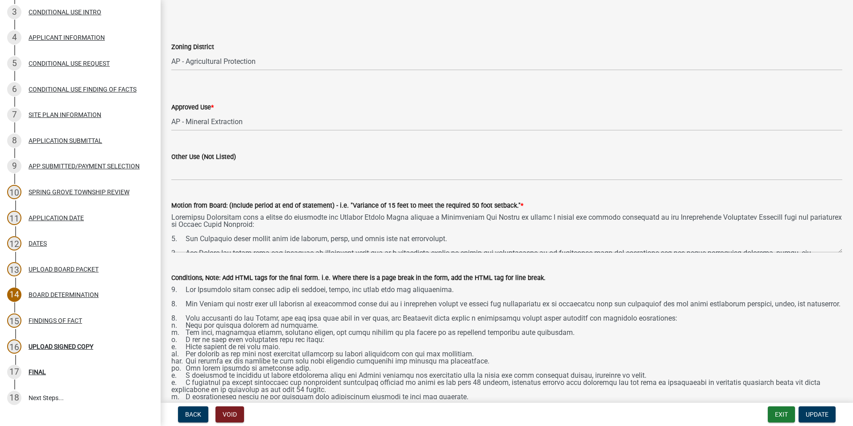
scroll to position [0, 0]
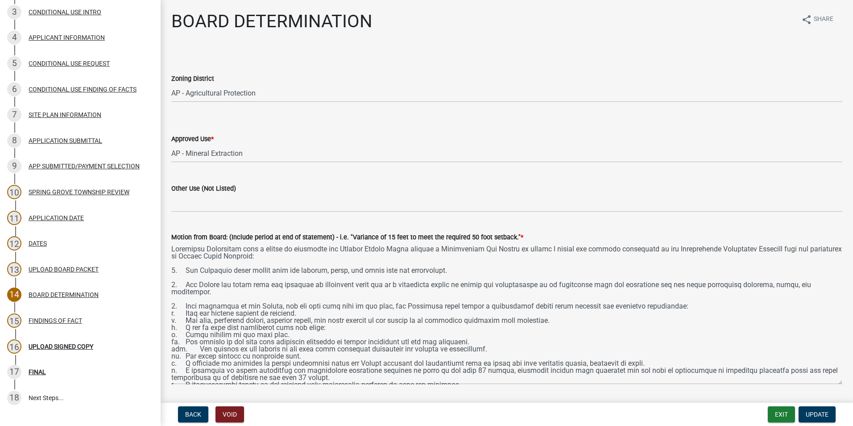
drag, startPoint x: 833, startPoint y: 283, endPoint x: 832, endPoint y: 394, distance: 111.1
click at [832, 384] on textarea "Motion from Board: (Include period at end of statement) - i.e. "Variance of 15 …" at bounding box center [506, 313] width 671 height 142
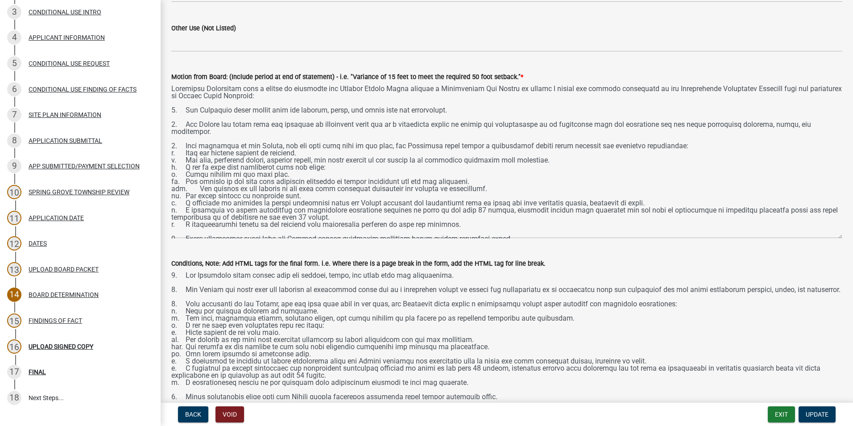
scroll to position [178, 0]
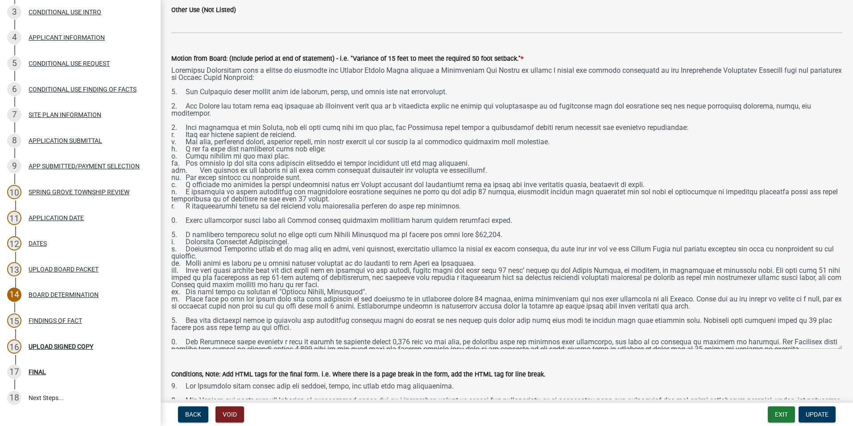
drag, startPoint x: 833, startPoint y: 219, endPoint x: 825, endPoint y: 352, distance: 133.6
click at [825, 349] on textarea "Motion from Board: (Include period at end of statement) - i.e. "Variance of 15 …" at bounding box center [506, 206] width 671 height 285
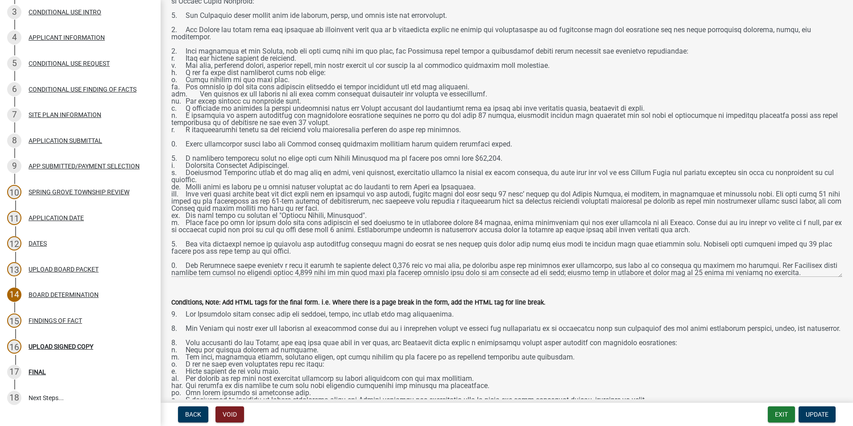
scroll to position [268, 0]
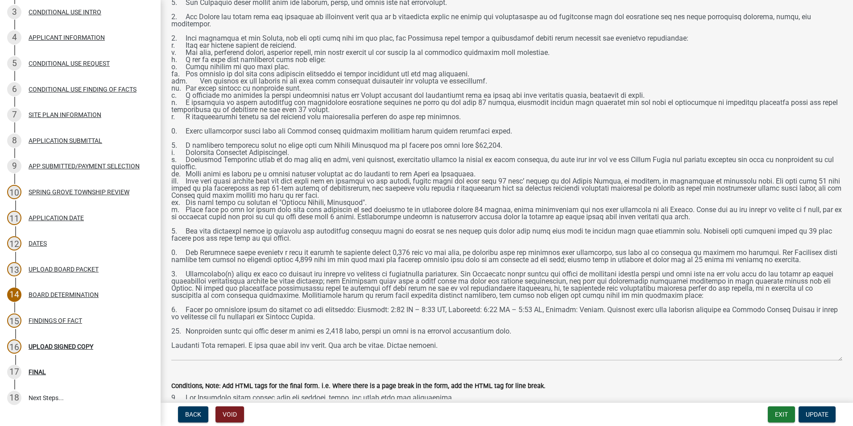
drag, startPoint x: 835, startPoint y: 263, endPoint x: 832, endPoint y: 360, distance: 96.4
click at [832, 360] on textarea "Motion from Board: (Include period at end of statement) - i.e. "Variance of 15 …" at bounding box center [506, 168] width 671 height 386
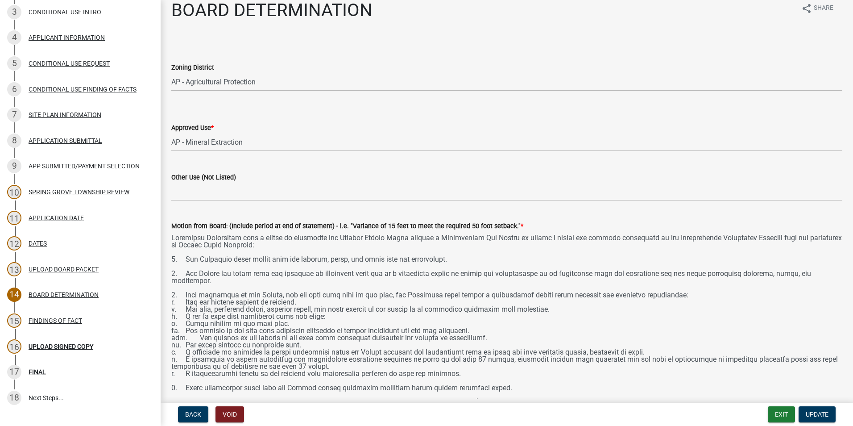
scroll to position [0, 0]
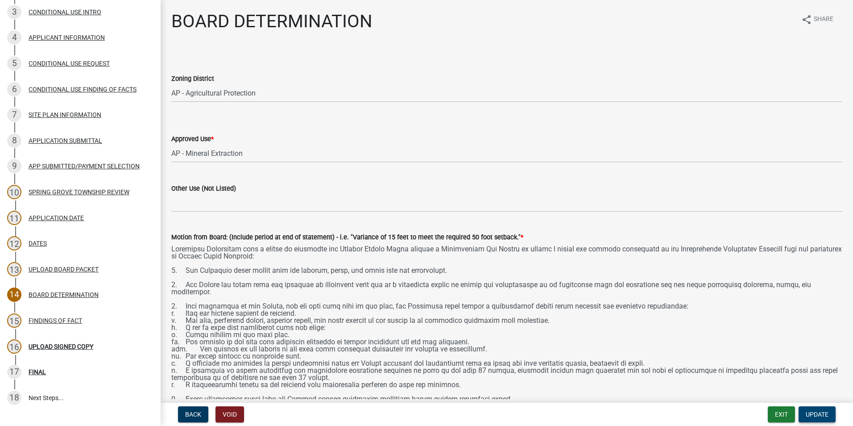
click at [817, 414] on span "Update" at bounding box center [817, 413] width 23 height 7
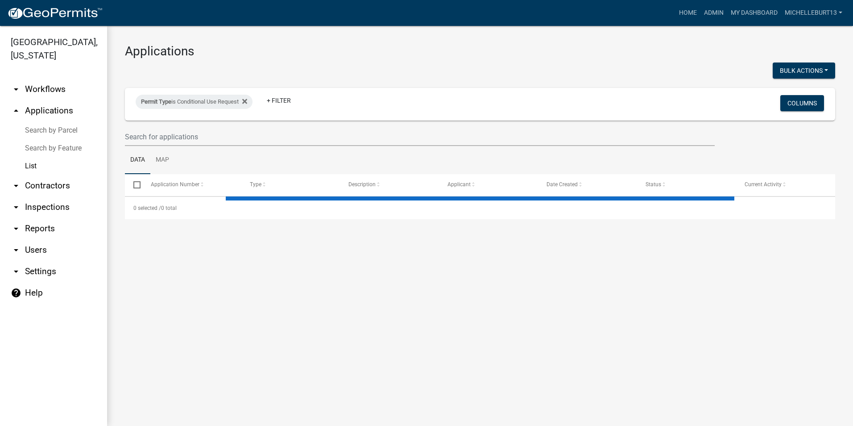
select select "3: 100"
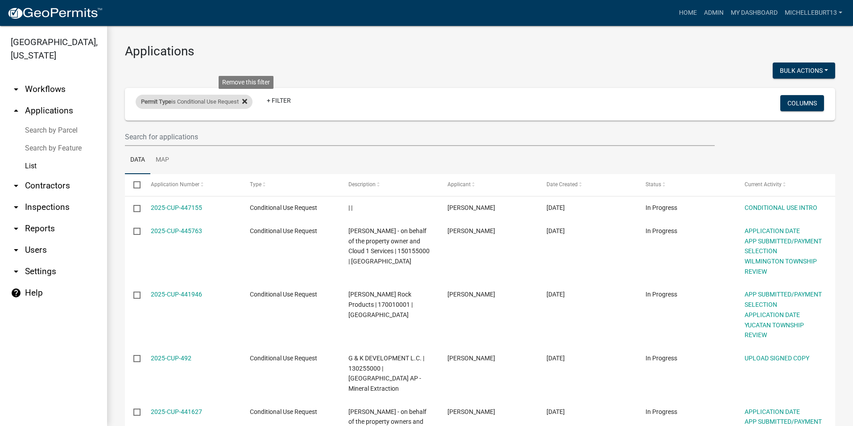
click at [247, 101] on icon at bounding box center [244, 101] width 5 height 7
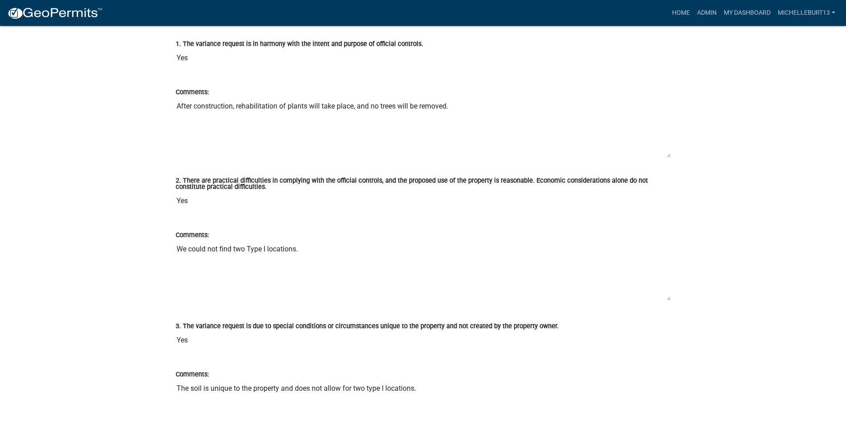
scroll to position [2097, 0]
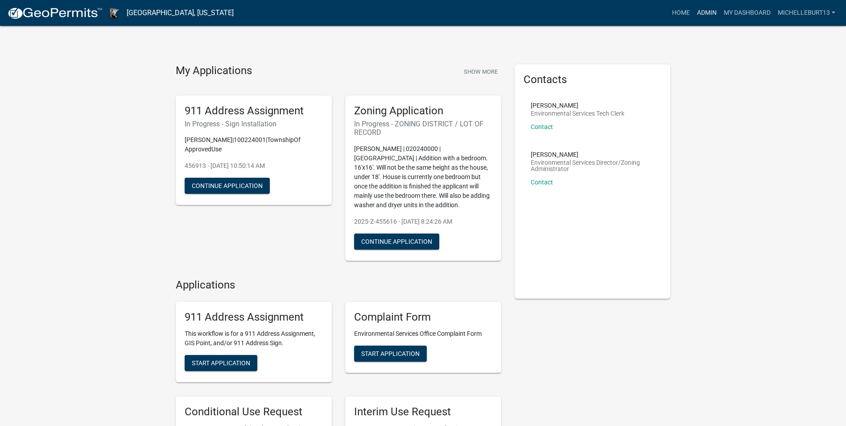
click at [700, 11] on link "Admin" at bounding box center [707, 12] width 27 height 17
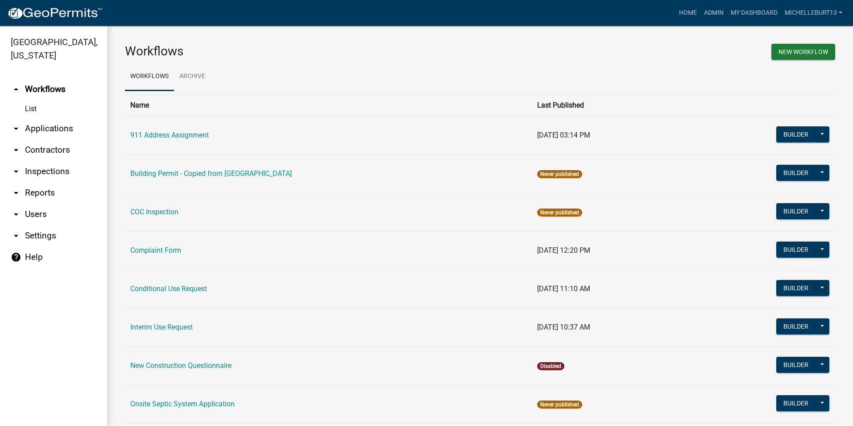
click at [27, 132] on link "arrow_drop_down Applications" at bounding box center [53, 128] width 107 height 21
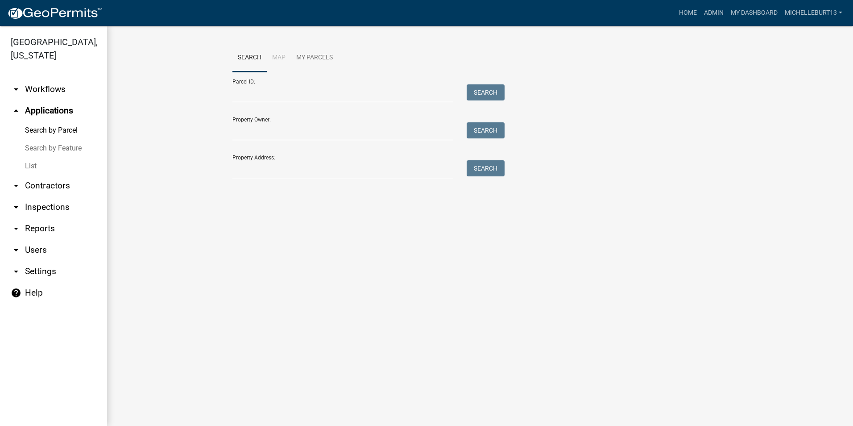
click at [35, 166] on link "List" at bounding box center [53, 166] width 107 height 18
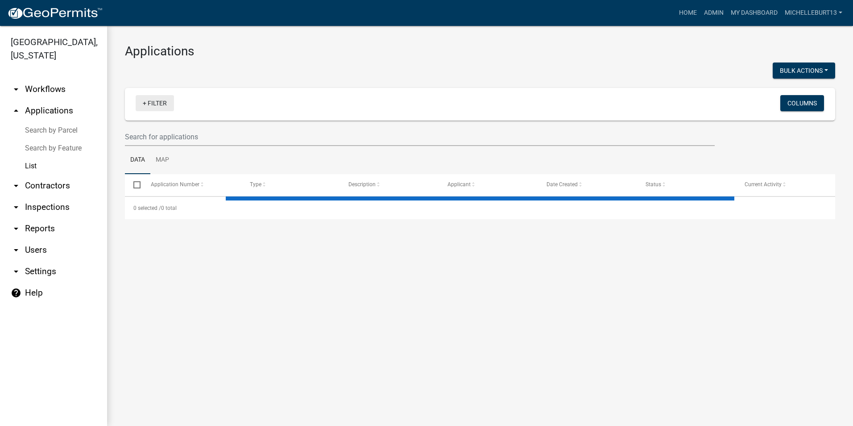
select select "3: 100"
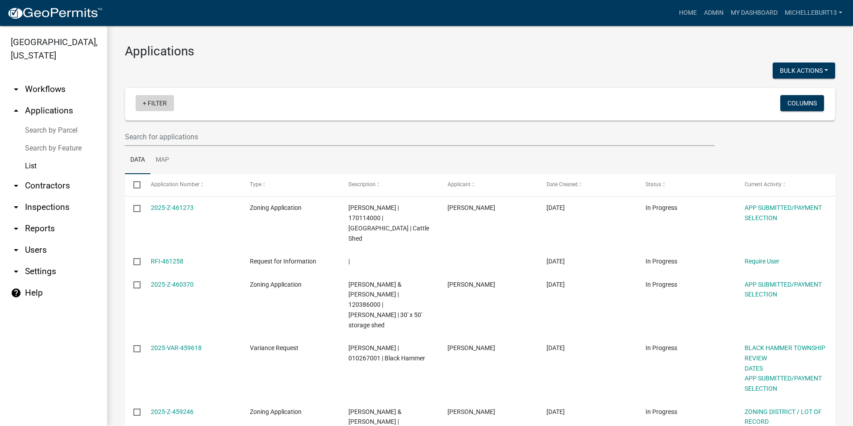
click at [152, 101] on link "+ Filter" at bounding box center [155, 103] width 38 height 16
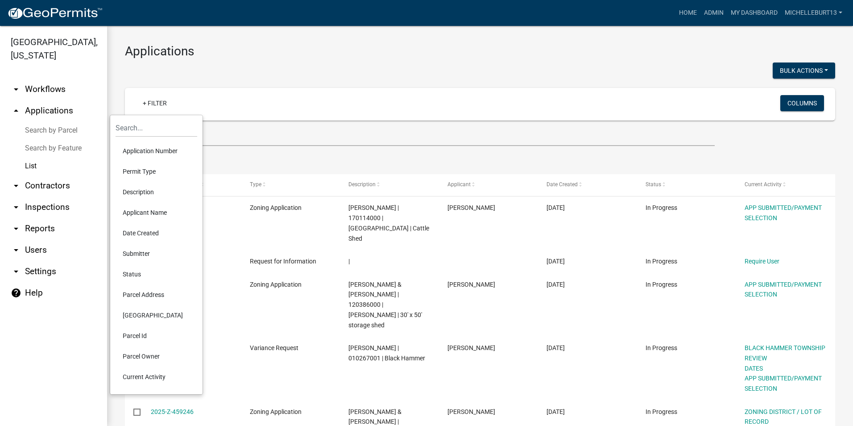
click at [151, 170] on li "Permit Type" at bounding box center [157, 171] width 82 height 21
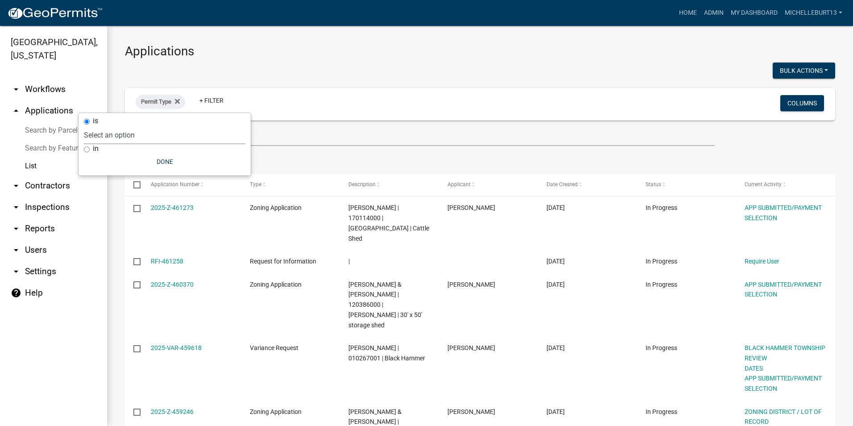
click at [144, 137] on select "Select an option 911 Address Assignment Building Contractor (Registration) Buil…" at bounding box center [164, 135] width 161 height 18
select select "253dacdd-2dce-46fa-a212-aa06fd039a76"
click at [110, 126] on select "Select an option 911 Address Assignment Building Contractor (Registration) Buil…" at bounding box center [164, 135] width 161 height 18
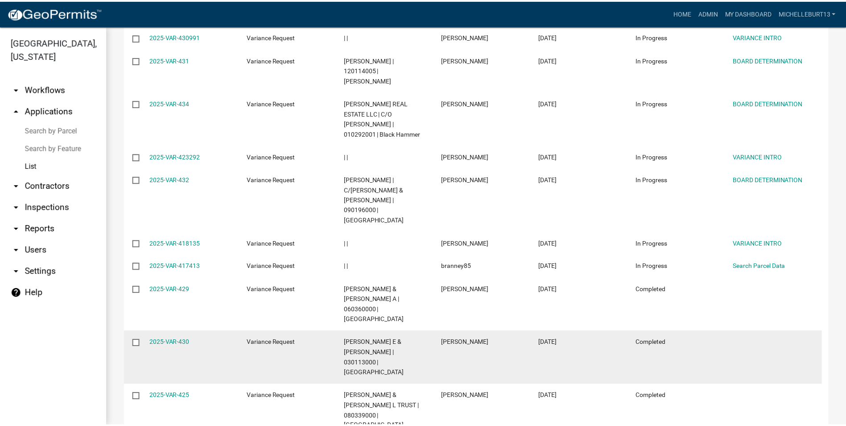
scroll to position [357, 0]
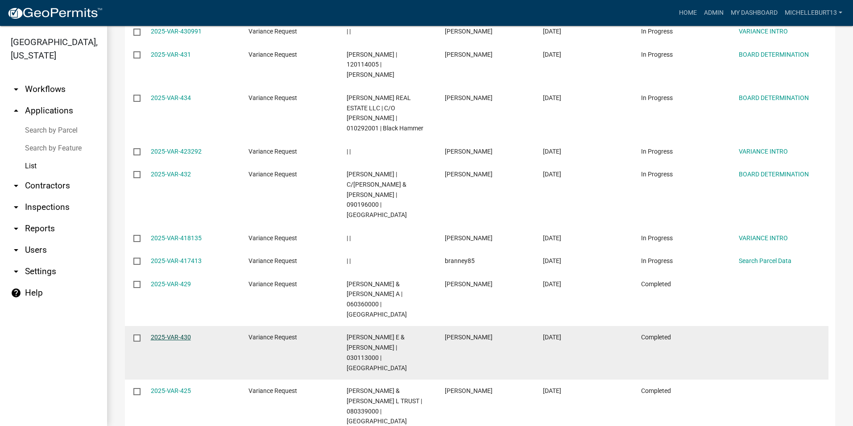
click at [165, 333] on link "2025-VAR-430" at bounding box center [171, 336] width 40 height 7
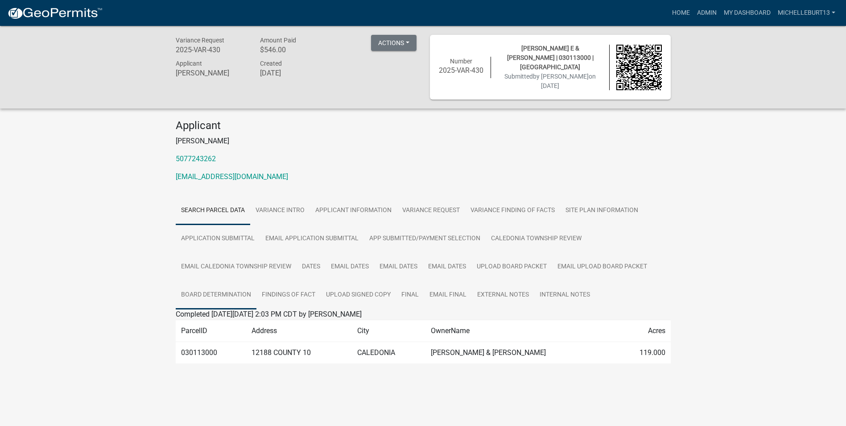
click at [232, 289] on link "BOARD DETERMINATION" at bounding box center [216, 295] width 81 height 29
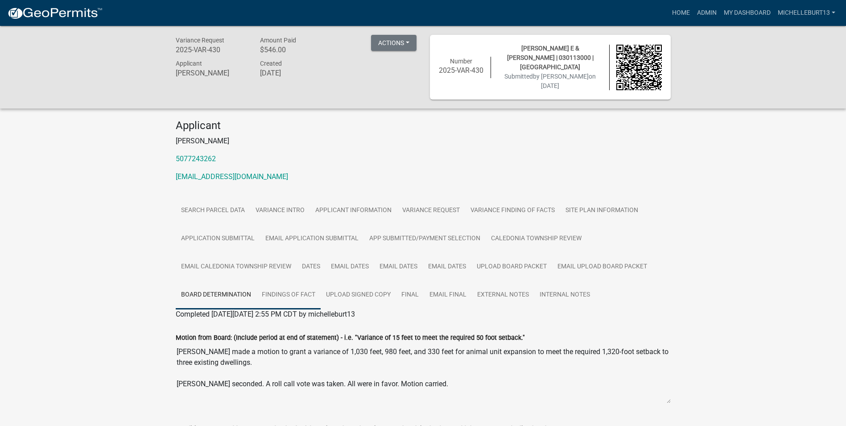
click at [286, 288] on link "FINDINGS OF FACT" at bounding box center [289, 295] width 64 height 29
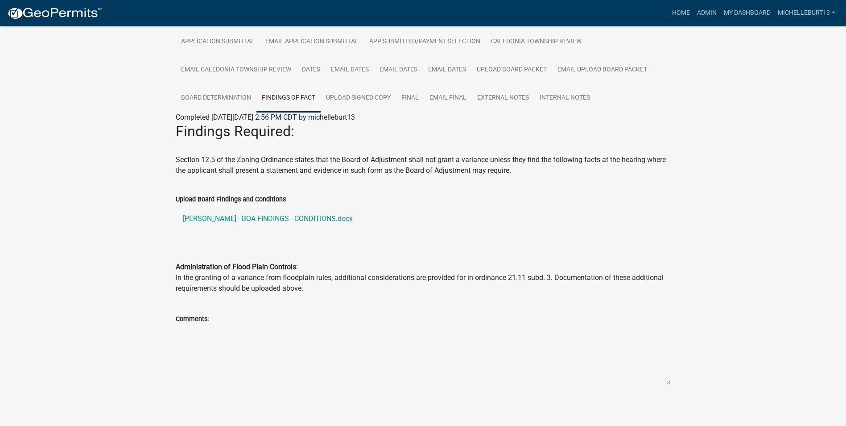
scroll to position [199, 0]
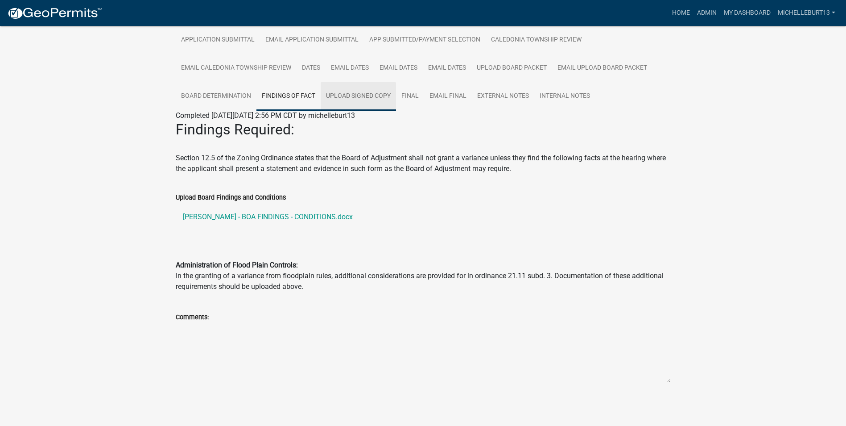
click at [359, 95] on link "UPLOAD SIGNED COPY" at bounding box center [358, 96] width 75 height 29
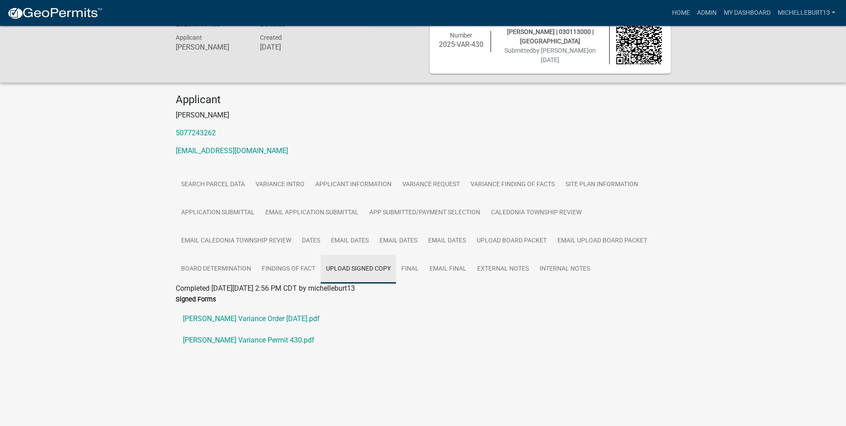
scroll to position [26, 0]
click at [221, 266] on link "BOARD DETERMINATION" at bounding box center [216, 269] width 81 height 29
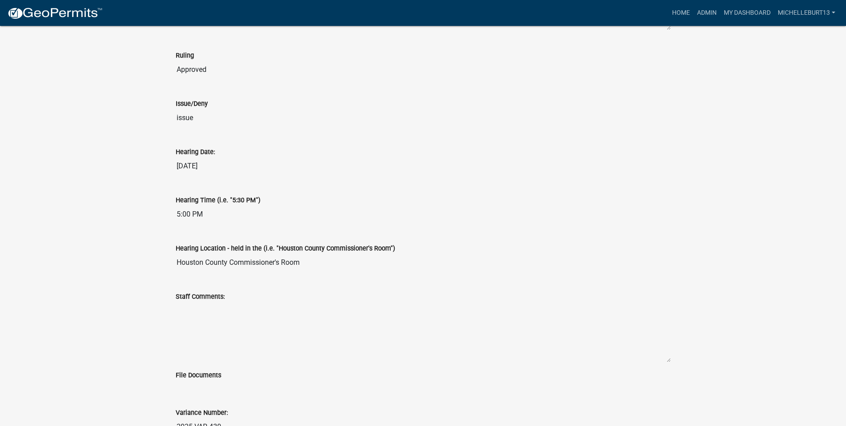
scroll to position [472, 0]
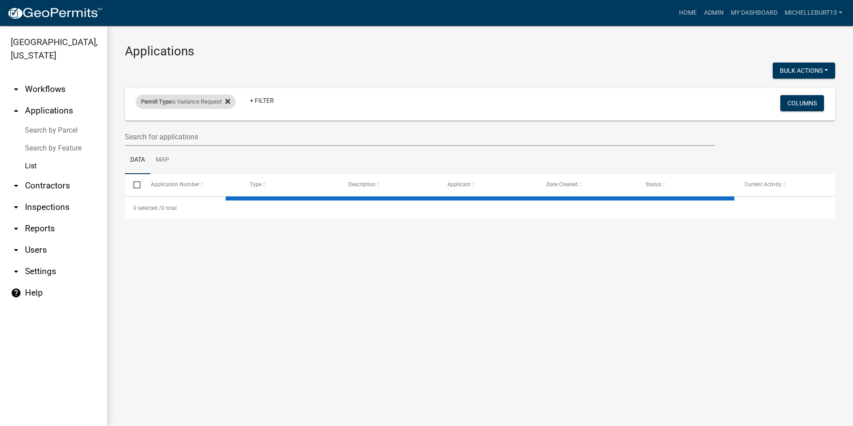
select select "3: 100"
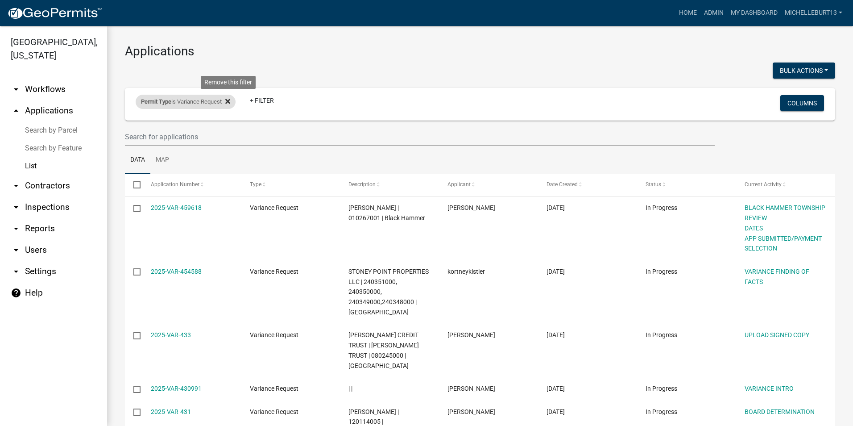
click at [230, 102] on icon at bounding box center [227, 101] width 5 height 7
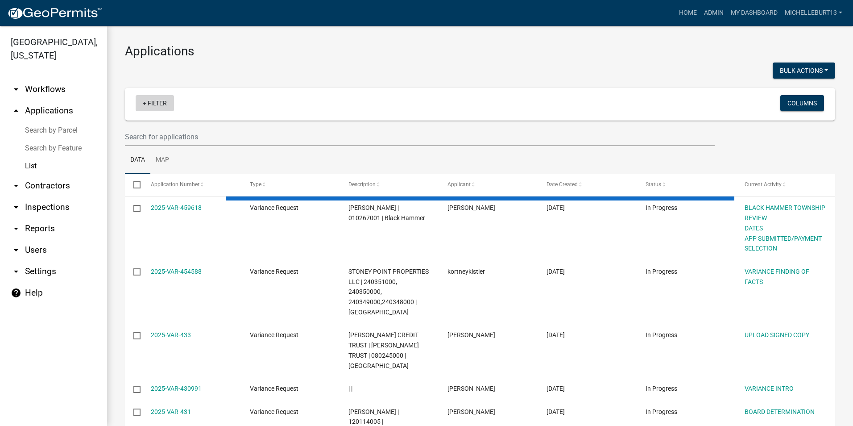
click at [155, 105] on link "+ Filter" at bounding box center [155, 103] width 38 height 16
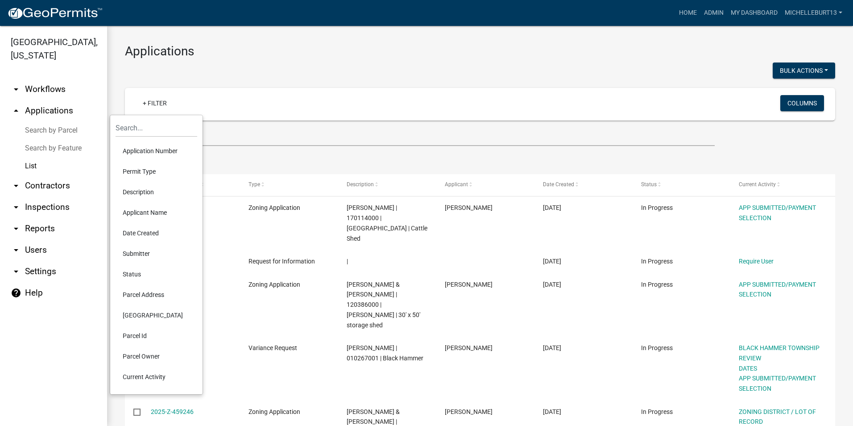
click at [142, 170] on li "Permit Type" at bounding box center [157, 171] width 82 height 21
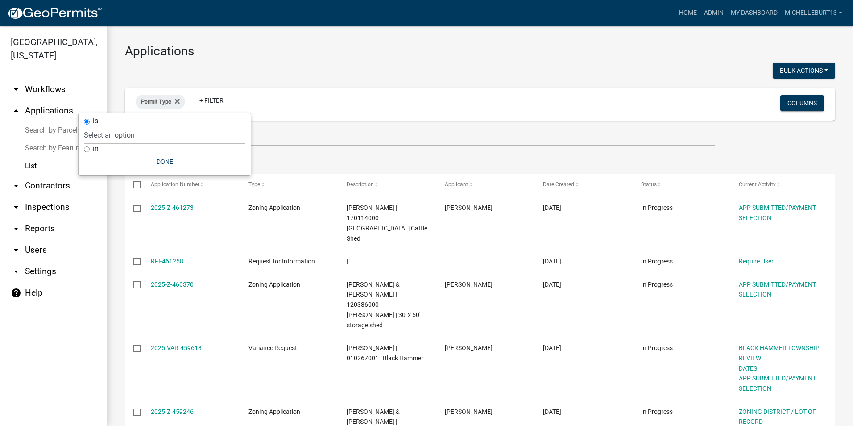
click at [123, 138] on select "Select an option 911 Address Assignment Building Contractor (Registration) Buil…" at bounding box center [164, 135] width 161 height 18
select select "bc324cb9-e0e9-4a62-a498-83b9cdb5bb02"
click at [119, 126] on select "Select an option 911 Address Assignment Building Contractor (Registration) Buil…" at bounding box center [164, 135] width 161 height 18
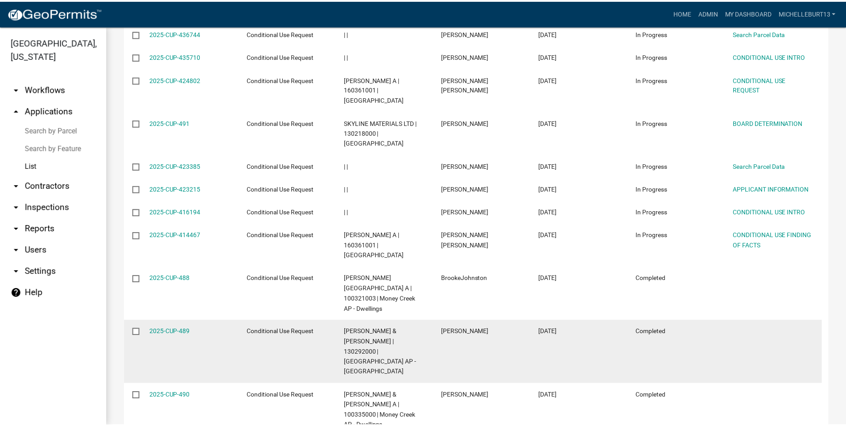
scroll to position [446, 0]
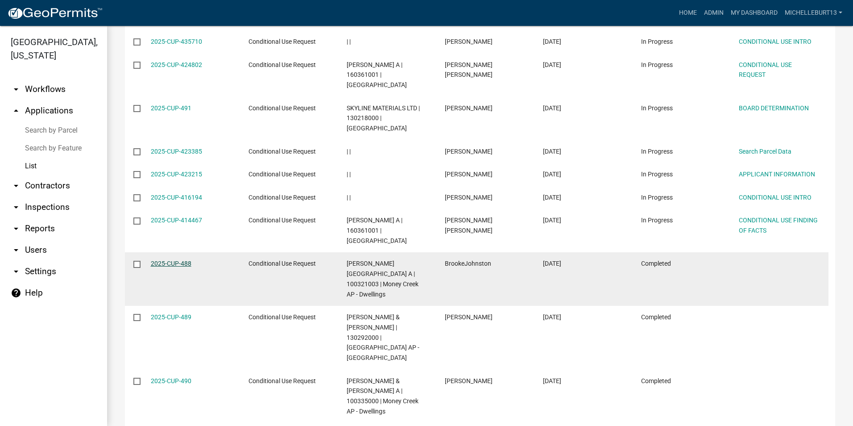
click at [171, 260] on link "2025-CUP-488" at bounding box center [171, 263] width 41 height 7
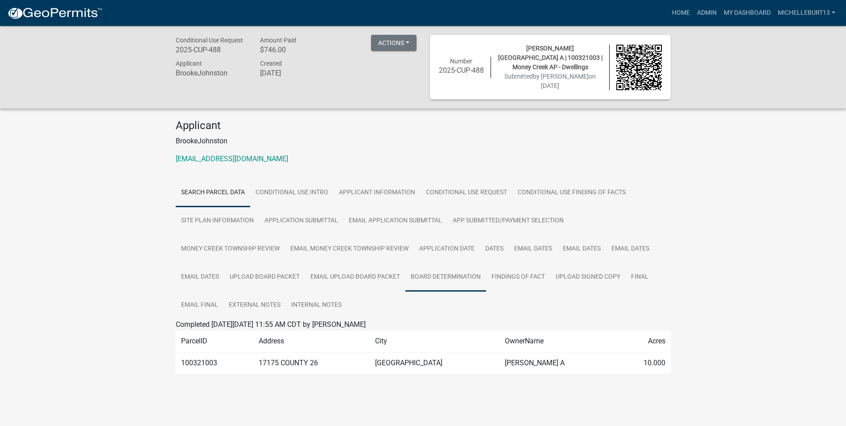
click at [432, 270] on link "BOARD DETERMINATION" at bounding box center [446, 277] width 81 height 29
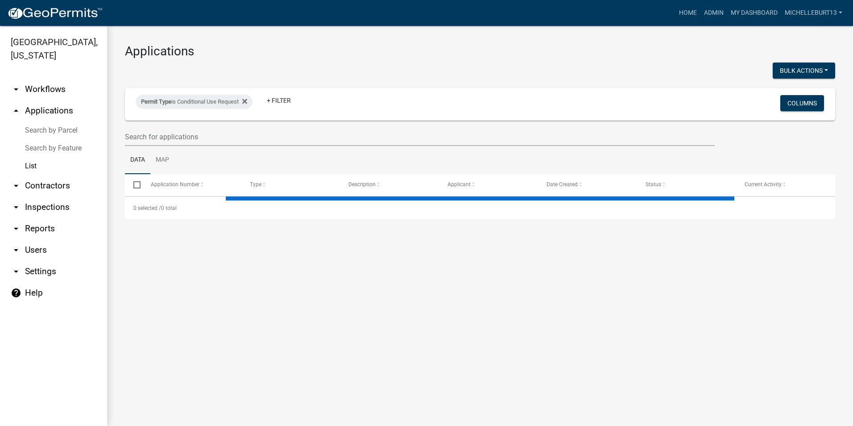
select select "3: 100"
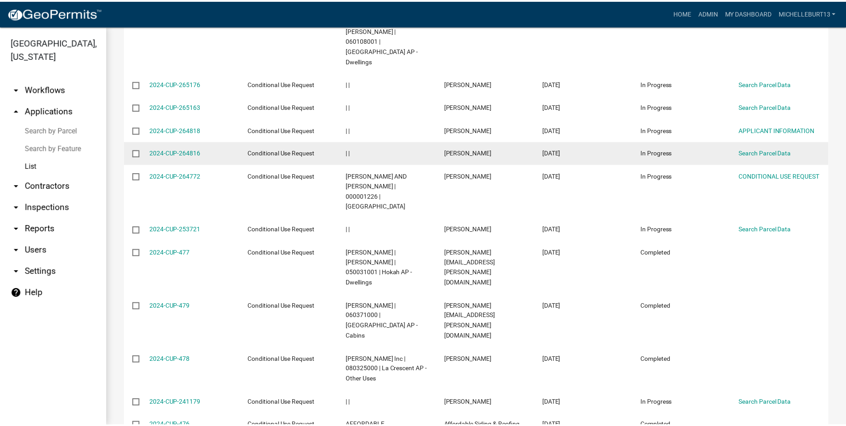
scroll to position [1472, 0]
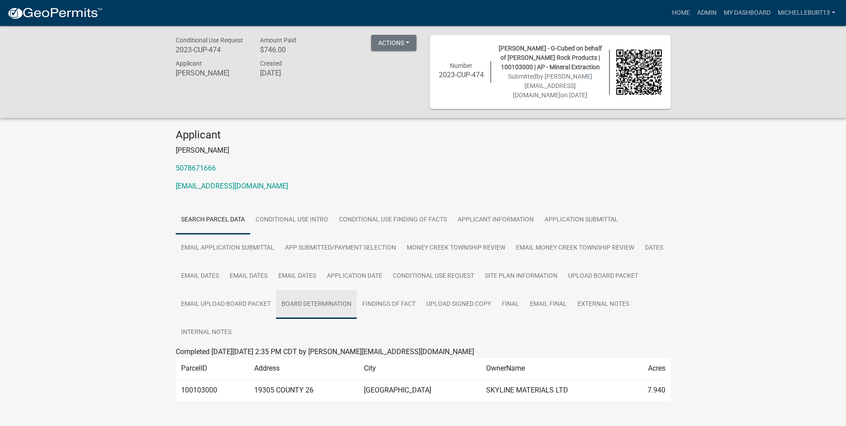
click at [357, 298] on link "BOARD DETERMINATION" at bounding box center [316, 304] width 81 height 29
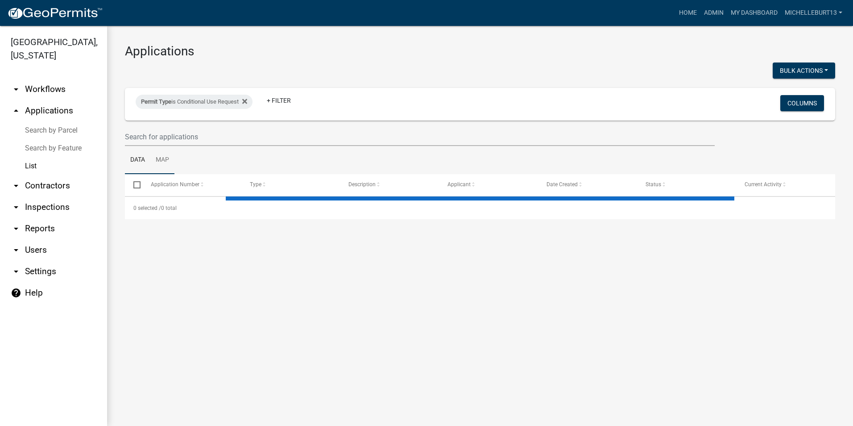
select select "3: 100"
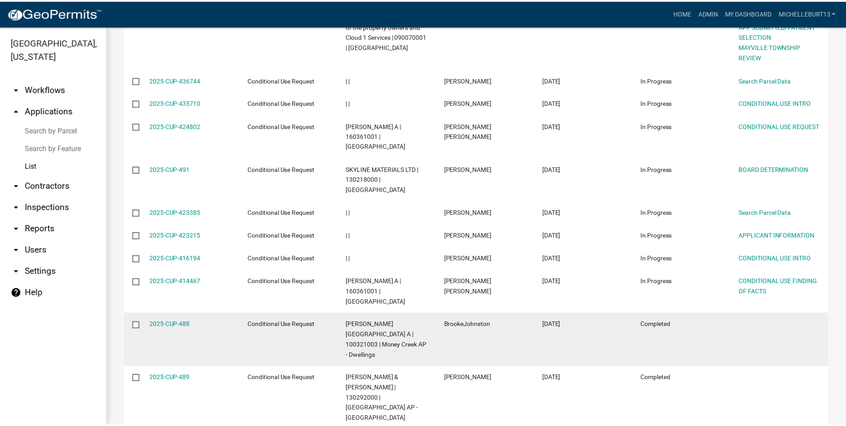
scroll to position [491, 0]
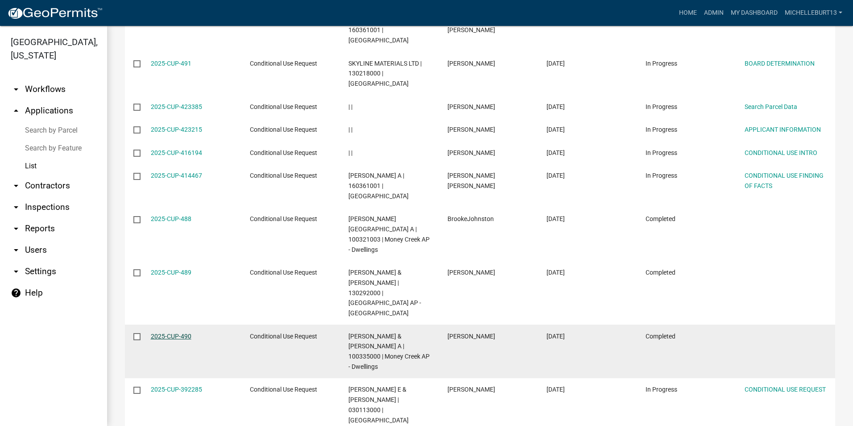
click at [167, 332] on link "2025-CUP-490" at bounding box center [171, 335] width 41 height 7
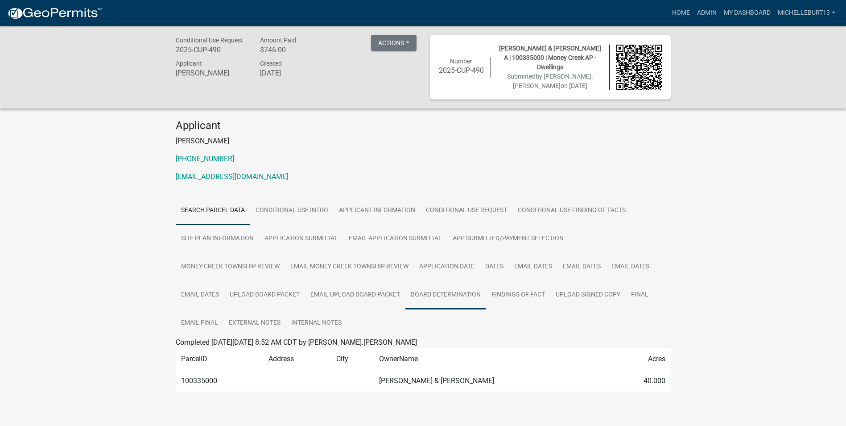
click at [434, 294] on link "BOARD DETERMINATION" at bounding box center [446, 295] width 81 height 29
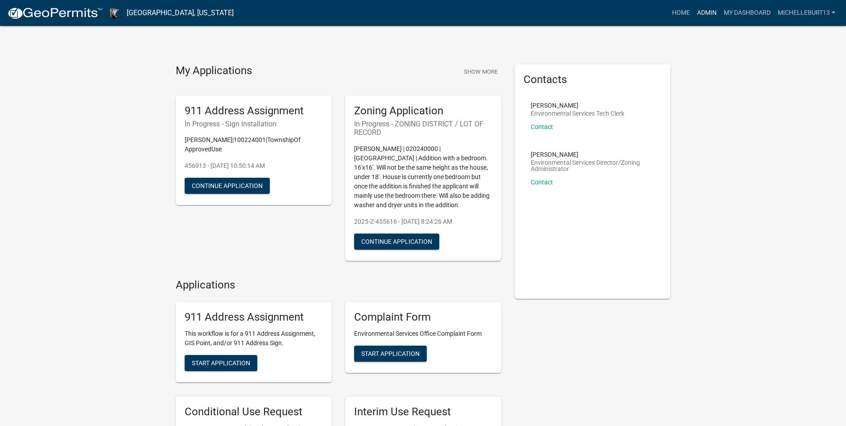
click at [702, 15] on link "Admin" at bounding box center [707, 12] width 27 height 17
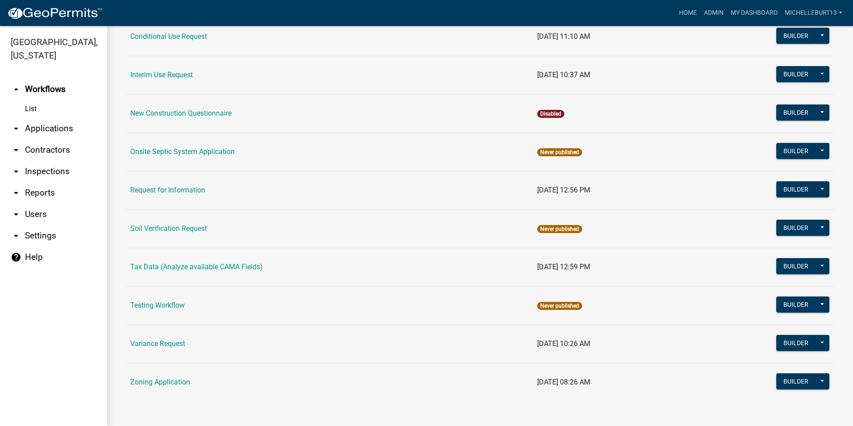
scroll to position [253, 0]
click at [784, 343] on button "Builder" at bounding box center [795, 342] width 39 height 16
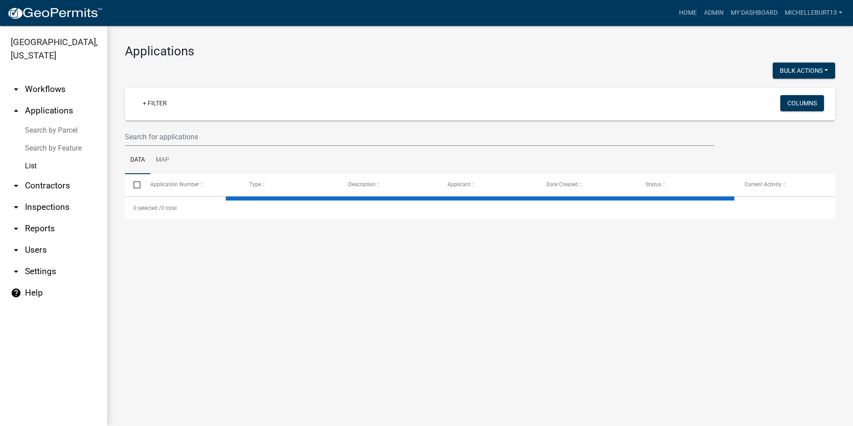
select select "3: 100"
